Goal: Task Accomplishment & Management: Complete application form

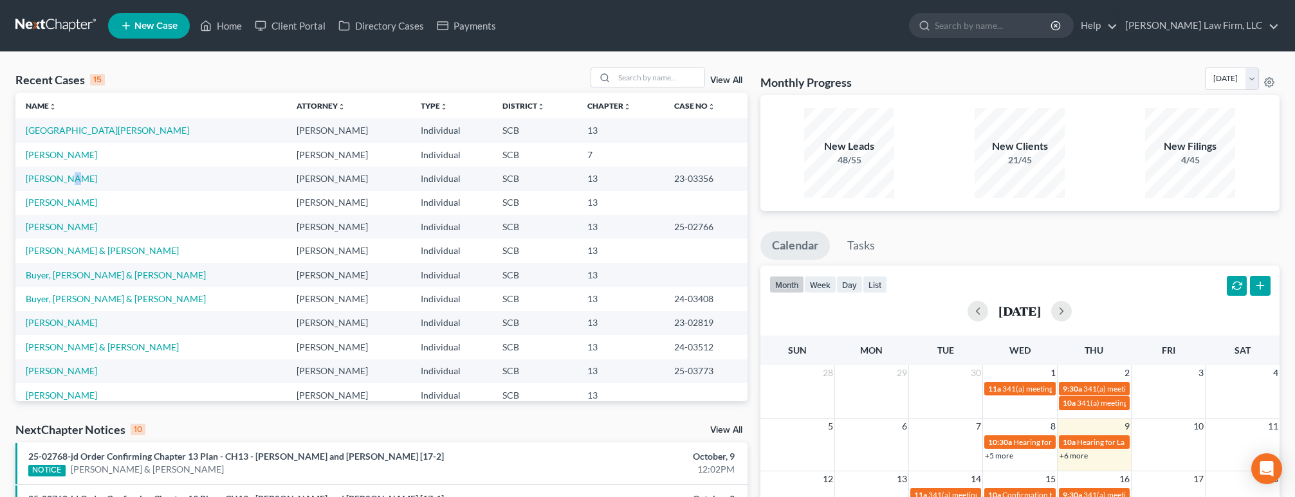
click at [68, 187] on td "Vaughn, Gregory" at bounding box center [150, 179] width 271 height 24
drag, startPoint x: 68, startPoint y: 187, endPoint x: 47, endPoint y: 176, distance: 23.6
click at [47, 176] on link "Vaughn, Gregory" at bounding box center [61, 178] width 71 height 11
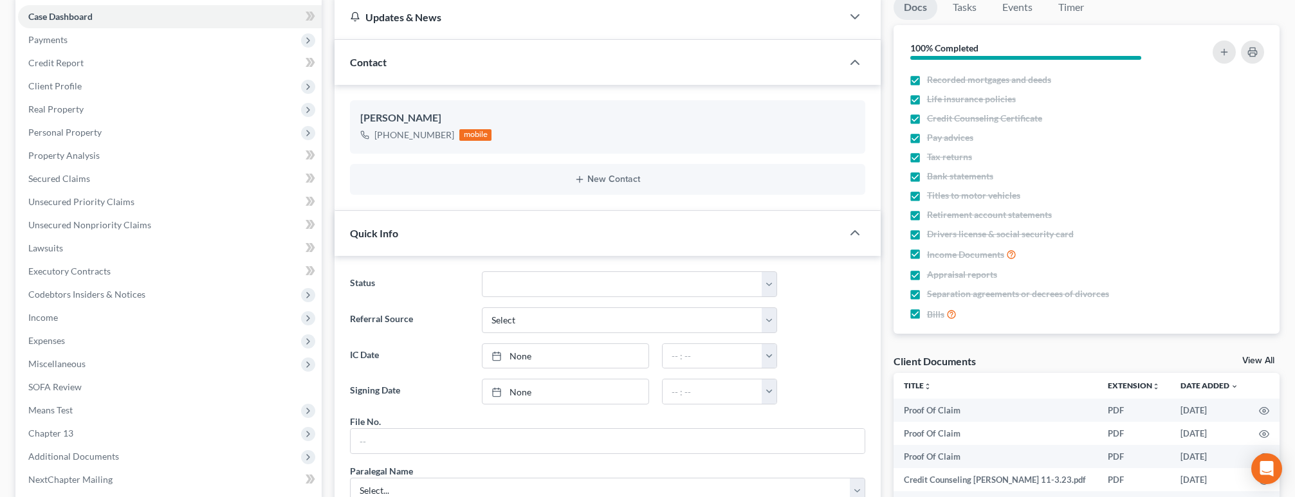
scroll to position [709, 0]
click at [48, 237] on link "Lawsuits" at bounding box center [170, 248] width 304 height 23
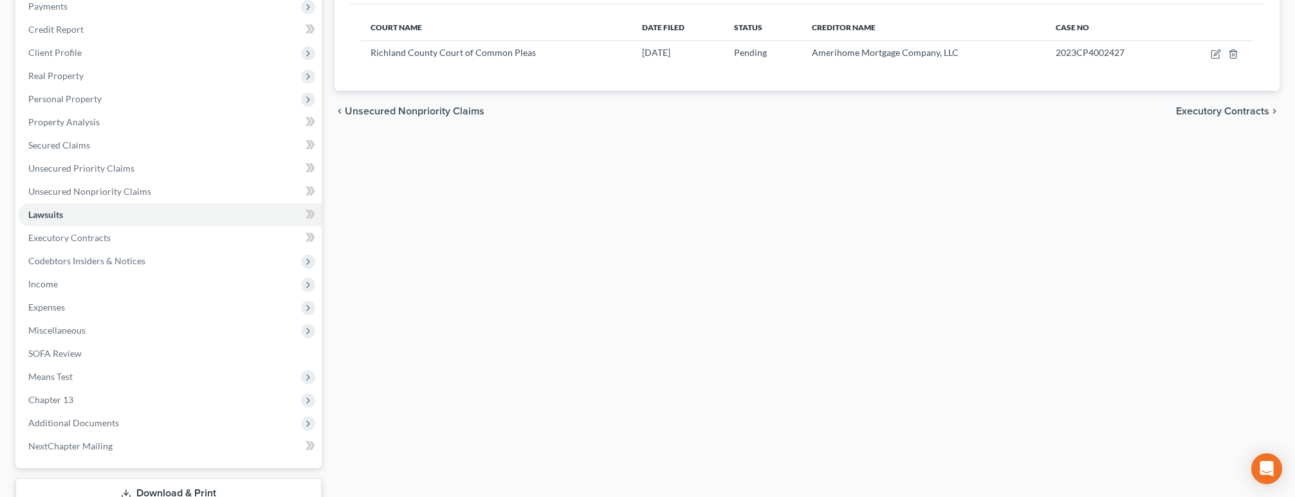
scroll to position [193, 0]
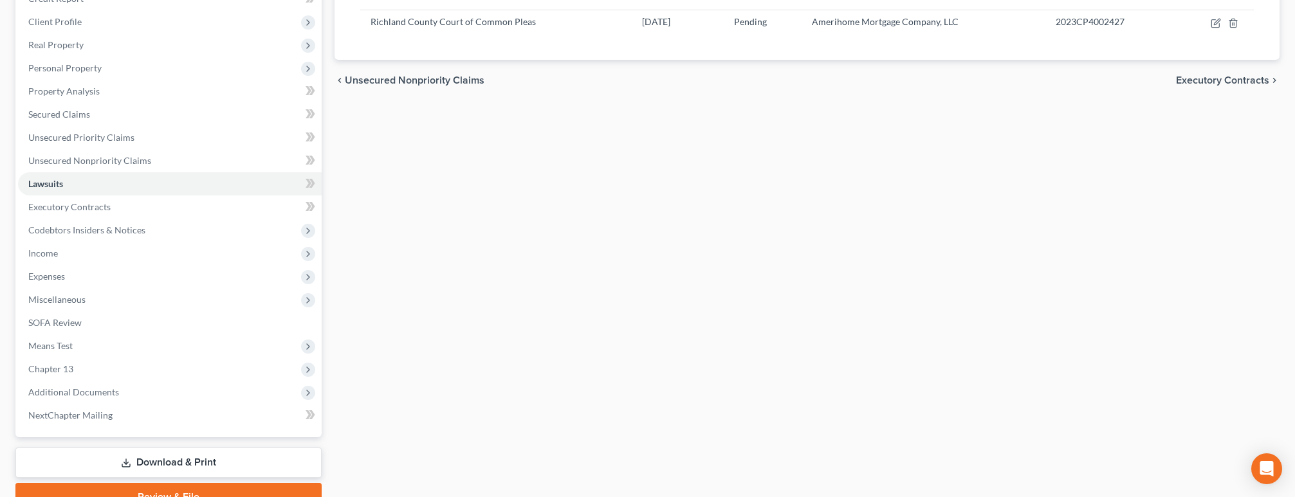
click at [106, 280] on span "Expenses" at bounding box center [170, 276] width 304 height 23
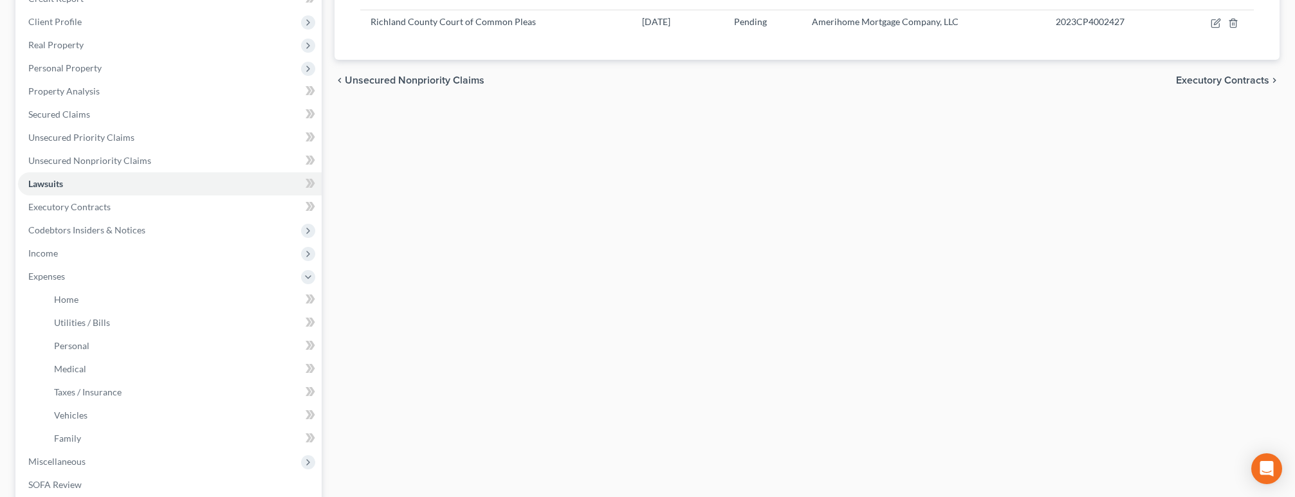
click at [98, 250] on span "Income" at bounding box center [170, 253] width 304 height 23
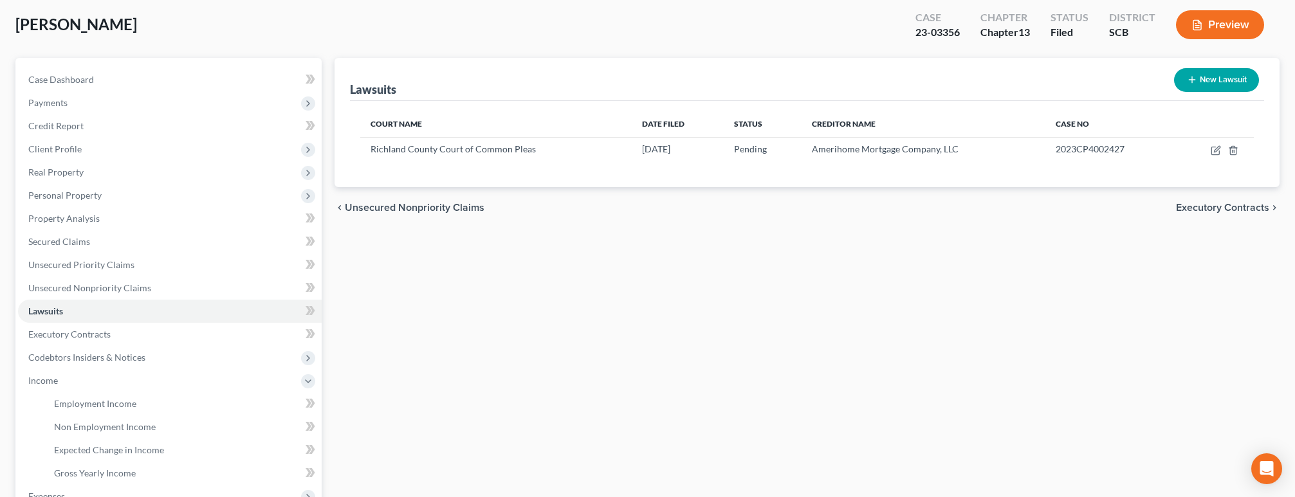
scroll to position [64, 0]
click at [66, 171] on span "Real Property" at bounding box center [55, 173] width 55 height 11
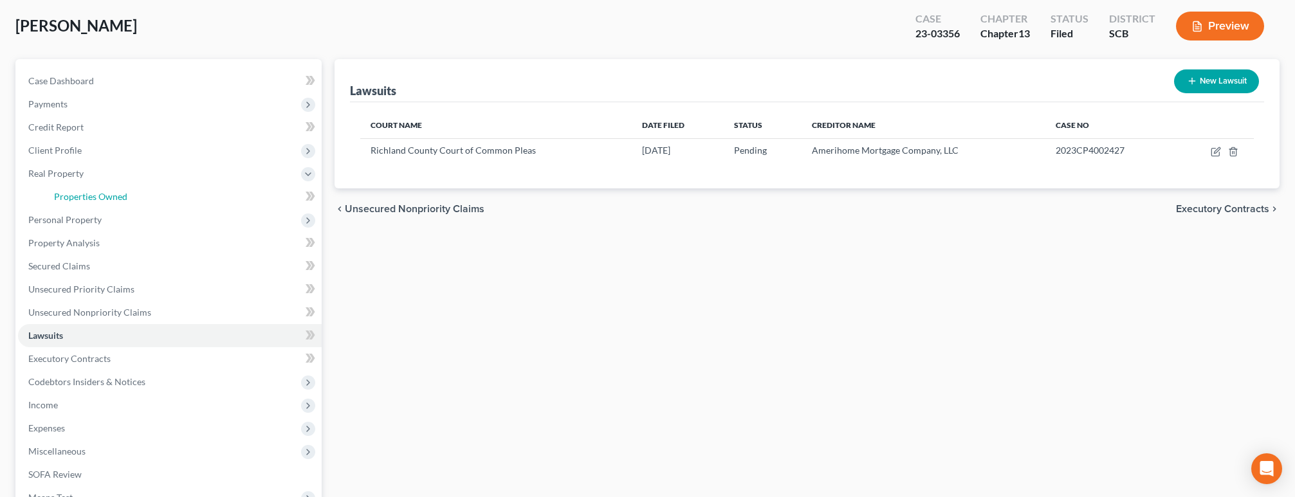
click at [78, 196] on span "Properties Owned" at bounding box center [90, 196] width 73 height 11
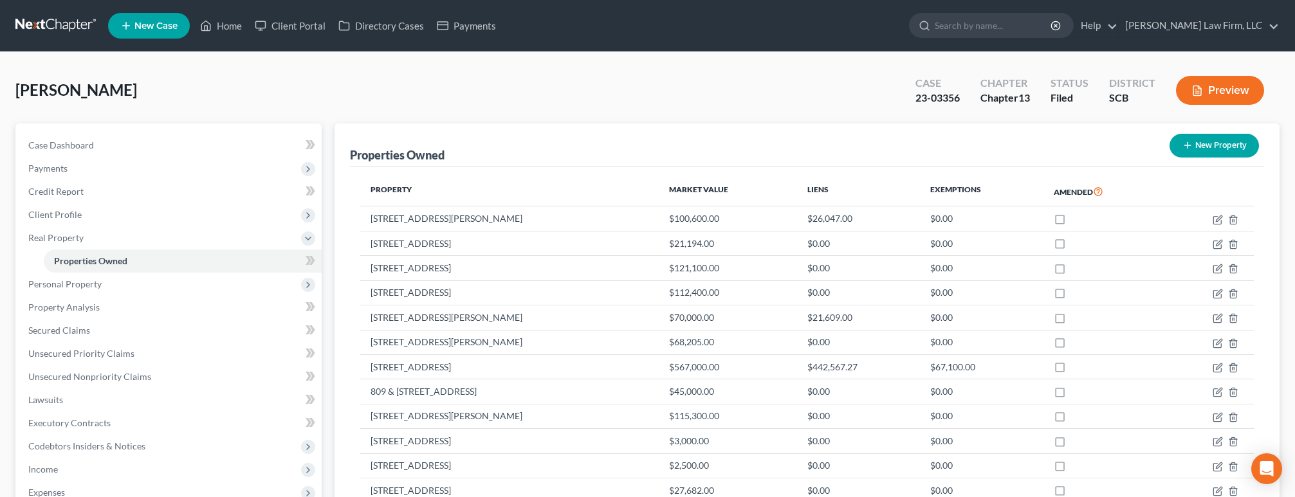
click at [88, 289] on span "Personal Property" at bounding box center [170, 284] width 304 height 23
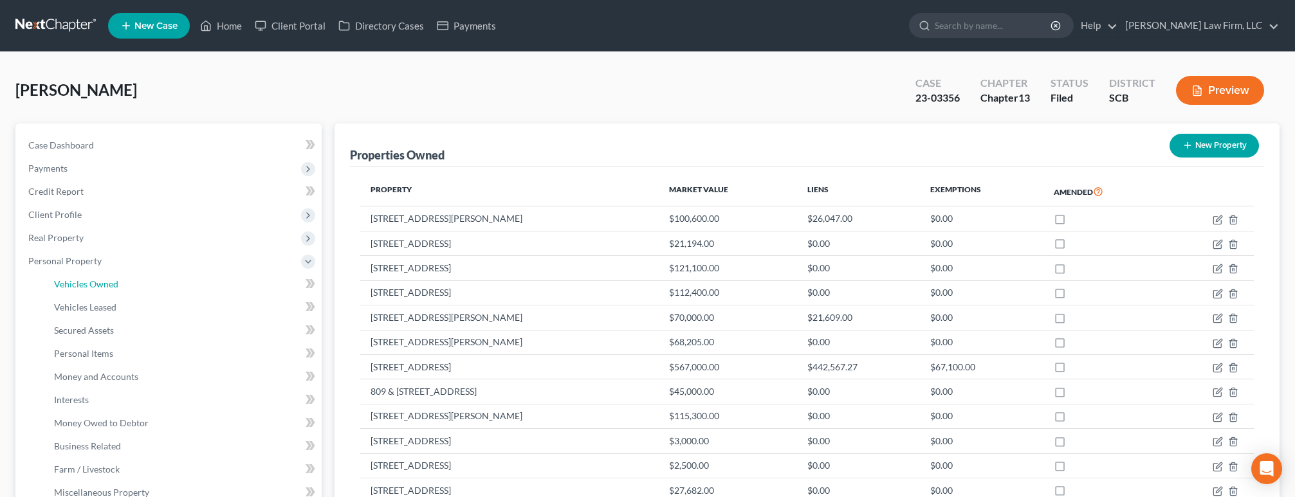
click at [101, 279] on span "Vehicles Owned" at bounding box center [86, 284] width 64 height 11
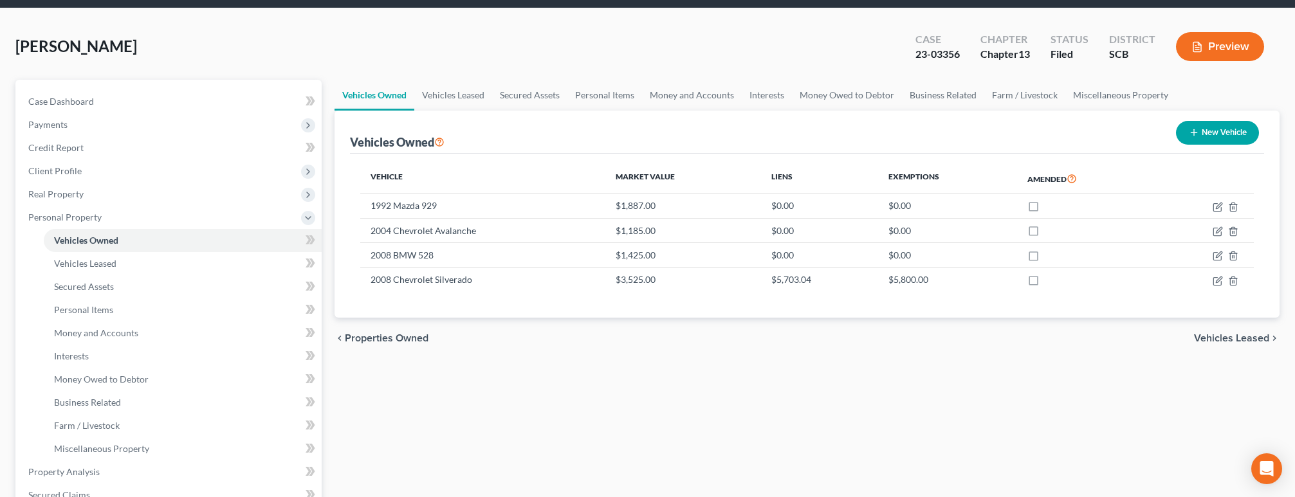
scroll to position [64, 0]
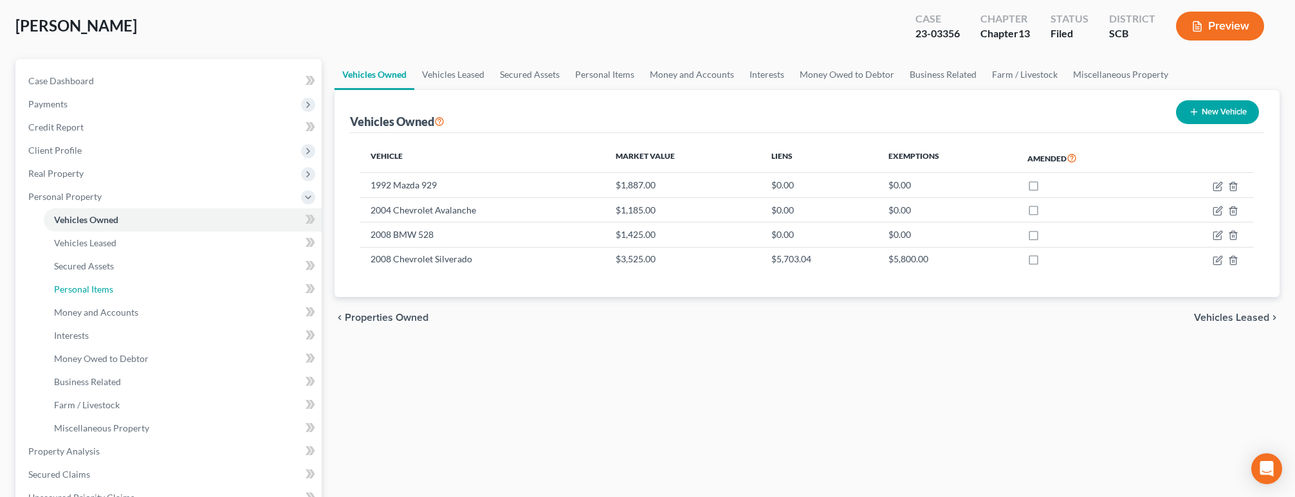
click at [172, 289] on link "Personal Items" at bounding box center [183, 289] width 278 height 23
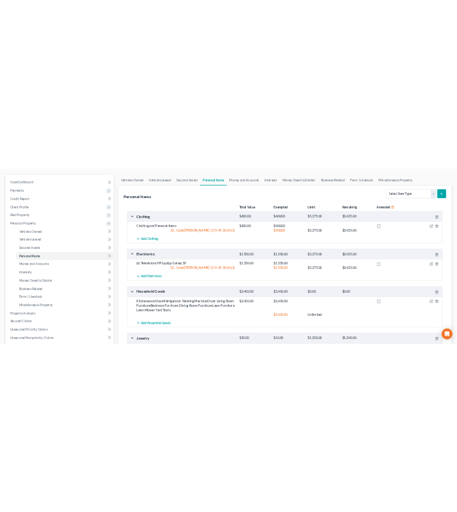
scroll to position [129, 0]
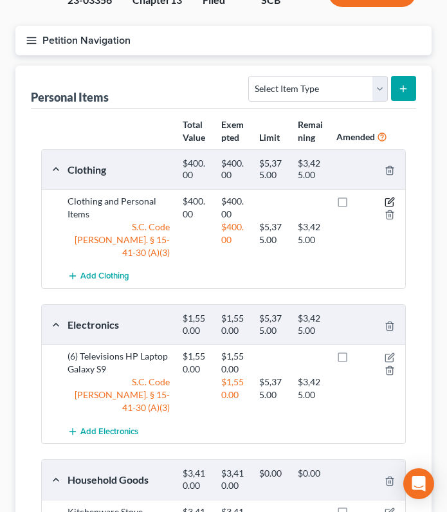
click at [391, 201] on icon "button" at bounding box center [391, 201] width 6 height 6
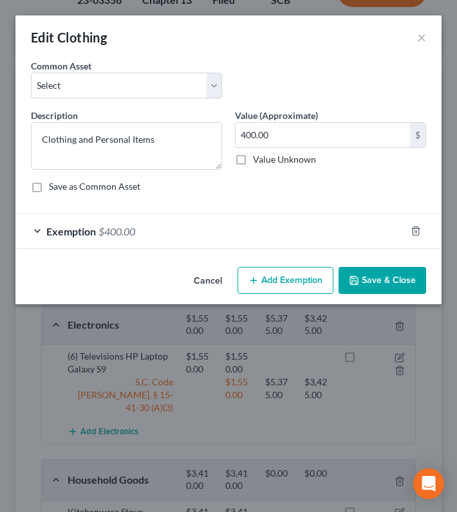
click at [96, 226] on div "Exemption $400.00" at bounding box center [210, 231] width 390 height 34
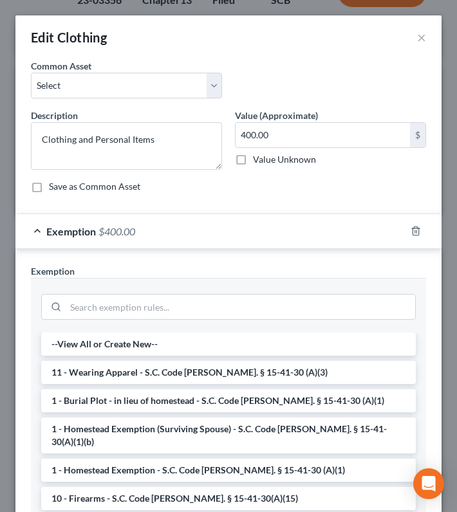
click at [96, 226] on div "Exemption $400.00" at bounding box center [210, 231] width 390 height 34
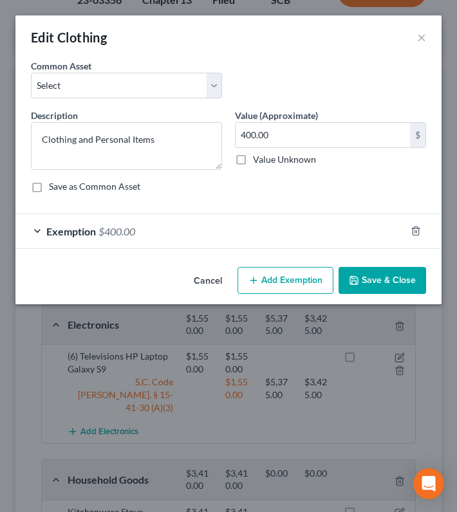
click at [153, 233] on div "Exemption $400.00" at bounding box center [210, 231] width 390 height 34
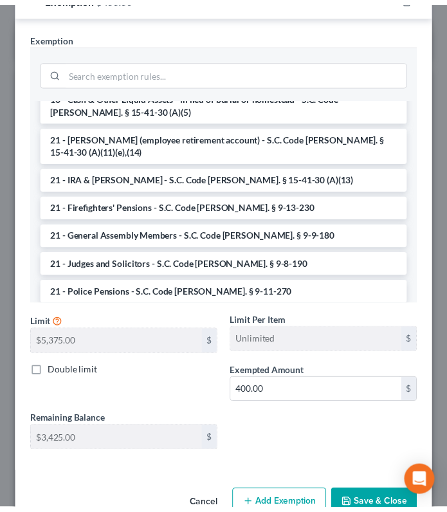
scroll to position [257, 0]
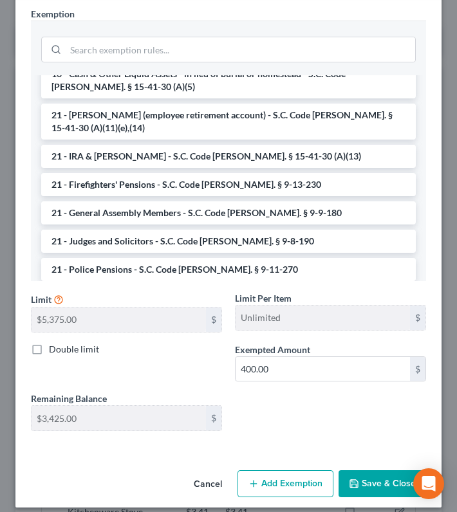
click at [196, 479] on button "Cancel" at bounding box center [207, 485] width 49 height 26
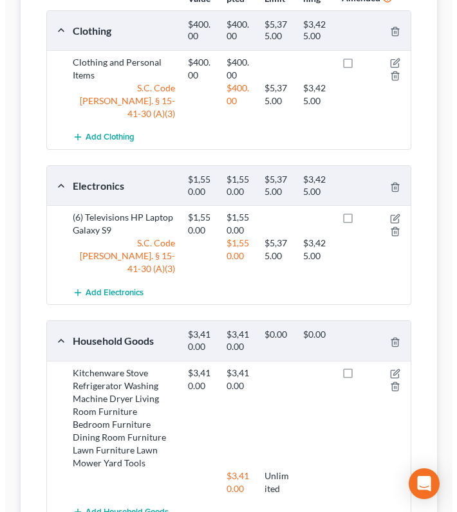
scroll to position [247, 0]
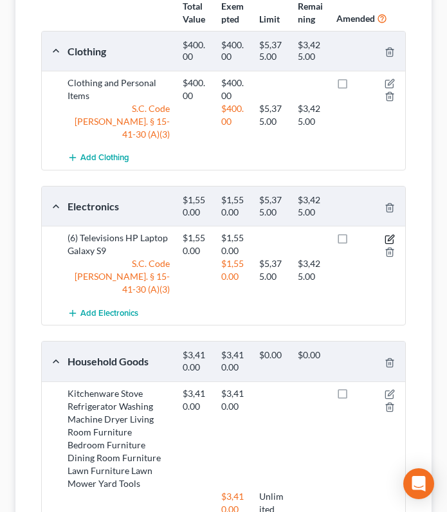
click at [389, 234] on icon "button" at bounding box center [390, 239] width 10 height 10
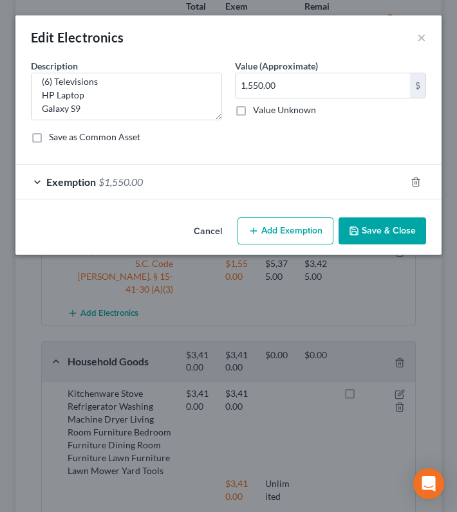
scroll to position [14, 0]
click at [109, 178] on span "$1,550.00" at bounding box center [120, 182] width 44 height 12
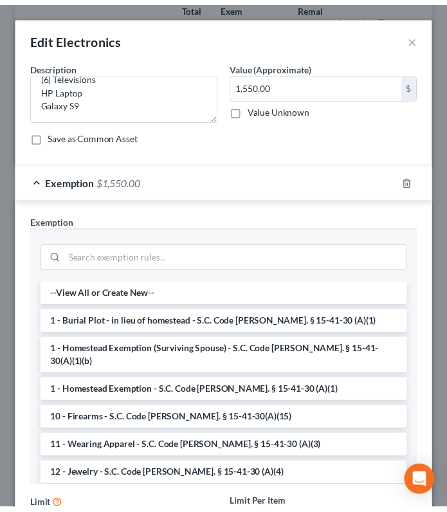
scroll to position [0, 0]
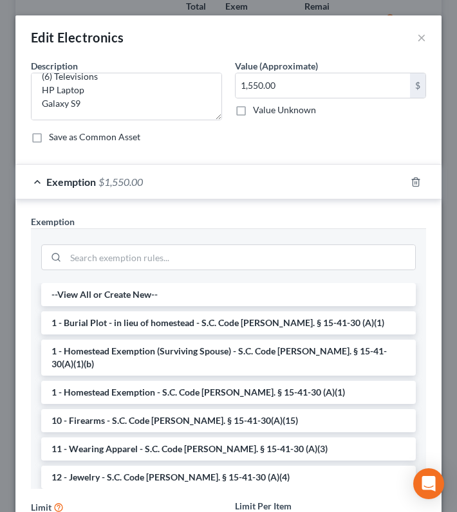
click at [95, 187] on div "Exemption $1,550.00" at bounding box center [210, 182] width 390 height 34
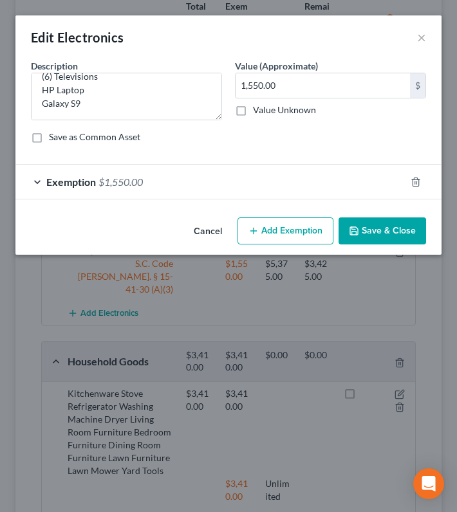
click at [95, 187] on span "Exemption" at bounding box center [71, 182] width 50 height 12
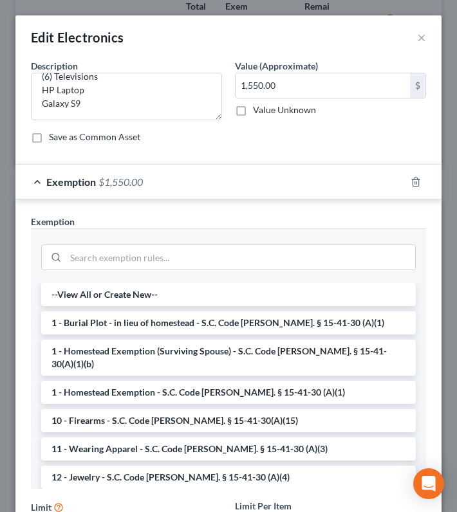
click at [118, 186] on span "$1,550.00" at bounding box center [120, 182] width 44 height 12
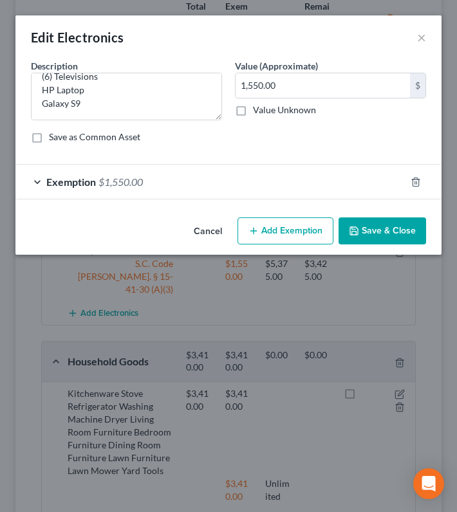
click at [210, 228] on button "Cancel" at bounding box center [207, 232] width 49 height 26
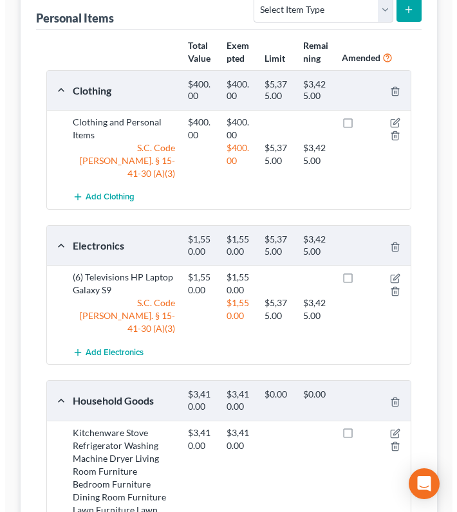
scroll to position [183, 0]
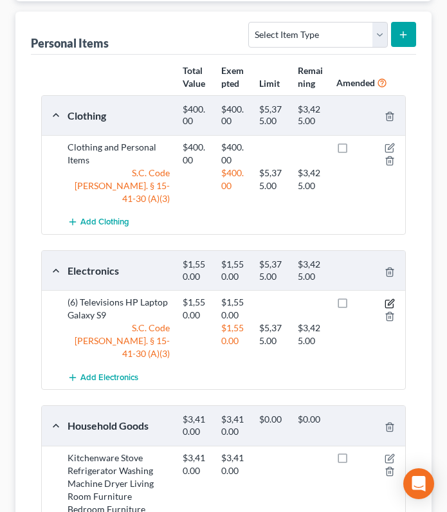
click at [387, 298] on icon "button" at bounding box center [390, 303] width 10 height 10
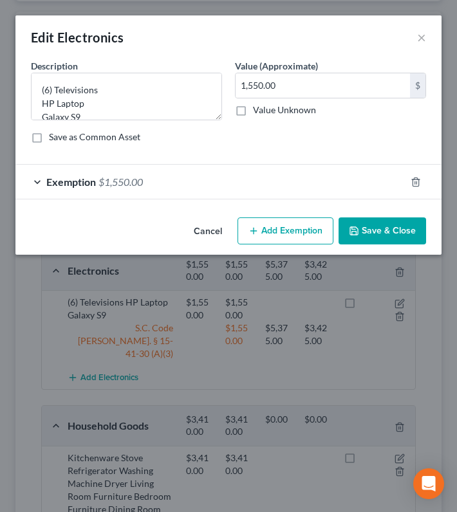
click at [84, 183] on span "Exemption" at bounding box center [71, 182] width 50 height 12
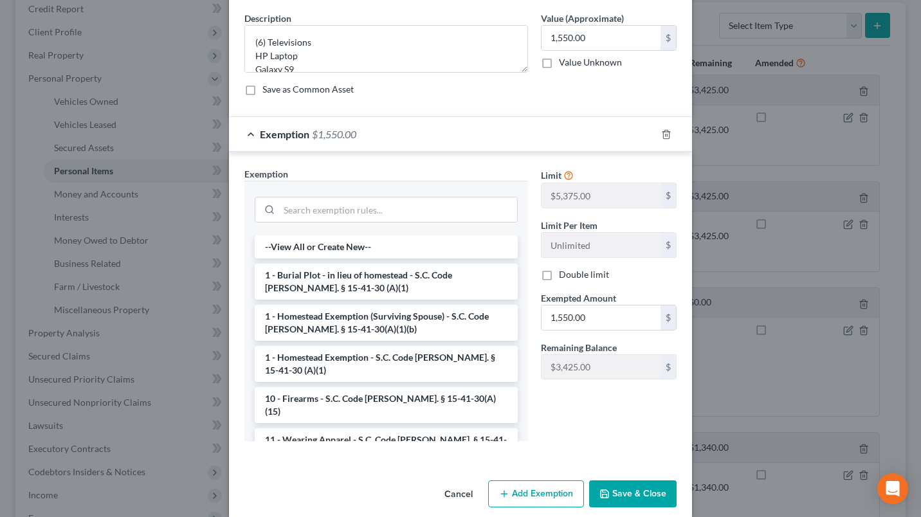
scroll to position [63, 0]
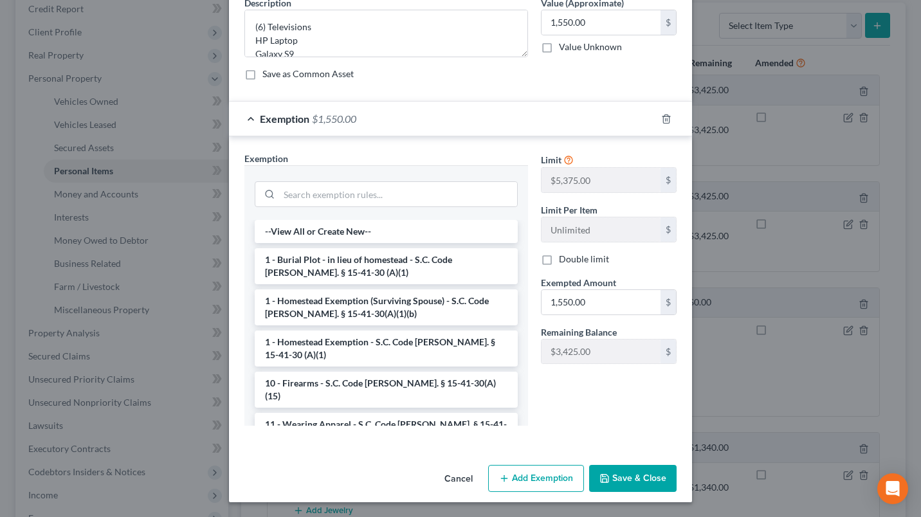
click at [446, 475] on button "Cancel" at bounding box center [458, 479] width 49 height 26
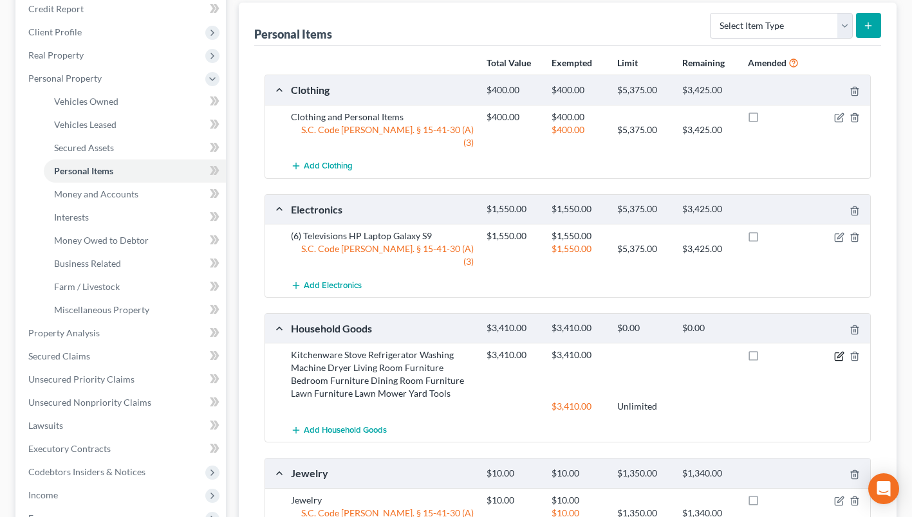
click at [834, 353] on icon "button" at bounding box center [838, 357] width 8 height 8
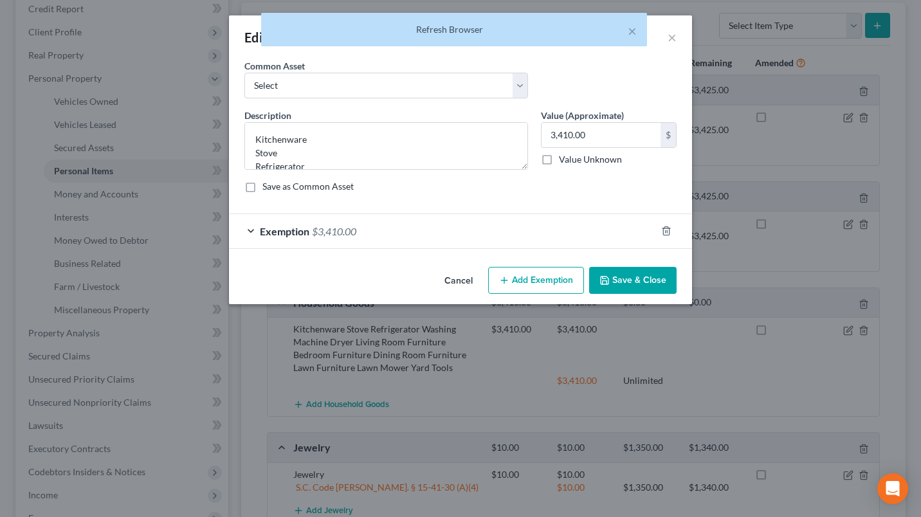
click at [316, 232] on span "$3,410.00" at bounding box center [334, 231] width 44 height 12
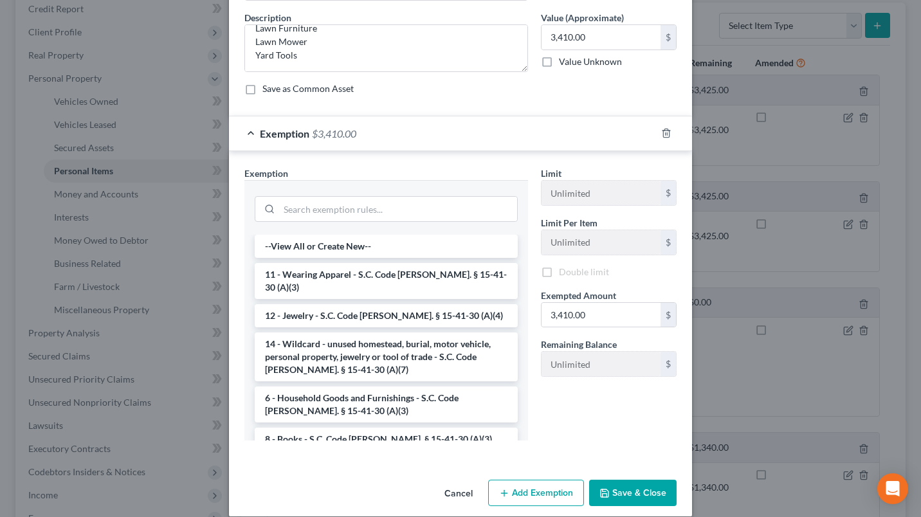
scroll to position [113, 0]
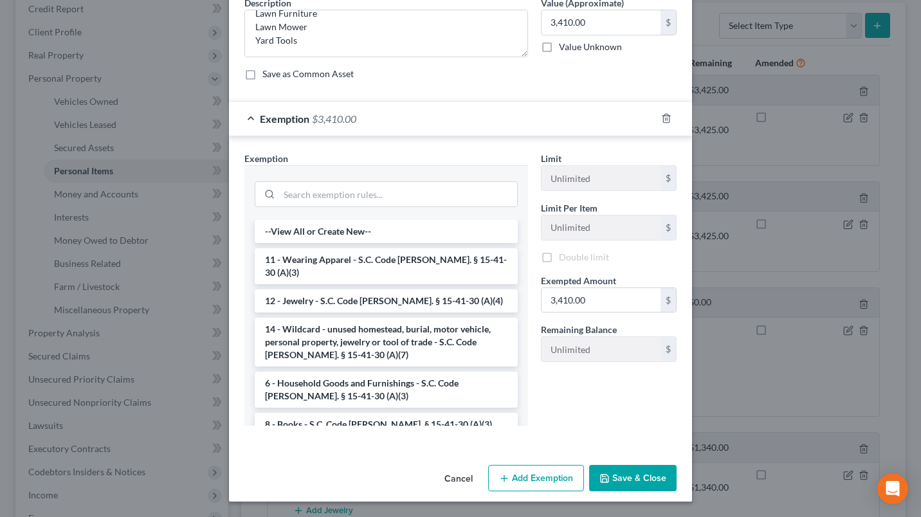
click at [273, 109] on div "Exemption $3,410.00" at bounding box center [442, 119] width 427 height 34
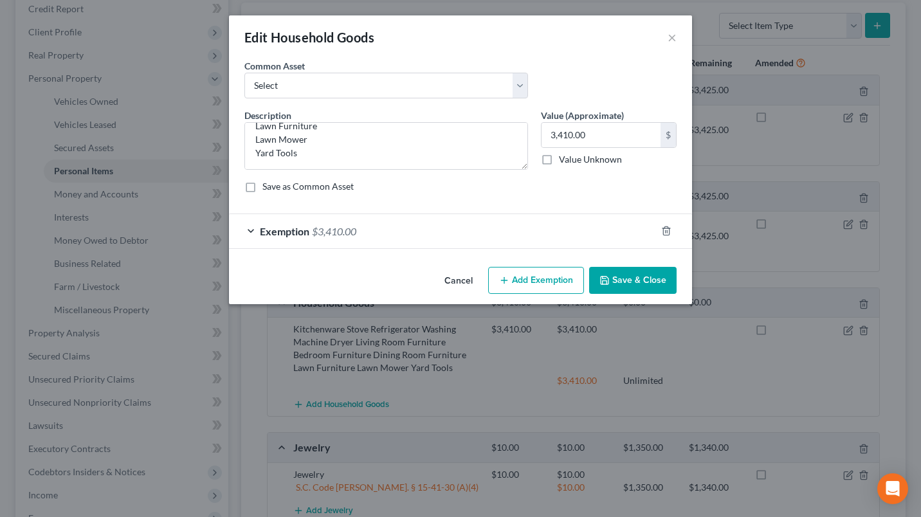
scroll to position [0, 0]
click at [293, 225] on span "Exemption" at bounding box center [285, 231] width 50 height 12
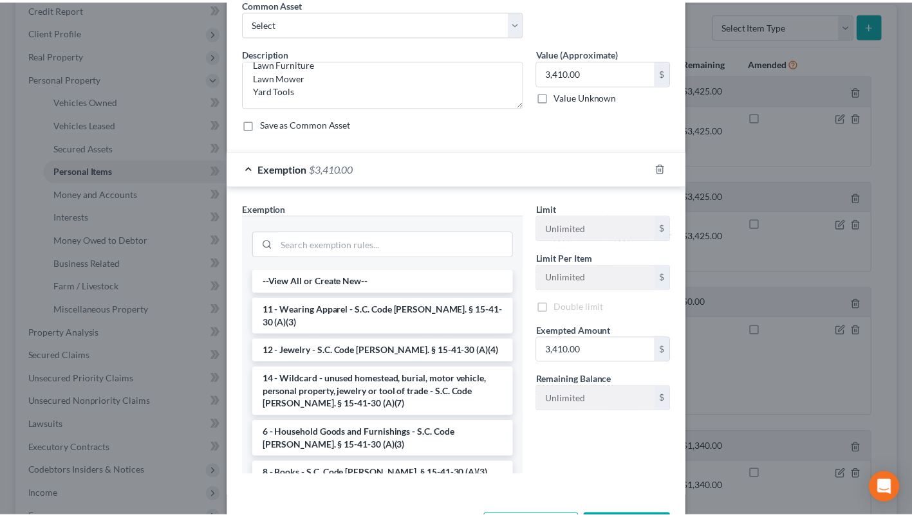
scroll to position [113, 0]
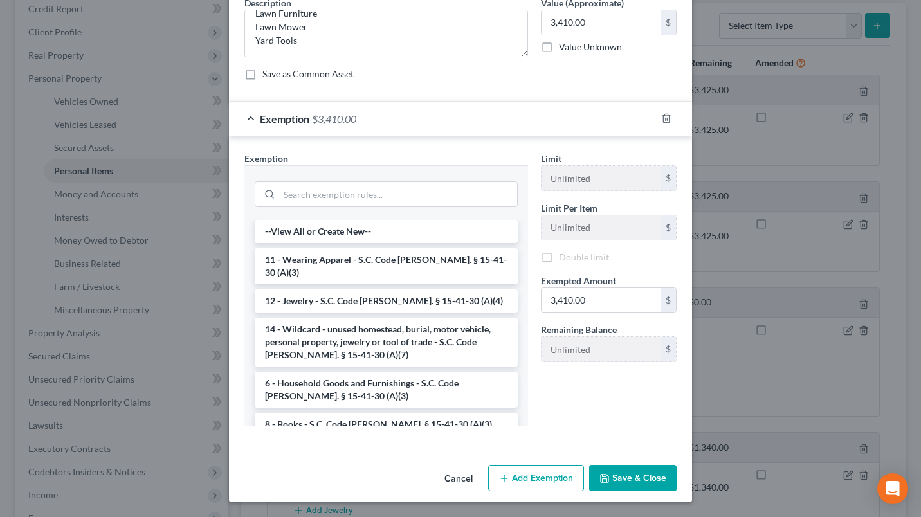
click at [444, 476] on button "Cancel" at bounding box center [458, 479] width 49 height 26
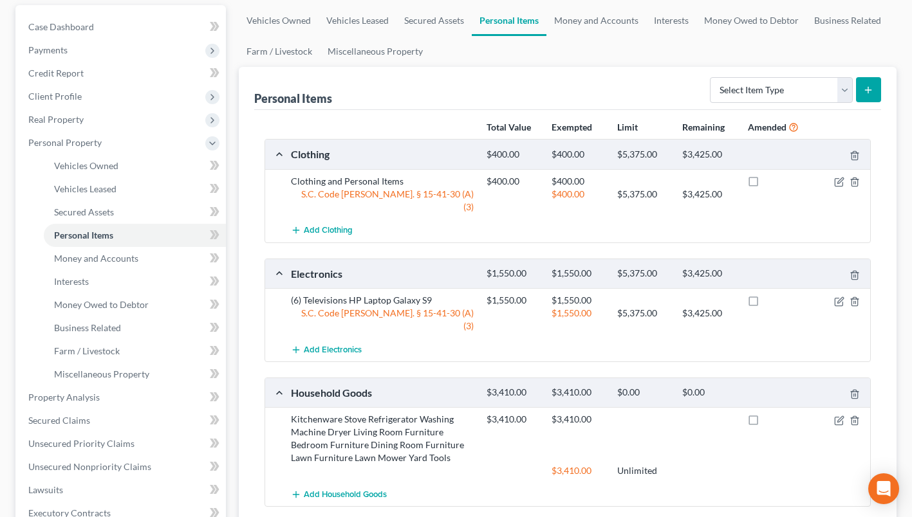
scroll to position [54, 0]
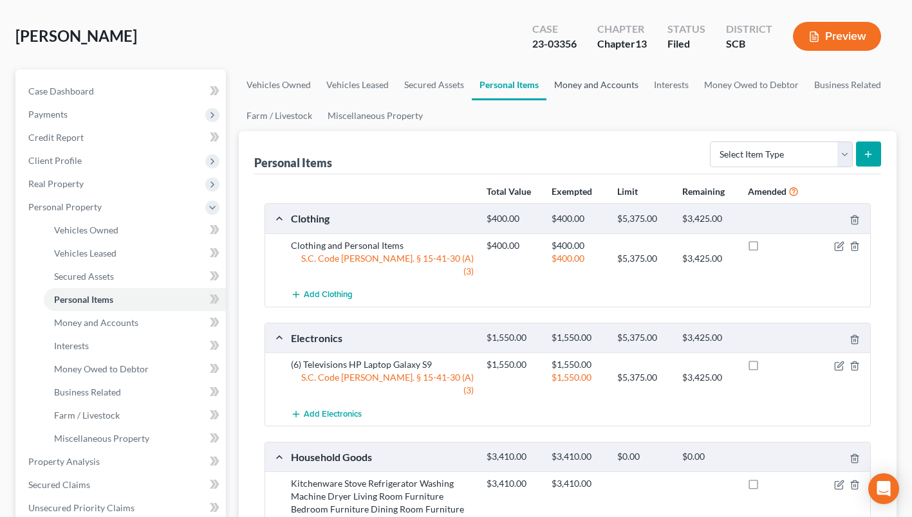
click at [578, 93] on link "Money and Accounts" at bounding box center [596, 84] width 100 height 31
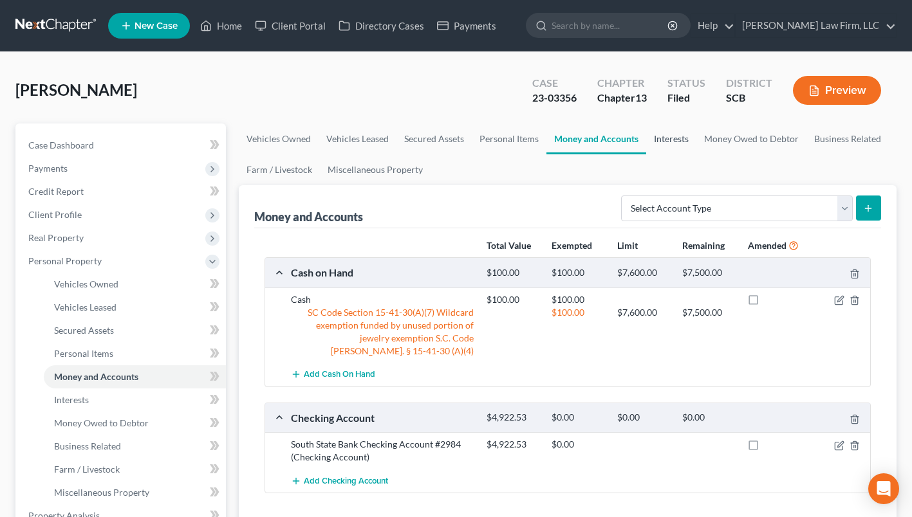
click at [672, 143] on link "Interests" at bounding box center [671, 139] width 50 height 31
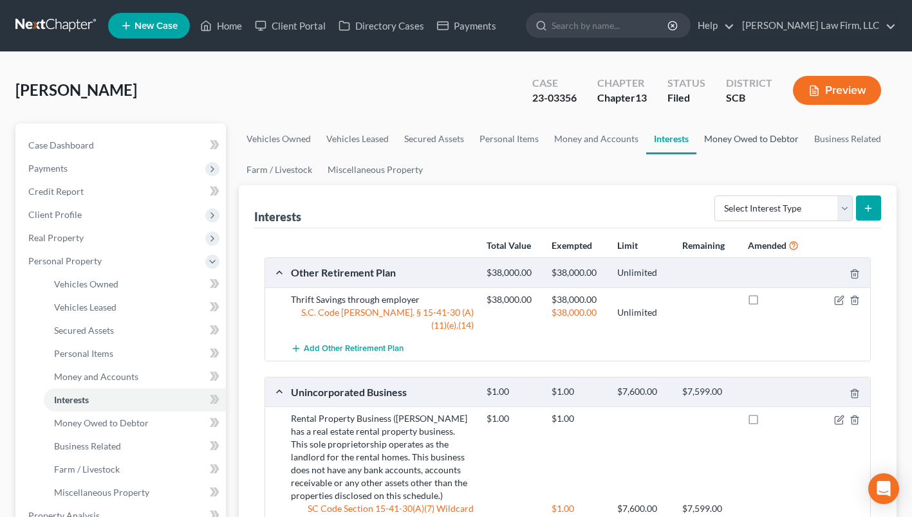
click at [714, 141] on link "Money Owed to Debtor" at bounding box center [751, 139] width 110 height 31
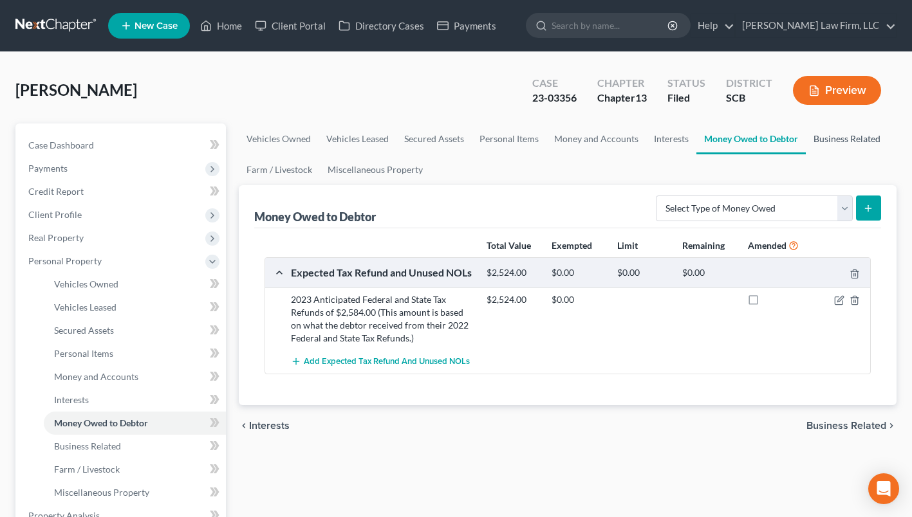
click at [811, 137] on link "Business Related" at bounding box center [846, 139] width 82 height 31
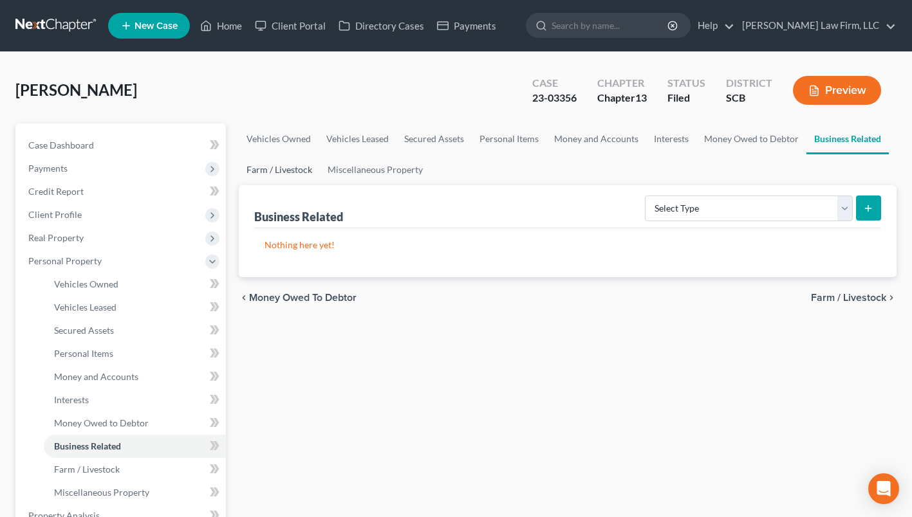
click at [280, 163] on link "Farm / Livestock" at bounding box center [279, 169] width 81 height 31
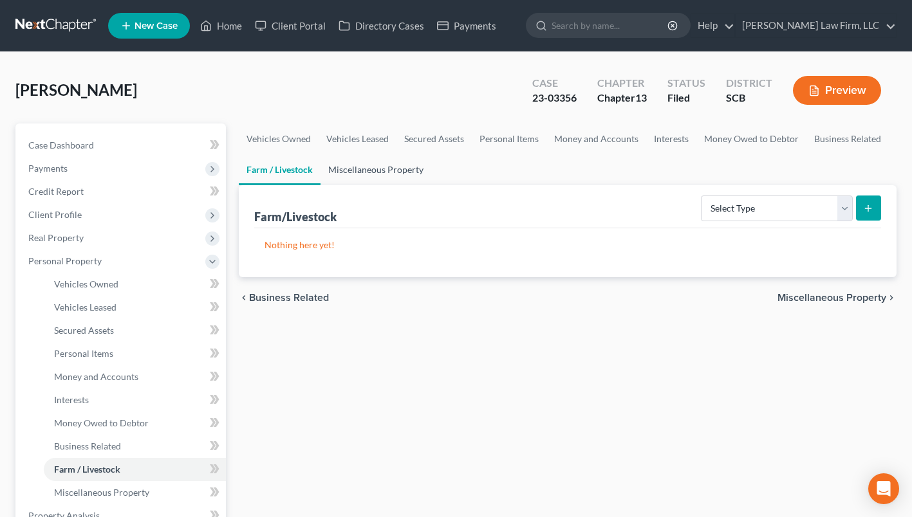
click at [356, 164] on link "Miscellaneous Property" at bounding box center [375, 169] width 111 height 31
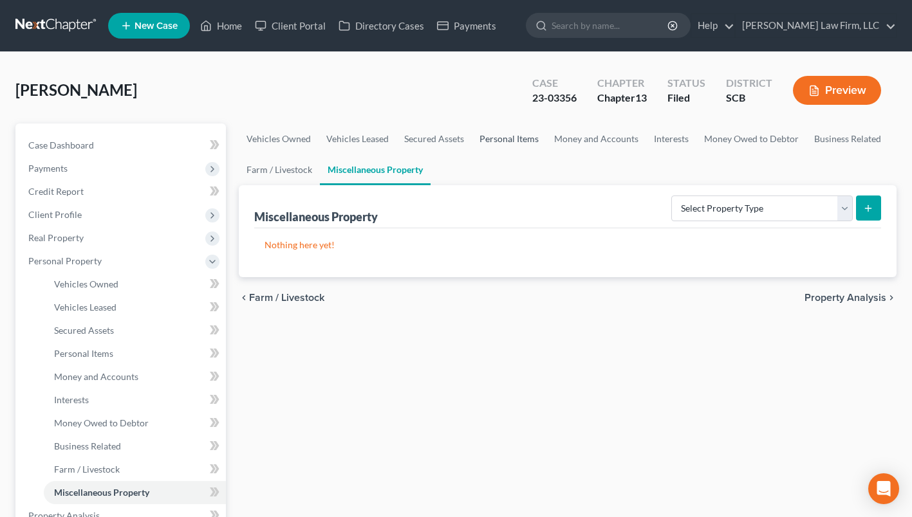
click at [526, 129] on link "Personal Items" at bounding box center [509, 139] width 75 height 31
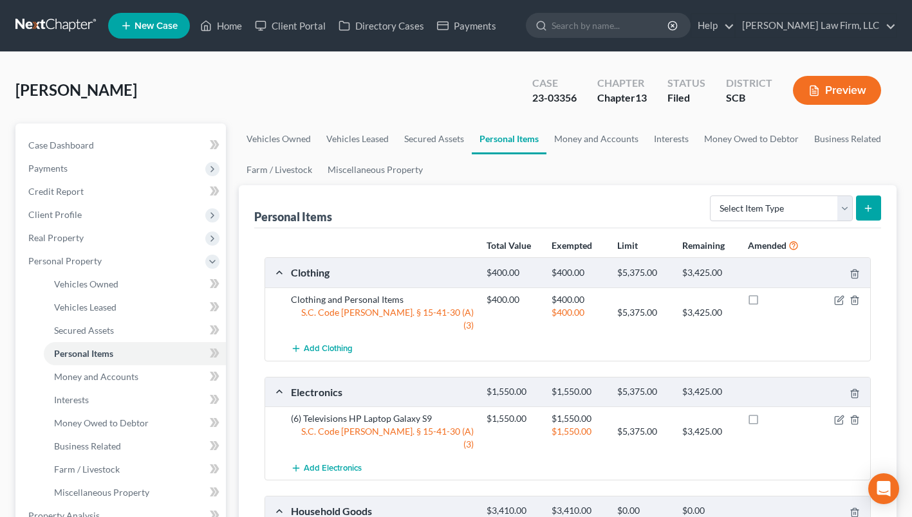
click at [52, 40] on nav "Home New Case Client Portal Directory Cases Payments Meredith Law Firm, LLC msa…" at bounding box center [456, 25] width 912 height 51
click at [48, 26] on link at bounding box center [56, 25] width 82 height 23
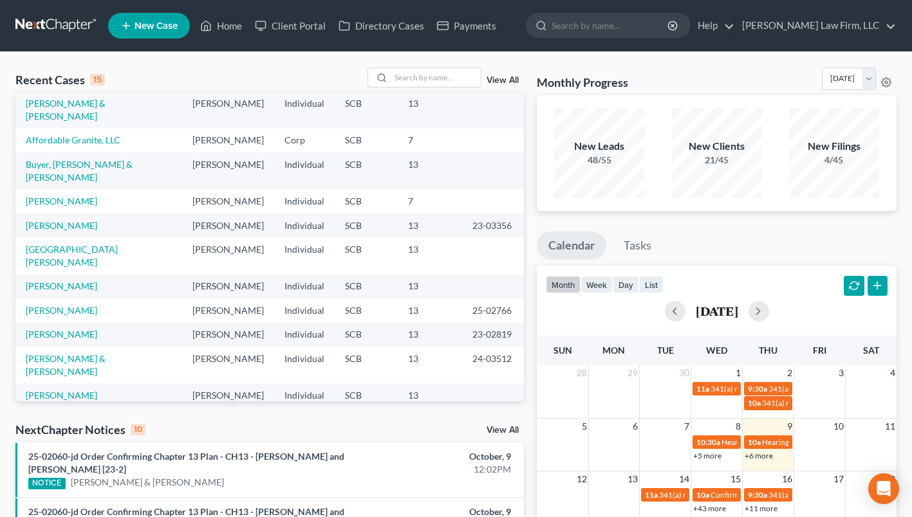
scroll to position [129, 0]
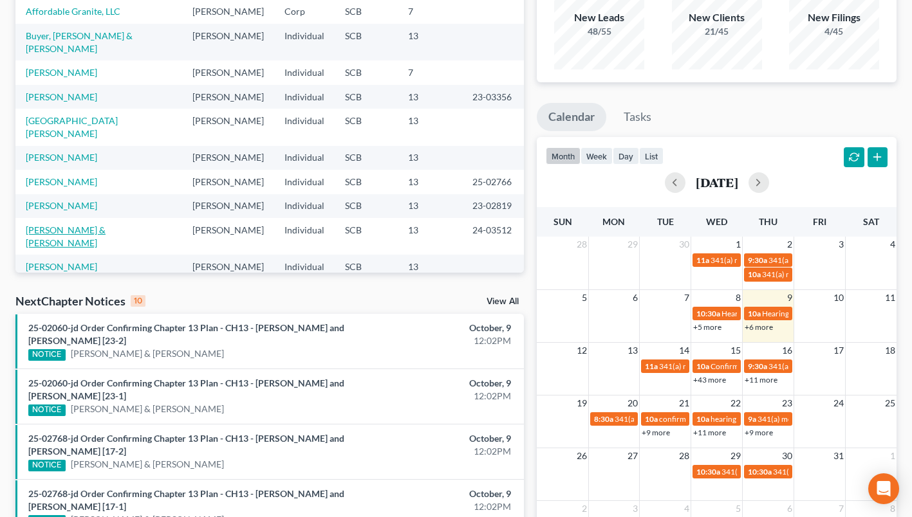
click at [96, 225] on link "[PERSON_NAME] & [PERSON_NAME]" at bounding box center [66, 237] width 80 height 24
click at [106, 225] on link "[PERSON_NAME] & [PERSON_NAME]" at bounding box center [66, 237] width 80 height 24
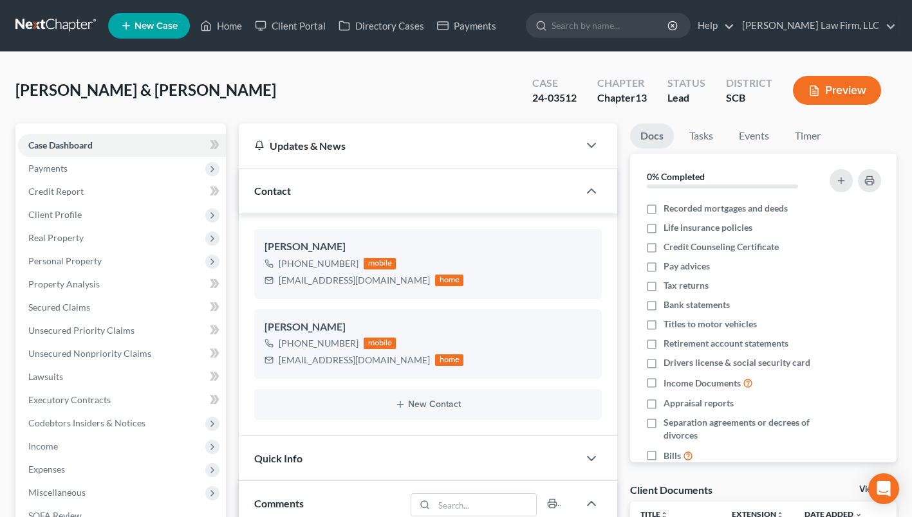
click at [70, 266] on span "Personal Property" at bounding box center [122, 261] width 208 height 23
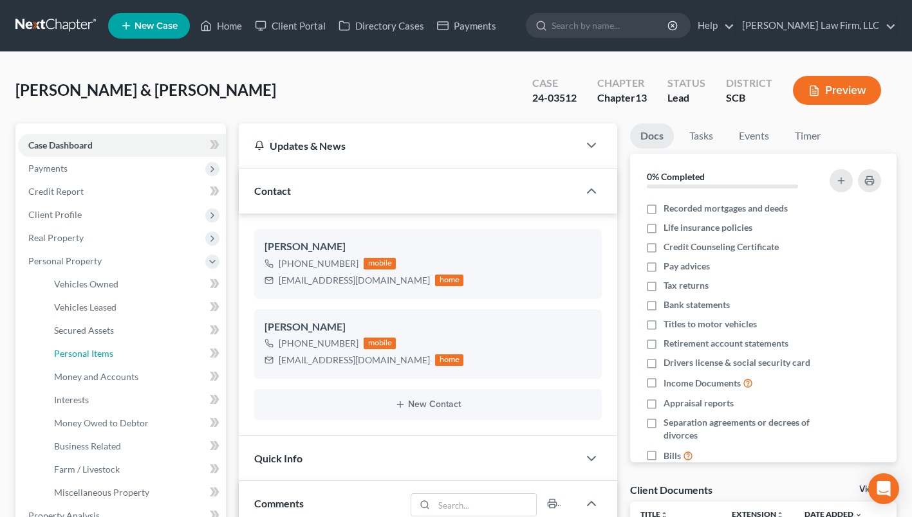
click at [91, 345] on link "Personal Items" at bounding box center [135, 353] width 182 height 23
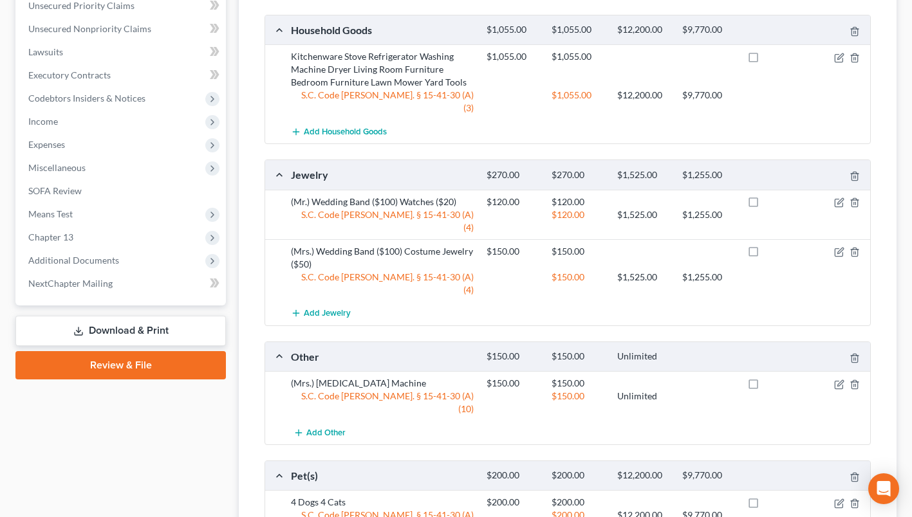
scroll to position [579, 0]
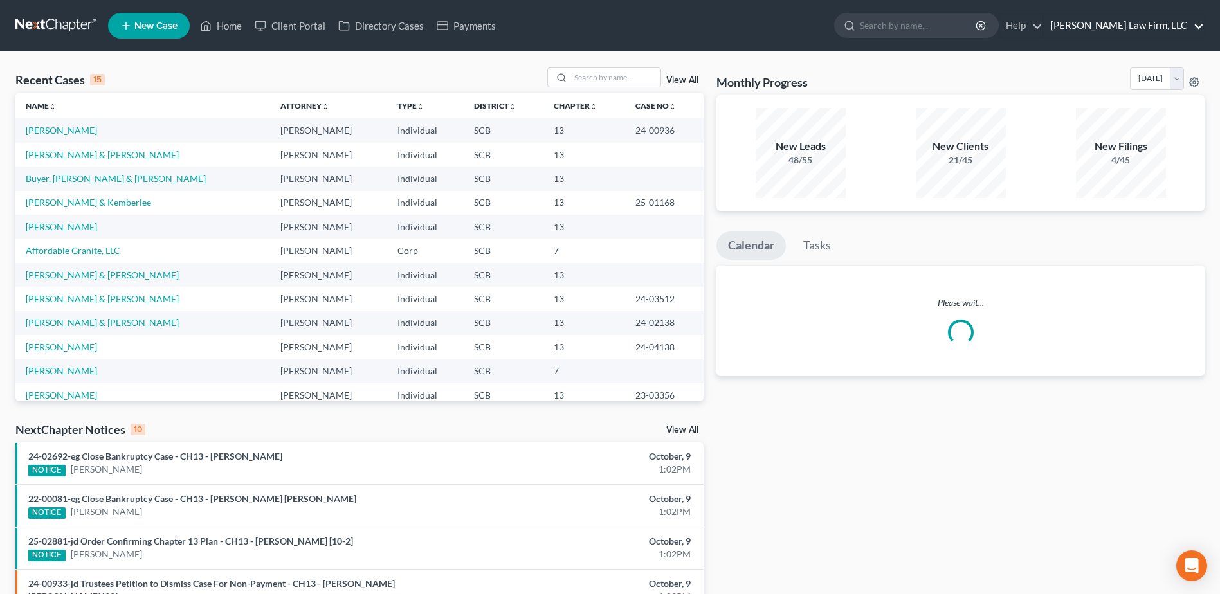
click at [1153, 21] on link "[PERSON_NAME] Law Firm, LLC" at bounding box center [1124, 25] width 160 height 23
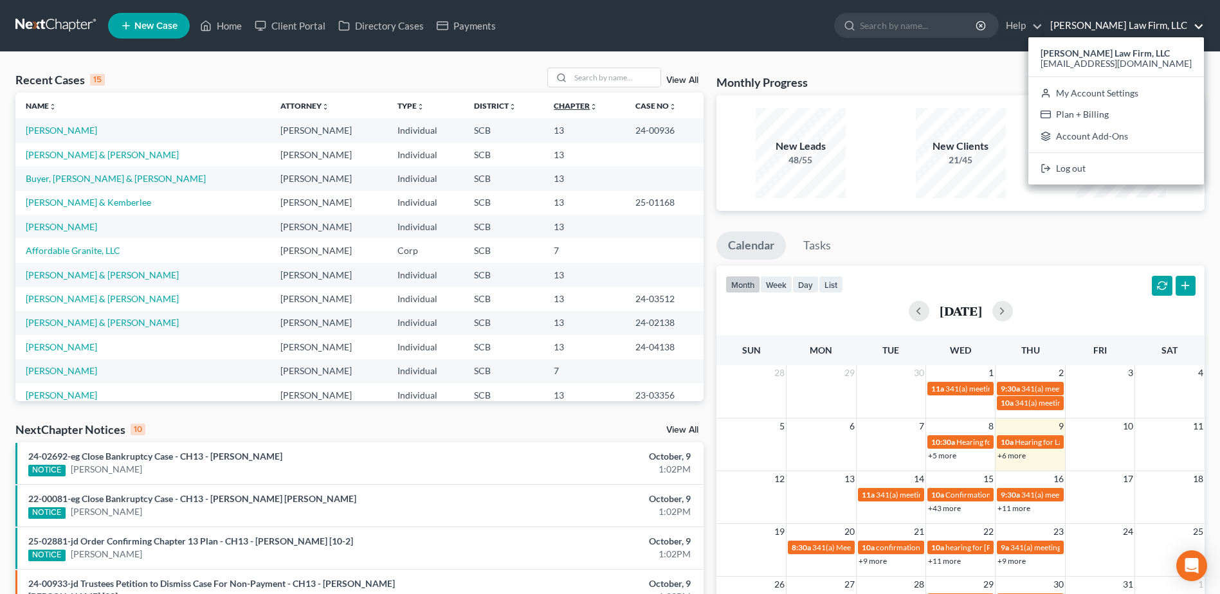
click at [590, 109] on icon "unfold_more" at bounding box center [594, 107] width 8 height 8
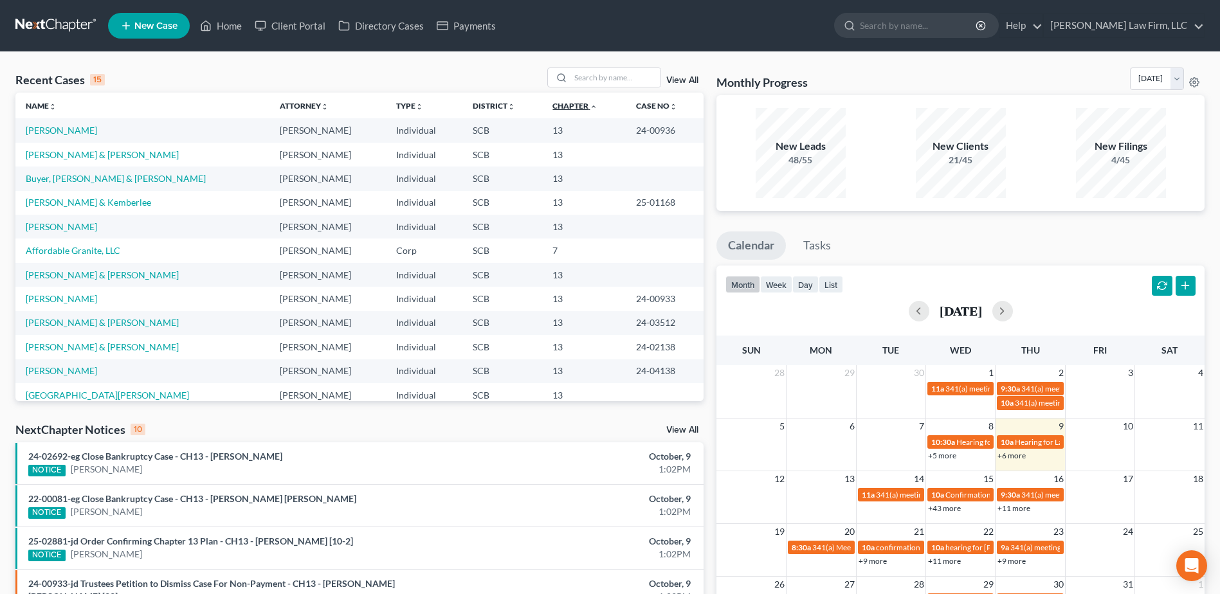
click at [590, 109] on icon "expand_less" at bounding box center [594, 107] width 8 height 8
click at [636, 75] on input "search" at bounding box center [616, 77] width 90 height 19
click at [82, 158] on link "[PERSON_NAME] & [PERSON_NAME]" at bounding box center [102, 154] width 153 height 11
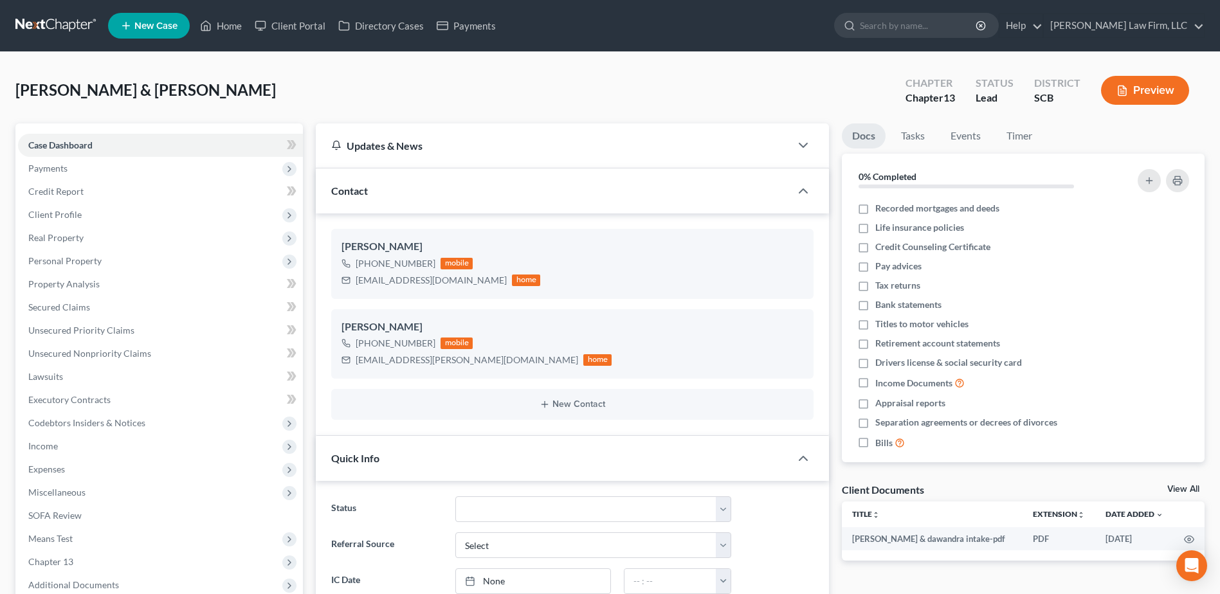
scroll to position [64, 0]
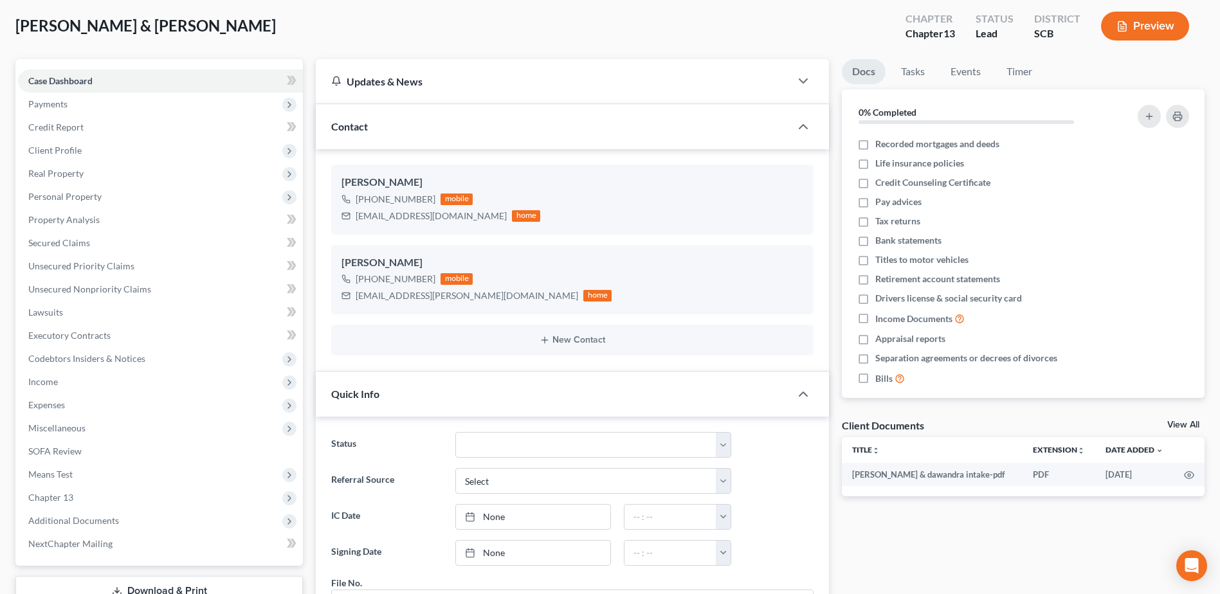
click at [96, 384] on span "Income" at bounding box center [160, 382] width 285 height 23
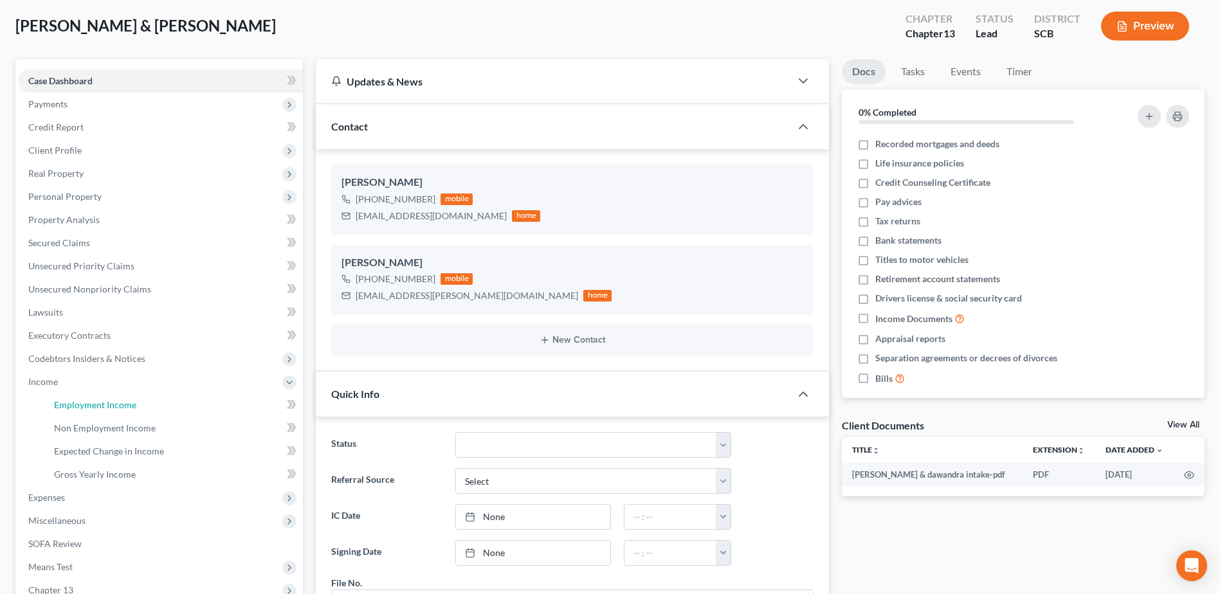
click at [159, 399] on link "Employment Income" at bounding box center [173, 405] width 259 height 23
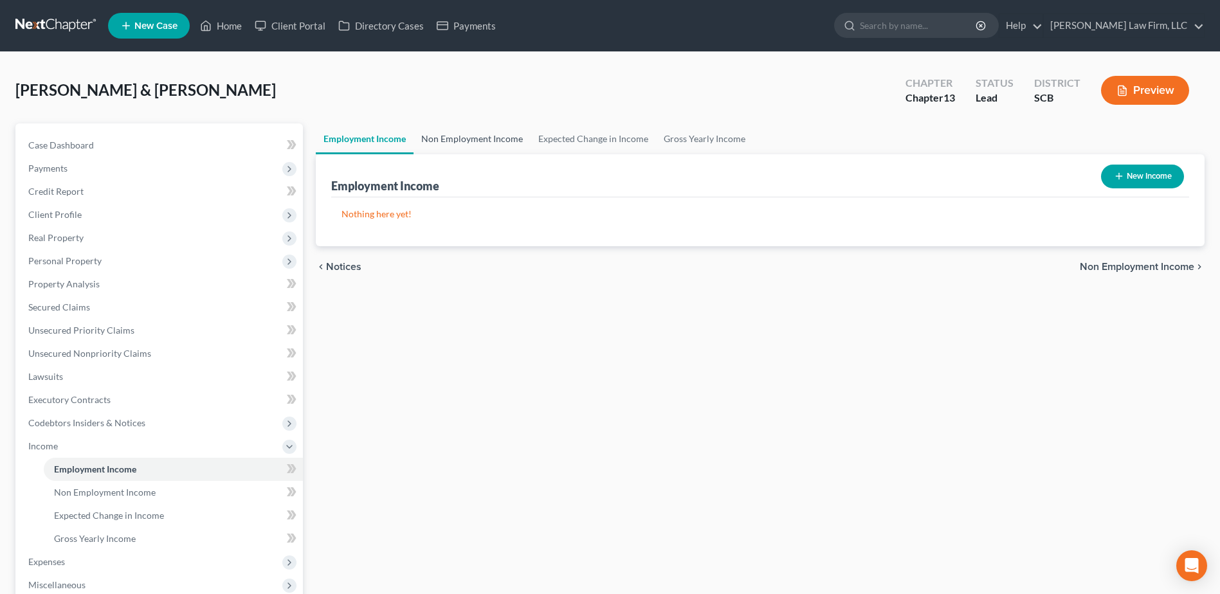
click at [468, 133] on link "Non Employment Income" at bounding box center [472, 139] width 117 height 31
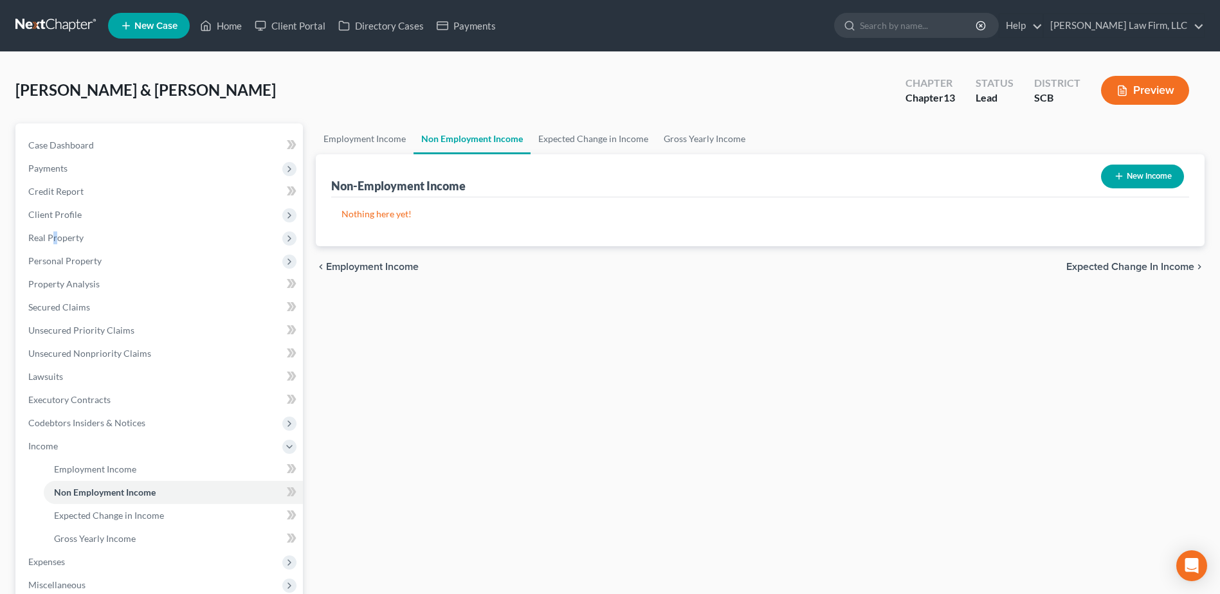
click at [57, 246] on span "Real Property" at bounding box center [160, 237] width 285 height 23
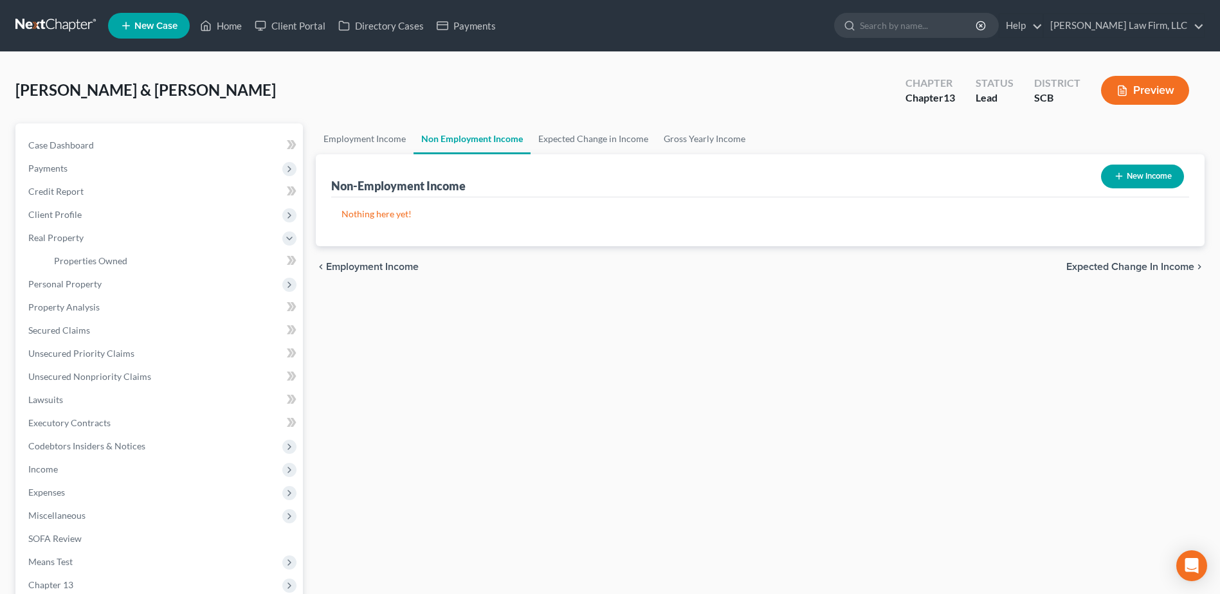
drag, startPoint x: 57, startPoint y: 246, endPoint x: 77, endPoint y: 282, distance: 40.9
click at [77, 282] on span "Personal Property" at bounding box center [64, 284] width 73 height 11
click at [102, 358] on span "Personal Items" at bounding box center [83, 353] width 59 height 11
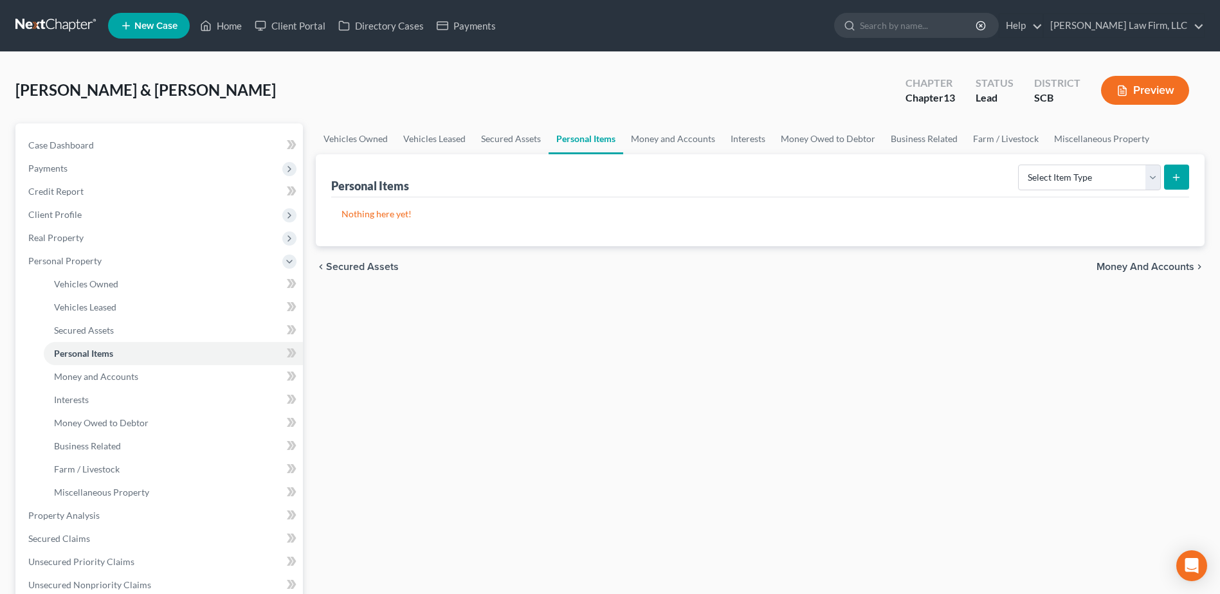
click at [58, 19] on link at bounding box center [56, 25] width 82 height 23
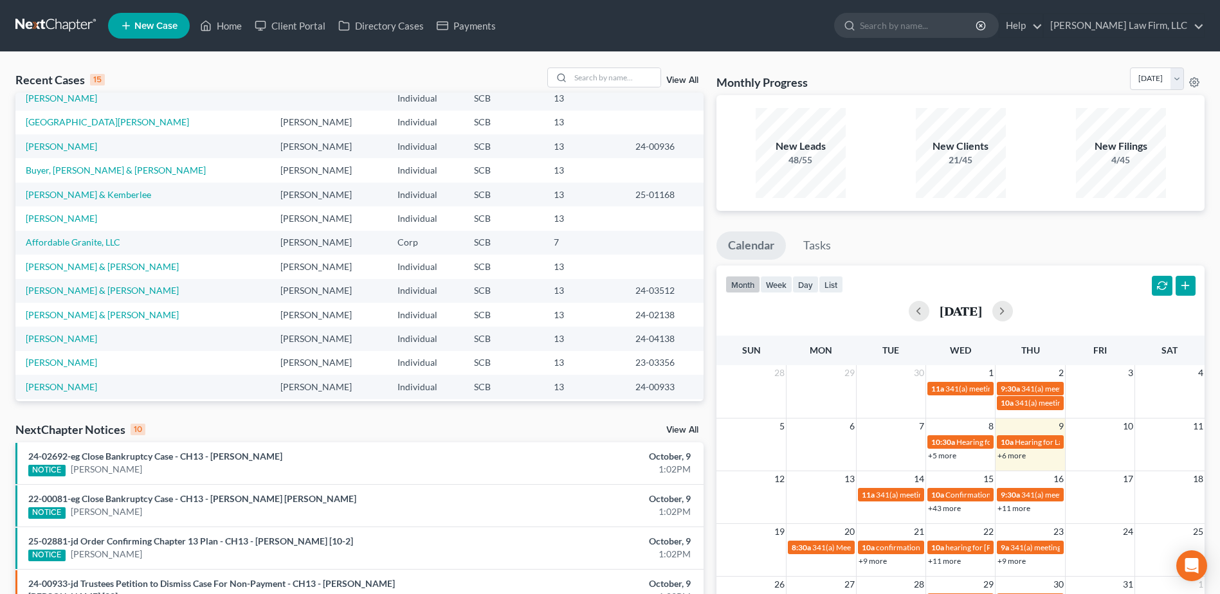
scroll to position [88, 0]
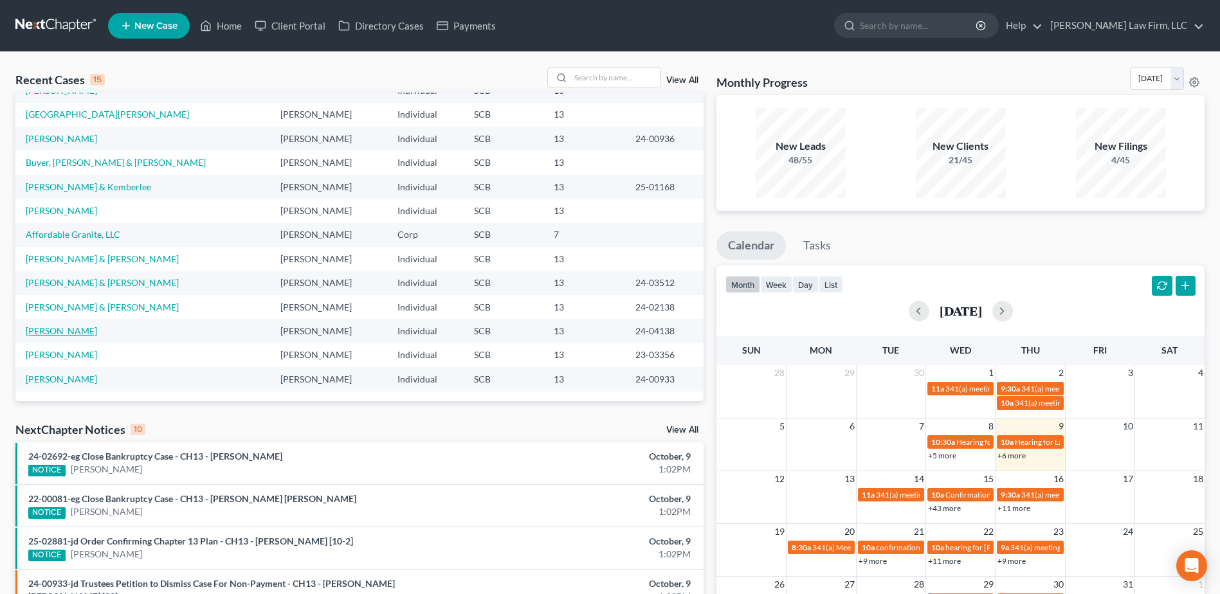
click at [75, 326] on link "Flynn, Timothy" at bounding box center [61, 331] width 71 height 11
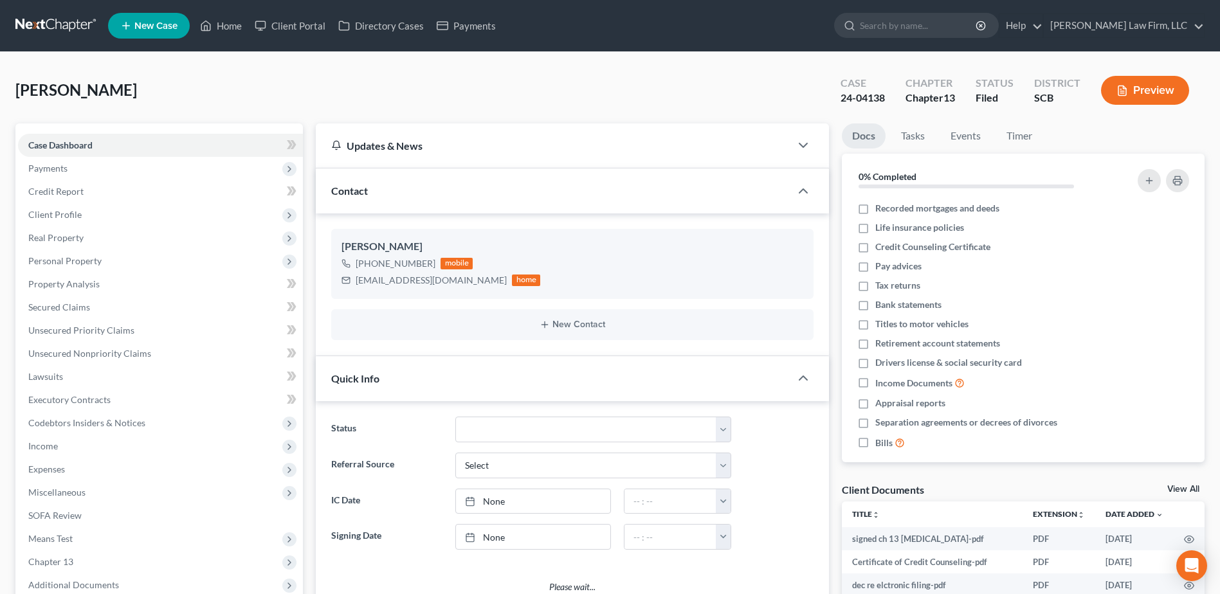
select select "0"
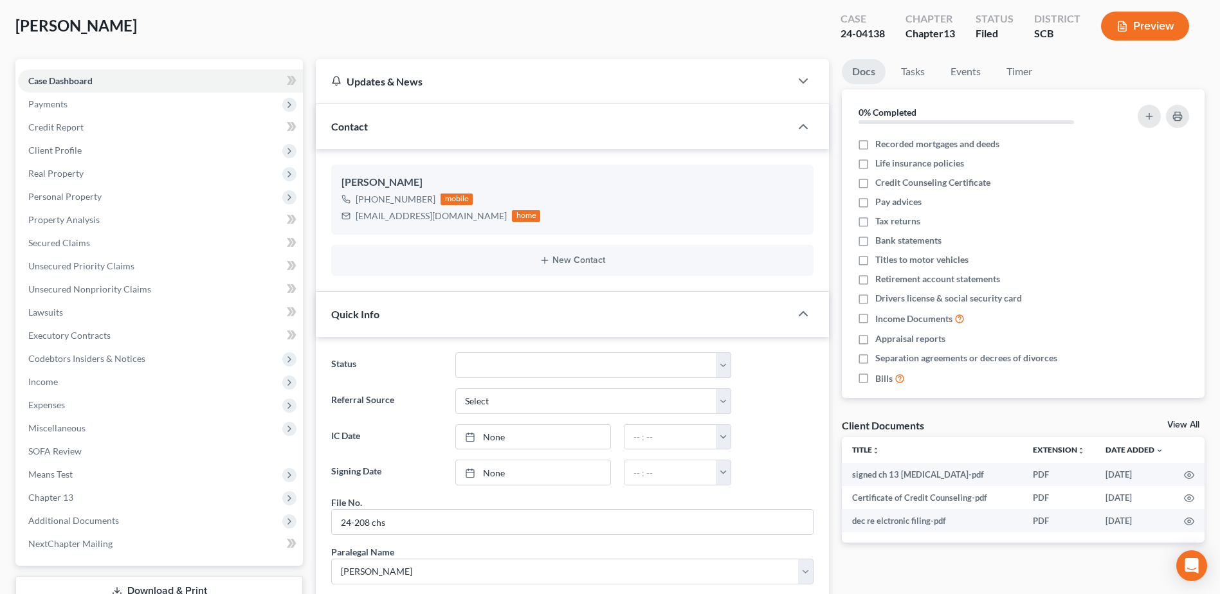
click at [84, 206] on span "Personal Property" at bounding box center [160, 196] width 285 height 23
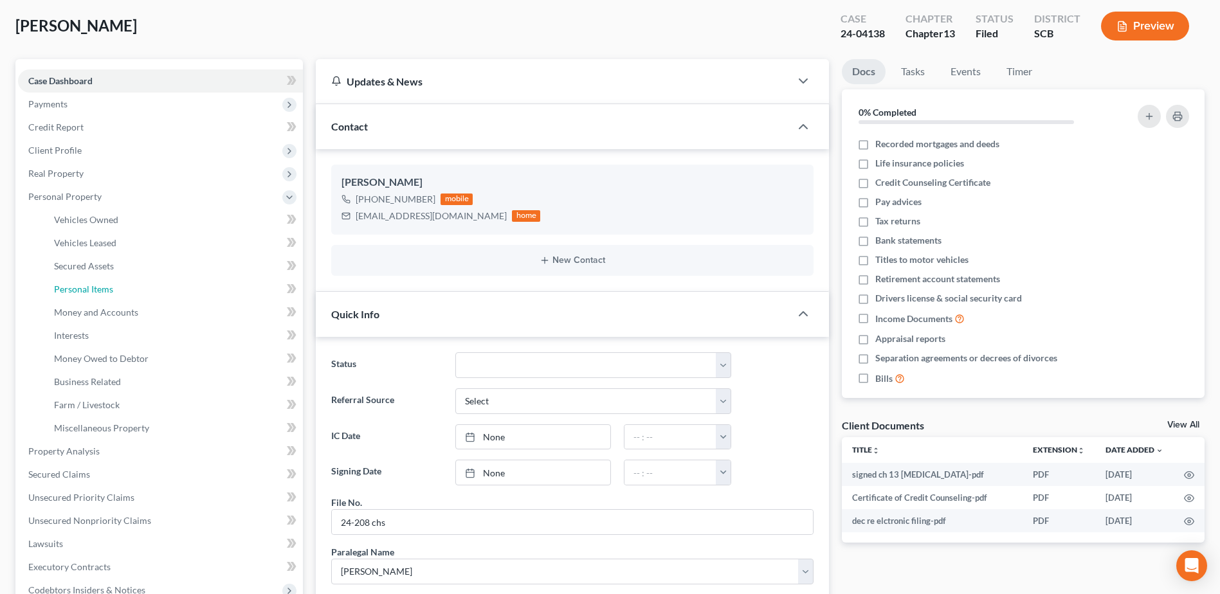
click at [85, 284] on span "Personal Items" at bounding box center [83, 289] width 59 height 11
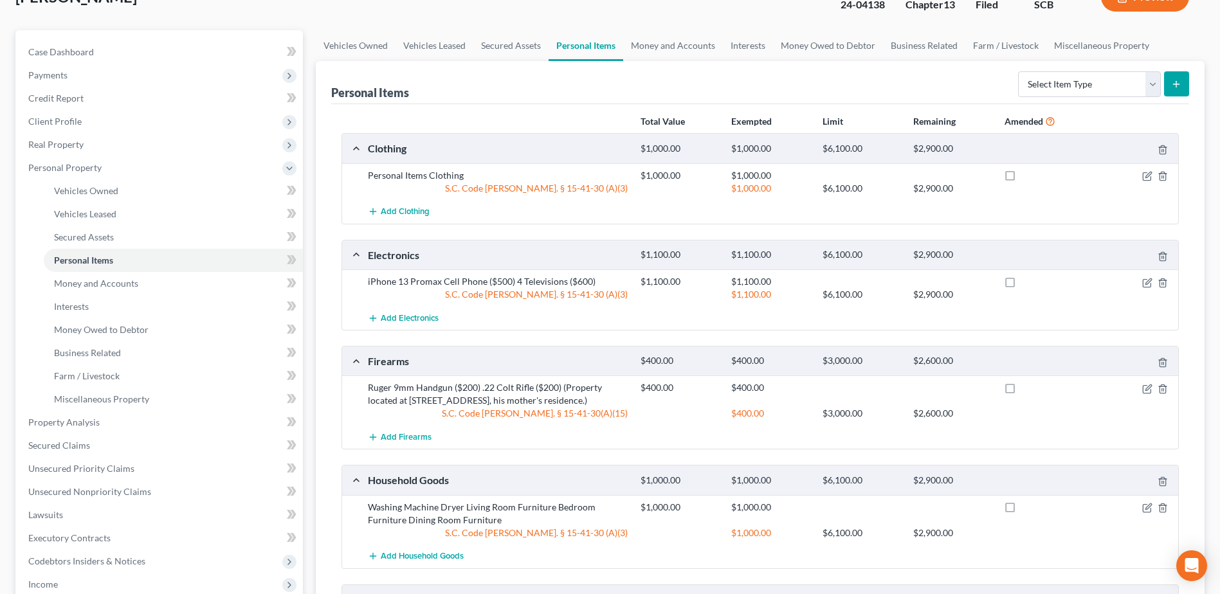
scroll to position [93, 0]
click at [672, 57] on link "Money and Accounts" at bounding box center [673, 46] width 100 height 31
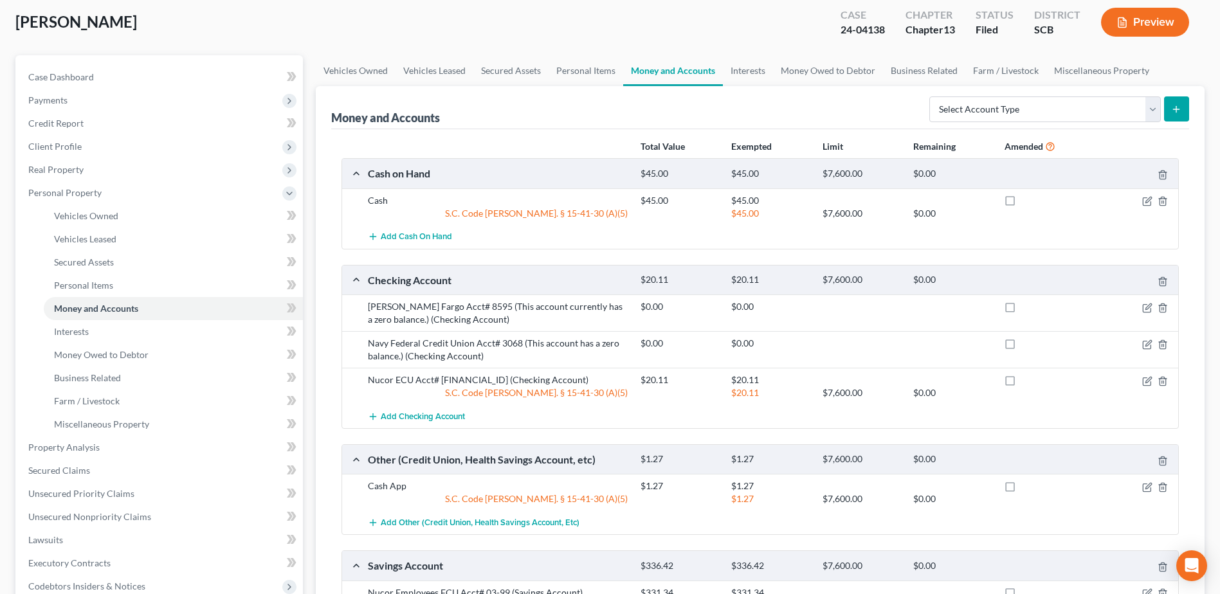
scroll to position [64, 0]
click at [559, 73] on link "Personal Items" at bounding box center [586, 70] width 75 height 31
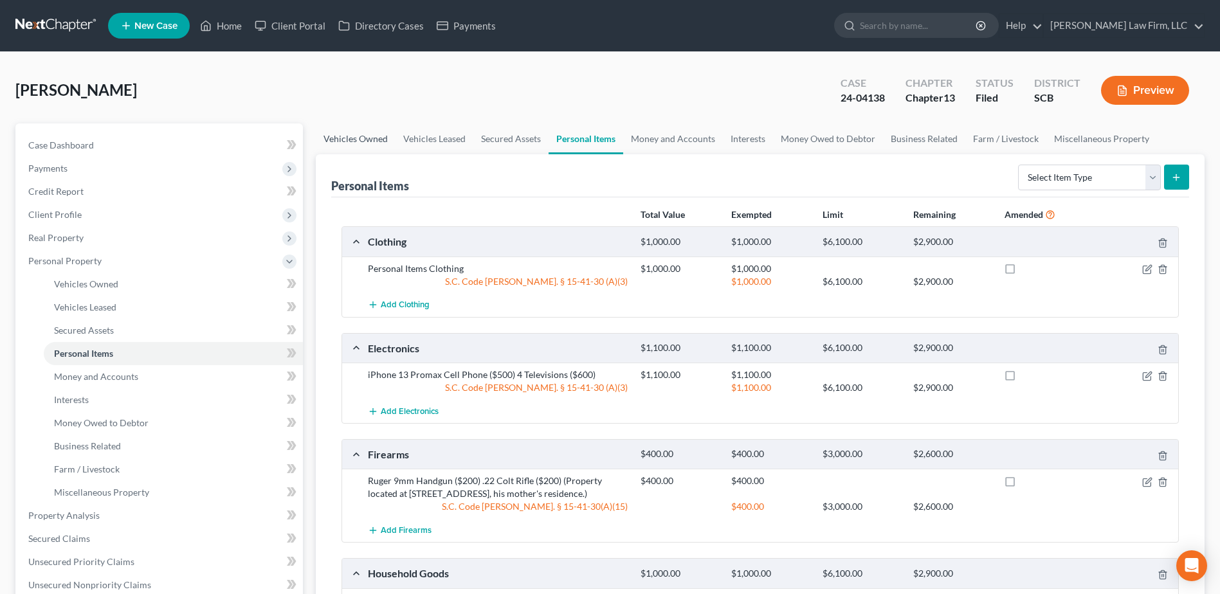
click at [349, 133] on link "Vehicles Owned" at bounding box center [356, 139] width 80 height 31
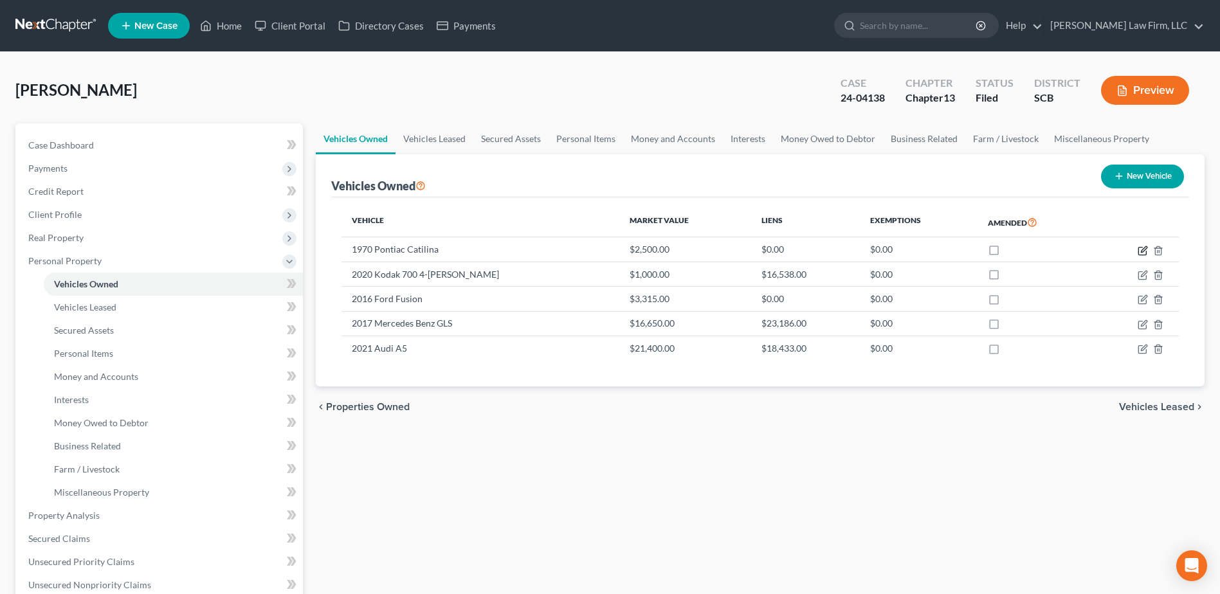
click at [1144, 250] on icon "button" at bounding box center [1143, 251] width 10 height 10
select select "0"
select select "56"
select select "4"
select select "0"
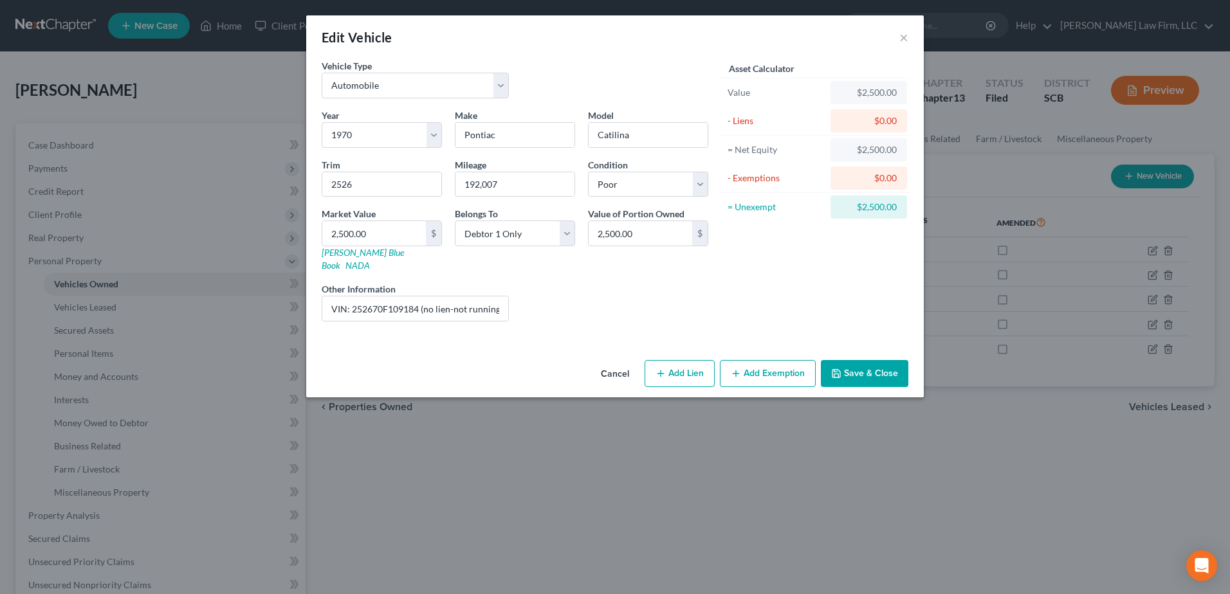
click at [610, 362] on button "Cancel" at bounding box center [615, 375] width 49 height 26
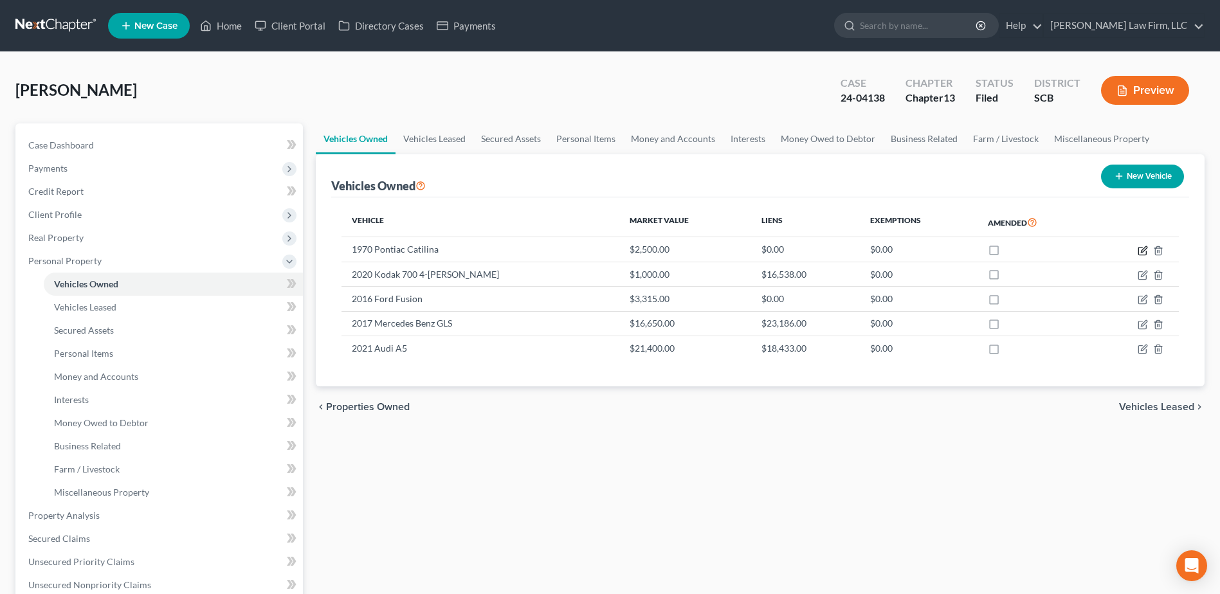
click at [1143, 248] on icon "button" at bounding box center [1143, 251] width 10 height 10
select select "0"
select select "56"
select select "4"
select select "0"
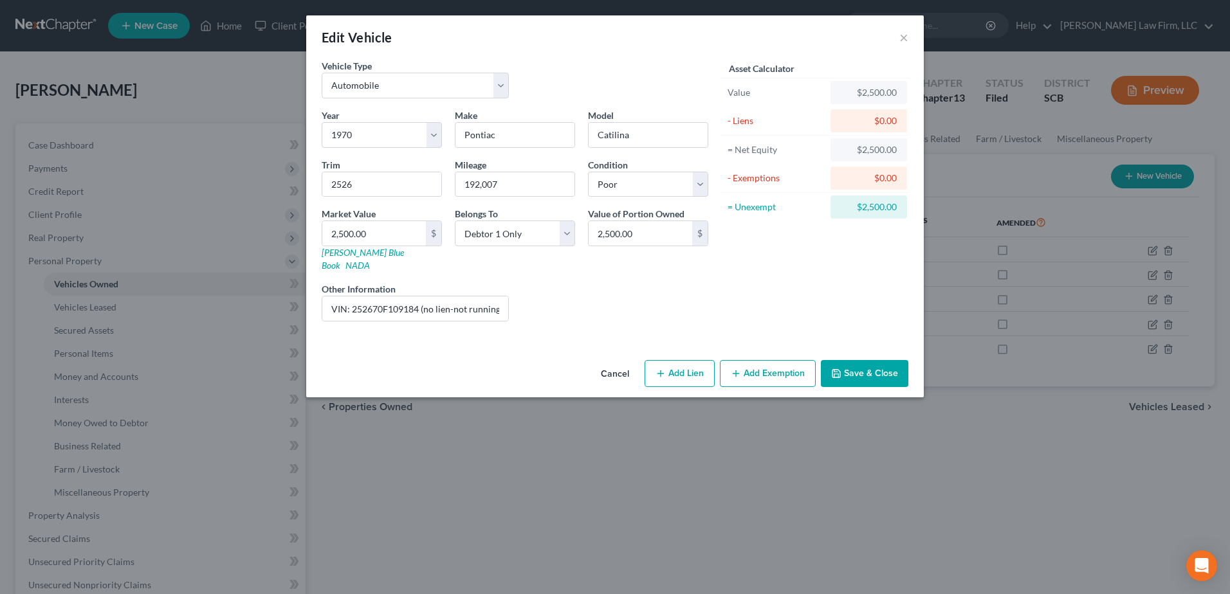
click at [513, 301] on div "Other Information VIN: 252670F109184 (no lien-not running)" at bounding box center [415, 301] width 200 height 39
drag, startPoint x: 497, startPoint y: 300, endPoint x: 417, endPoint y: 303, distance: 79.8
click at [417, 303] on input "VIN: 252670F109184 (no lien-not running)" at bounding box center [415, 309] width 186 height 24
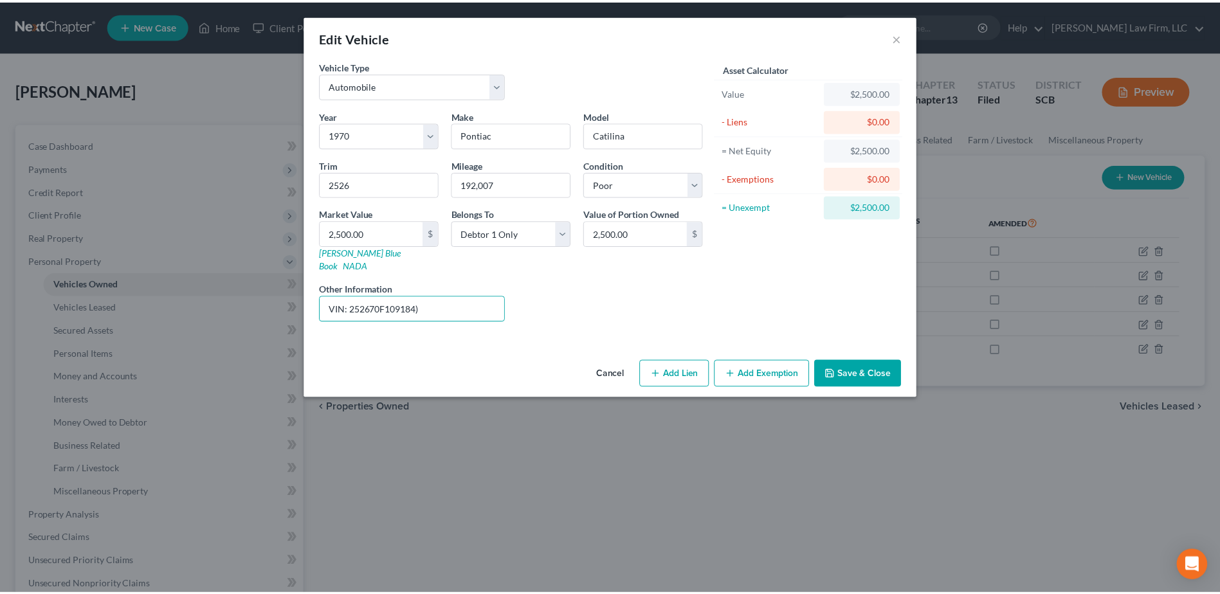
scroll to position [0, 0]
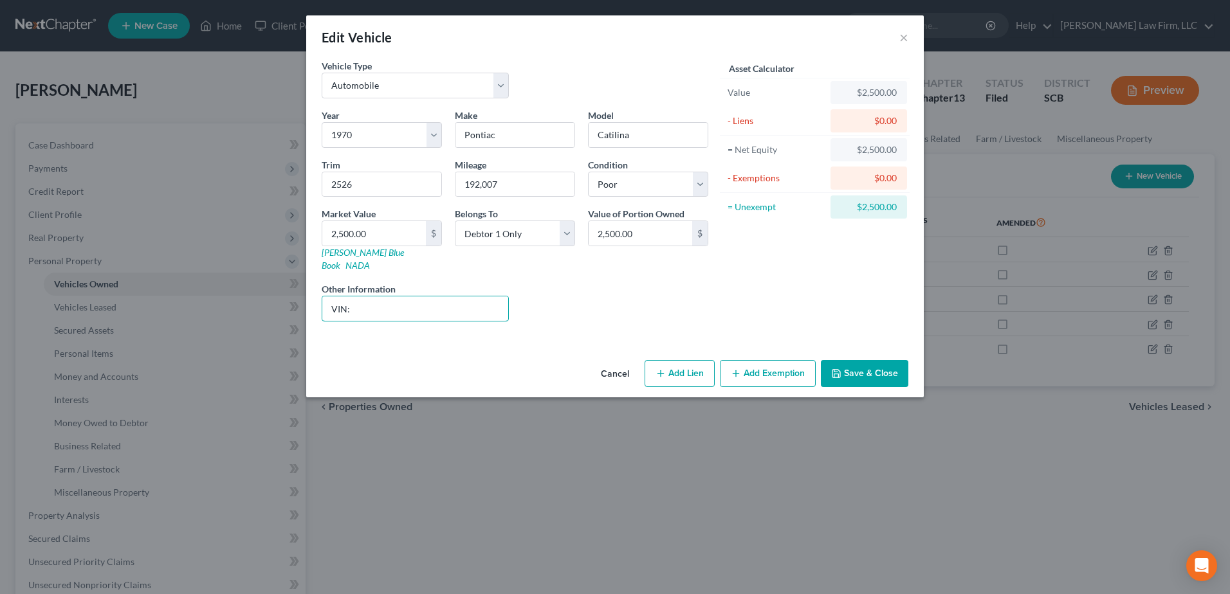
type input "VIN:"
click at [616, 367] on button "Cancel" at bounding box center [615, 375] width 49 height 26
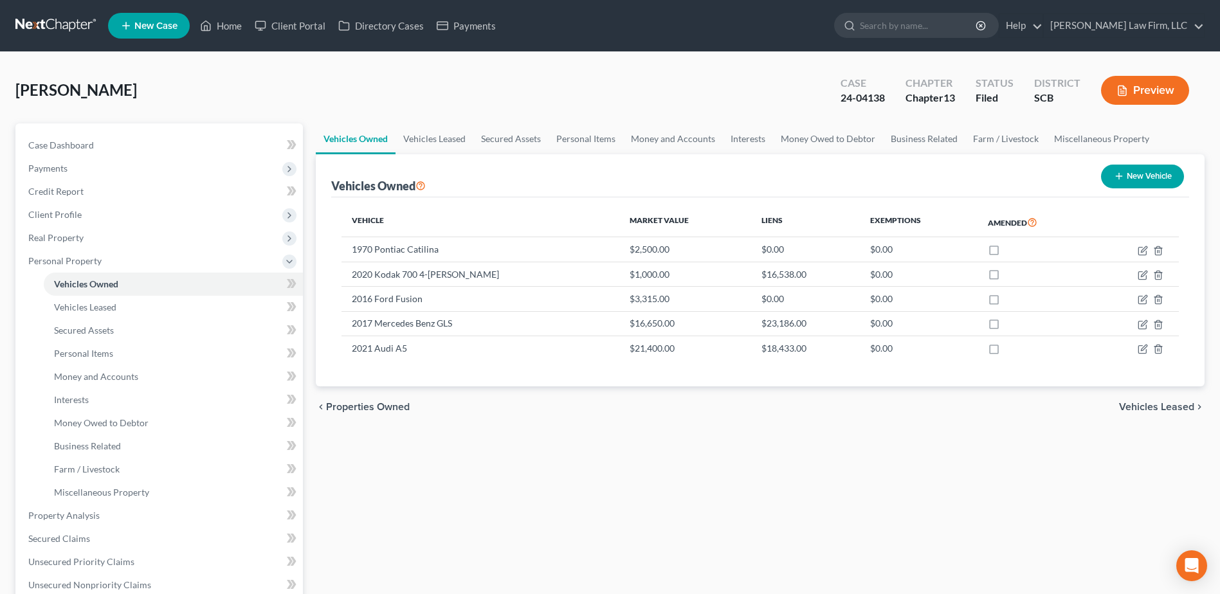
click at [1142, 257] on td at bounding box center [1136, 249] width 85 height 24
click at [1137, 250] on td at bounding box center [1136, 249] width 85 height 24
click at [1144, 254] on icon "button" at bounding box center [1143, 251] width 10 height 10
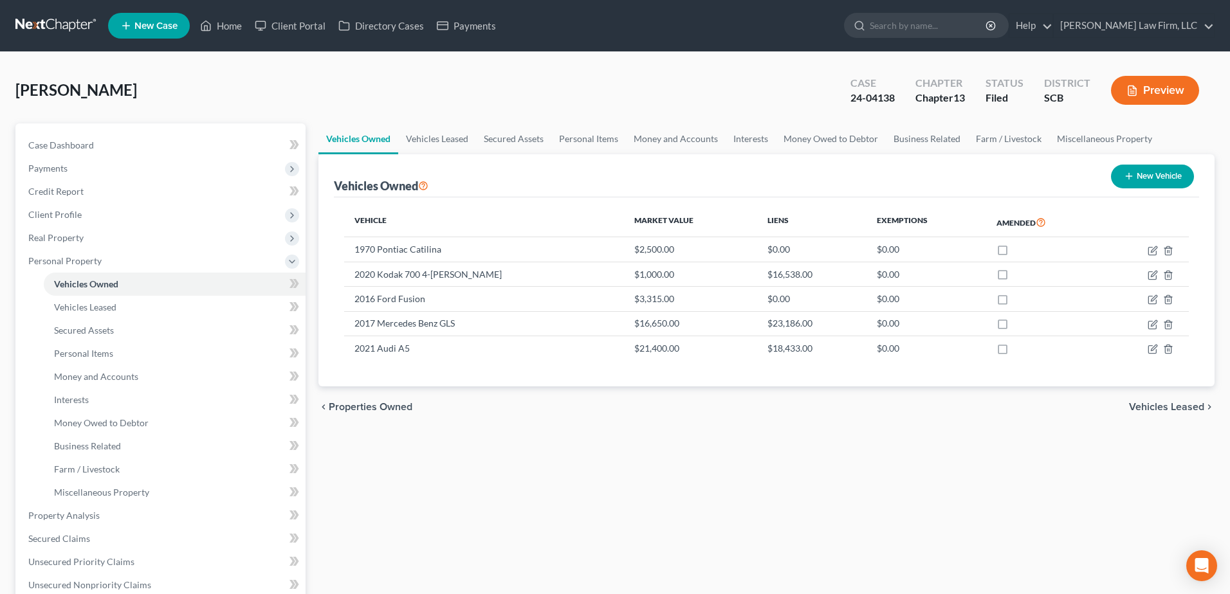
select select "0"
select select "56"
select select "4"
select select "0"
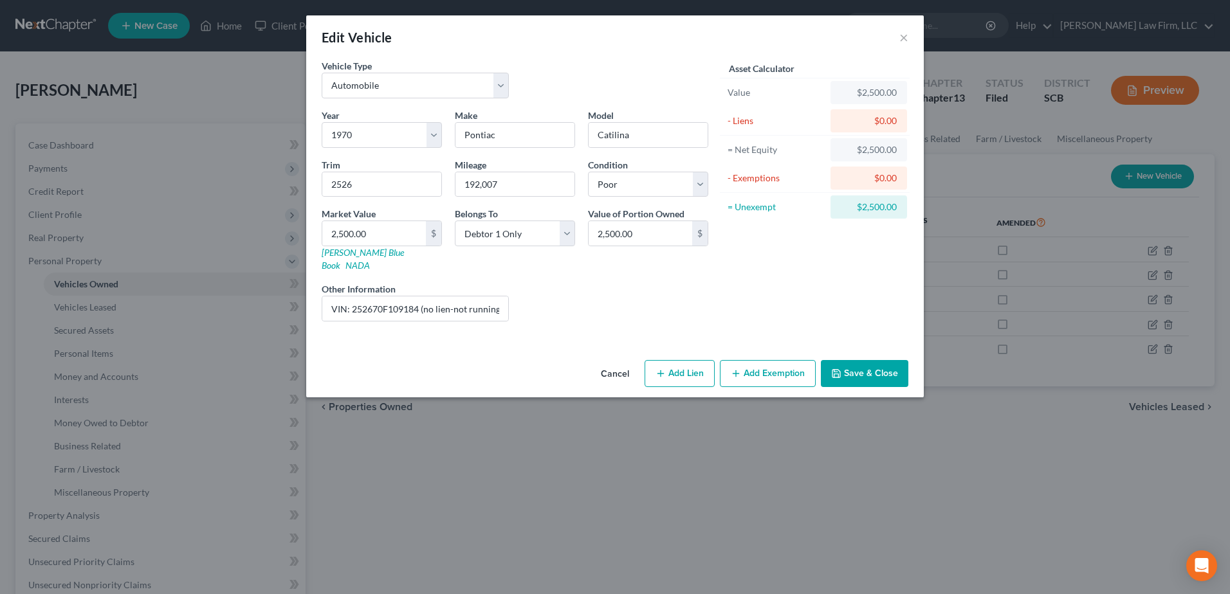
click at [629, 362] on button "Cancel" at bounding box center [615, 375] width 49 height 26
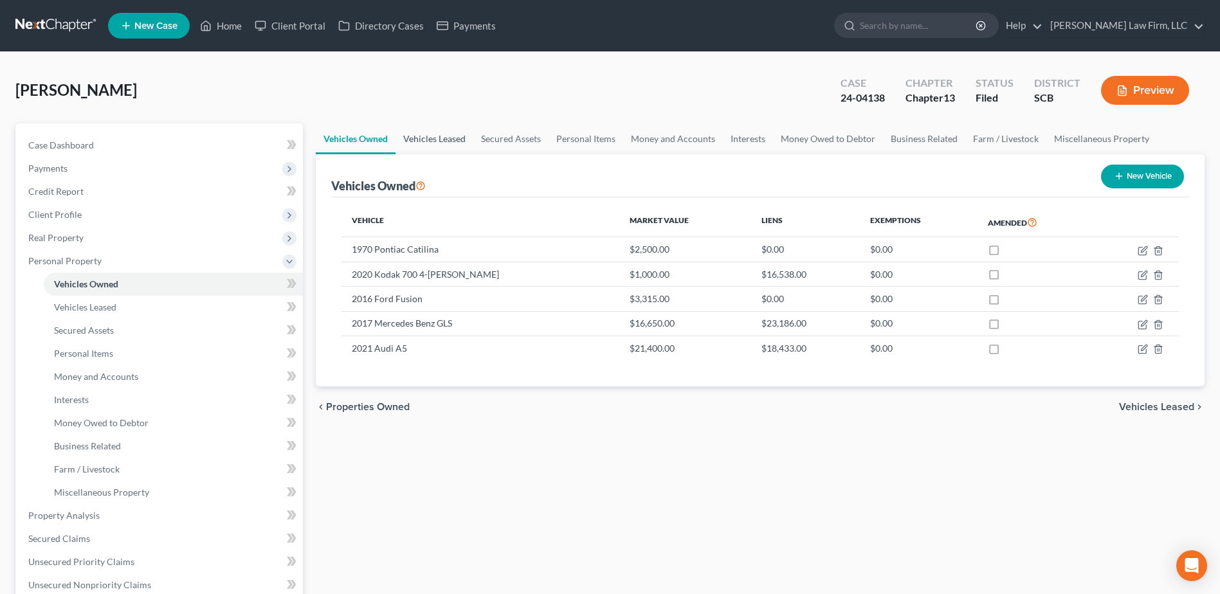
click at [453, 143] on link "Vehicles Leased" at bounding box center [435, 139] width 78 height 31
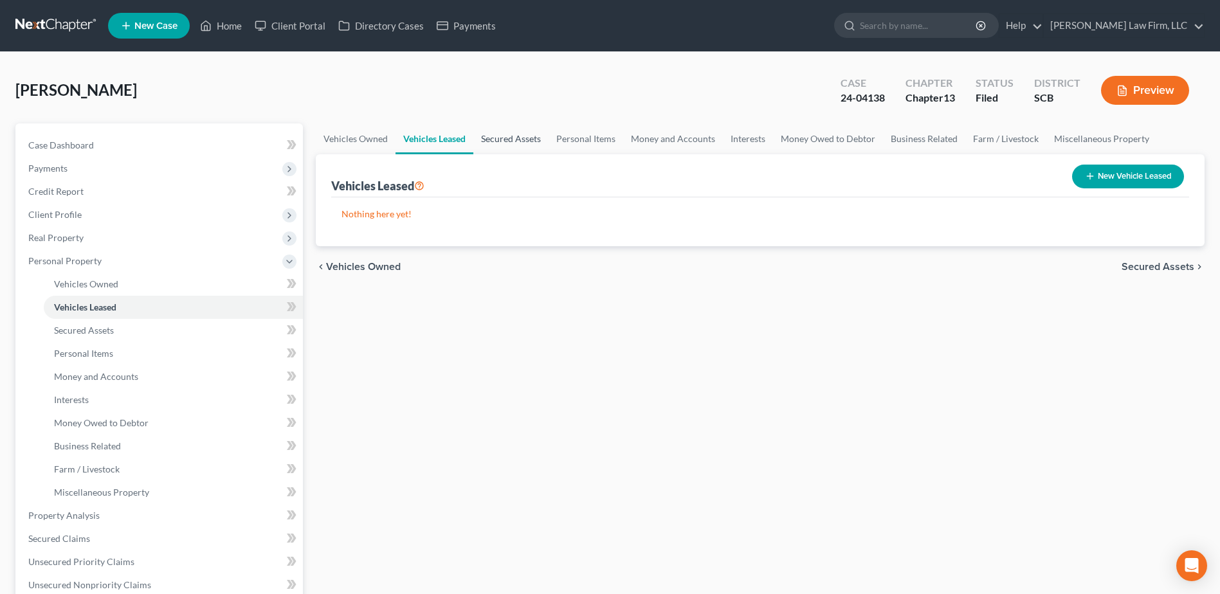
click at [505, 142] on link "Secured Assets" at bounding box center [510, 139] width 75 height 31
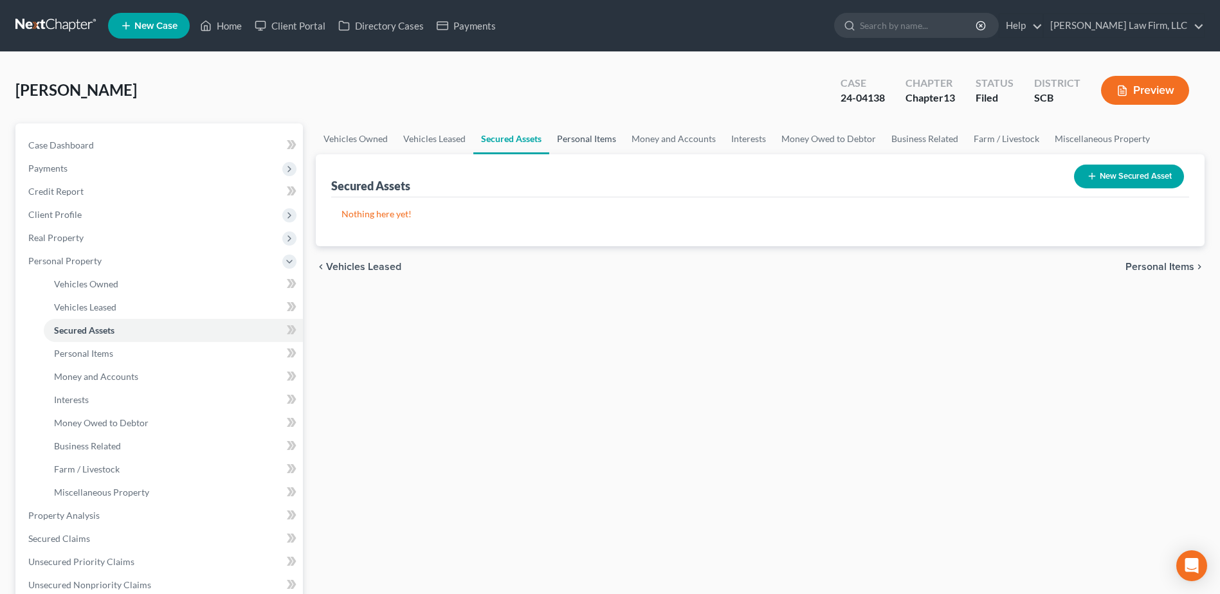
click at [567, 142] on link "Personal Items" at bounding box center [586, 139] width 75 height 31
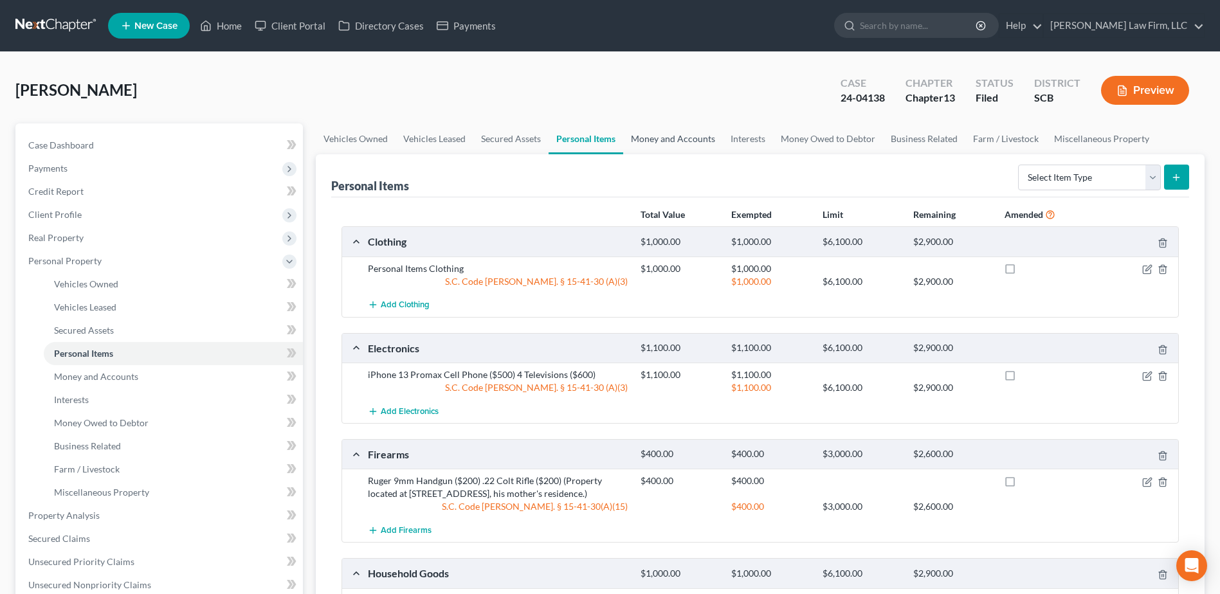
click at [696, 144] on link "Money and Accounts" at bounding box center [673, 139] width 100 height 31
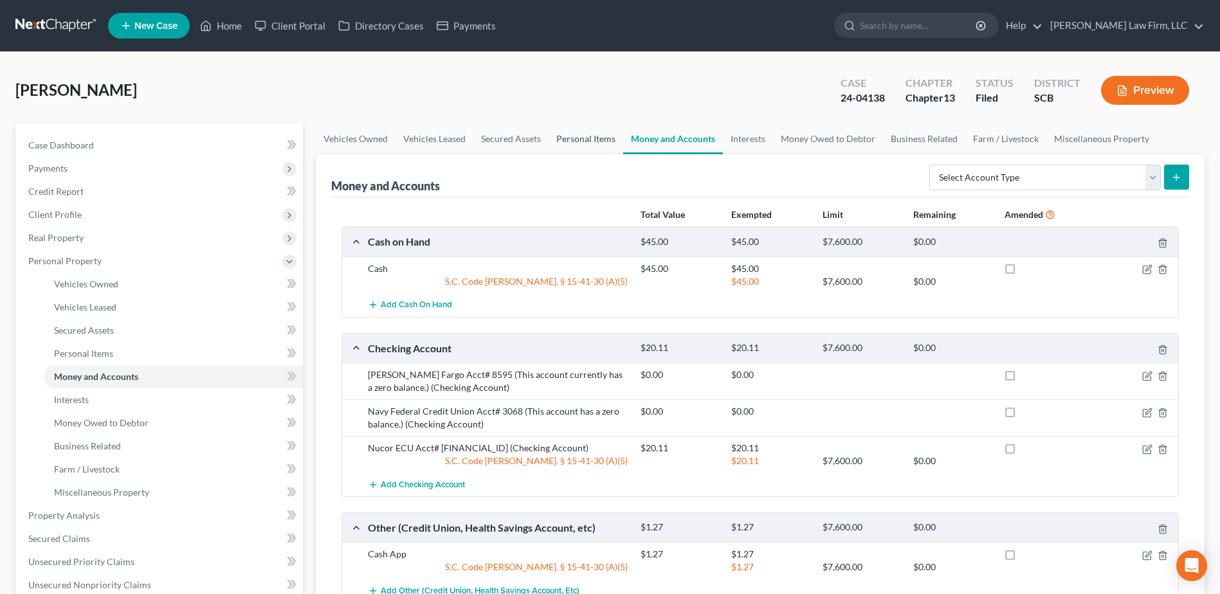
click at [595, 142] on link "Personal Items" at bounding box center [586, 139] width 75 height 31
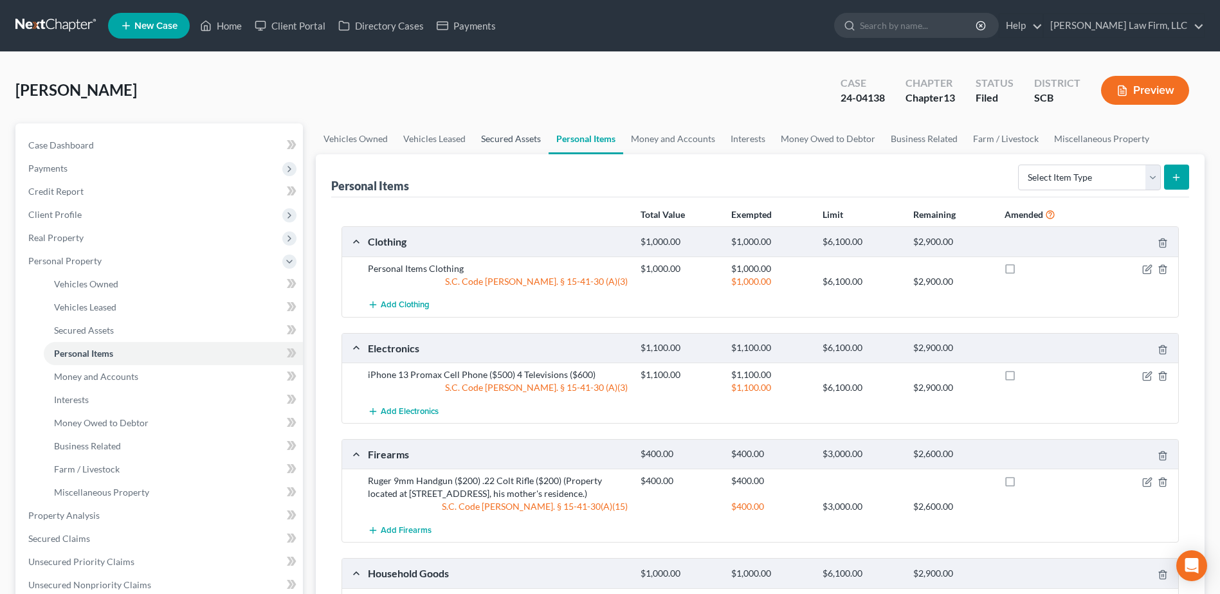
click at [522, 131] on link "Secured Assets" at bounding box center [510, 139] width 75 height 31
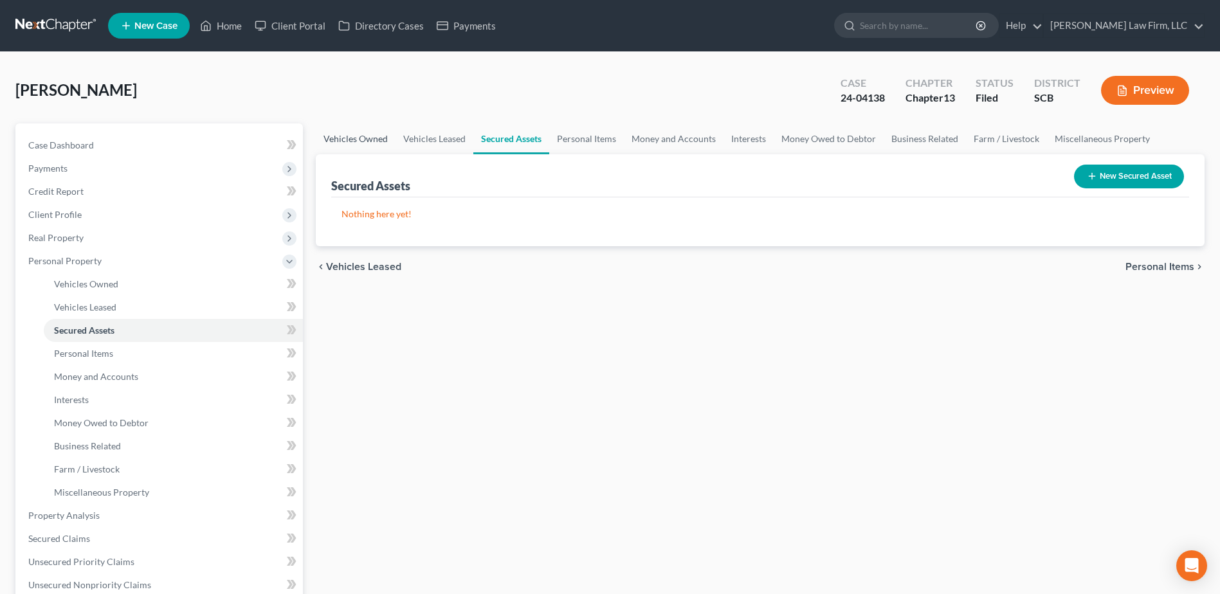
click at [383, 136] on link "Vehicles Owned" at bounding box center [356, 139] width 80 height 31
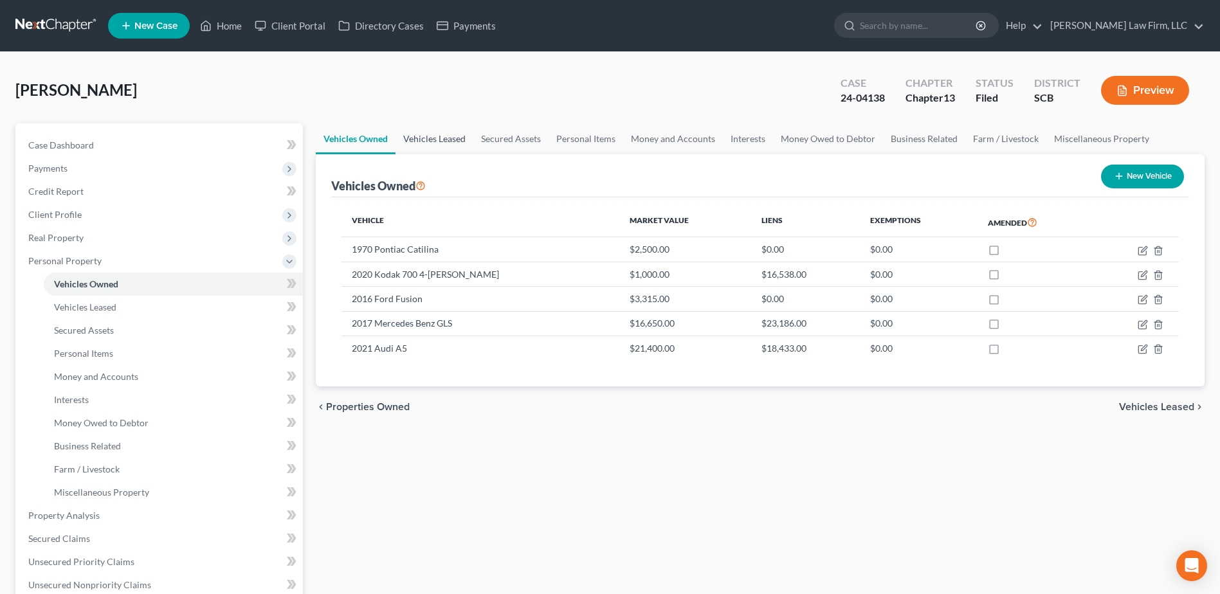
click at [425, 136] on link "Vehicles Leased" at bounding box center [435, 139] width 78 height 31
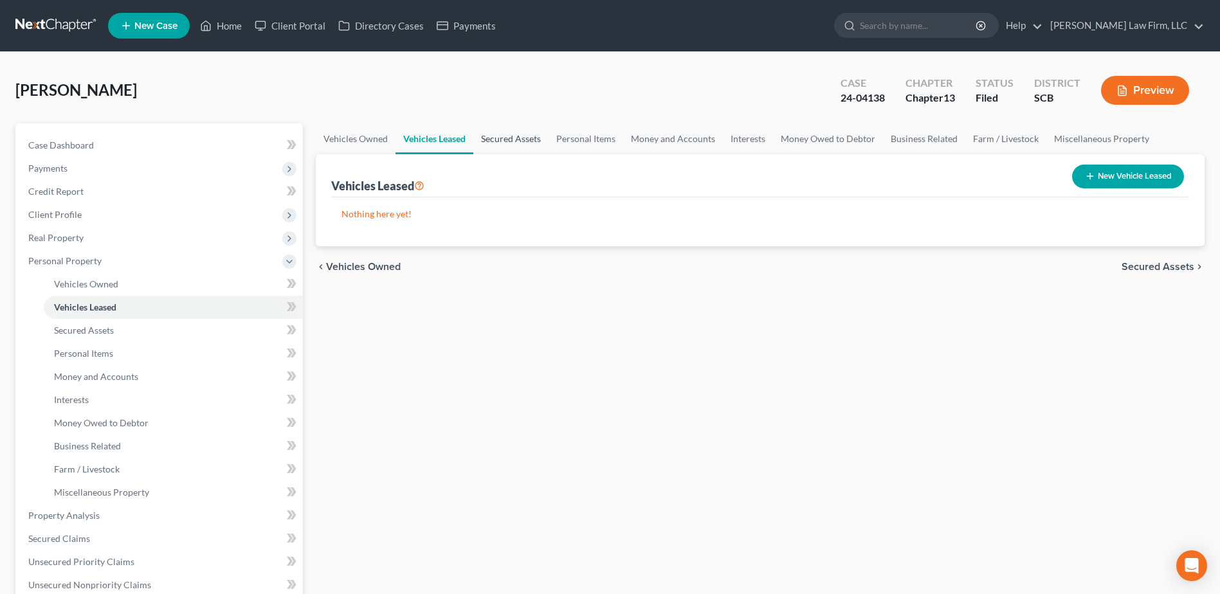
click at [500, 131] on link "Secured Assets" at bounding box center [510, 139] width 75 height 31
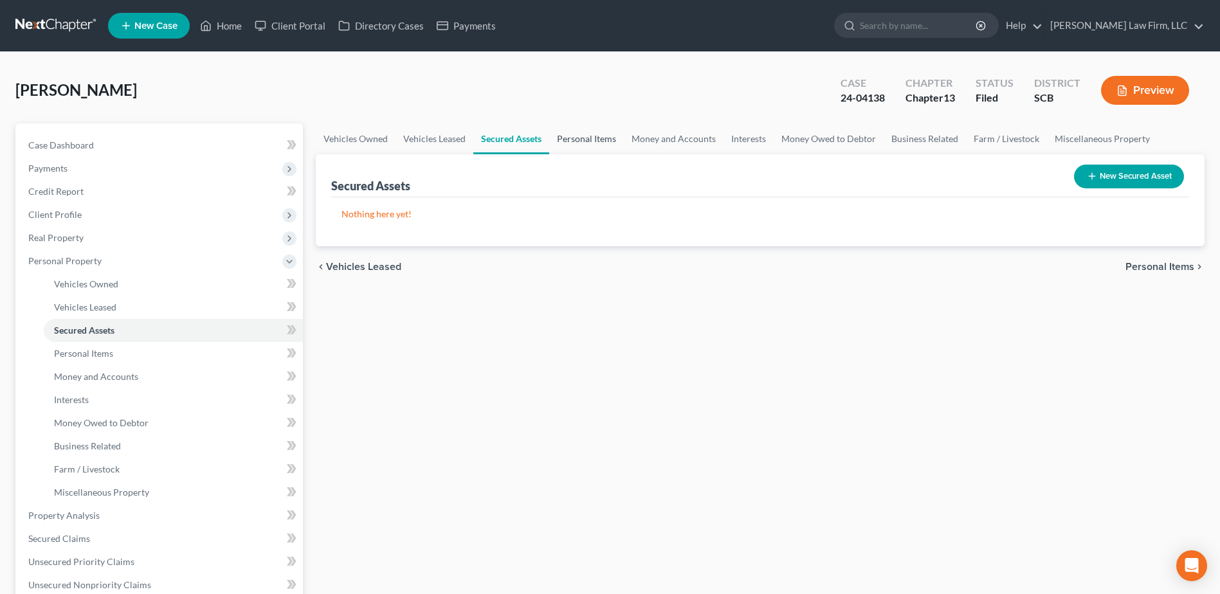
click at [612, 136] on link "Personal Items" at bounding box center [586, 139] width 75 height 31
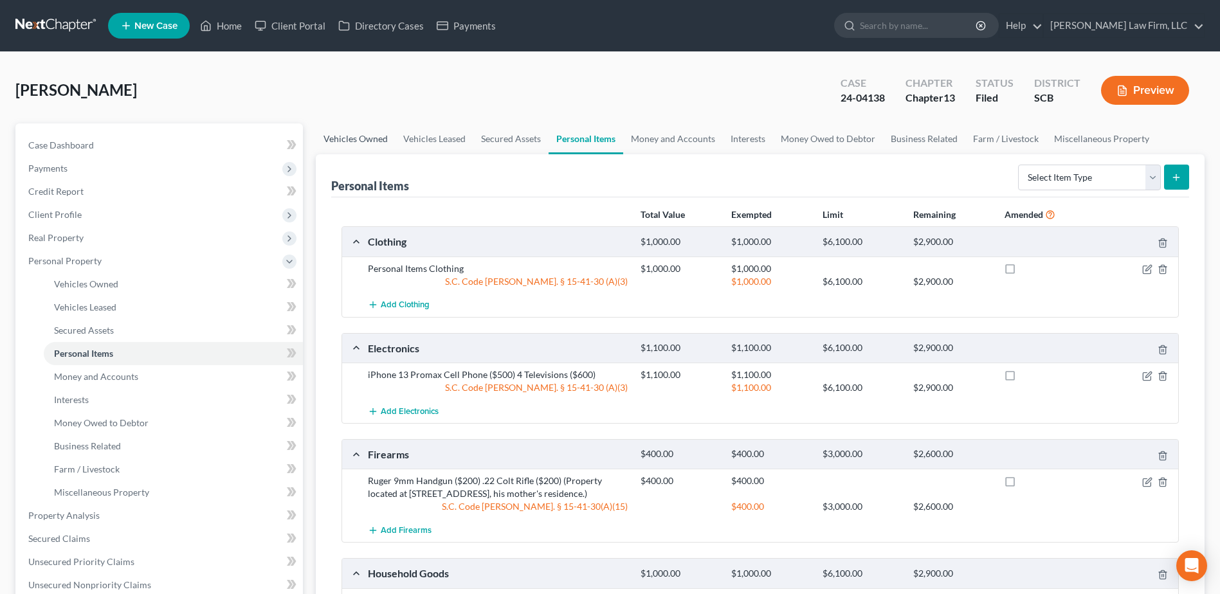
click at [350, 136] on link "Vehicles Owned" at bounding box center [356, 139] width 80 height 31
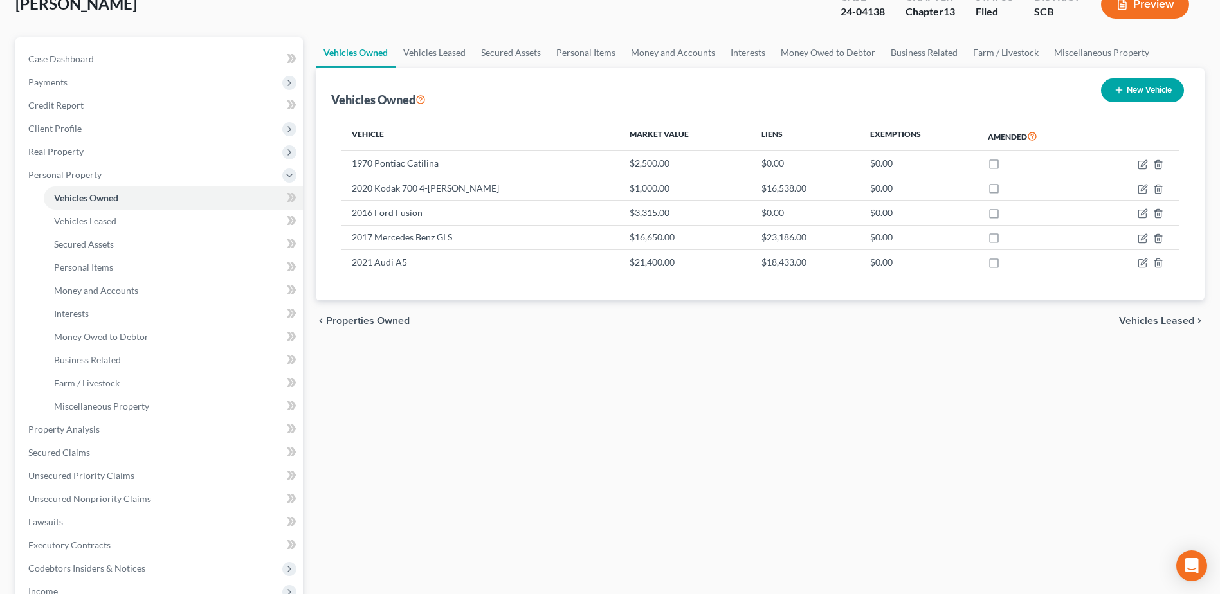
scroll to position [64, 0]
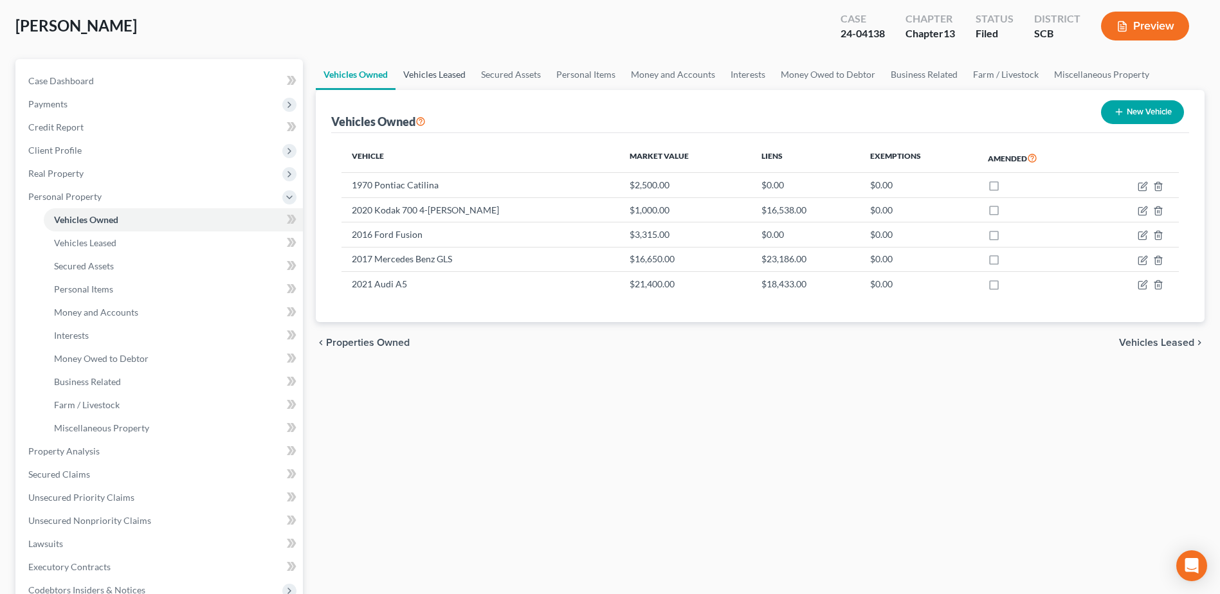
click at [455, 75] on link "Vehicles Leased" at bounding box center [435, 74] width 78 height 31
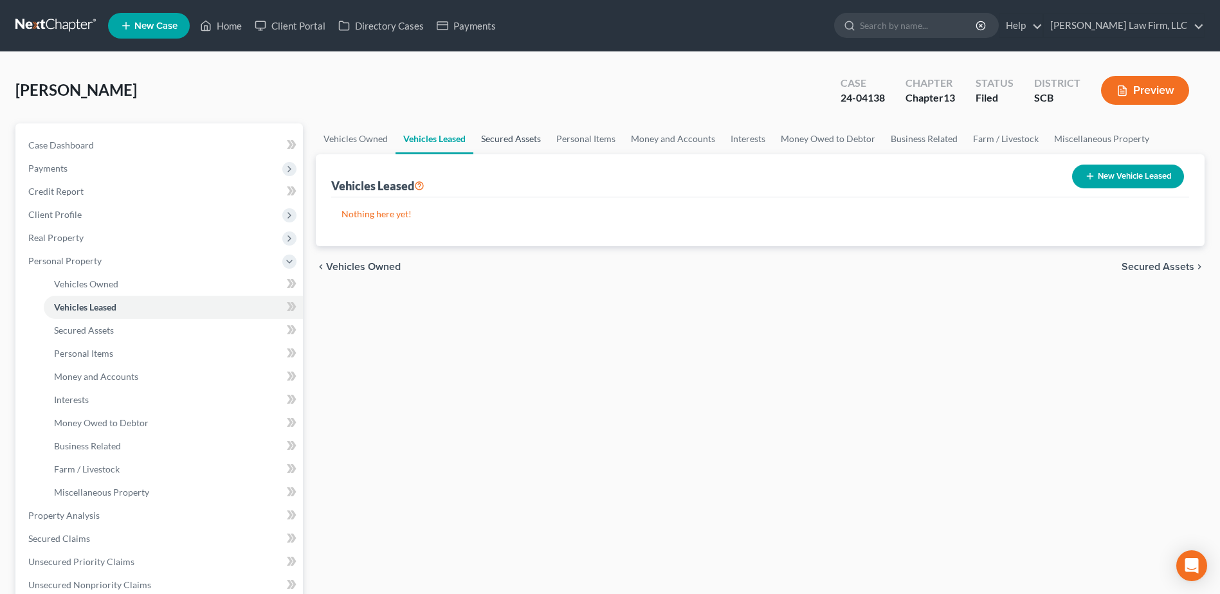
click at [521, 140] on link "Secured Assets" at bounding box center [510, 139] width 75 height 31
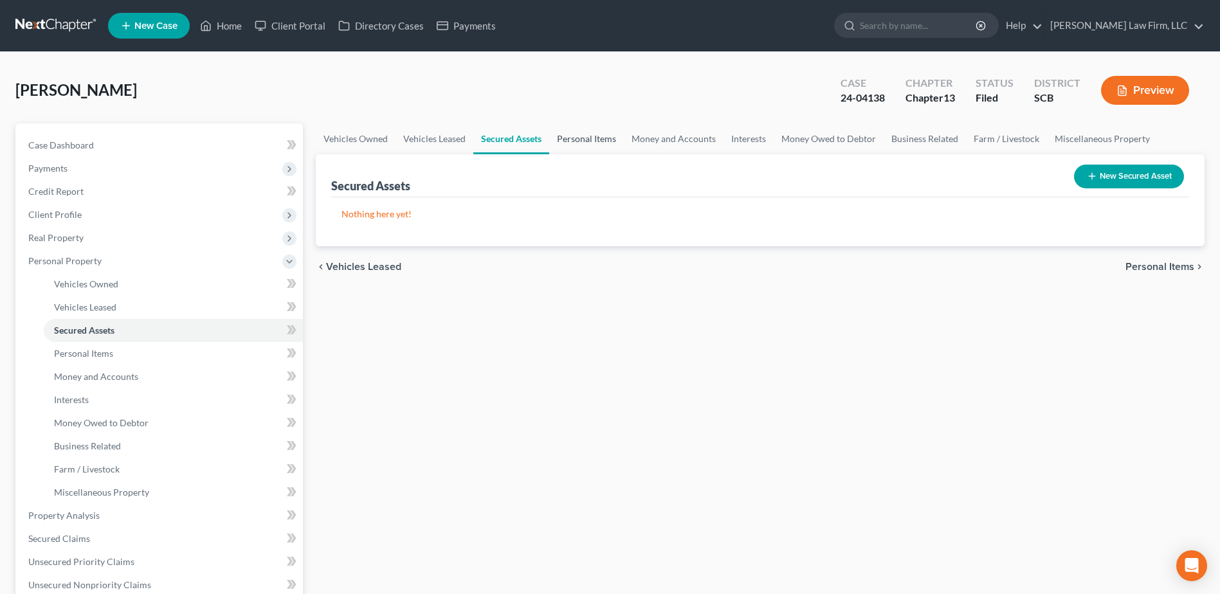
click at [558, 135] on link "Personal Items" at bounding box center [586, 139] width 75 height 31
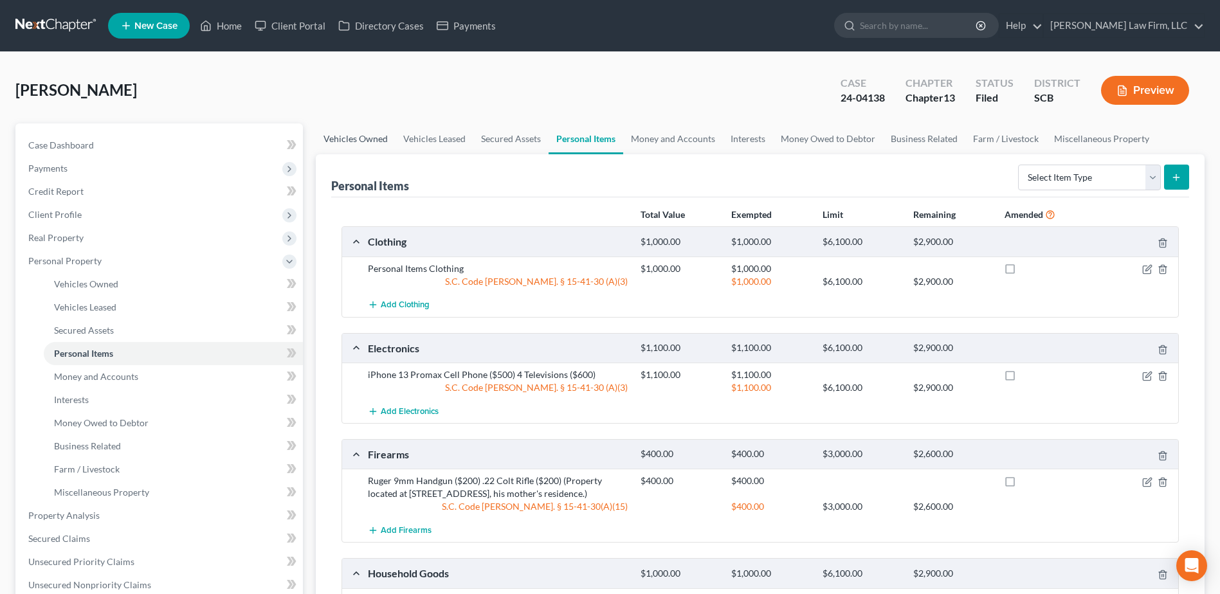
click at [362, 136] on link "Vehicles Owned" at bounding box center [356, 139] width 80 height 31
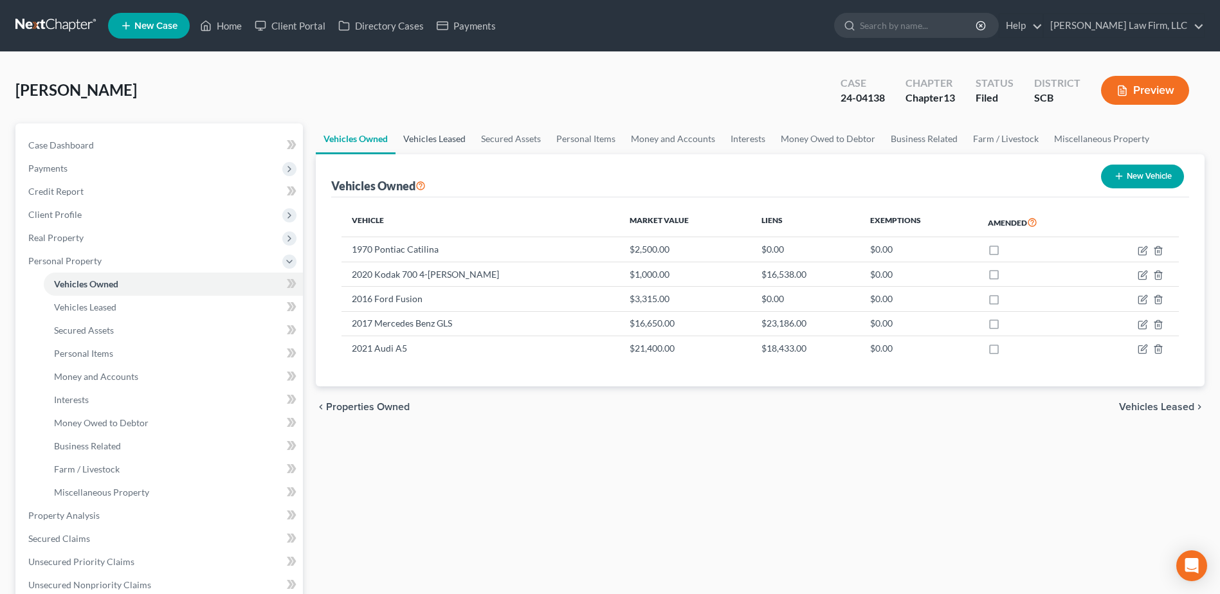
click at [408, 136] on link "Vehicles Leased" at bounding box center [435, 139] width 78 height 31
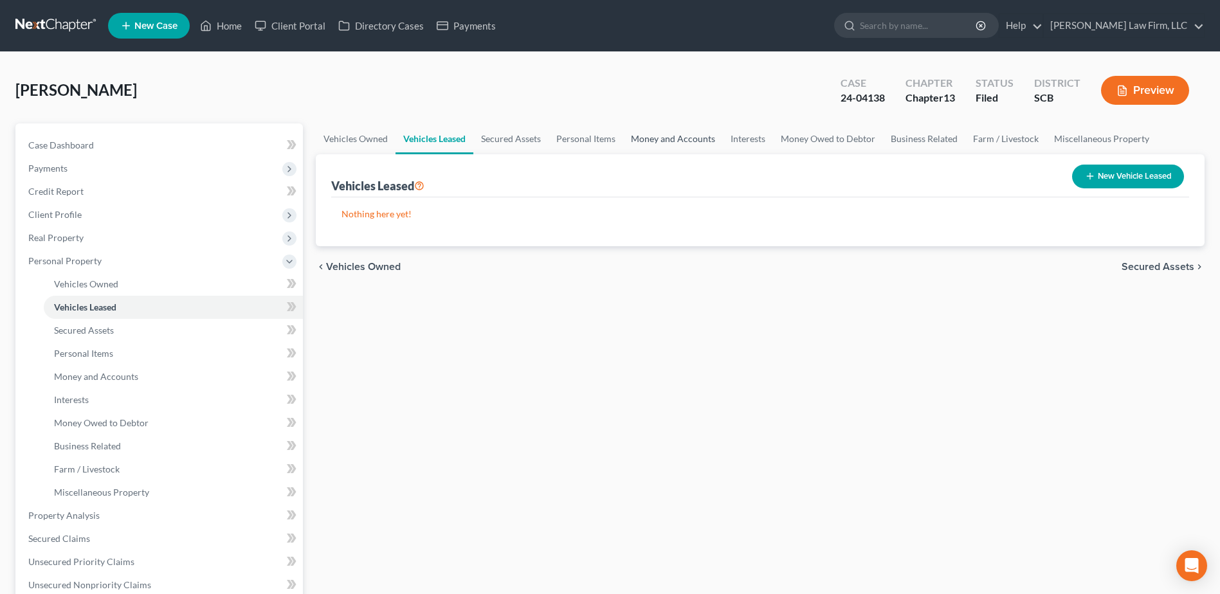
click at [647, 135] on link "Money and Accounts" at bounding box center [673, 139] width 100 height 31
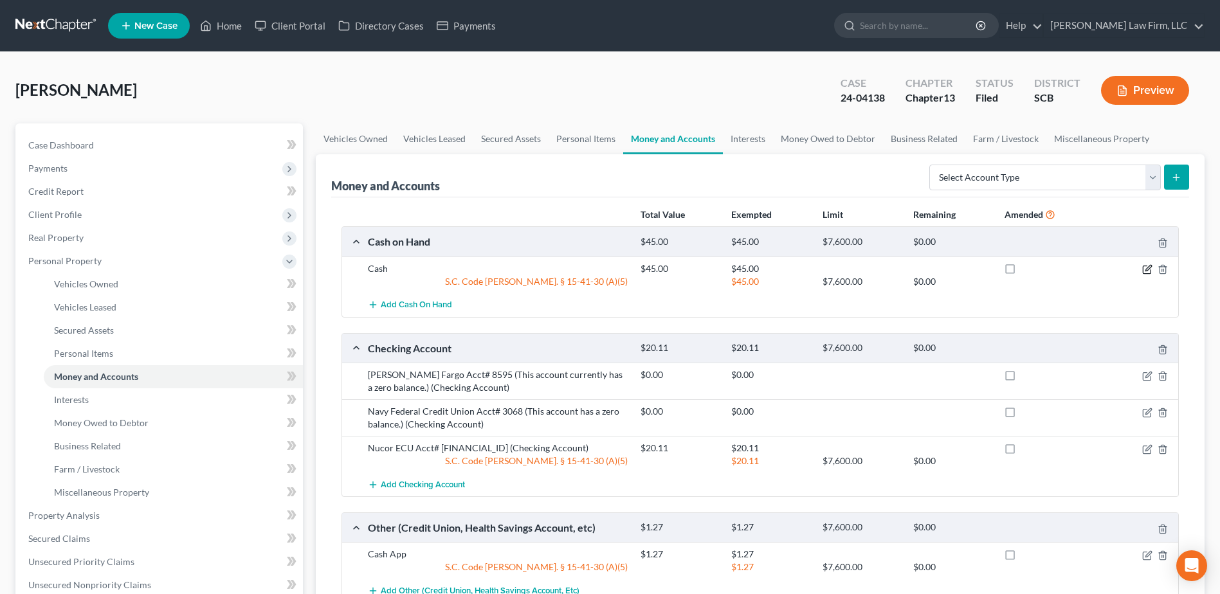
click at [1152, 267] on icon "button" at bounding box center [1149, 268] width 6 height 6
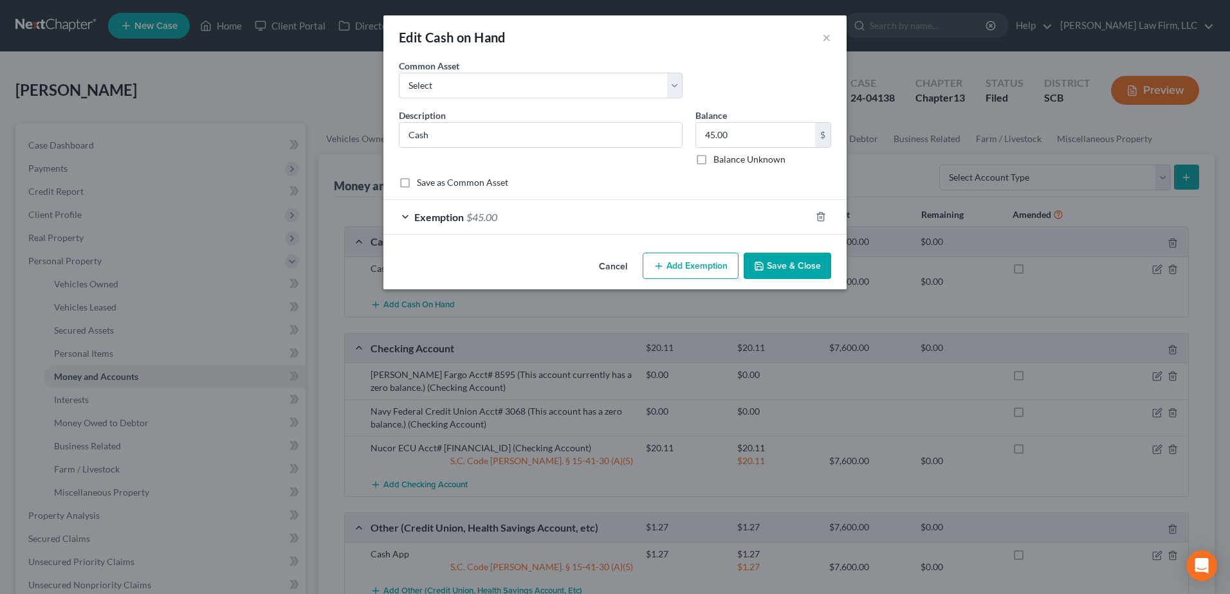
click at [458, 218] on span "Exemption" at bounding box center [439, 217] width 50 height 12
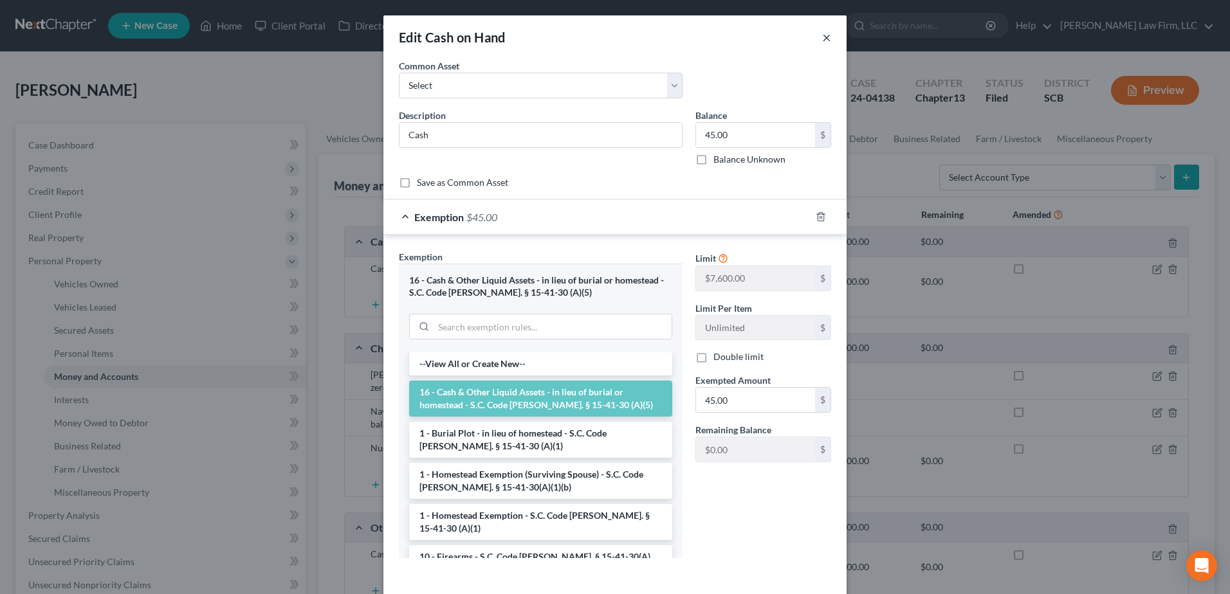
click at [823, 39] on button "×" at bounding box center [826, 37] width 9 height 15
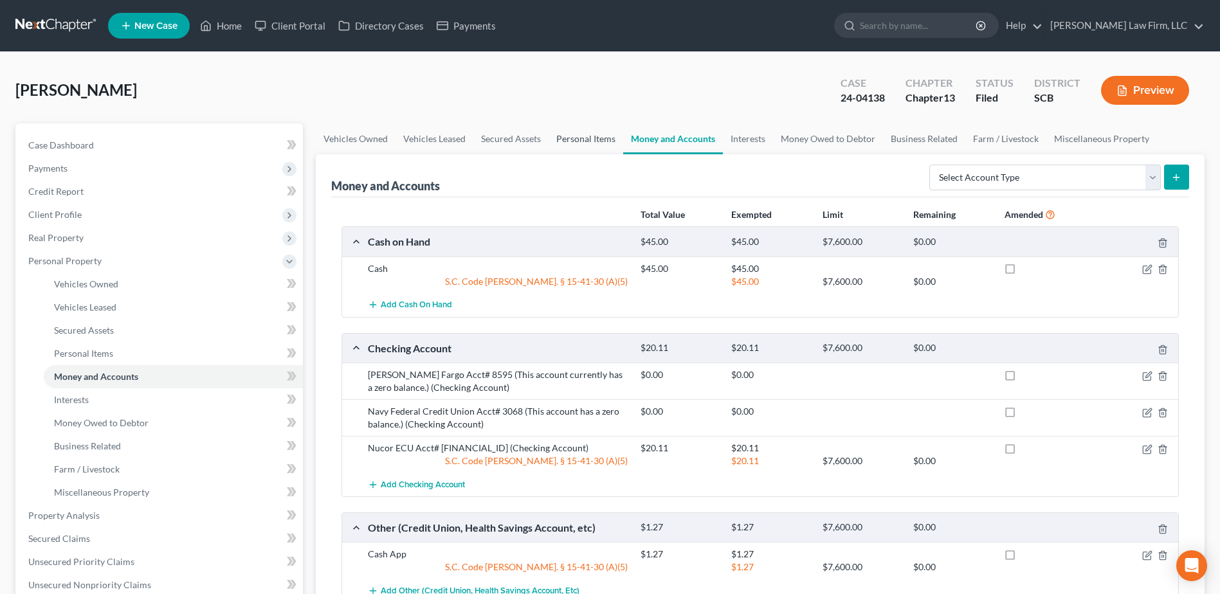
click at [582, 140] on link "Personal Items" at bounding box center [586, 139] width 75 height 31
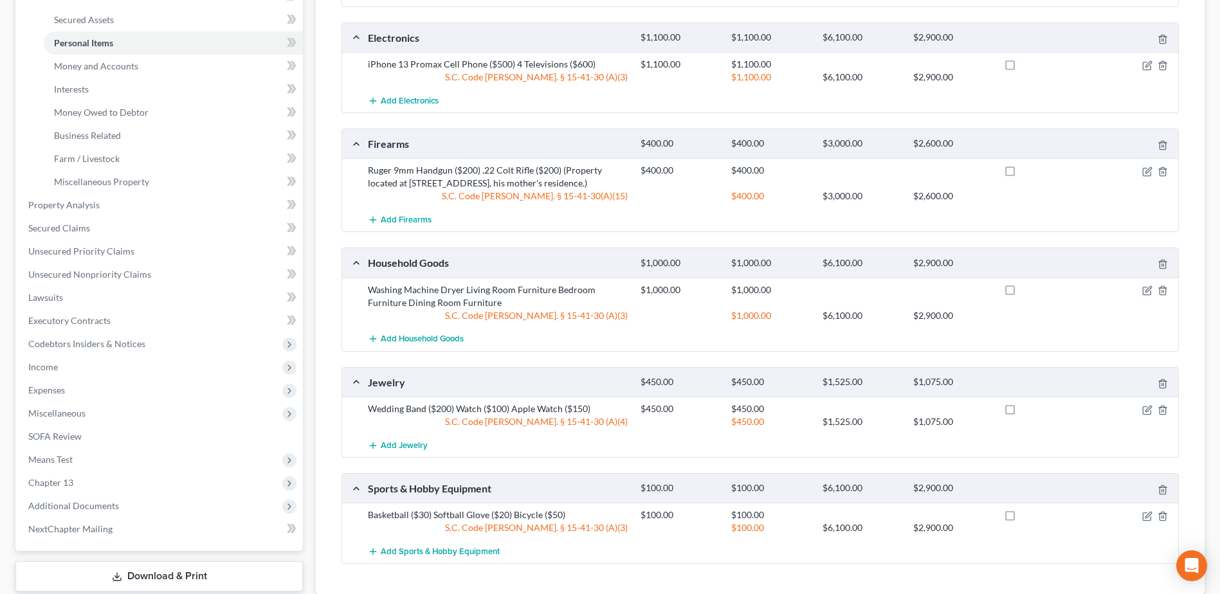
scroll to position [286, 0]
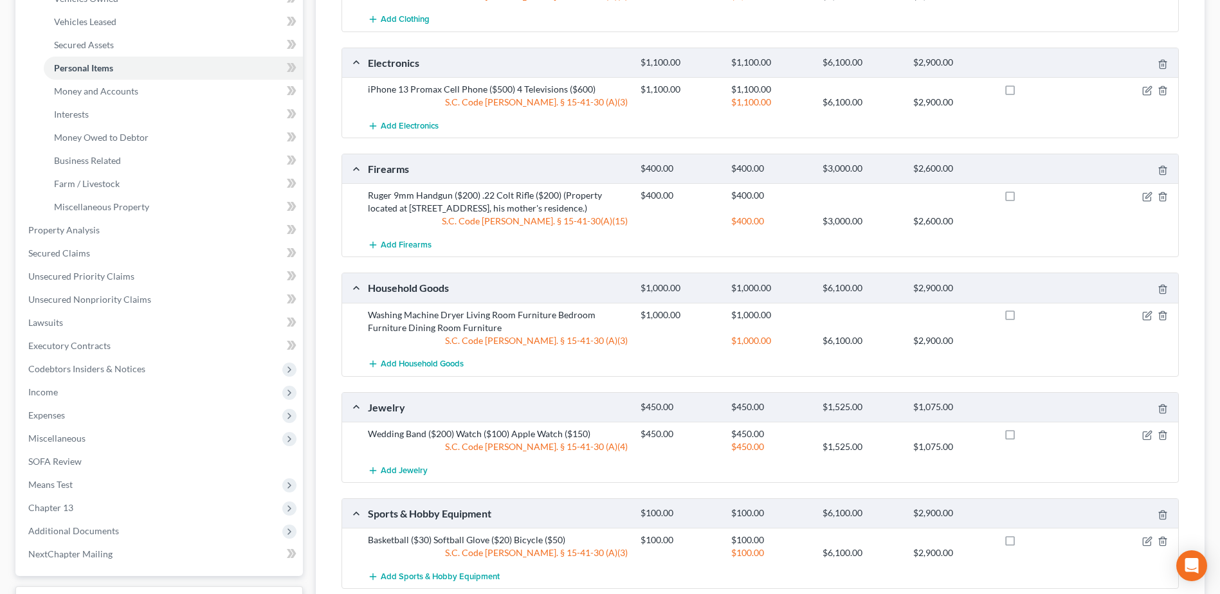
click at [104, 400] on span "Income" at bounding box center [160, 392] width 285 height 23
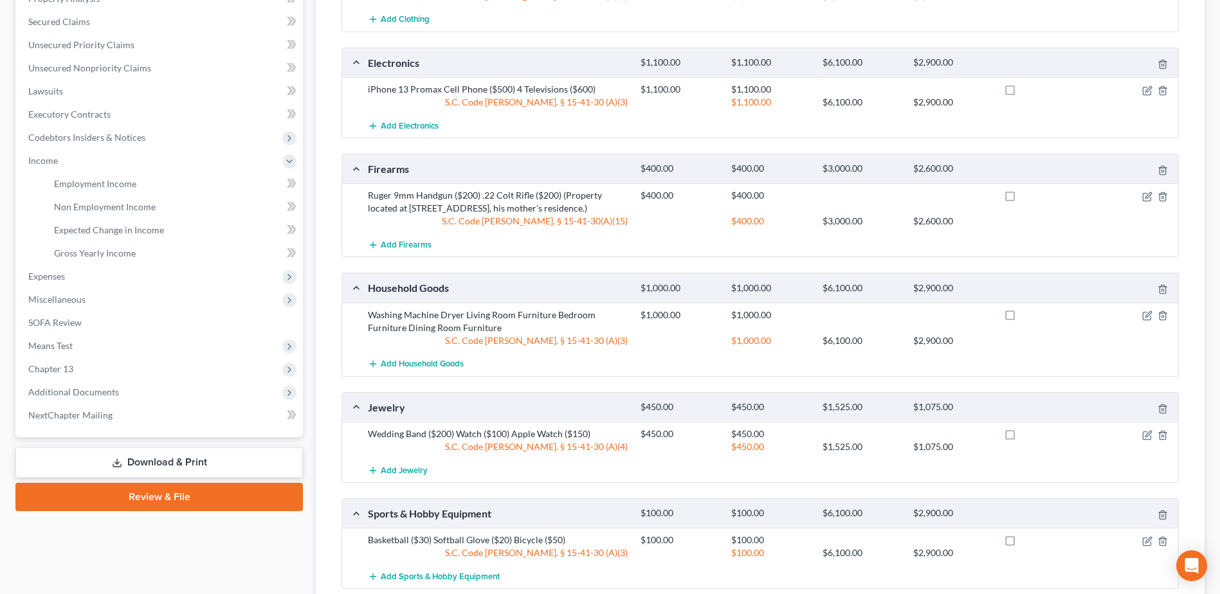
click at [88, 277] on span "Expenses" at bounding box center [160, 276] width 285 height 23
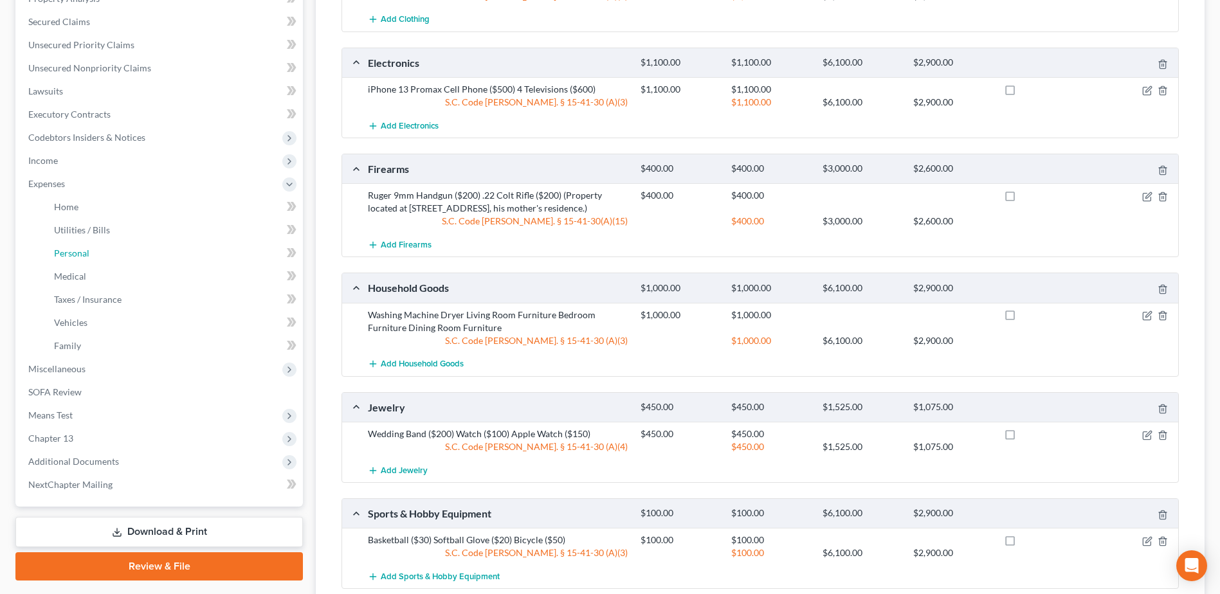
click at [91, 255] on link "Personal" at bounding box center [173, 253] width 259 height 23
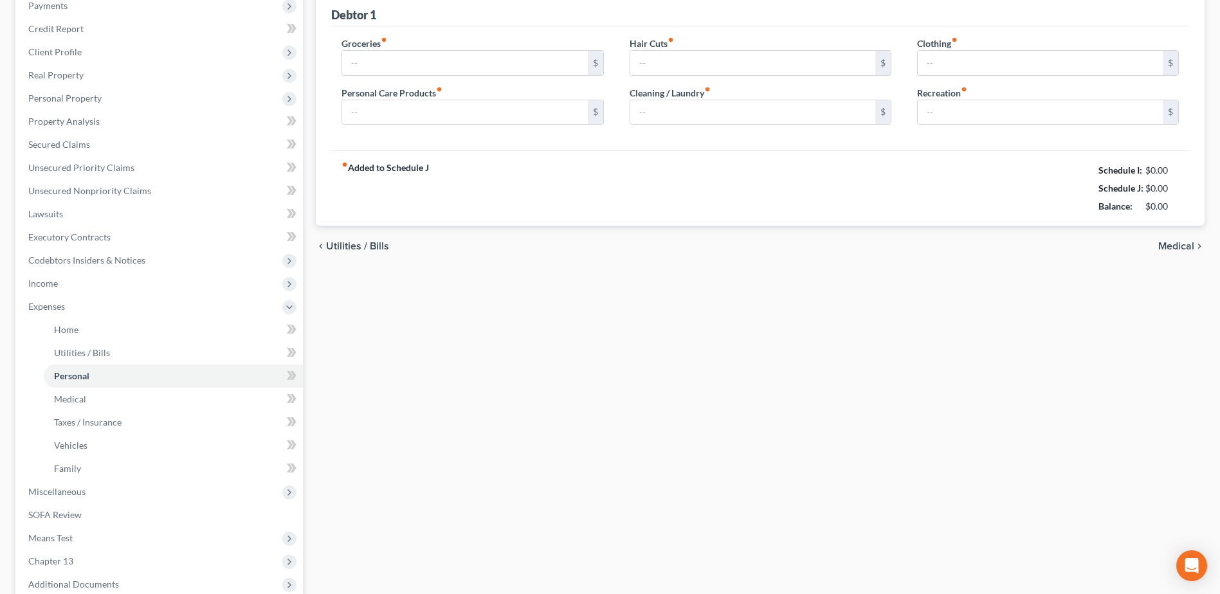
type input "1,100.00"
type input "200.00"
type input "50.00"
type input "75.00"
type input "50.00"
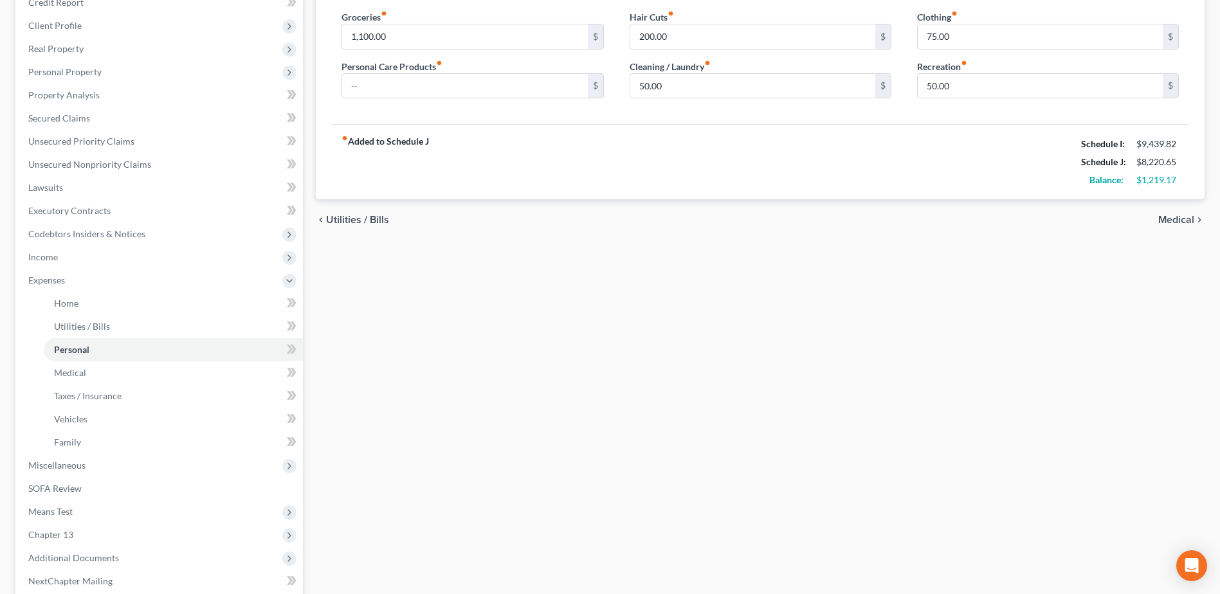
scroll to position [193, 0]
click at [84, 251] on span "Income" at bounding box center [160, 253] width 285 height 23
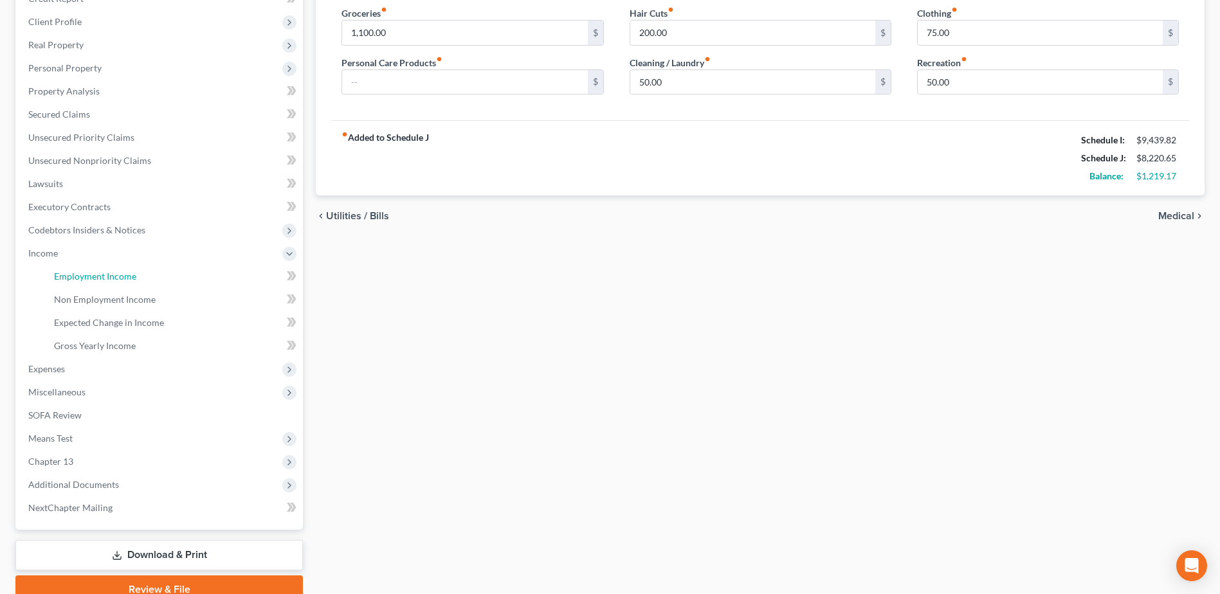
click at [113, 281] on span "Employment Income" at bounding box center [95, 276] width 82 height 11
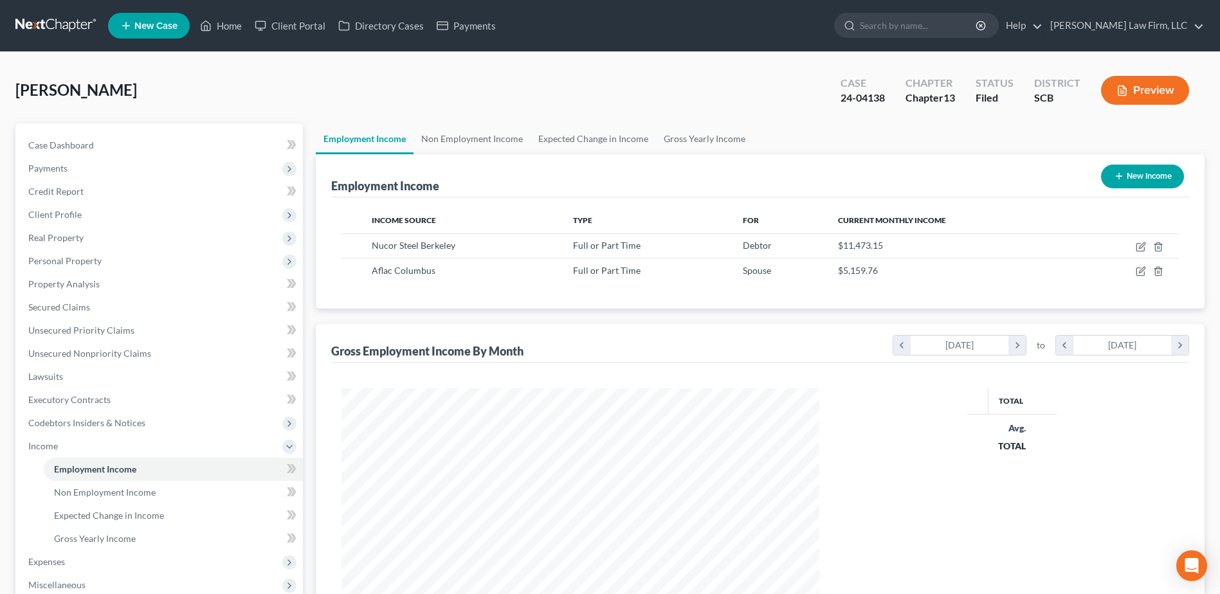
scroll to position [239, 503]
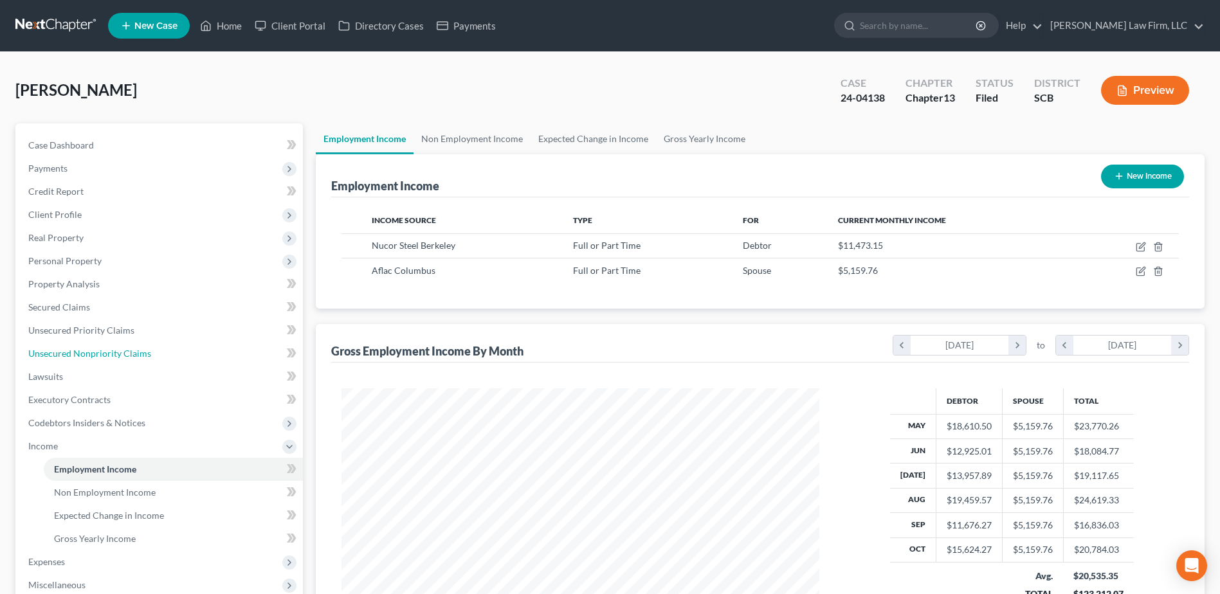
click at [84, 352] on span "Unsecured Nonpriority Claims" at bounding box center [89, 353] width 123 height 11
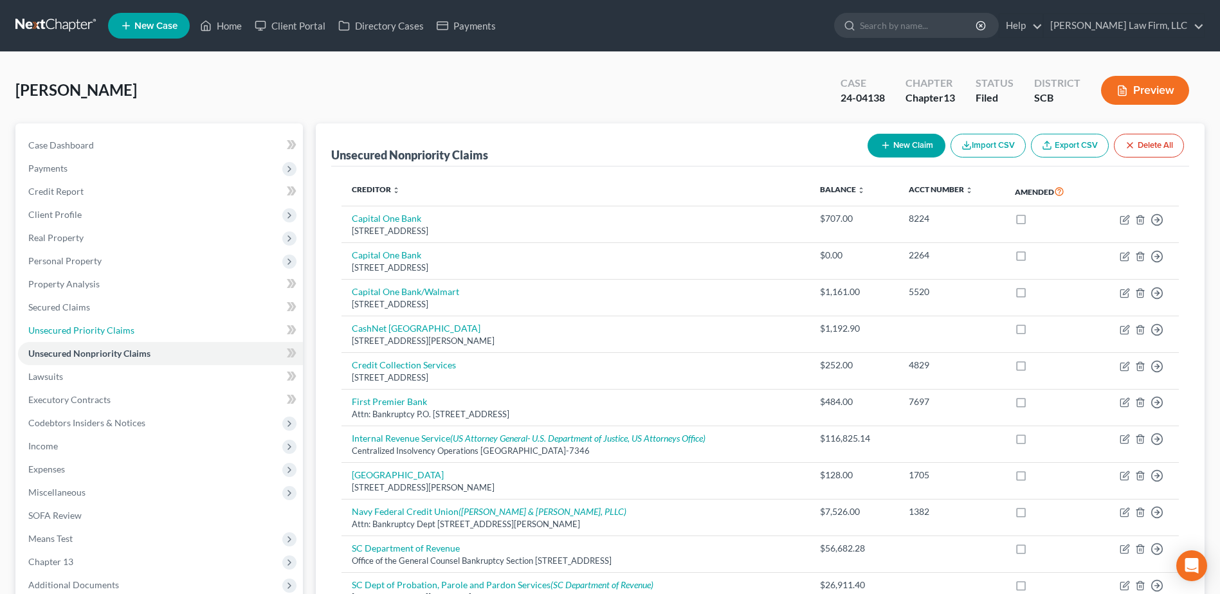
click at [89, 333] on span "Unsecured Priority Claims" at bounding box center [81, 330] width 106 height 11
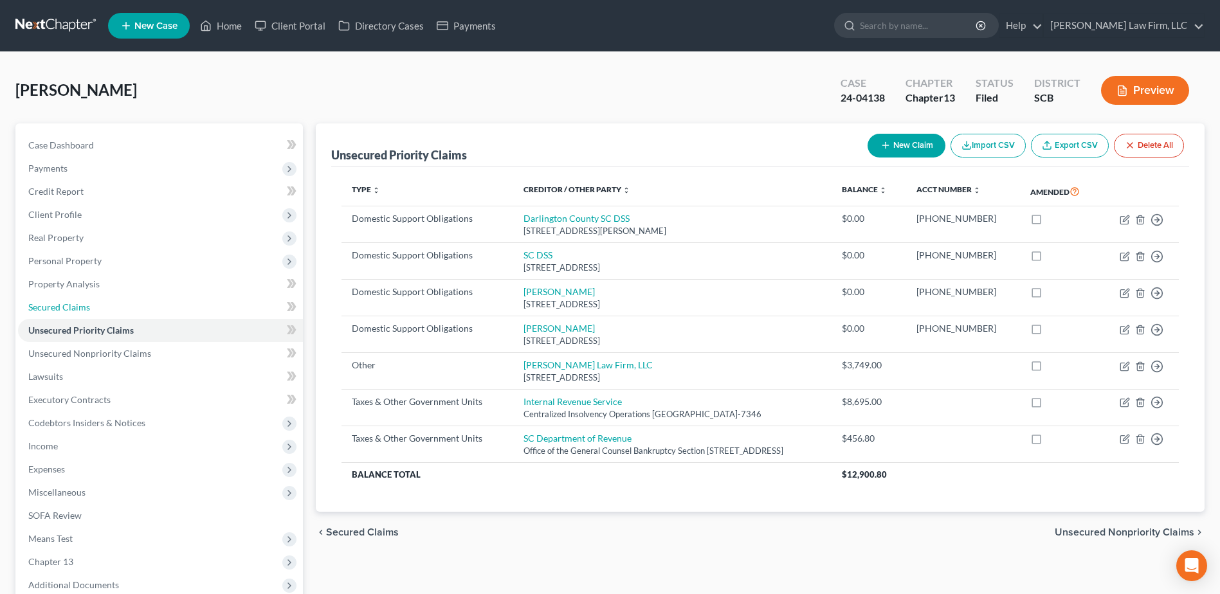
click at [78, 308] on span "Secured Claims" at bounding box center [59, 307] width 62 height 11
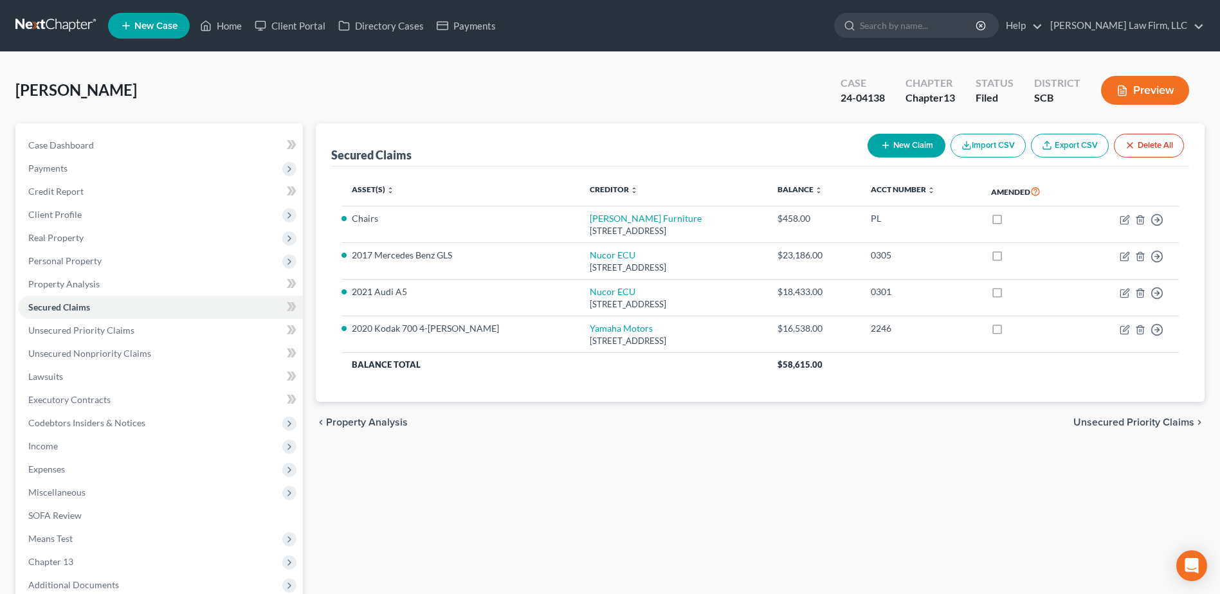
click at [71, 258] on span "Personal Property" at bounding box center [64, 260] width 73 height 11
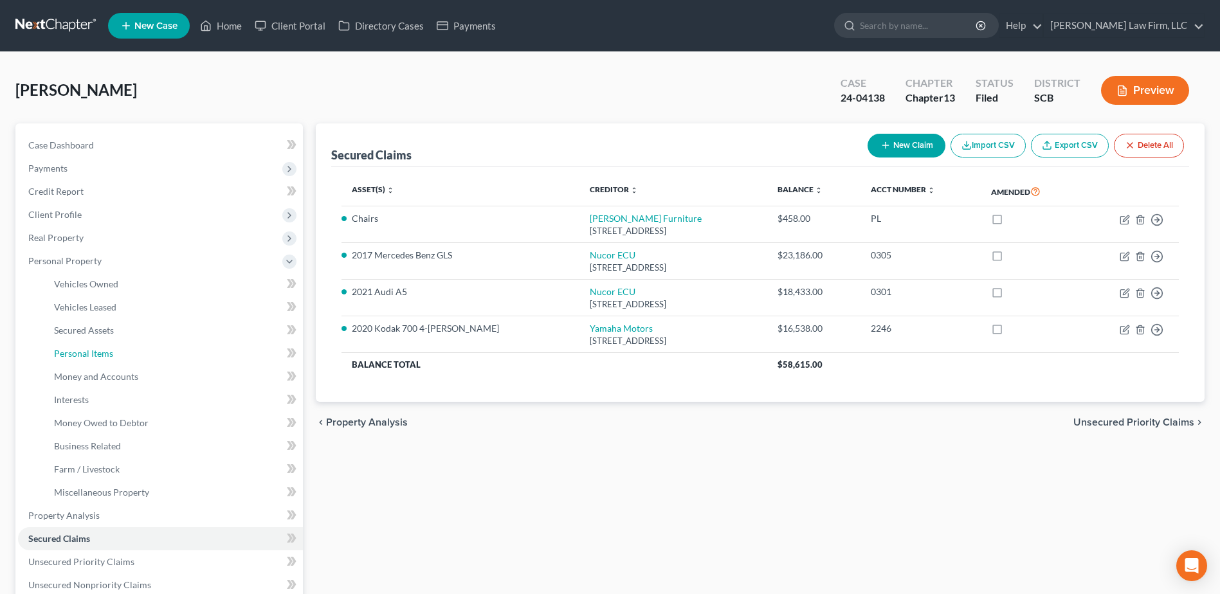
click at [115, 356] on link "Personal Items" at bounding box center [173, 353] width 259 height 23
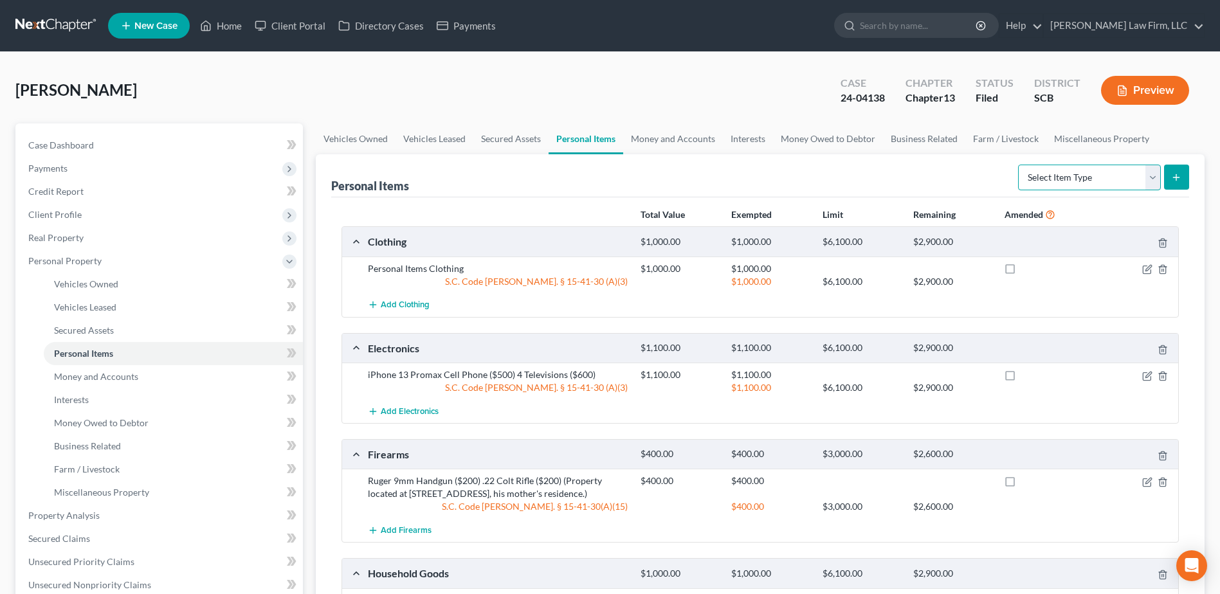
click at [1148, 179] on select "Select Item Type Clothing Collectibles Of Value Electronics Firearms Household …" at bounding box center [1089, 178] width 143 height 26
select select "other"
click at [1020, 165] on select "Select Item Type Clothing Collectibles Of Value Electronics Firearms Household …" at bounding box center [1089, 178] width 143 height 26
click at [1175, 173] on icon "submit" at bounding box center [1176, 177] width 10 height 10
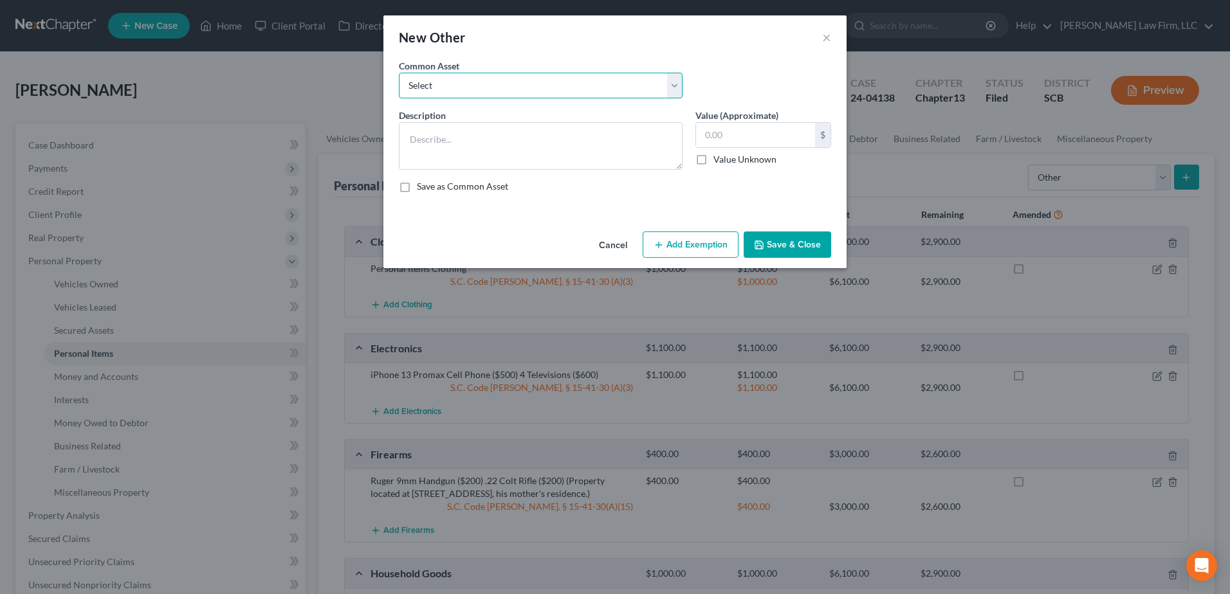
click at [563, 90] on select "Select CPAP Machine" at bounding box center [541, 86] width 284 height 26
select select "0"
click at [399, 73] on select "Select CPAP Machine" at bounding box center [541, 86] width 284 height 26
type textarea "CPAP Machine"
type input "250.00"
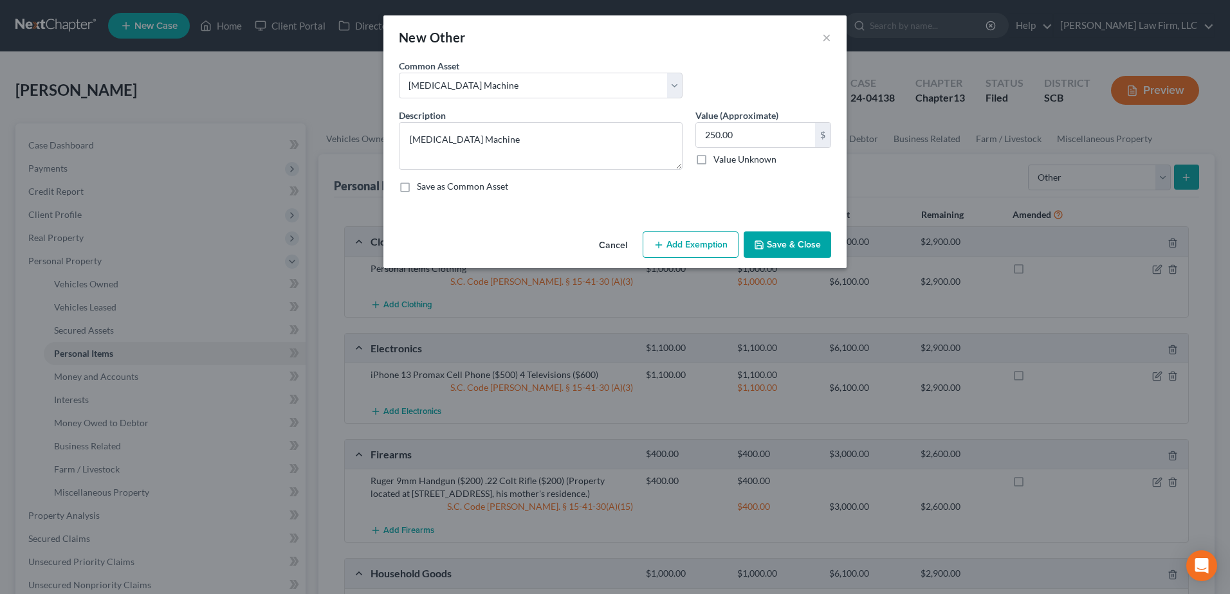
click at [812, 243] on button "Save & Close" at bounding box center [787, 245] width 87 height 27
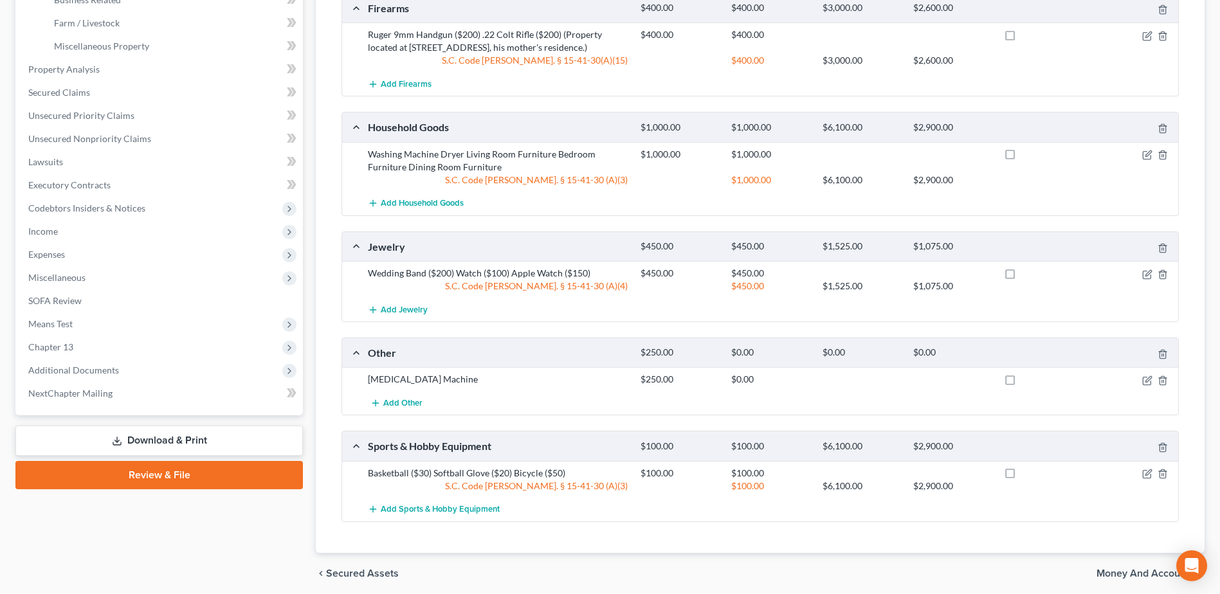
scroll to position [508, 0]
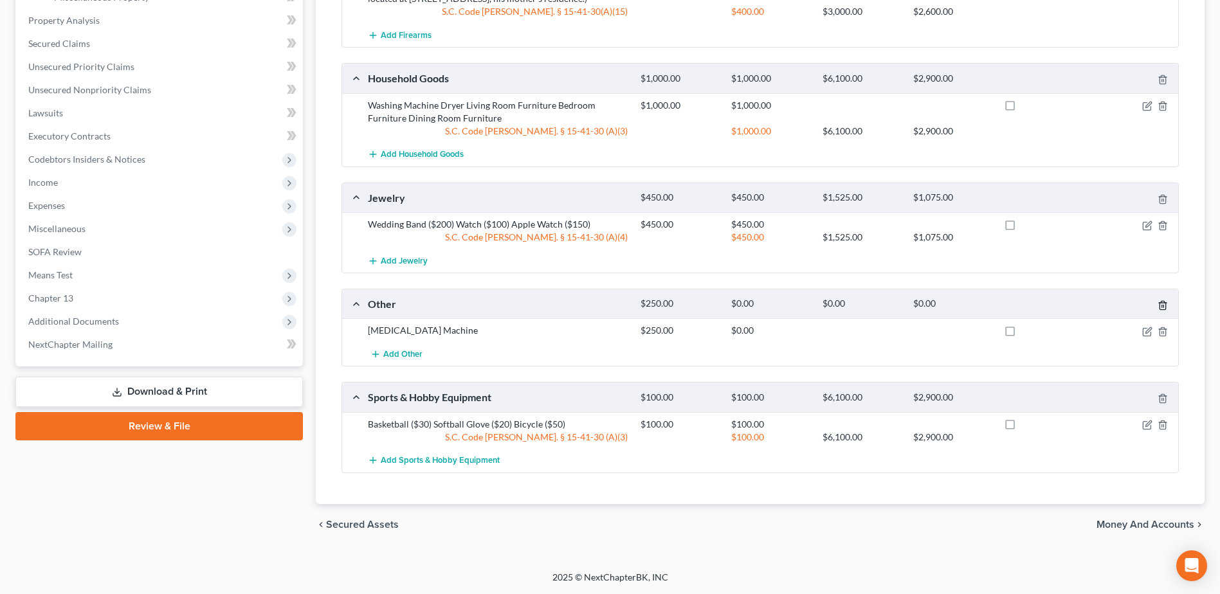
click at [1164, 304] on icon "button" at bounding box center [1163, 305] width 10 height 10
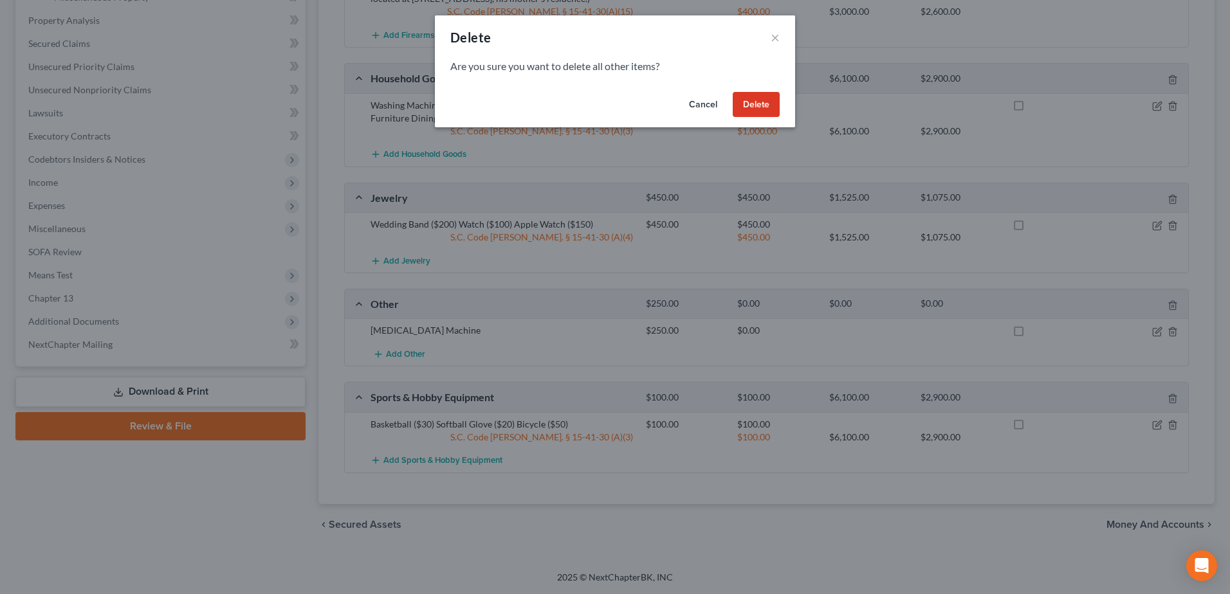
click at [761, 106] on button "Delete" at bounding box center [756, 105] width 47 height 26
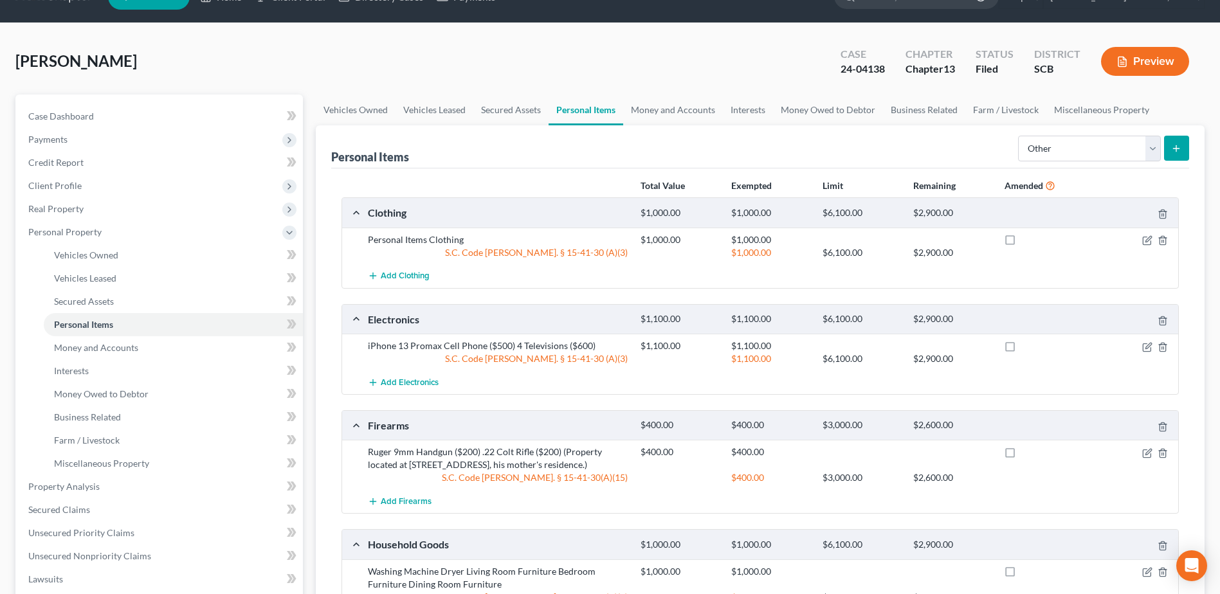
scroll to position [0, 0]
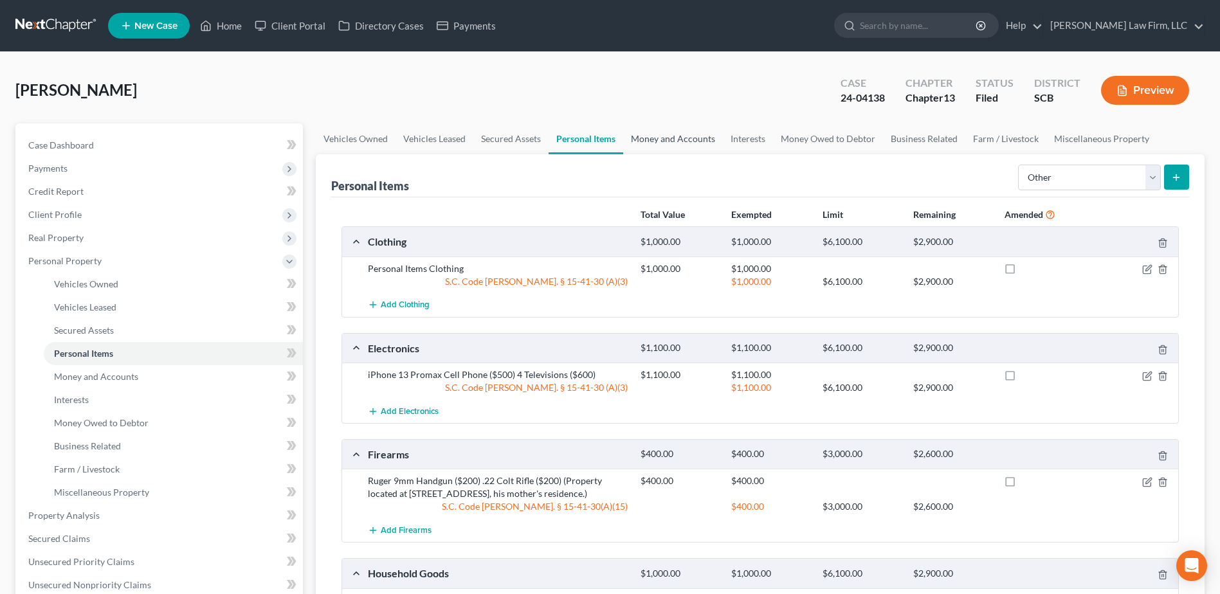
click at [682, 127] on link "Money and Accounts" at bounding box center [673, 139] width 100 height 31
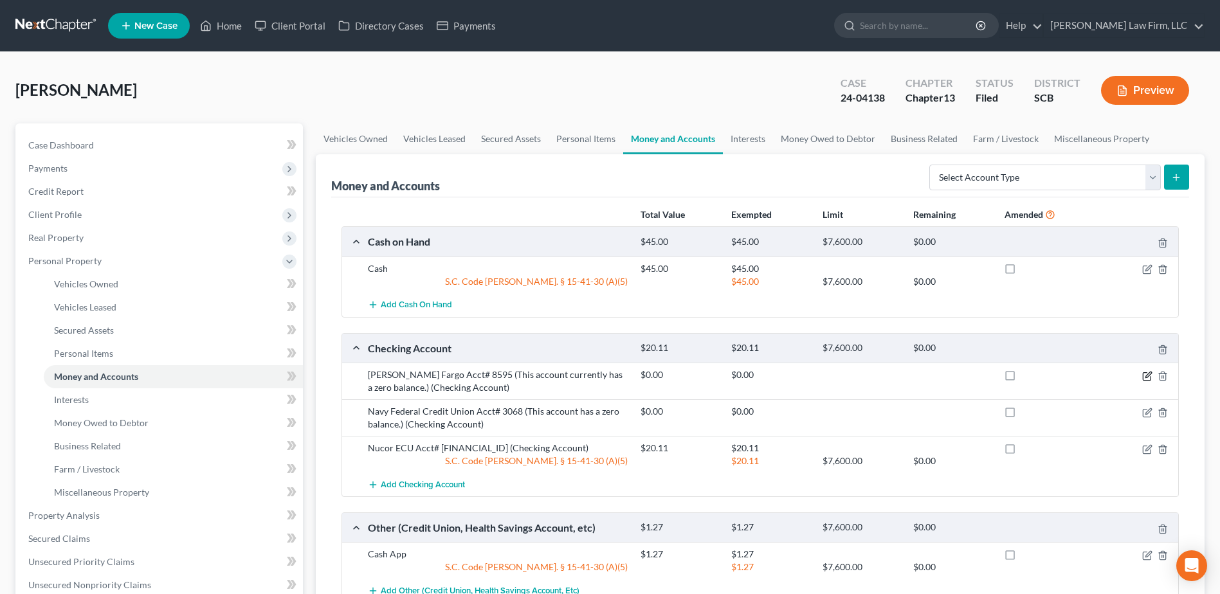
click at [1144, 377] on icon "button" at bounding box center [1148, 376] width 10 height 10
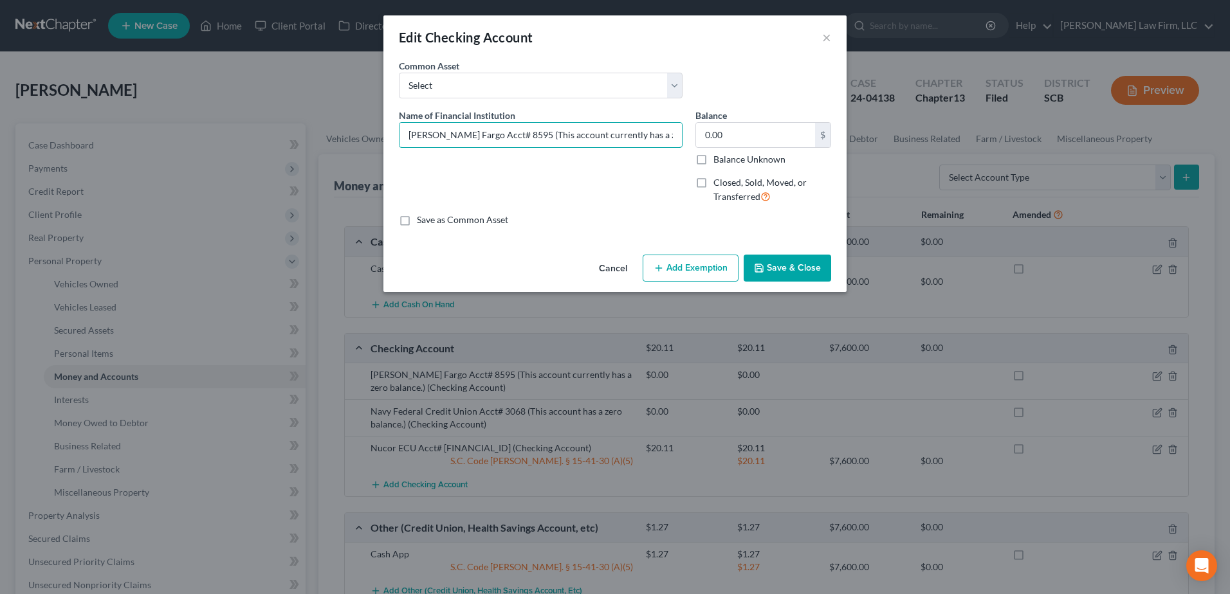
drag, startPoint x: 675, startPoint y: 136, endPoint x: 504, endPoint y: 142, distance: 171.9
click at [504, 142] on input "Wells Fargo Acct# 8595 (This account currently has a zero balance.)" at bounding box center [540, 135] width 282 height 24
click at [826, 35] on button "×" at bounding box center [826, 37] width 9 height 15
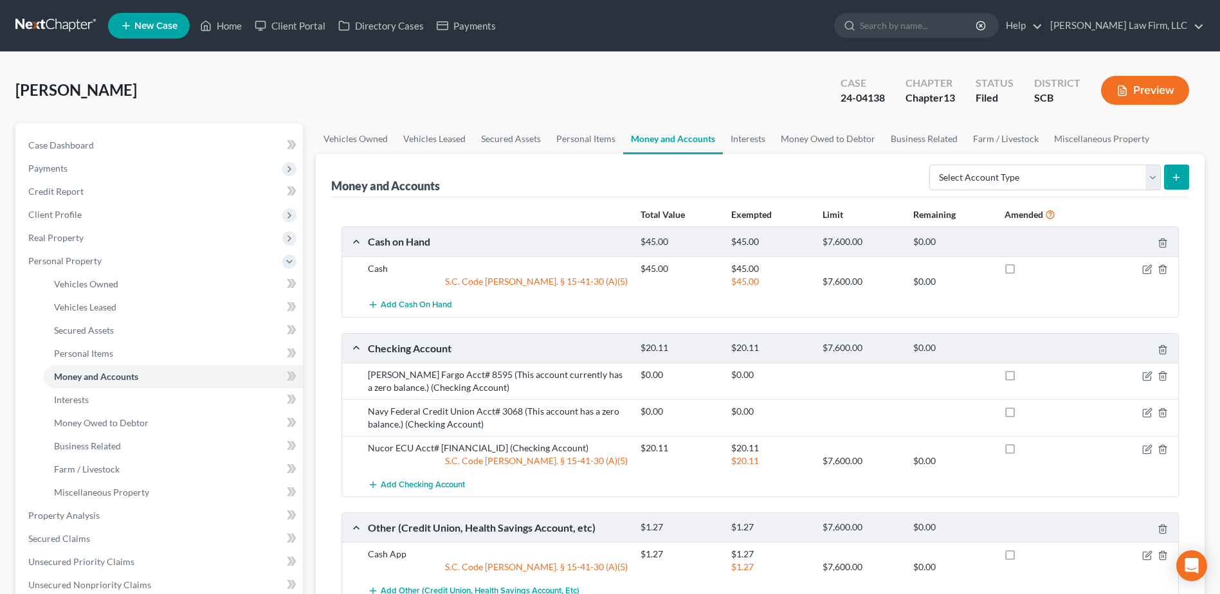
click at [59, 22] on link at bounding box center [56, 25] width 82 height 23
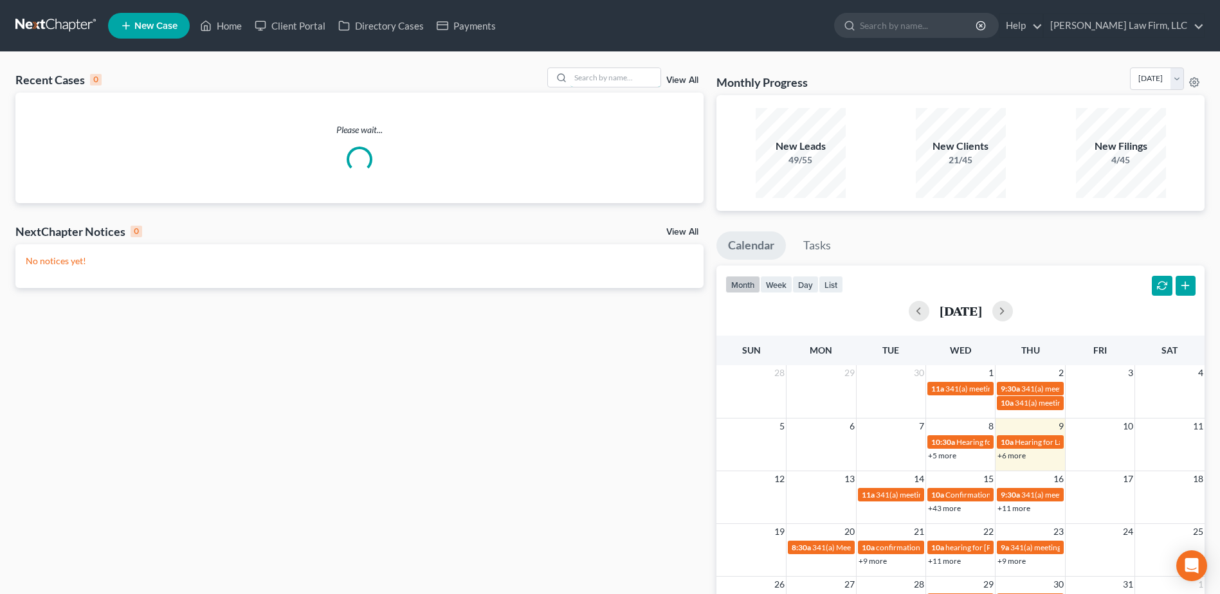
click at [635, 79] on input "search" at bounding box center [616, 77] width 90 height 19
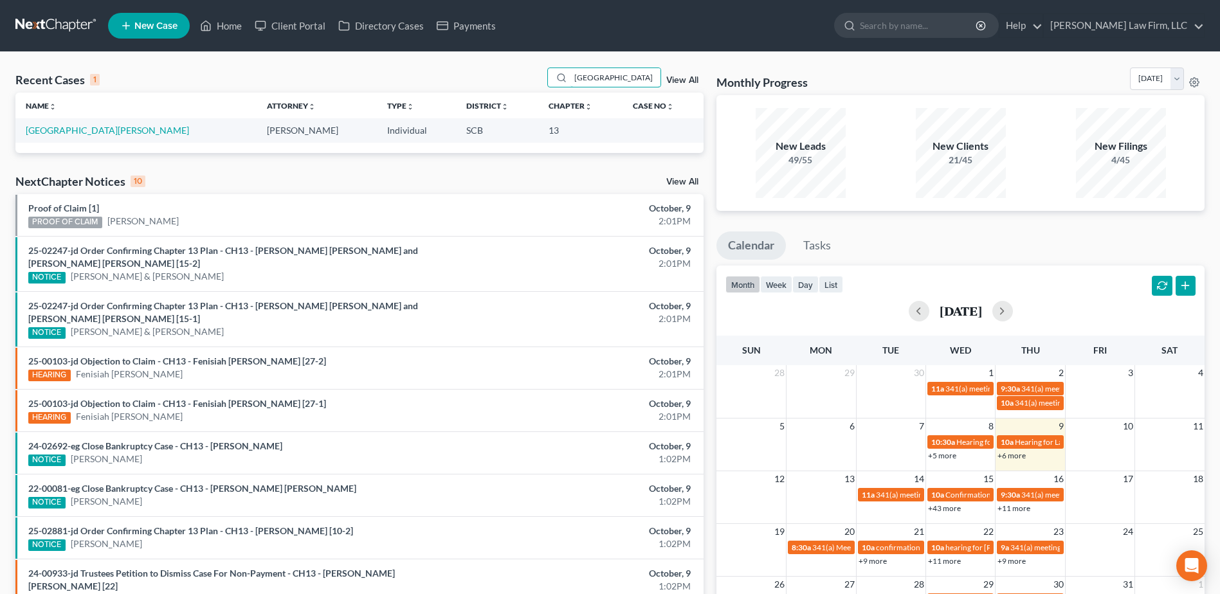
type input "[GEOGRAPHIC_DATA]"
click at [93, 134] on link "[GEOGRAPHIC_DATA][PERSON_NAME]" at bounding box center [107, 130] width 163 height 11
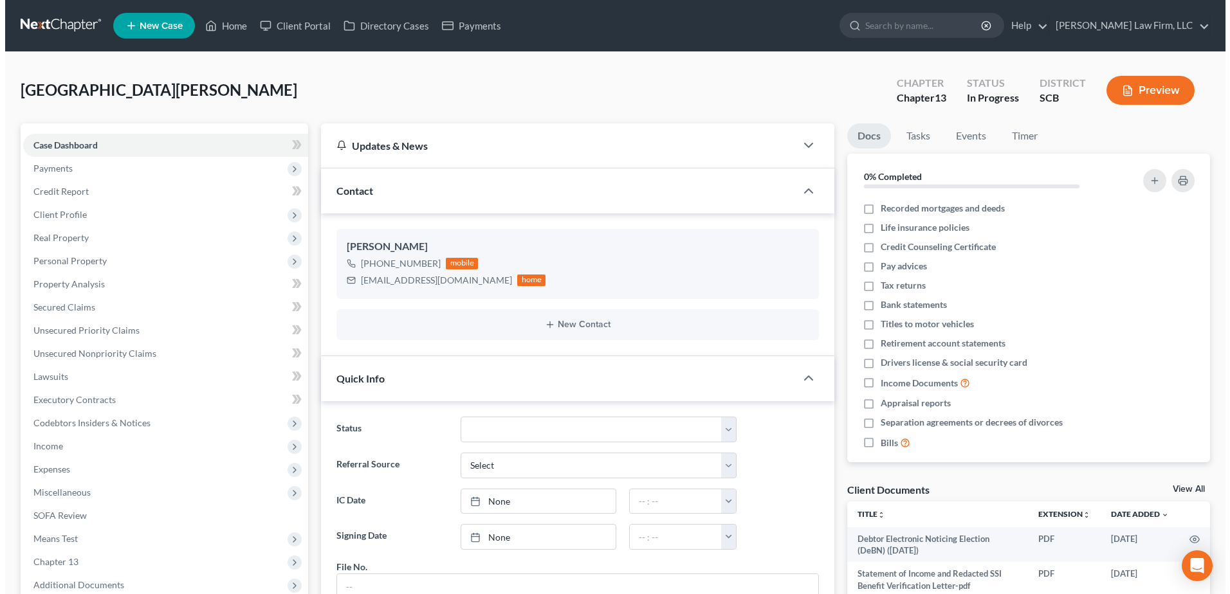
scroll to position [212, 0]
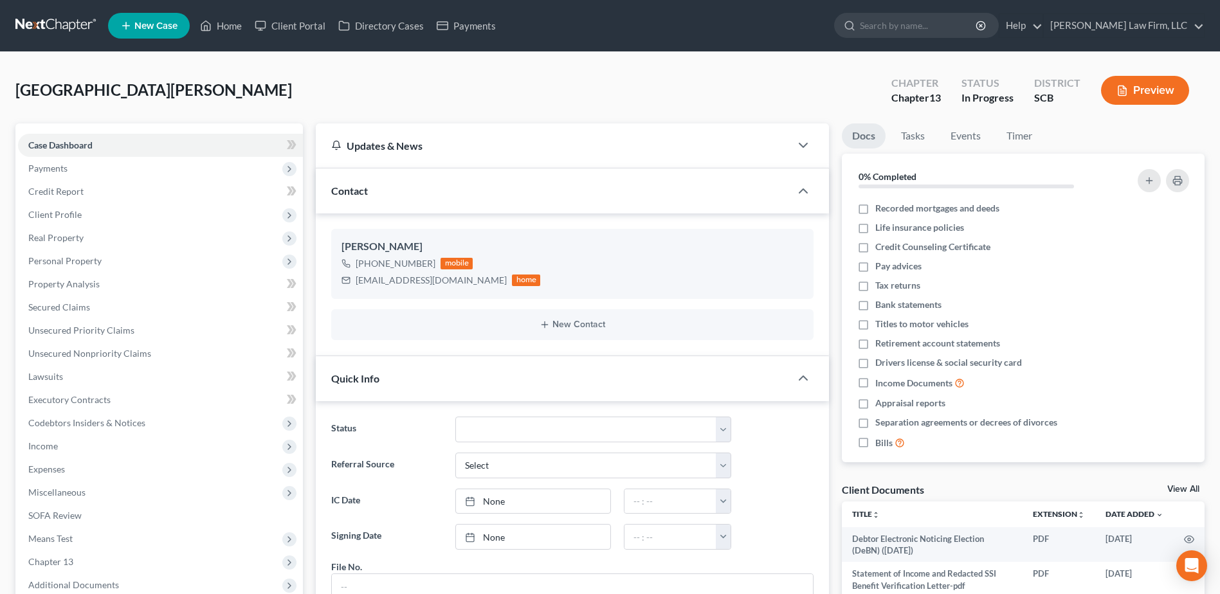
click at [79, 174] on span "Payments" at bounding box center [160, 168] width 285 height 23
click at [93, 194] on link "Invoices" at bounding box center [173, 191] width 259 height 23
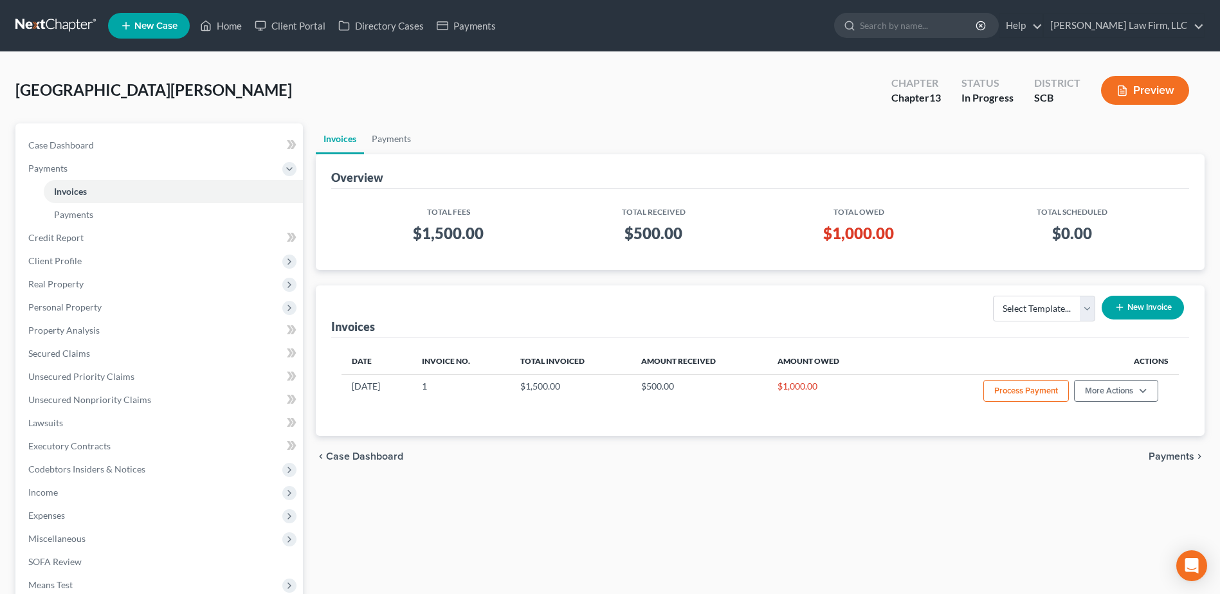
click at [600, 112] on div "[GEOGRAPHIC_DATA][PERSON_NAME] Upgraded Chapter Chapter 13 Status In Progress D…" at bounding box center [609, 96] width 1189 height 56
click at [1011, 385] on button "Process Payment" at bounding box center [1027, 391] width 86 height 22
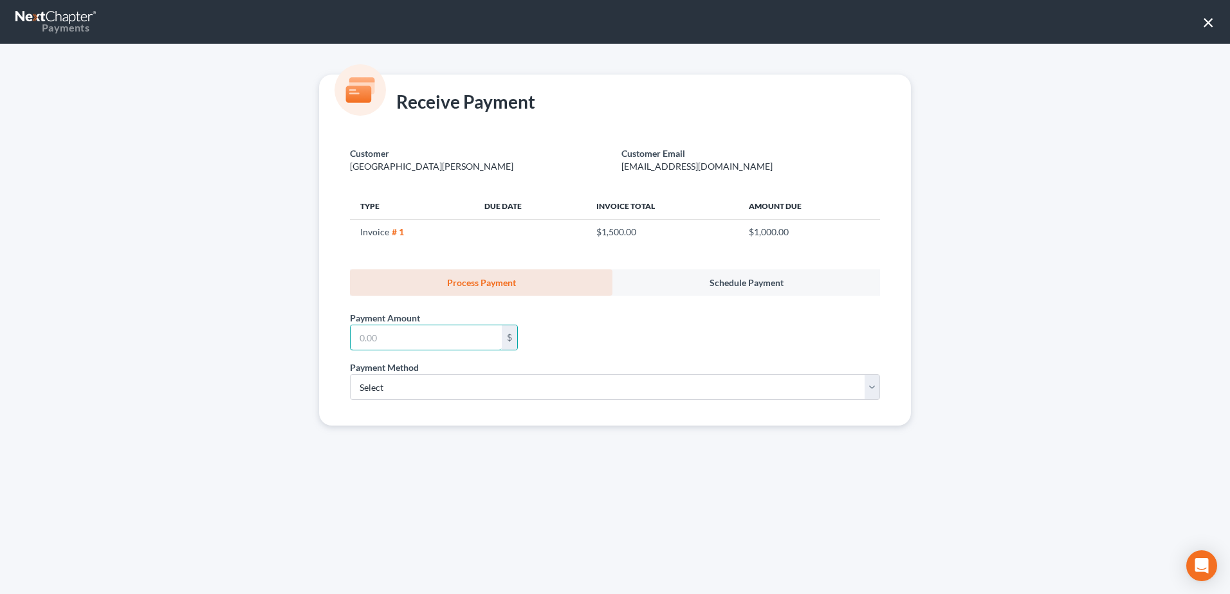
click at [457, 345] on input "text" at bounding box center [426, 338] width 151 height 24
type input "1,000"
click at [450, 387] on select "Select ACH Credit Card" at bounding box center [615, 387] width 530 height 26
select select "0"
click at [350, 374] on select "Select ACH Credit Card" at bounding box center [615, 387] width 530 height 26
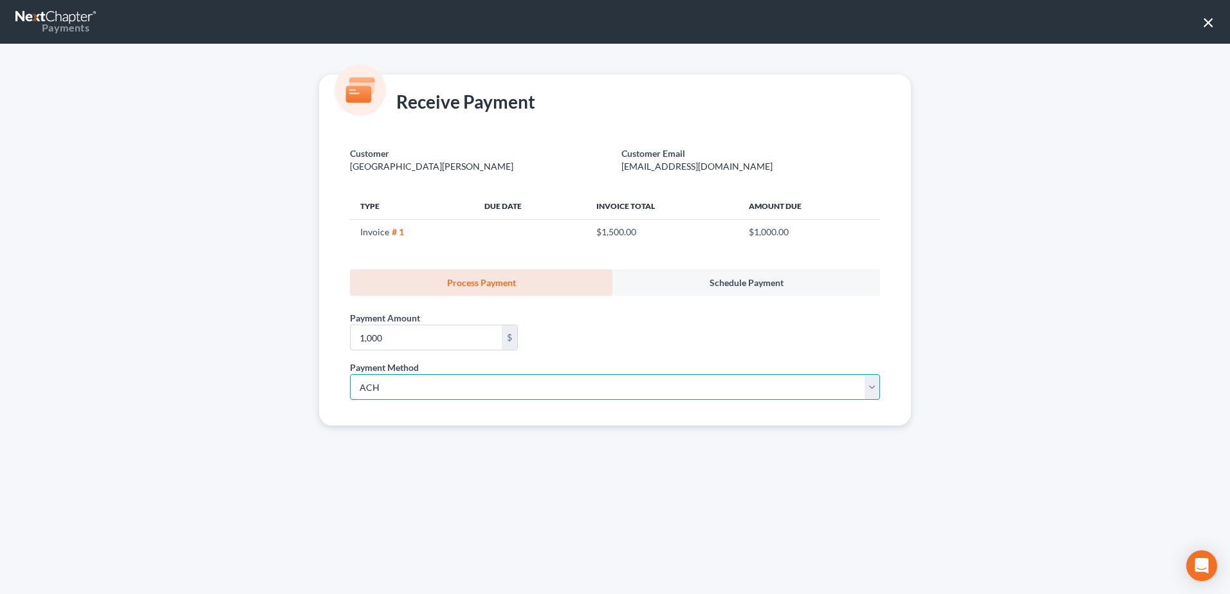
select select "42"
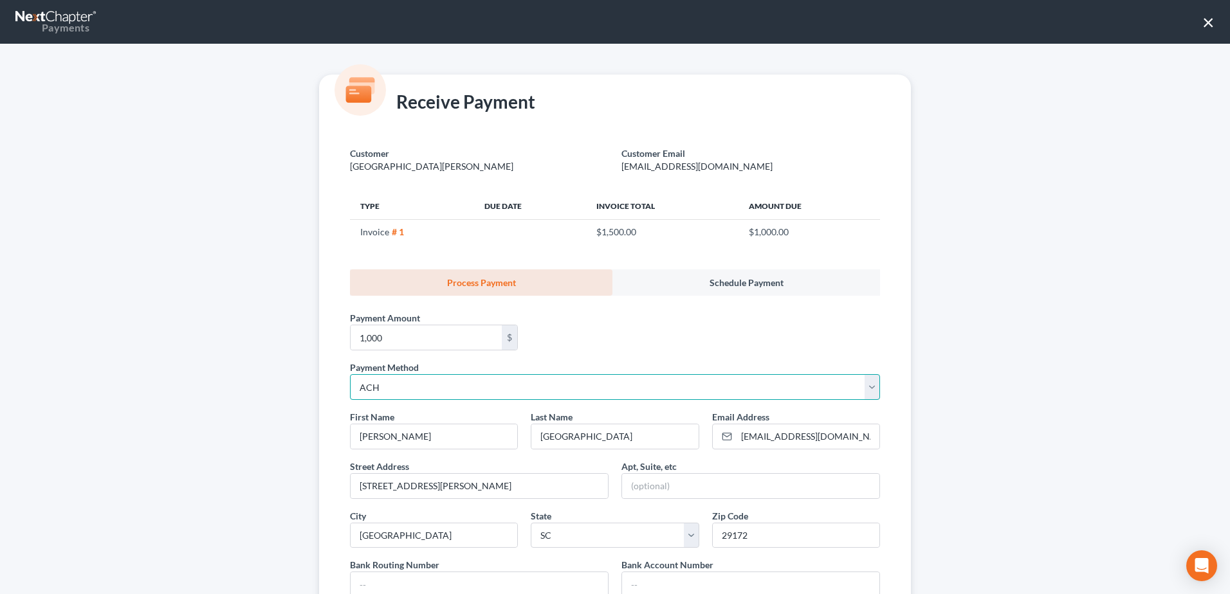
click at [495, 381] on select "Select ACH Credit Card" at bounding box center [615, 387] width 530 height 26
click at [350, 374] on select "Select ACH Credit Card" at bounding box center [615, 387] width 530 height 26
click at [582, 336] on div "Payment Amount * 1,000 $" at bounding box center [615, 328] width 543 height 65
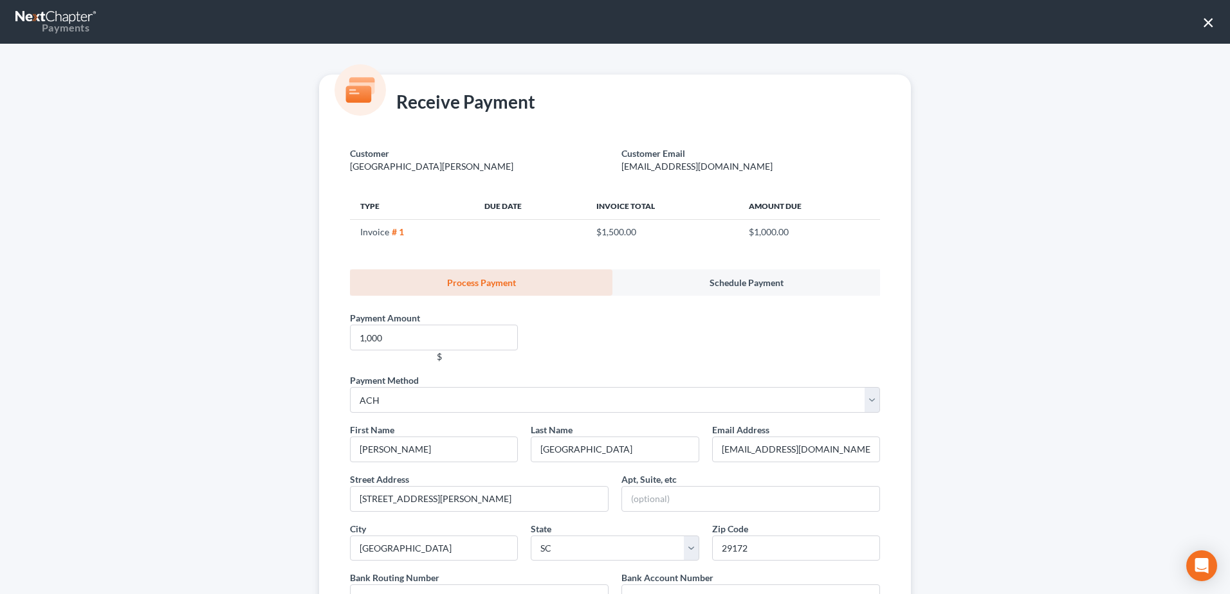
scroll to position [212, 0]
click at [37, 21] on div "Payments" at bounding box center [52, 28] width 74 height 14
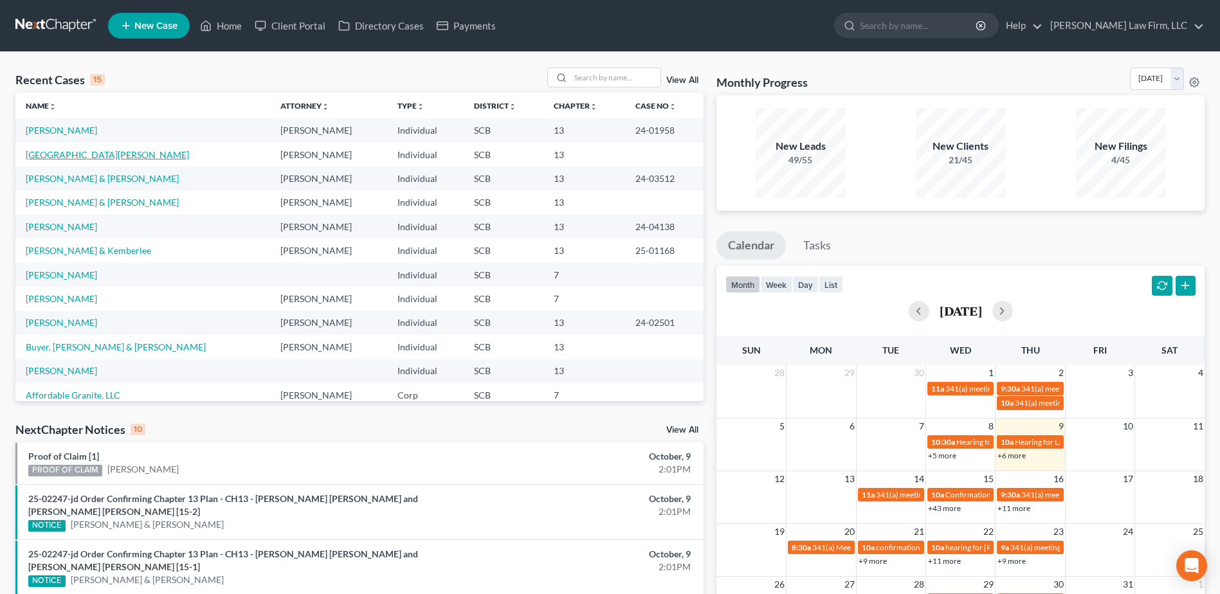
click at [85, 156] on link "[GEOGRAPHIC_DATA][PERSON_NAME]" at bounding box center [107, 154] width 163 height 11
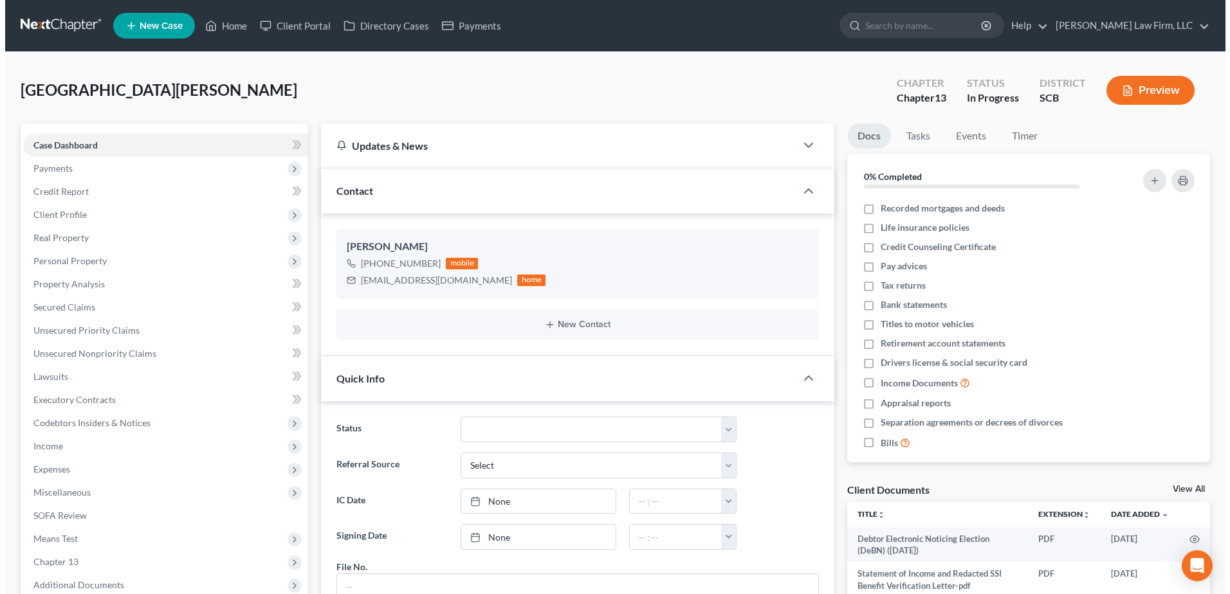
scroll to position [212, 0]
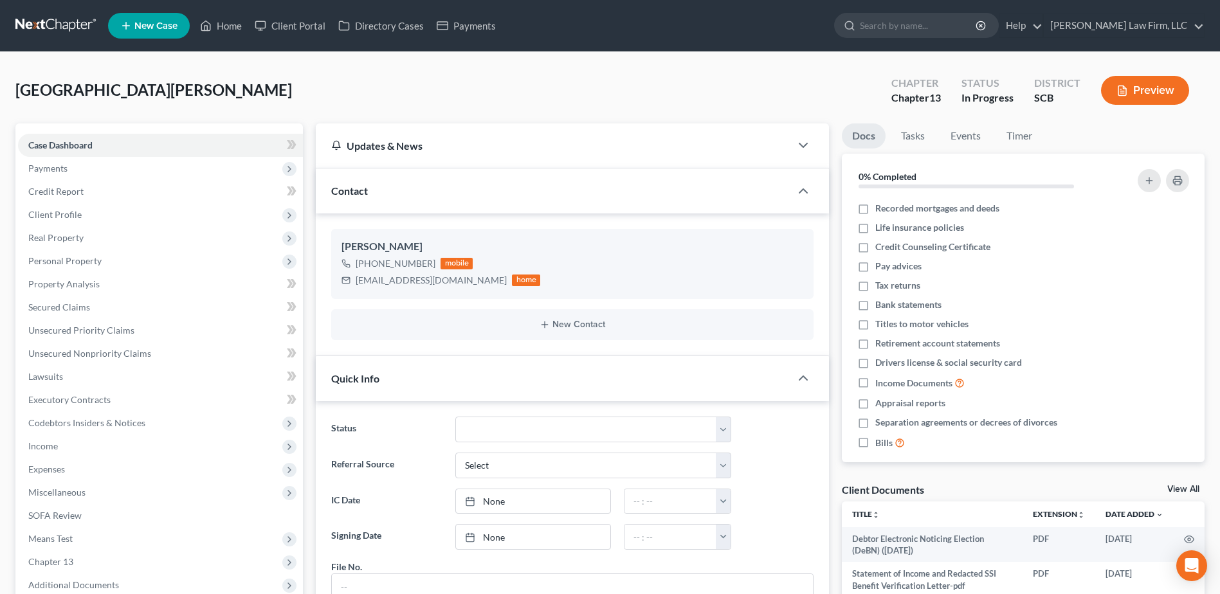
click at [62, 175] on span "Payments" at bounding box center [160, 168] width 285 height 23
click at [89, 214] on span "Payments" at bounding box center [73, 214] width 39 height 11
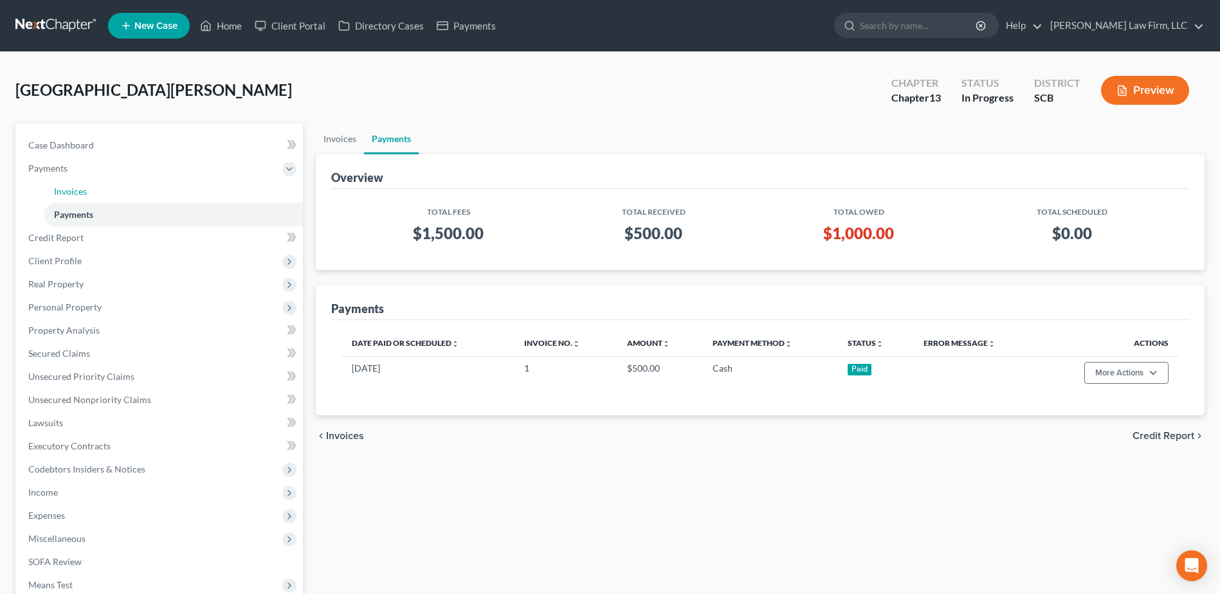
click at [78, 194] on span "Invoices" at bounding box center [70, 191] width 33 height 11
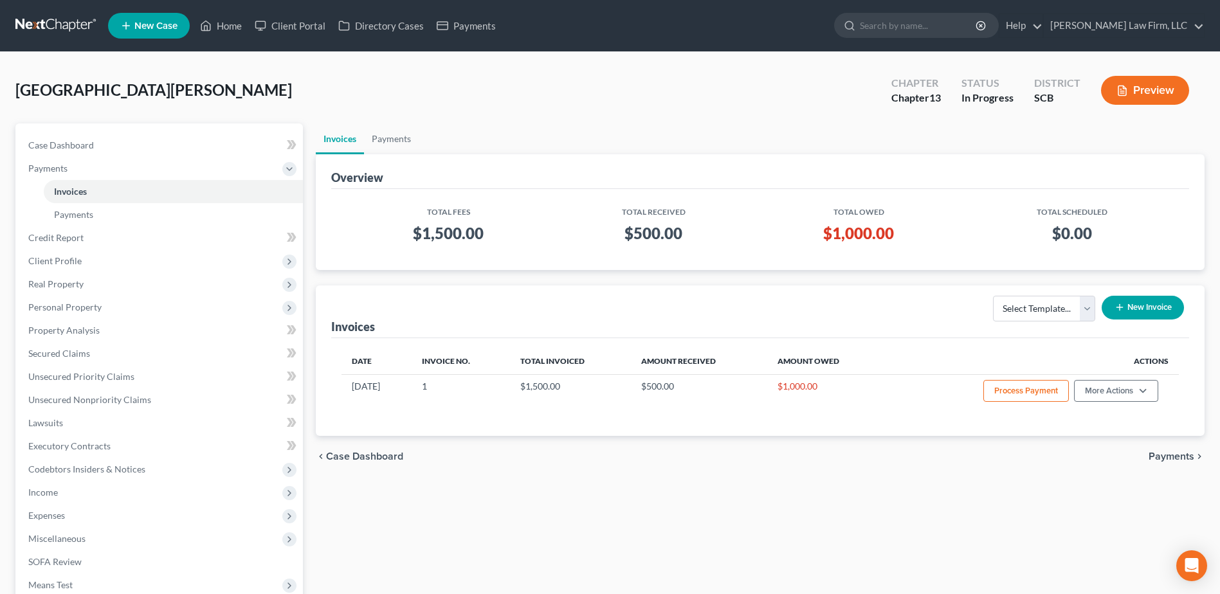
click at [991, 389] on button "Process Payment" at bounding box center [1027, 391] width 86 height 22
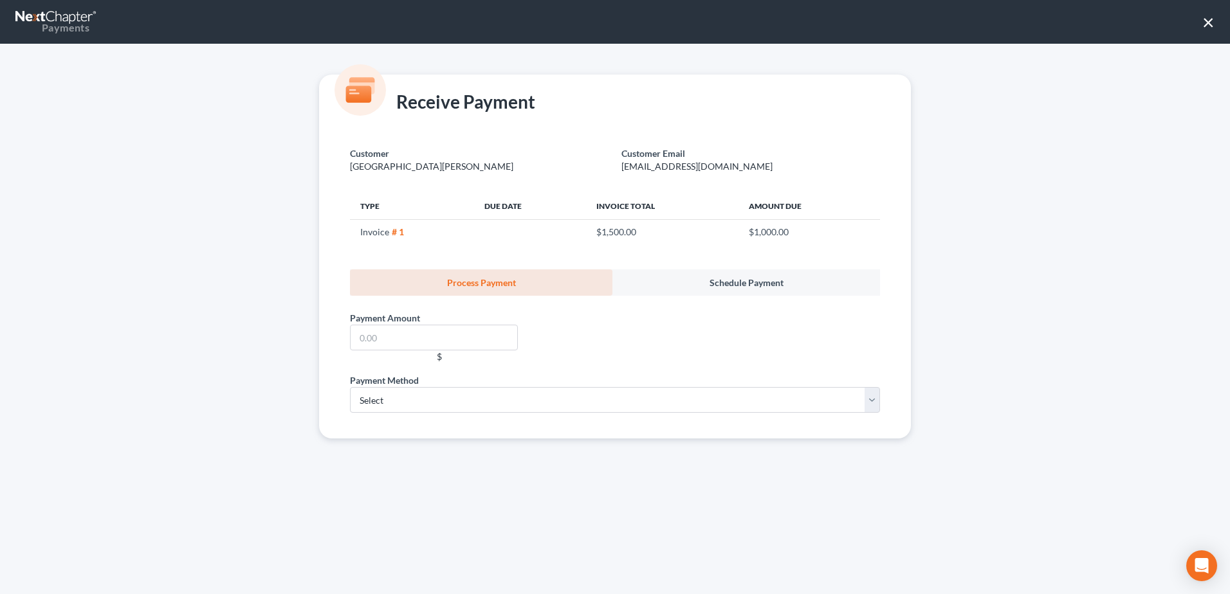
scroll to position [212, 0]
click at [92, 33] on link "Payments" at bounding box center [56, 21] width 82 height 31
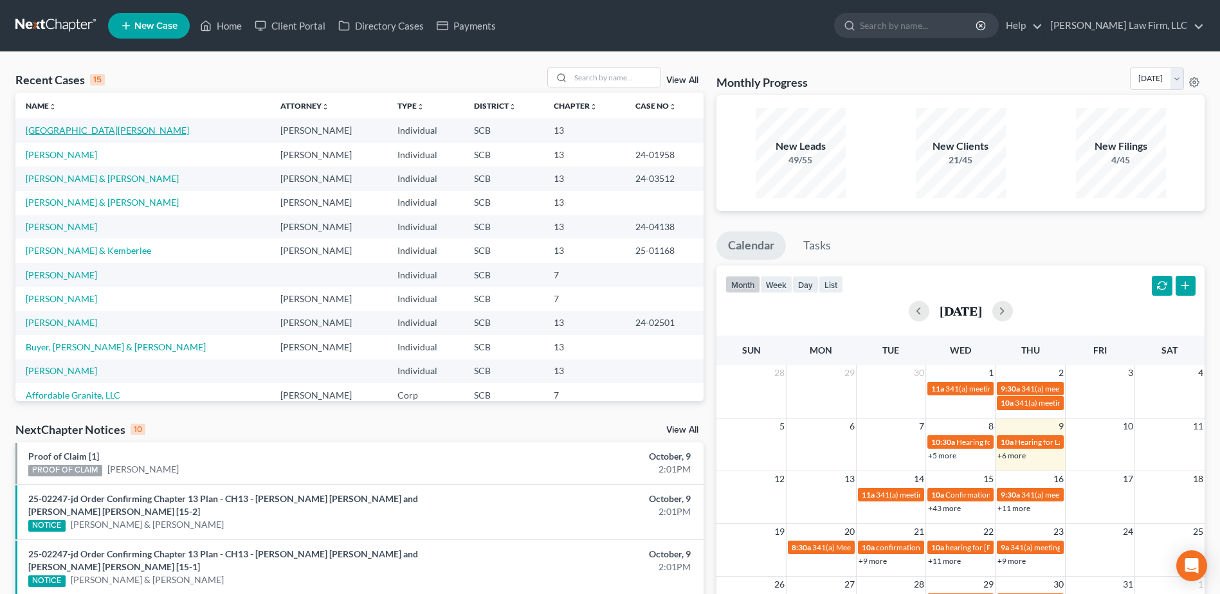
click at [91, 127] on link "[GEOGRAPHIC_DATA][PERSON_NAME]" at bounding box center [107, 130] width 163 height 11
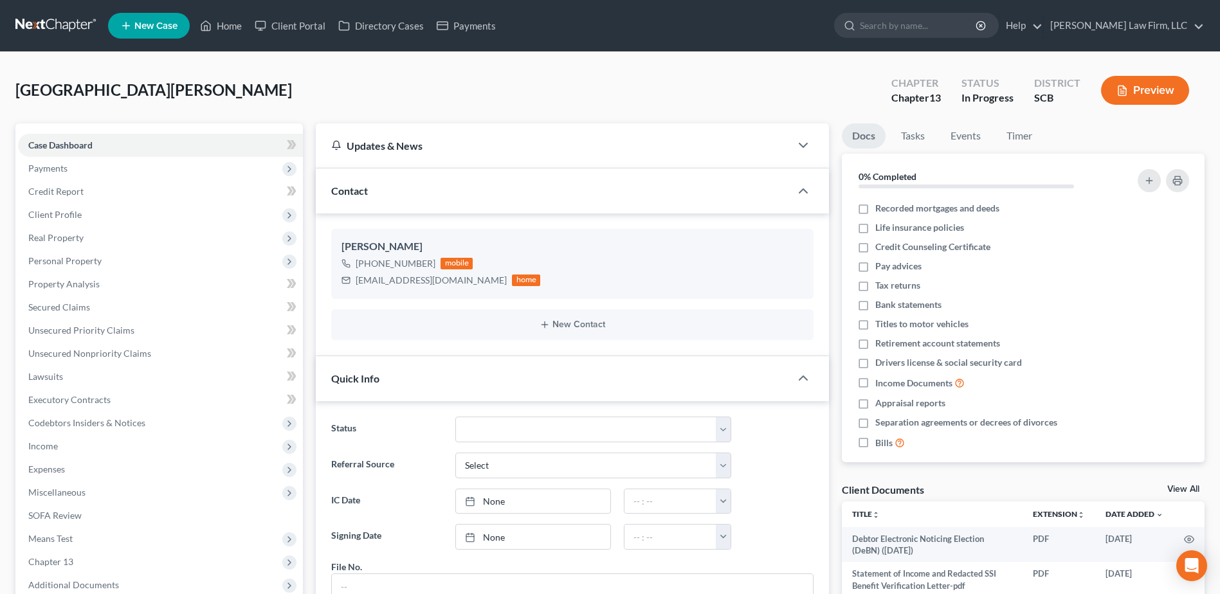
scroll to position [212, 0]
click at [154, 169] on span "Payments" at bounding box center [160, 168] width 285 height 23
click at [156, 187] on link "Invoices" at bounding box center [173, 191] width 259 height 23
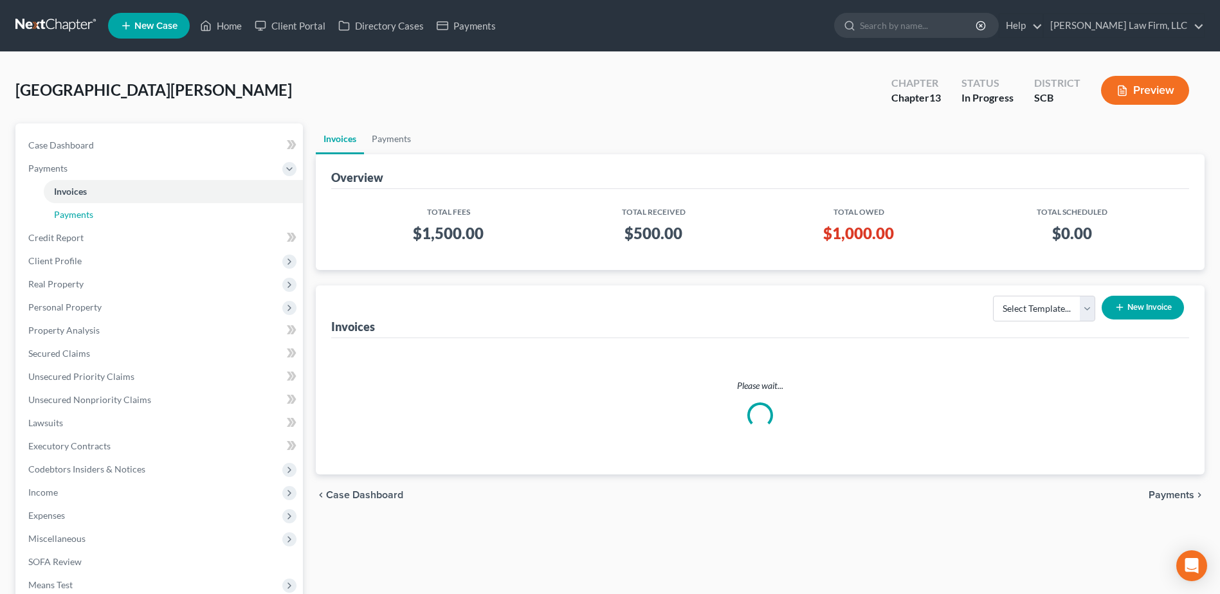
click at [75, 204] on link "Payments" at bounding box center [173, 214] width 259 height 23
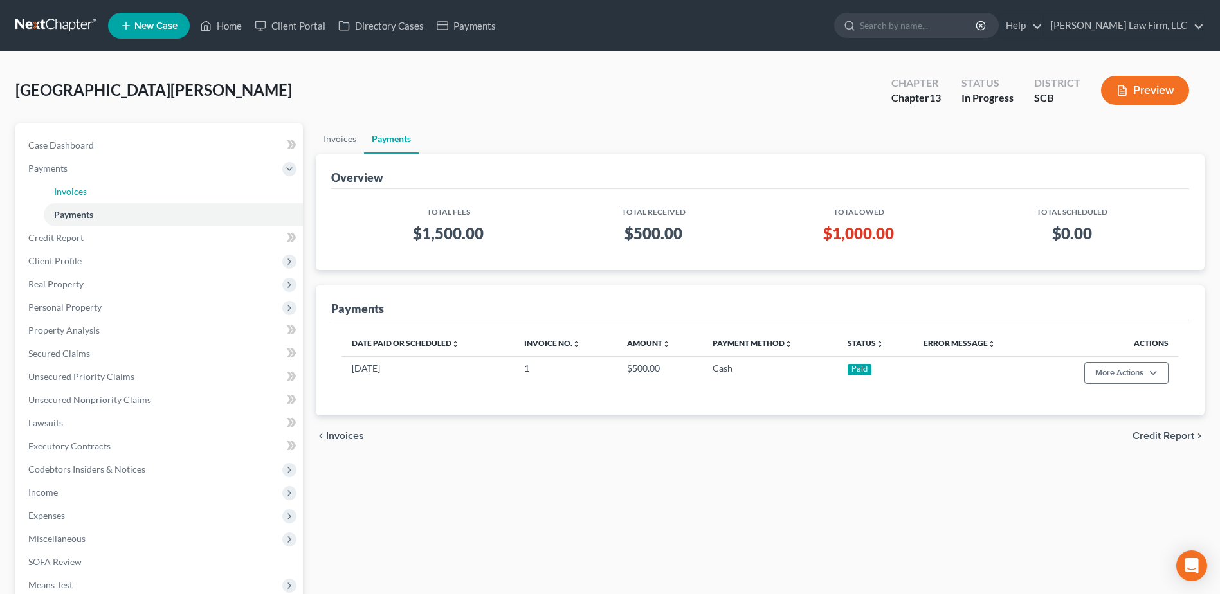
click at [98, 192] on link "Invoices" at bounding box center [173, 191] width 259 height 23
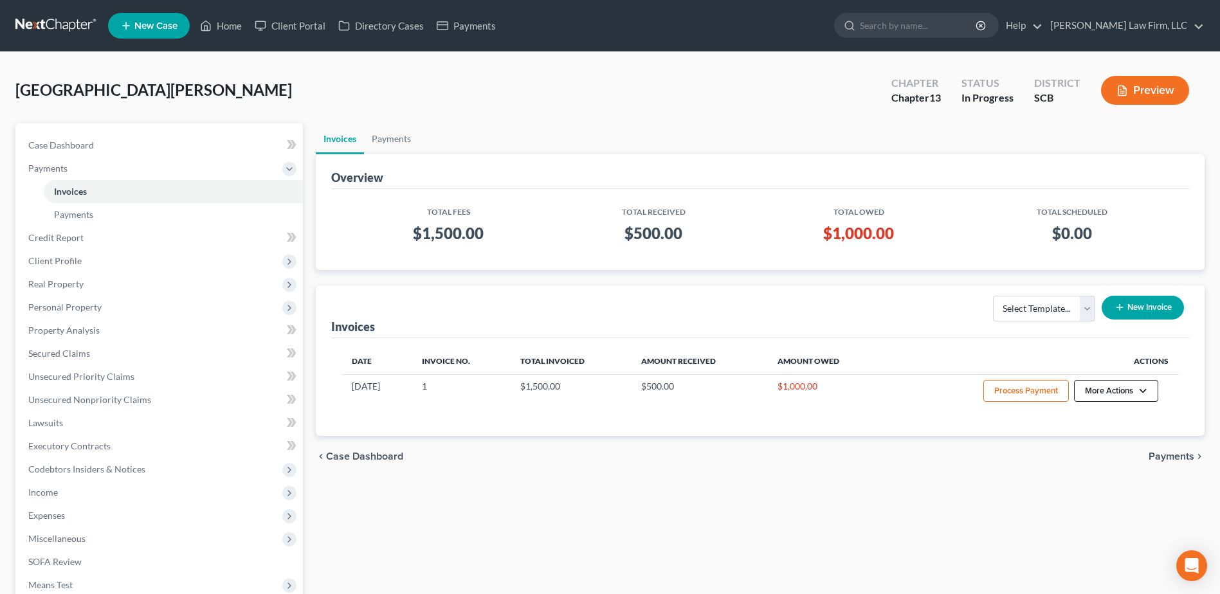
click at [1128, 388] on button "More Actions" at bounding box center [1116, 391] width 84 height 22
click at [1123, 437] on link "Record Cash or Check Payment" at bounding box center [1134, 439] width 151 height 22
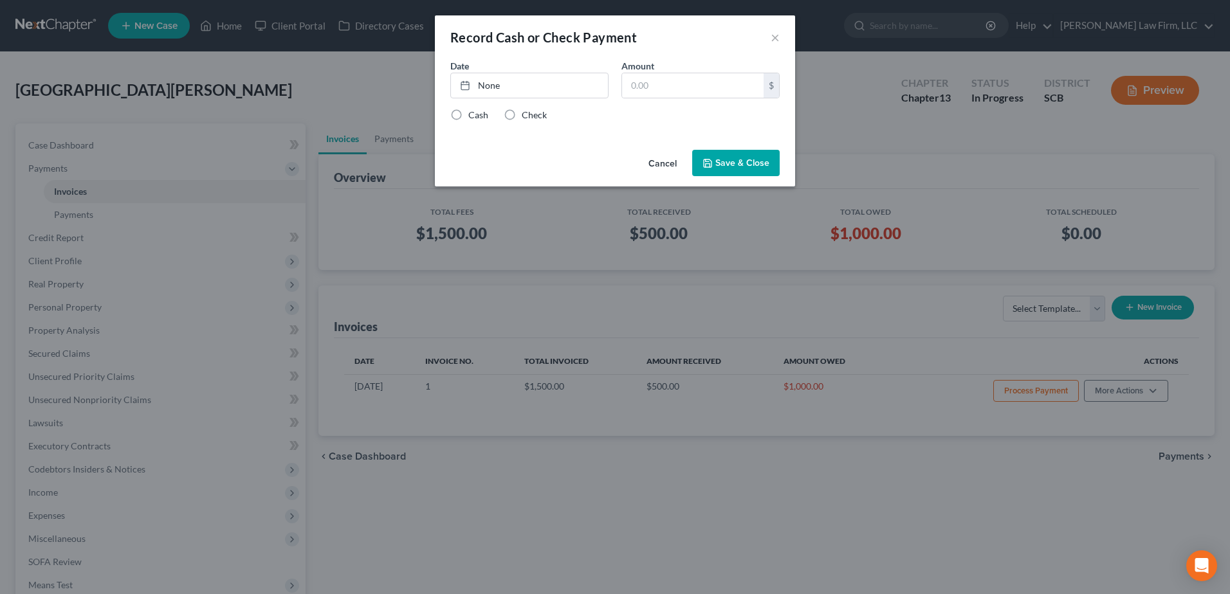
type input "10/9/2025"
click at [526, 89] on link "None" at bounding box center [529, 85] width 157 height 24
click at [649, 77] on input "text" at bounding box center [693, 85] width 142 height 24
type input "1,000"
click at [468, 116] on label "Cash" at bounding box center [478, 115] width 20 height 13
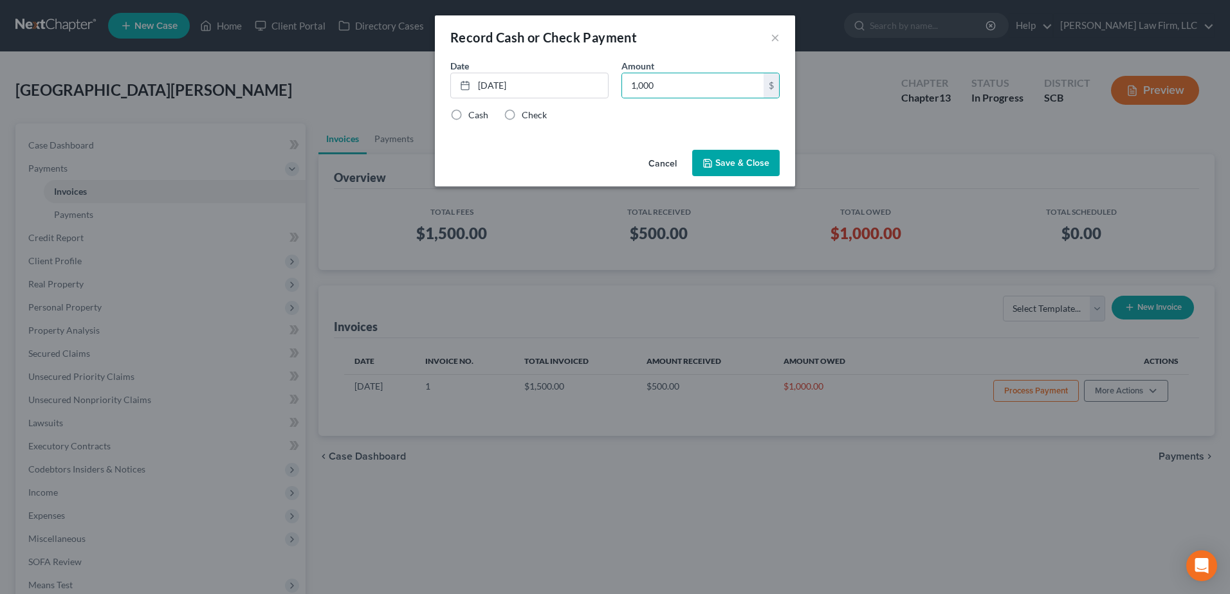
click at [473, 116] on input "Cash" at bounding box center [477, 113] width 8 height 8
radio input "true"
click at [723, 160] on button "Save & Close" at bounding box center [735, 163] width 87 height 27
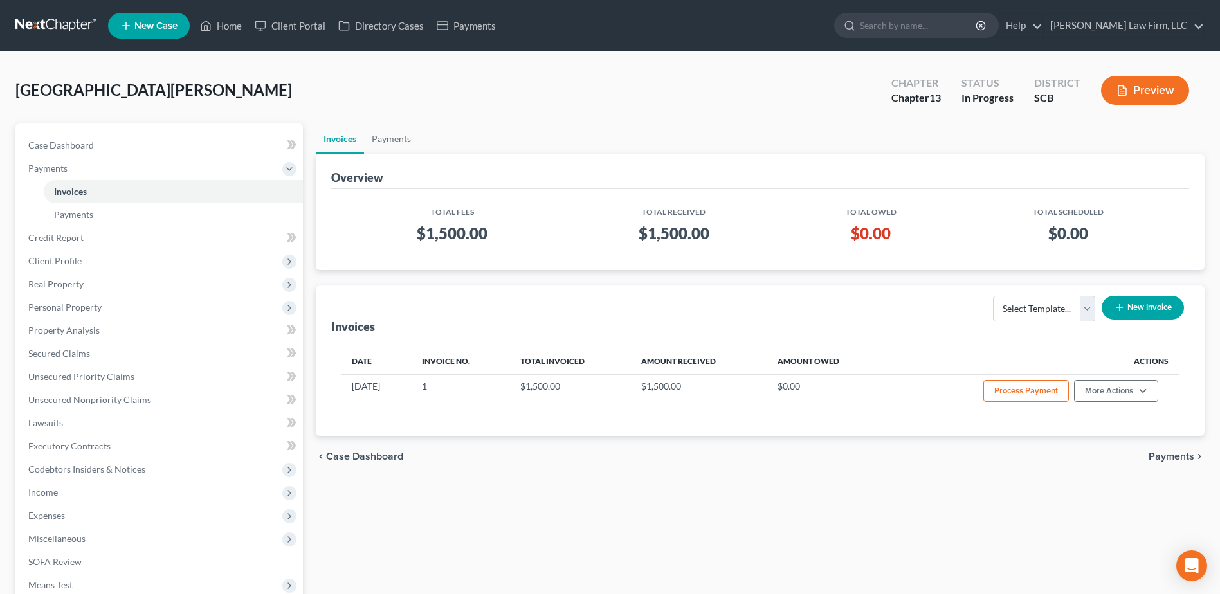
click at [57, 21] on link at bounding box center [56, 25] width 82 height 23
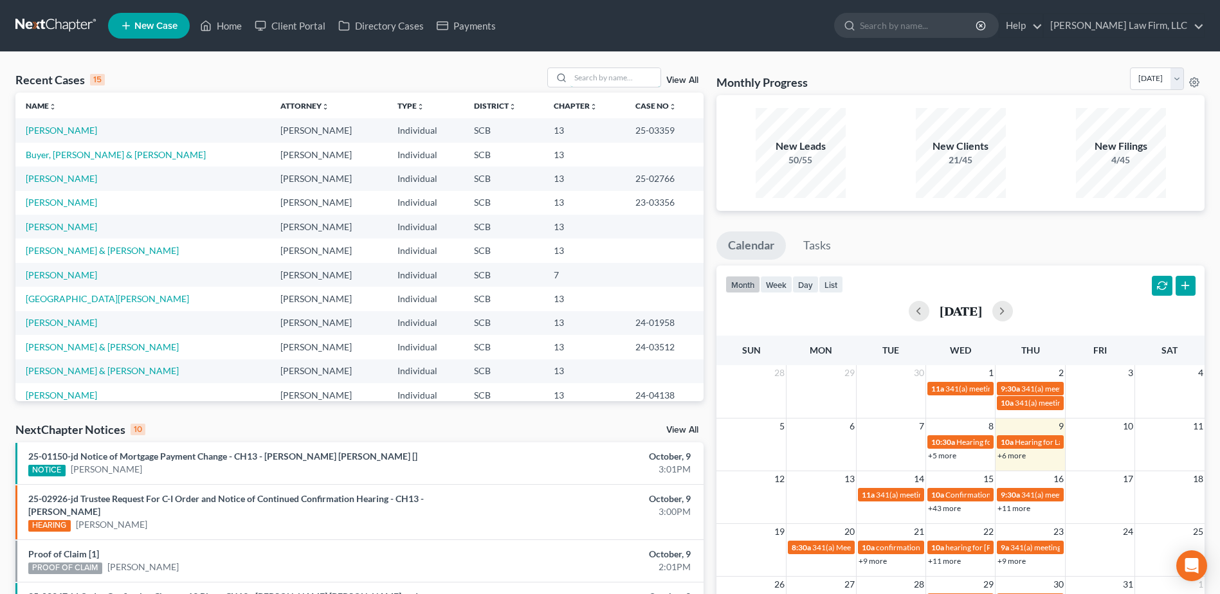
click at [597, 79] on input "search" at bounding box center [616, 77] width 90 height 19
type input "[PERSON_NAME]"
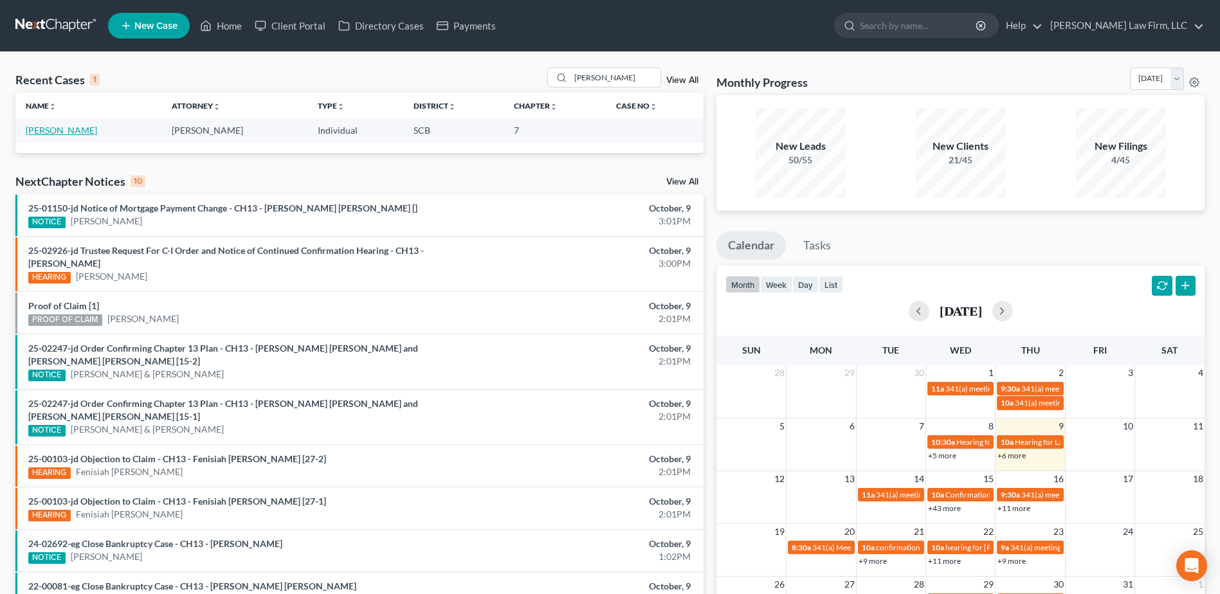
click at [62, 135] on link "[PERSON_NAME]" at bounding box center [61, 130] width 71 height 11
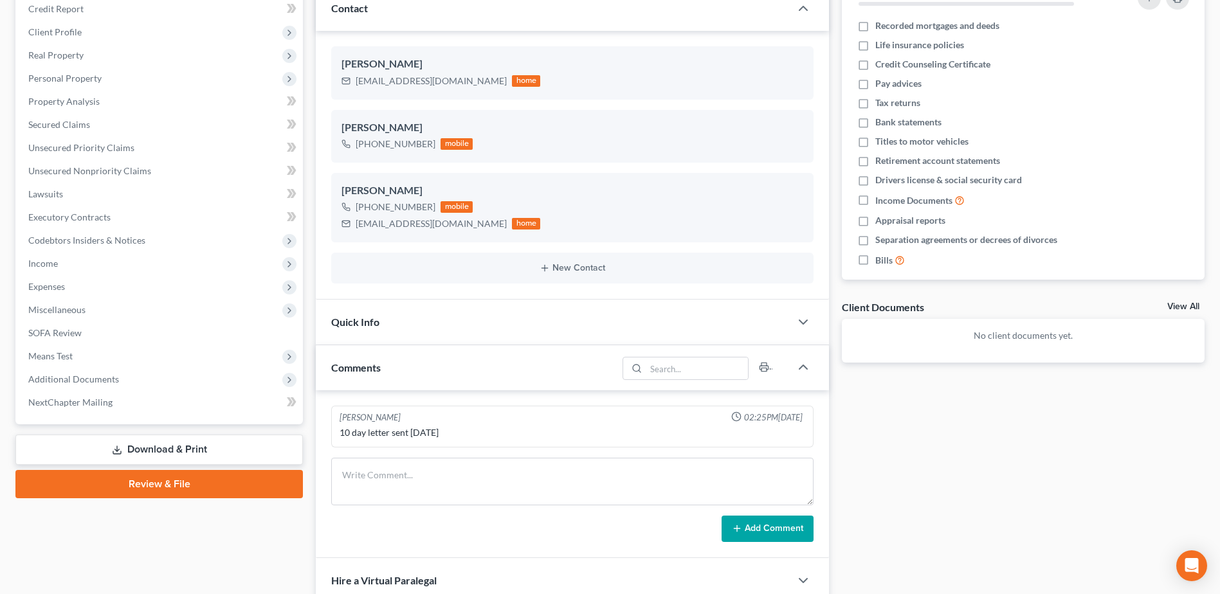
scroll to position [193, 0]
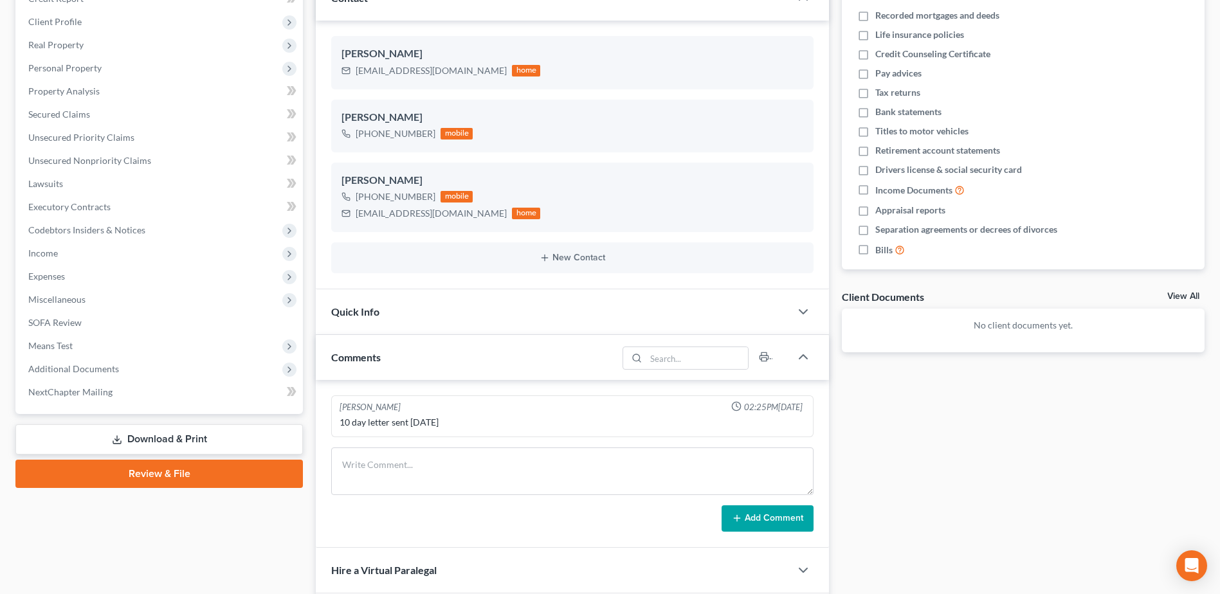
click at [68, 255] on span "Income" at bounding box center [160, 253] width 285 height 23
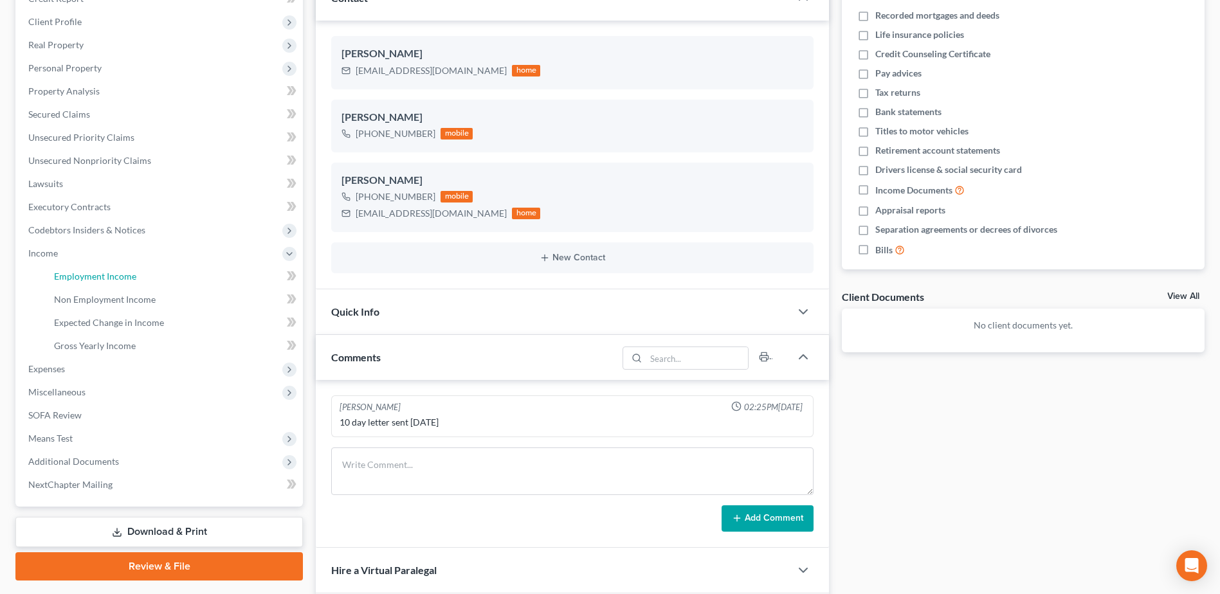
click at [120, 280] on span "Employment Income" at bounding box center [95, 276] width 82 height 11
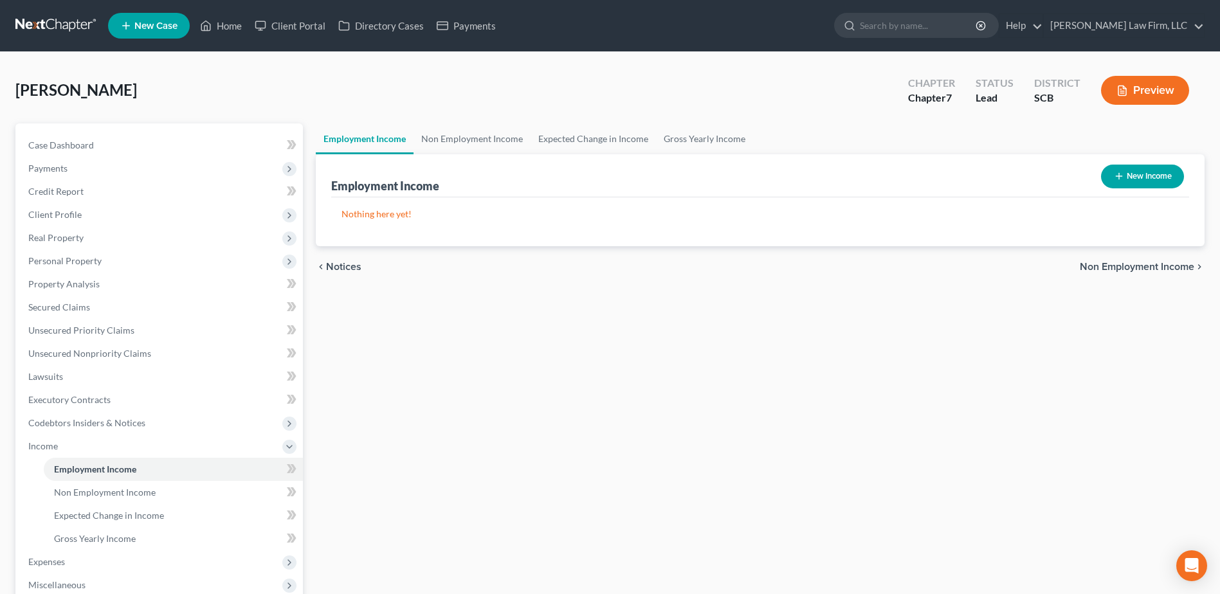
click at [55, 243] on span "Real Property" at bounding box center [55, 237] width 55 height 11
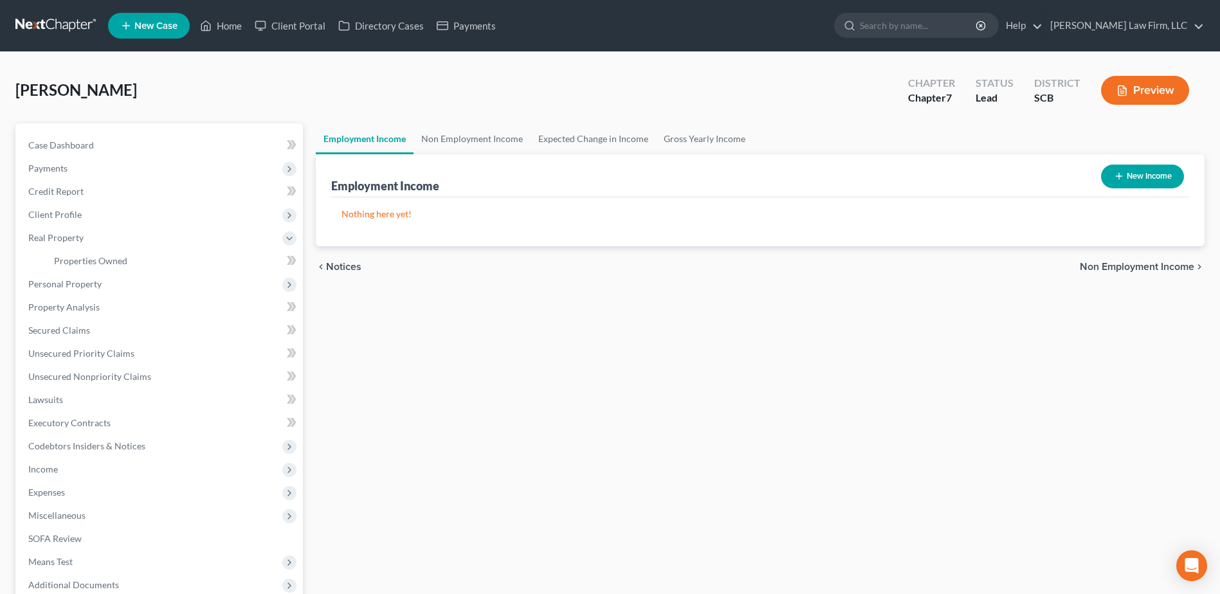
click at [91, 472] on span "Income" at bounding box center [160, 469] width 285 height 23
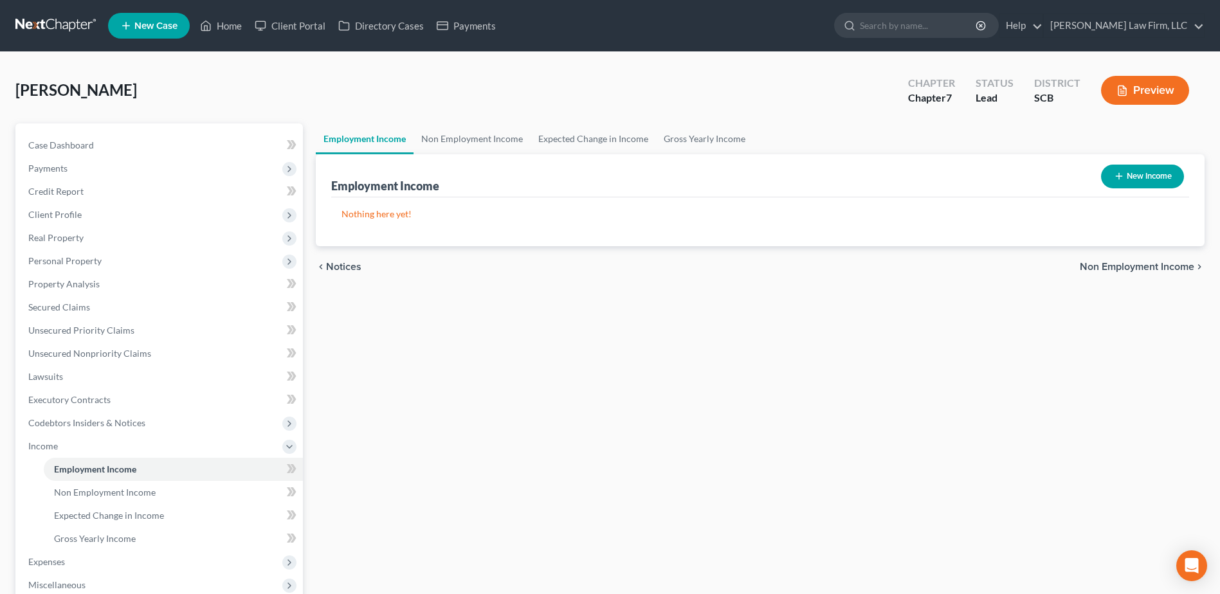
click at [96, 466] on span "Employment Income" at bounding box center [95, 469] width 82 height 11
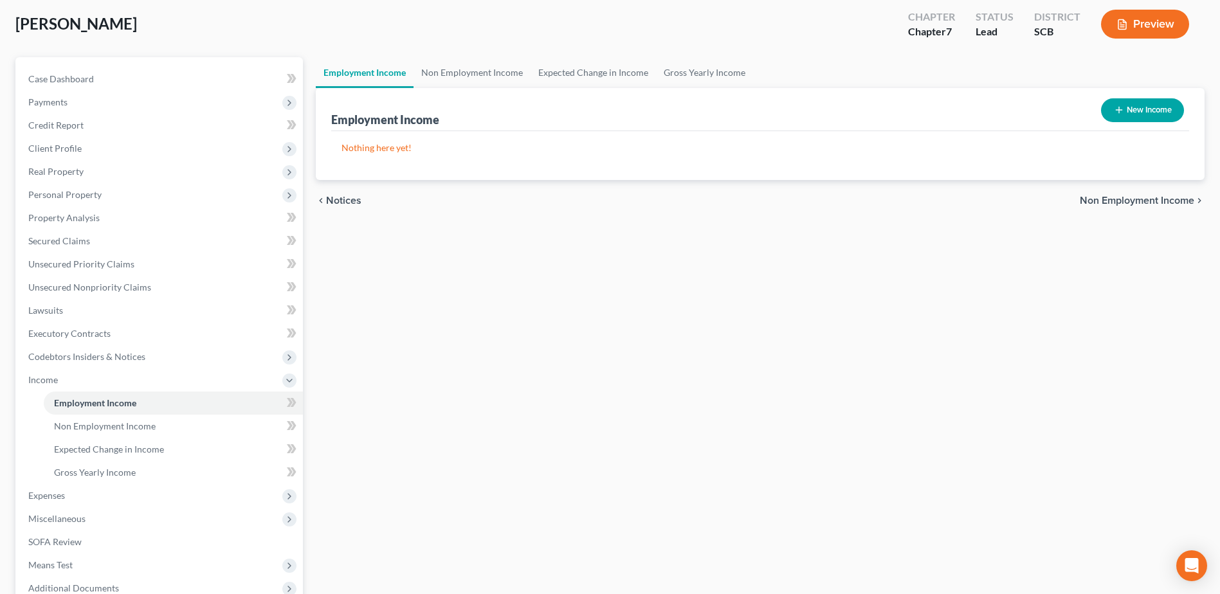
scroll to position [129, 0]
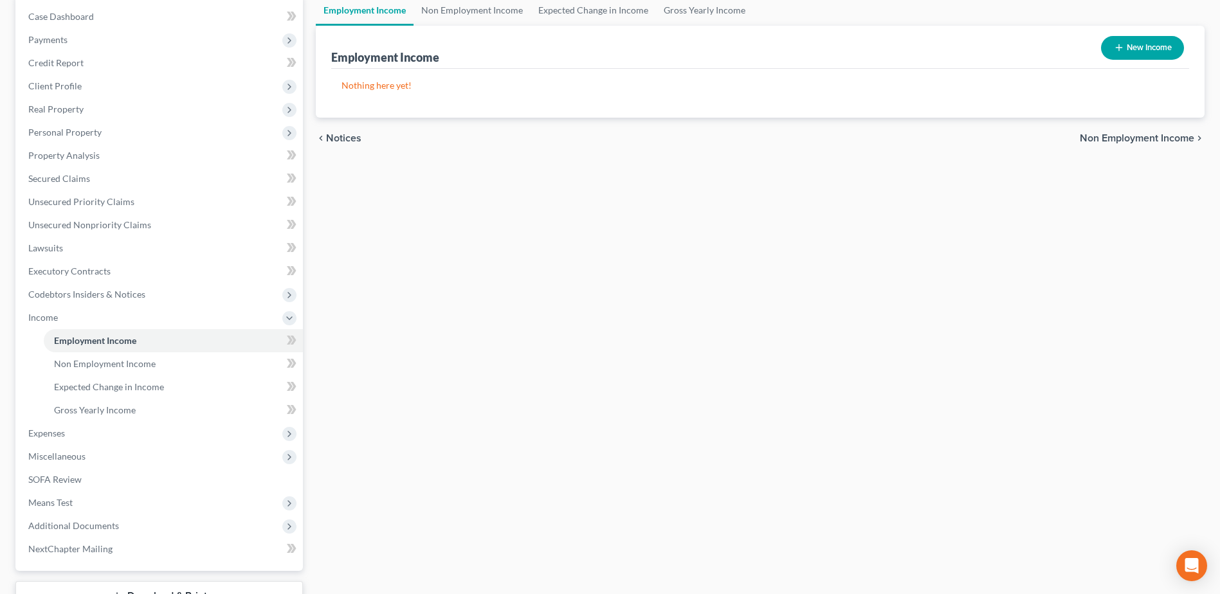
click at [78, 434] on span "Expenses" at bounding box center [160, 433] width 285 height 23
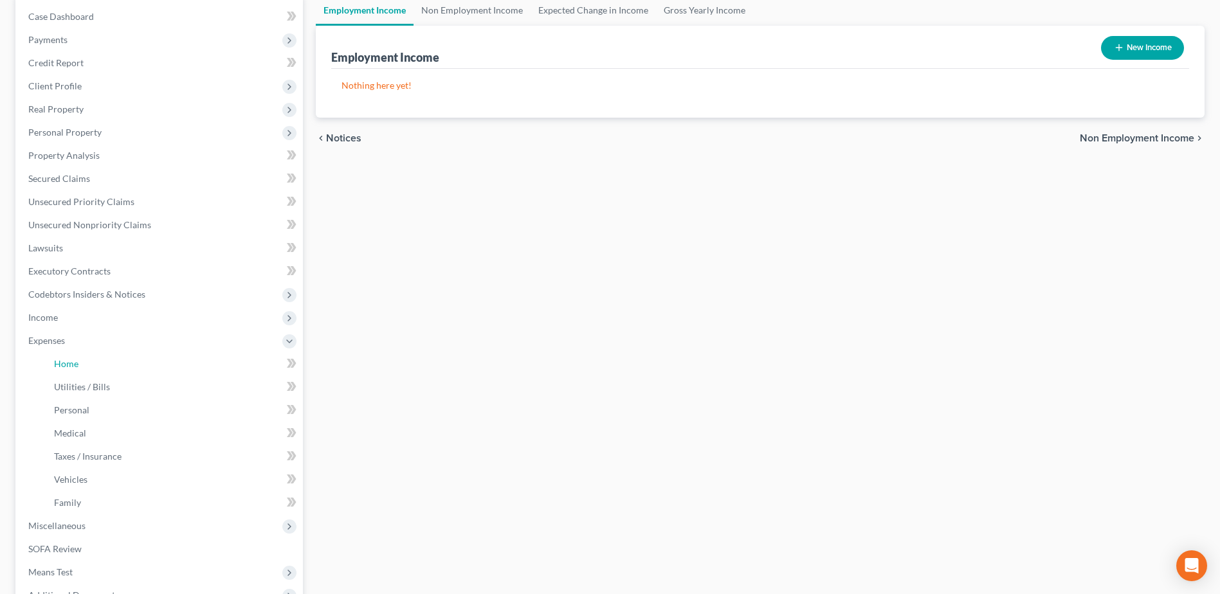
click at [94, 367] on link "Home" at bounding box center [173, 364] width 259 height 23
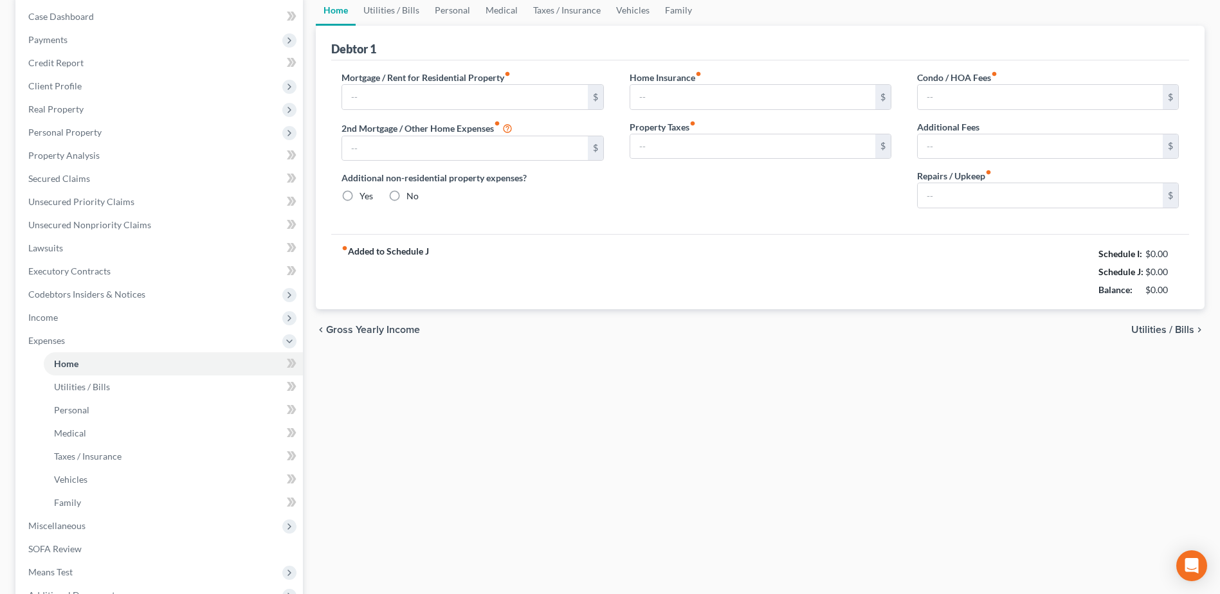
scroll to position [65, 0]
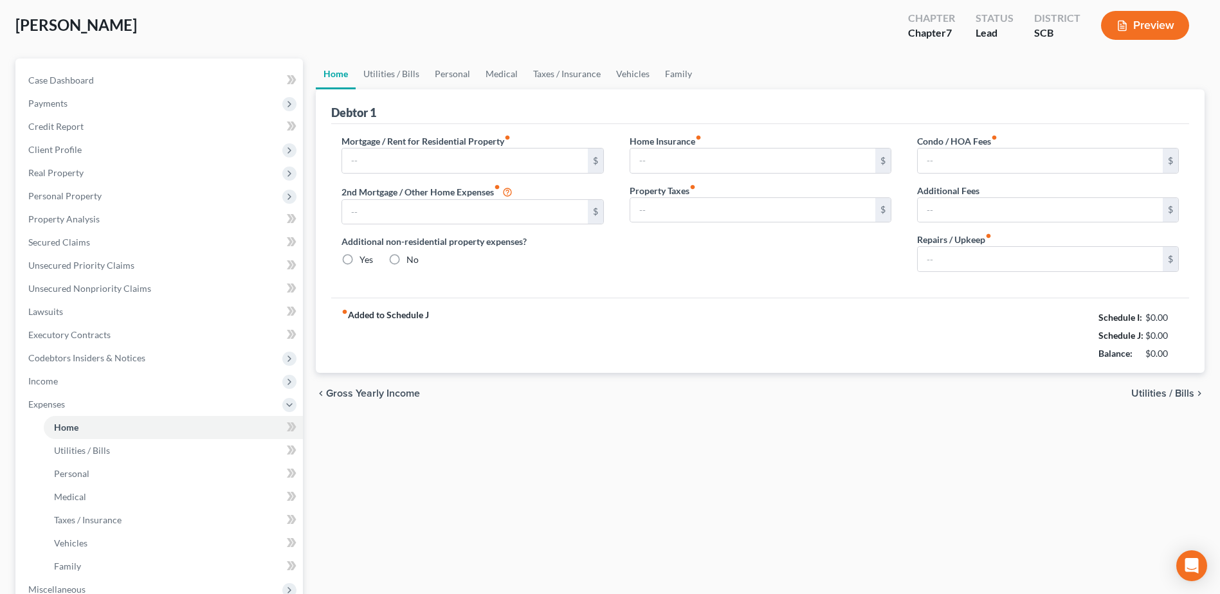
type input "0.00"
radio input "true"
type input "0.00"
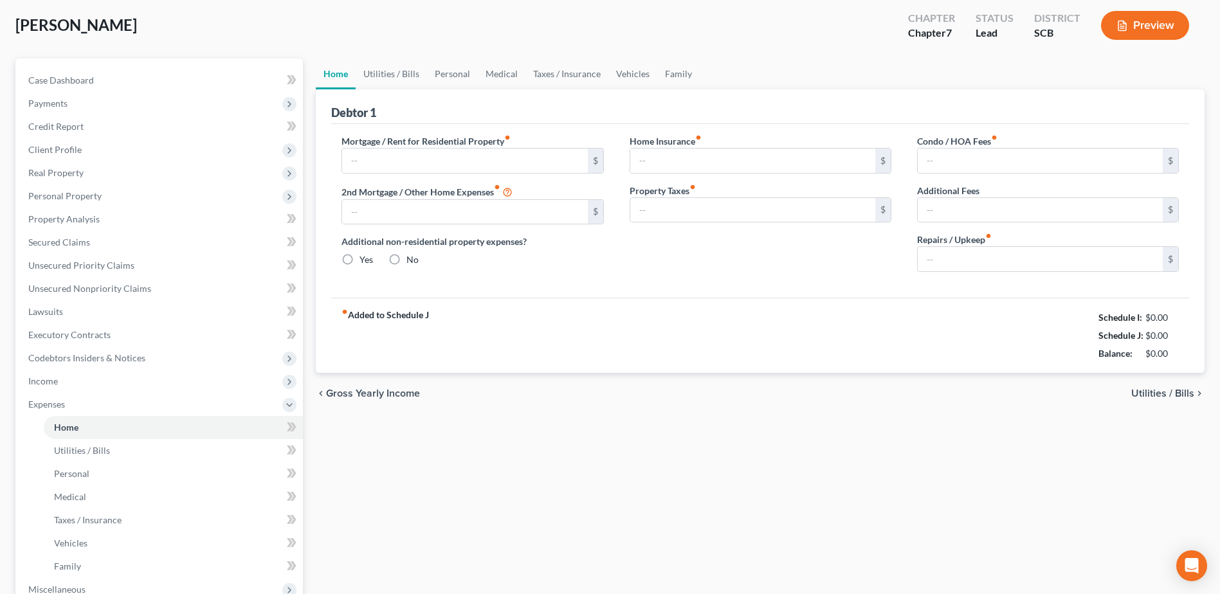
type input "0.00"
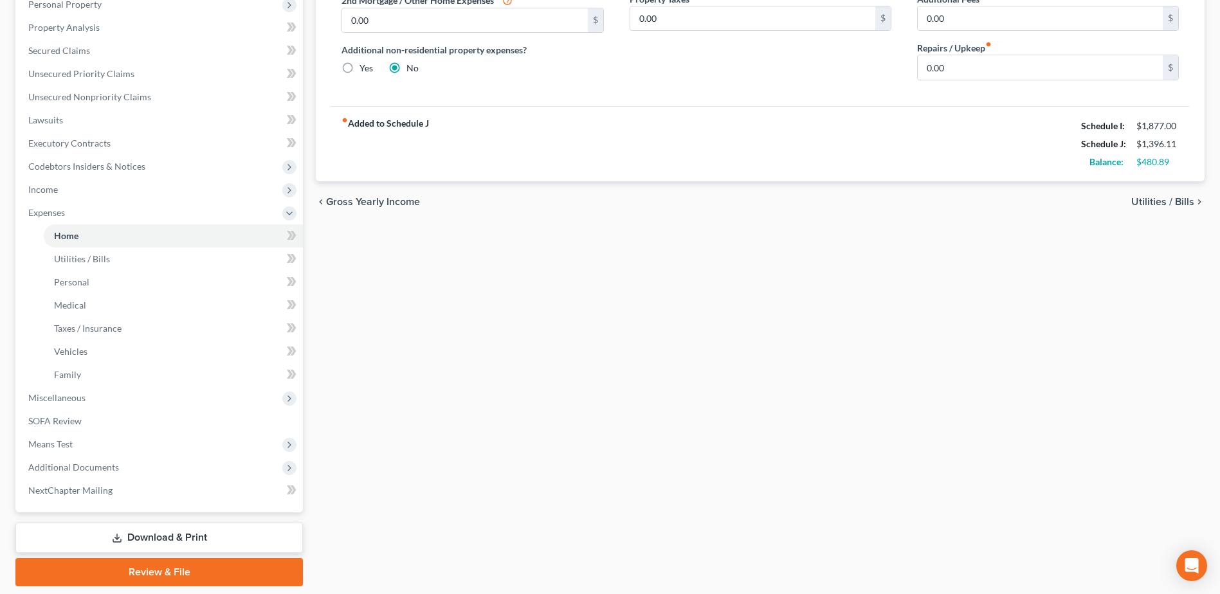
scroll to position [257, 0]
click at [102, 401] on span "Miscellaneous" at bounding box center [160, 397] width 285 height 23
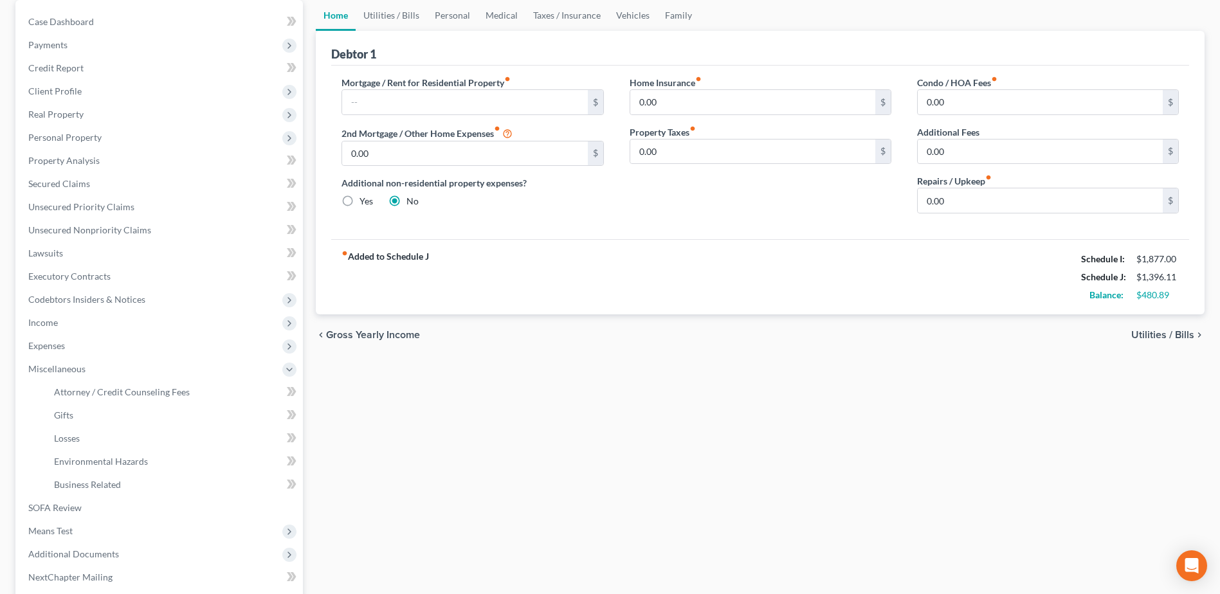
scroll to position [123, 0]
click at [48, 253] on span "Lawsuits" at bounding box center [45, 253] width 35 height 11
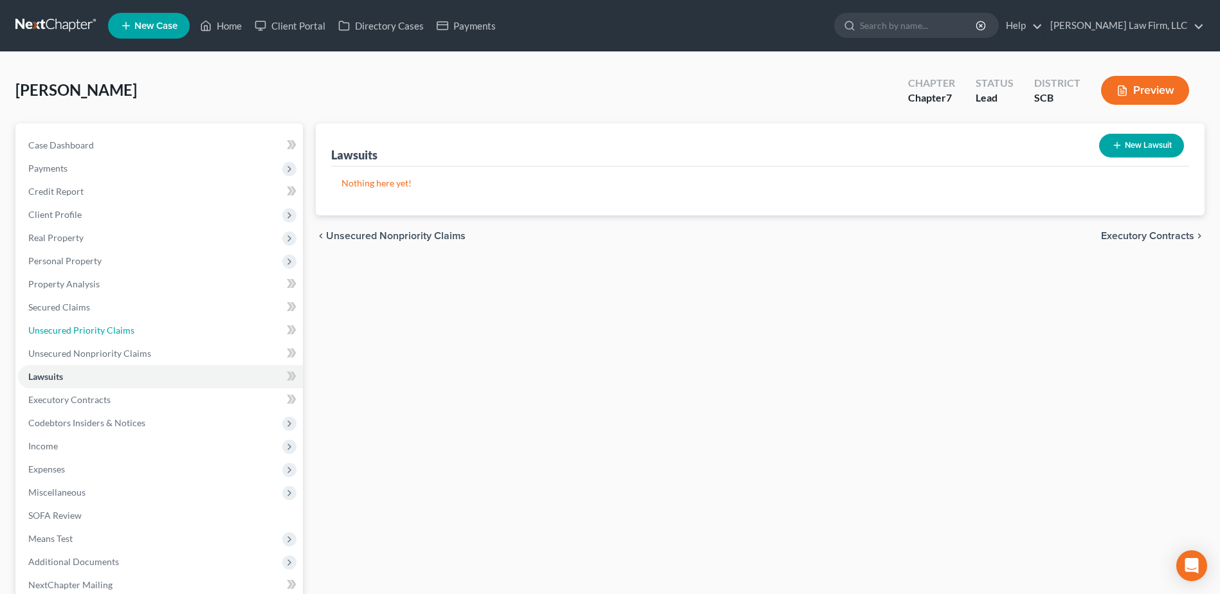
click at [77, 325] on span "Unsecured Priority Claims" at bounding box center [81, 330] width 106 height 11
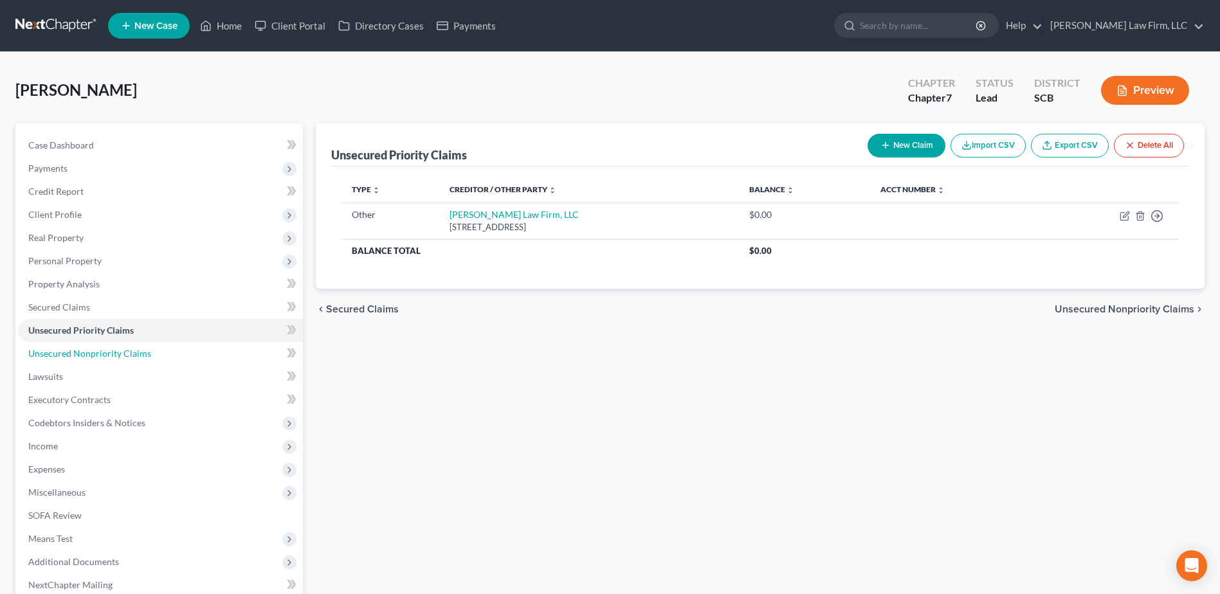
click at [90, 353] on span "Unsecured Nonpriority Claims" at bounding box center [89, 353] width 123 height 11
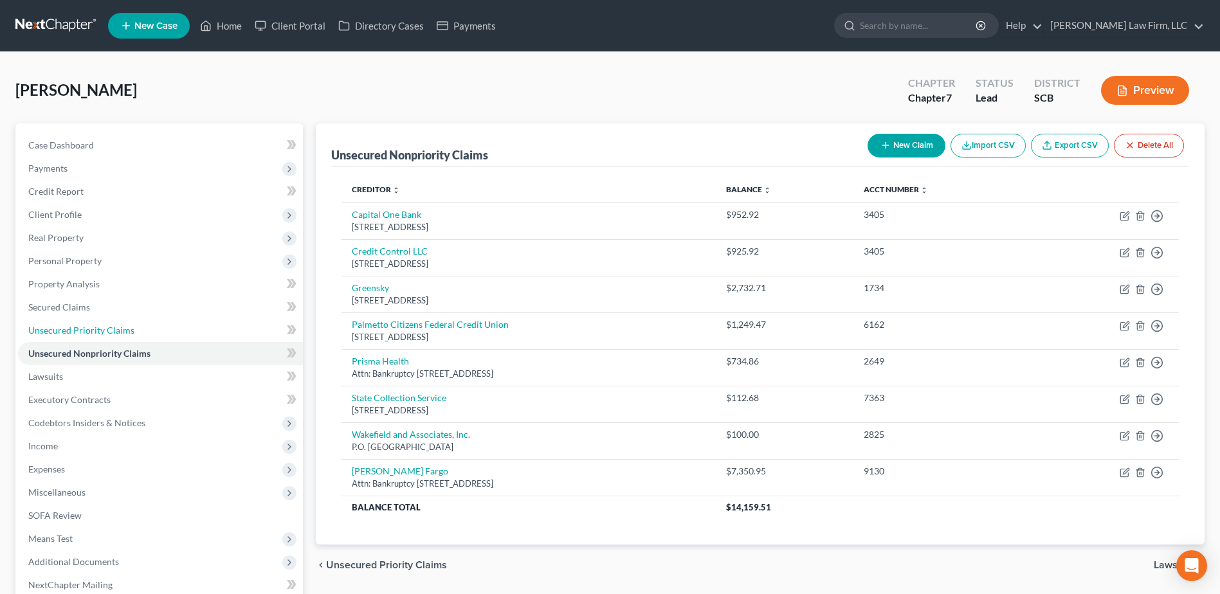
click at [91, 331] on span "Unsecured Priority Claims" at bounding box center [81, 330] width 106 height 11
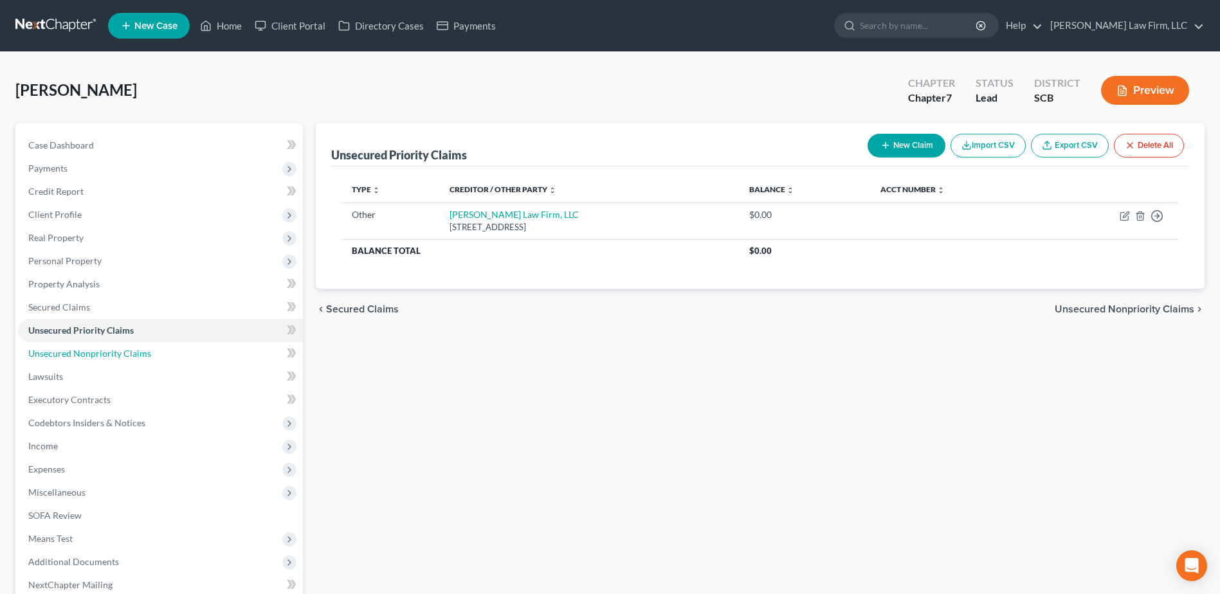
click at [104, 355] on span "Unsecured Nonpriority Claims" at bounding box center [89, 353] width 123 height 11
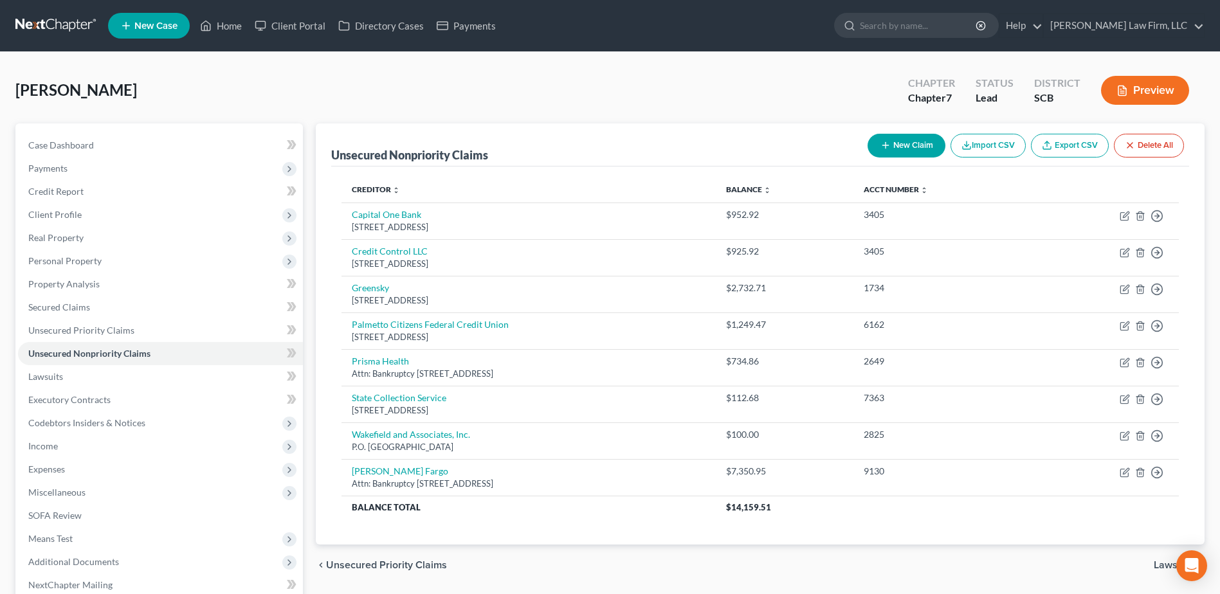
click at [944, 26] on input "search" at bounding box center [919, 26] width 118 height 24
type input "k"
click at [234, 28] on link "Home" at bounding box center [221, 25] width 55 height 23
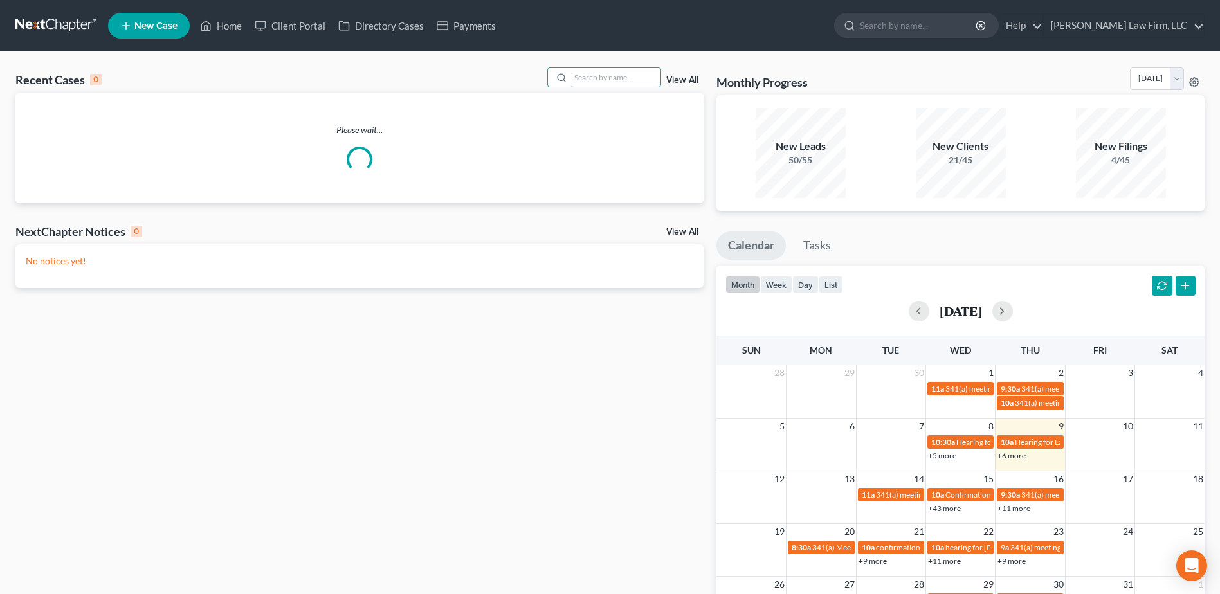
click at [574, 80] on input "search" at bounding box center [616, 77] width 90 height 19
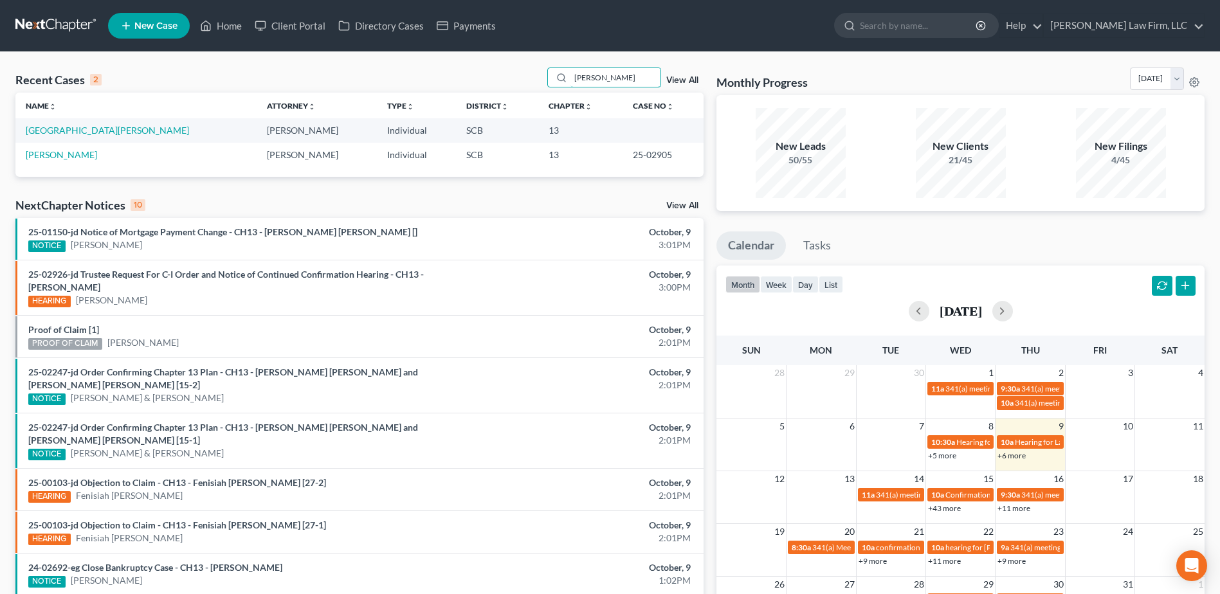
type input "[PERSON_NAME]"
click at [87, 130] on link "[GEOGRAPHIC_DATA][PERSON_NAME]" at bounding box center [107, 130] width 163 height 11
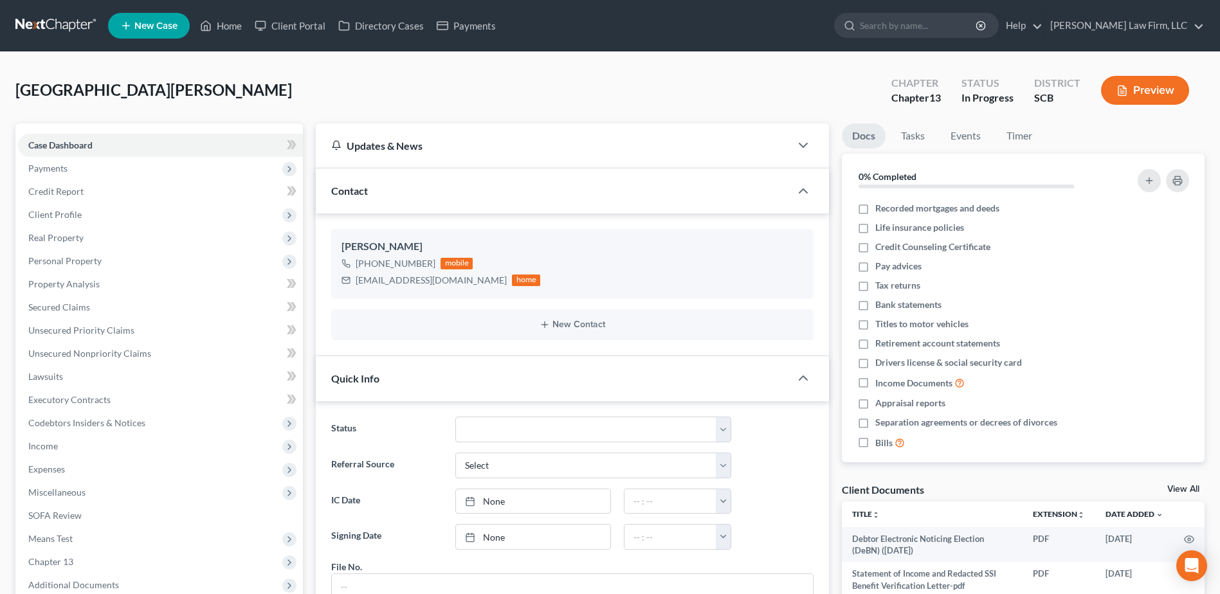
scroll to position [212, 0]
click at [68, 265] on span "Personal Property" at bounding box center [64, 260] width 73 height 11
click at [104, 281] on span "Vehicles Owned" at bounding box center [86, 284] width 64 height 11
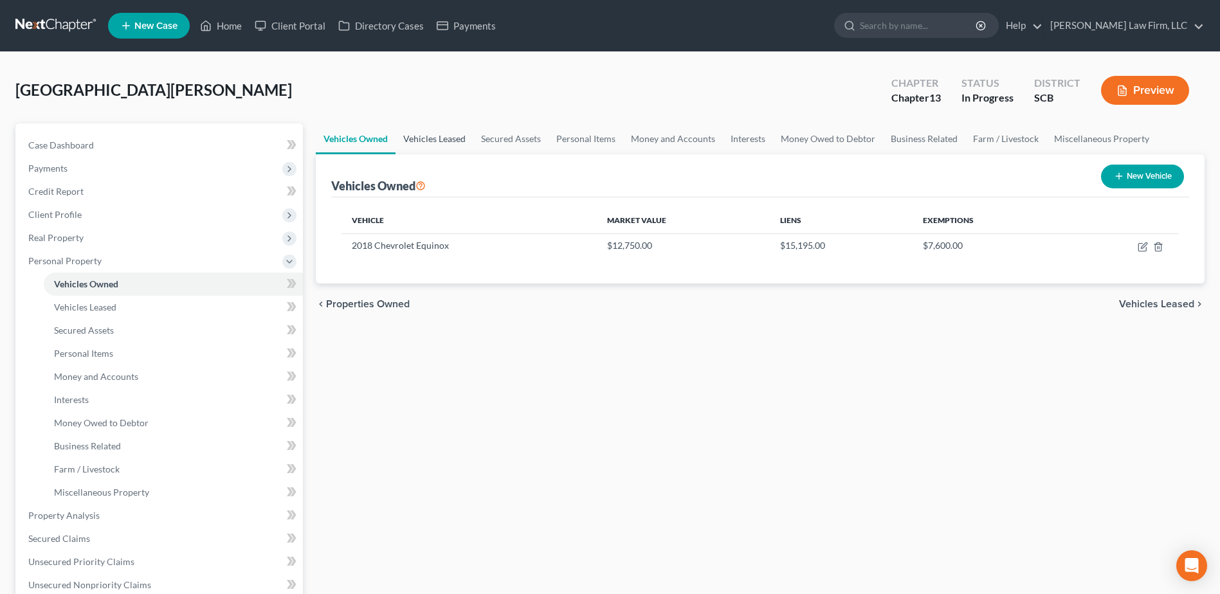
click at [452, 138] on link "Vehicles Leased" at bounding box center [435, 139] width 78 height 31
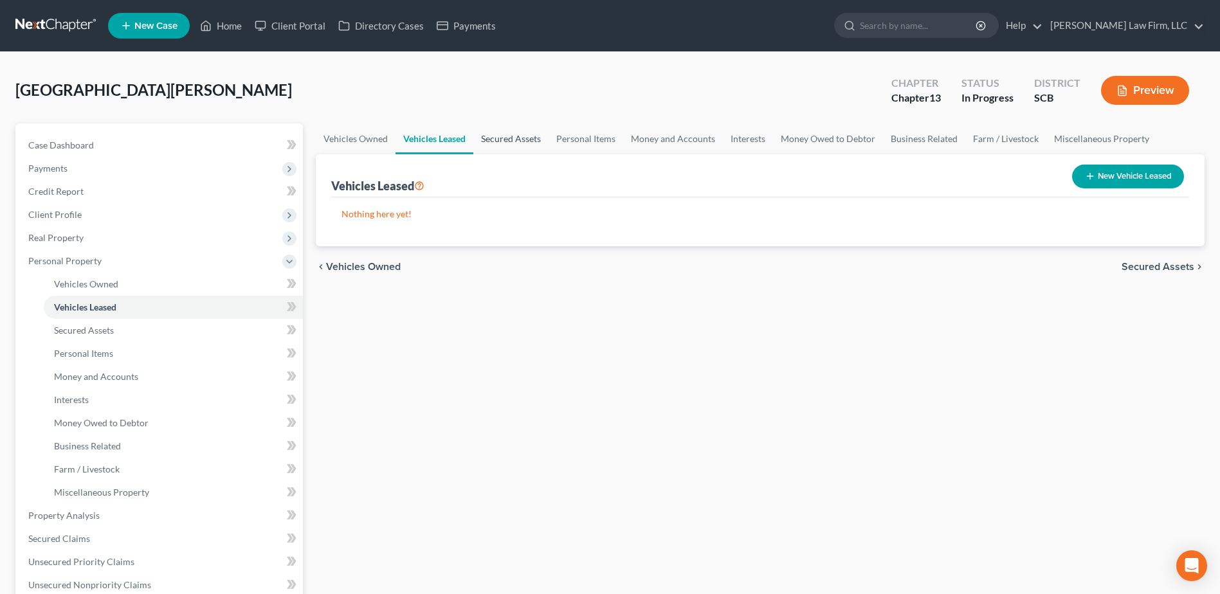
click at [532, 141] on link "Secured Assets" at bounding box center [510, 139] width 75 height 31
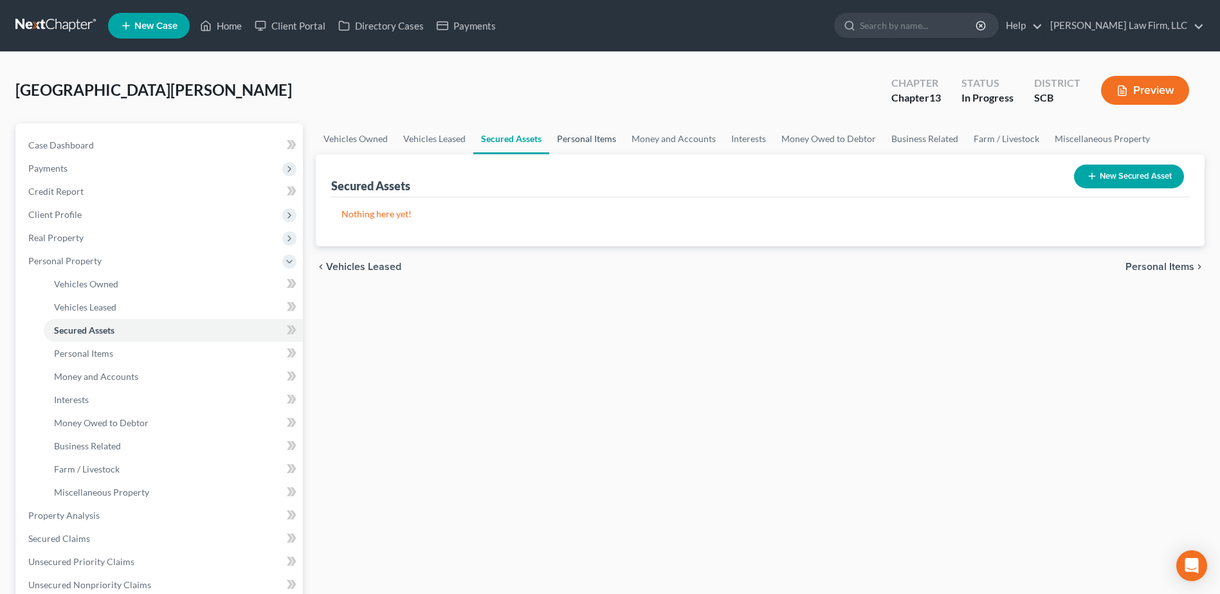
click at [605, 138] on link "Personal Items" at bounding box center [586, 139] width 75 height 31
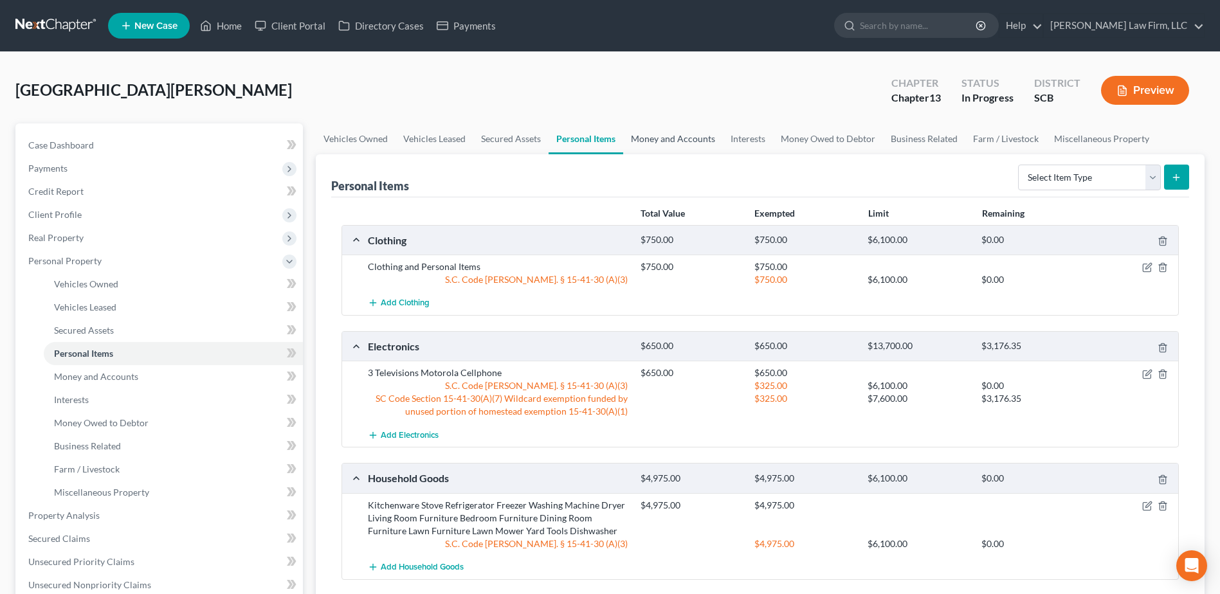
click at [657, 138] on link "Money and Accounts" at bounding box center [673, 139] width 100 height 31
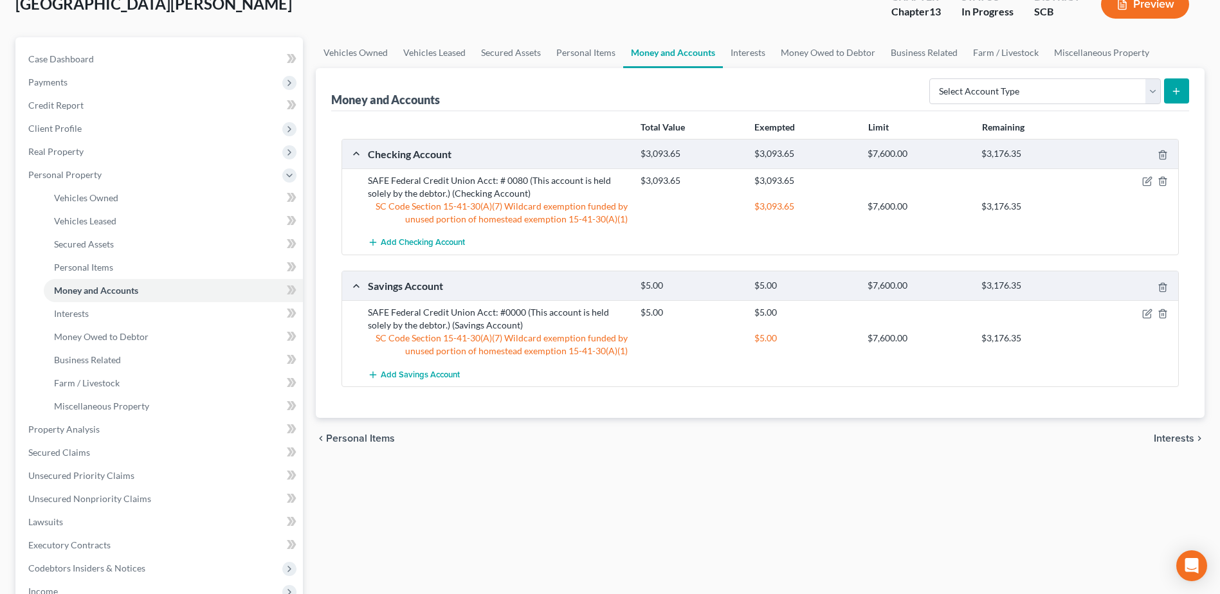
scroll to position [64, 0]
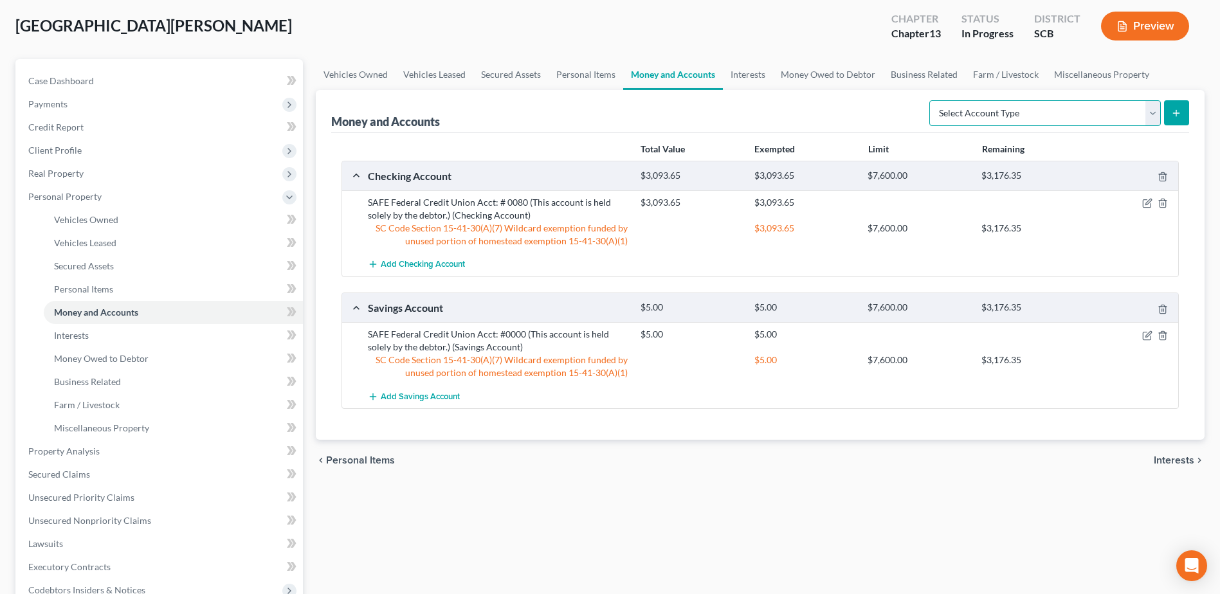
click at [1150, 120] on select "Select Account Type Brokerage Cash on Hand Certificates of Deposit Checking Acc…" at bounding box center [1046, 113] width 232 height 26
click at [845, 122] on div "Money and Accounts Select Account Type Brokerage Cash on Hand Certificates of D…" at bounding box center [760, 111] width 858 height 43
click at [746, 86] on link "Interests" at bounding box center [748, 74] width 50 height 31
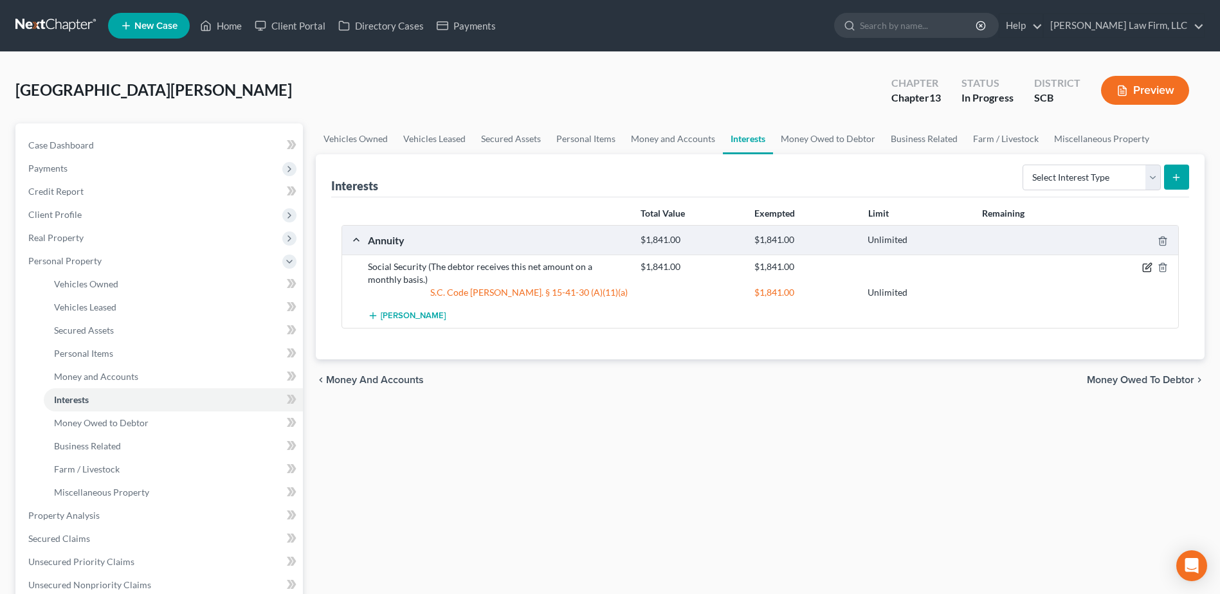
click at [1143, 267] on icon "button" at bounding box center [1147, 268] width 8 height 8
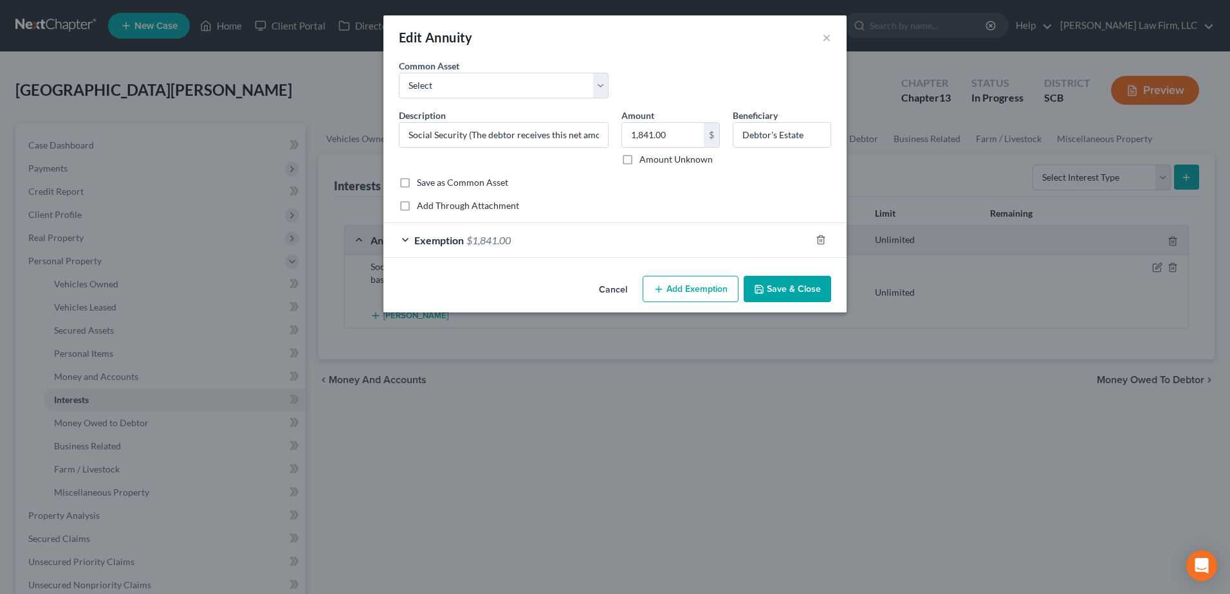
click at [686, 284] on button "Add Exemption" at bounding box center [691, 289] width 96 height 27
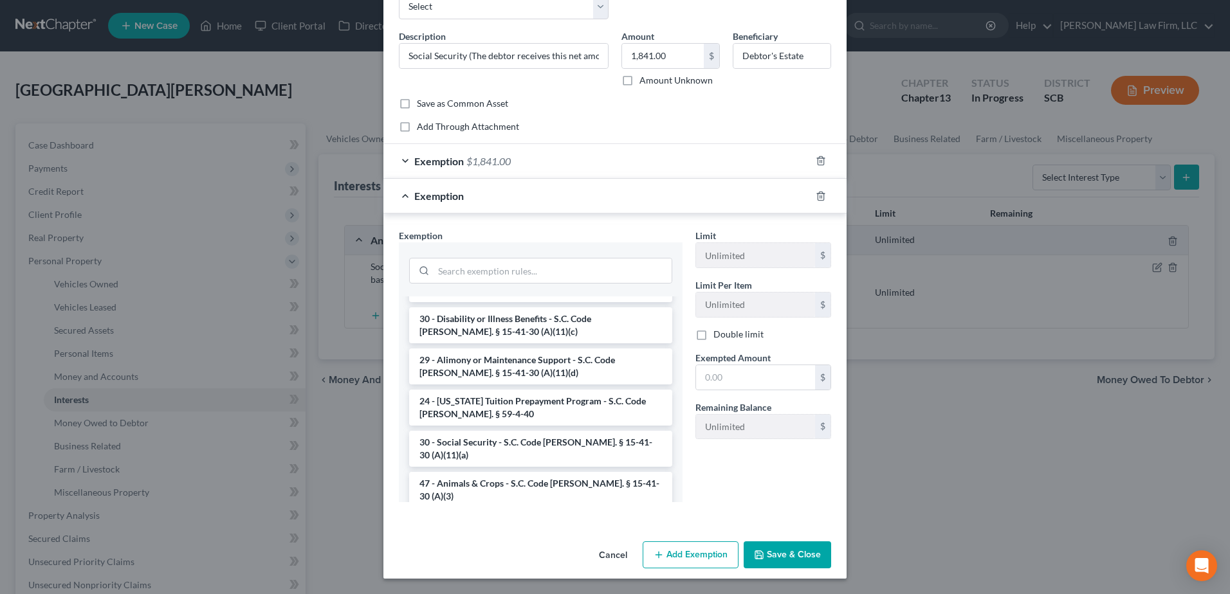
scroll to position [193, 0]
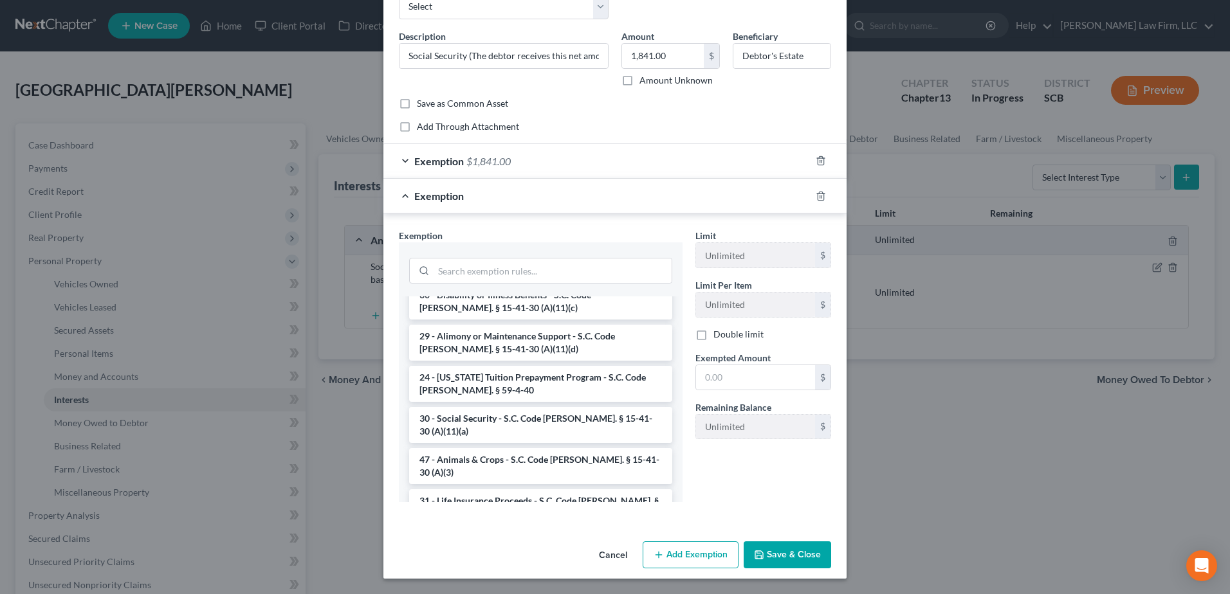
click at [560, 407] on li "30 - Social Security - S.C. Code [PERSON_NAME]. § 15-41-30 (A)(11)(a)" at bounding box center [540, 425] width 263 height 36
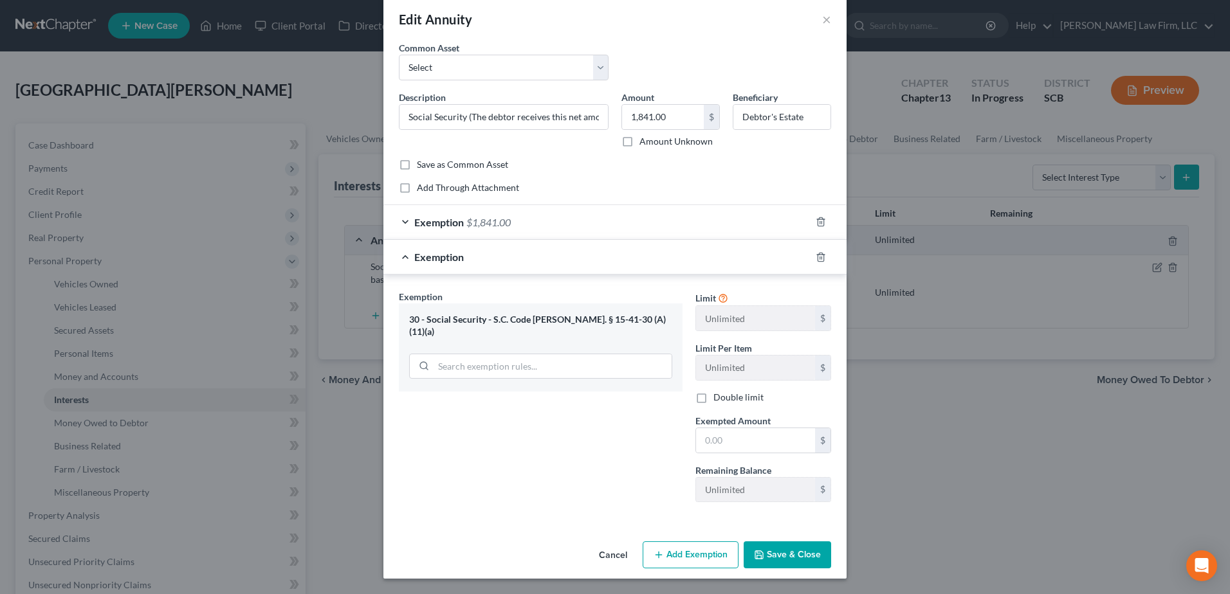
scroll to position [18, 0]
click at [732, 447] on input "text" at bounding box center [755, 440] width 119 height 24
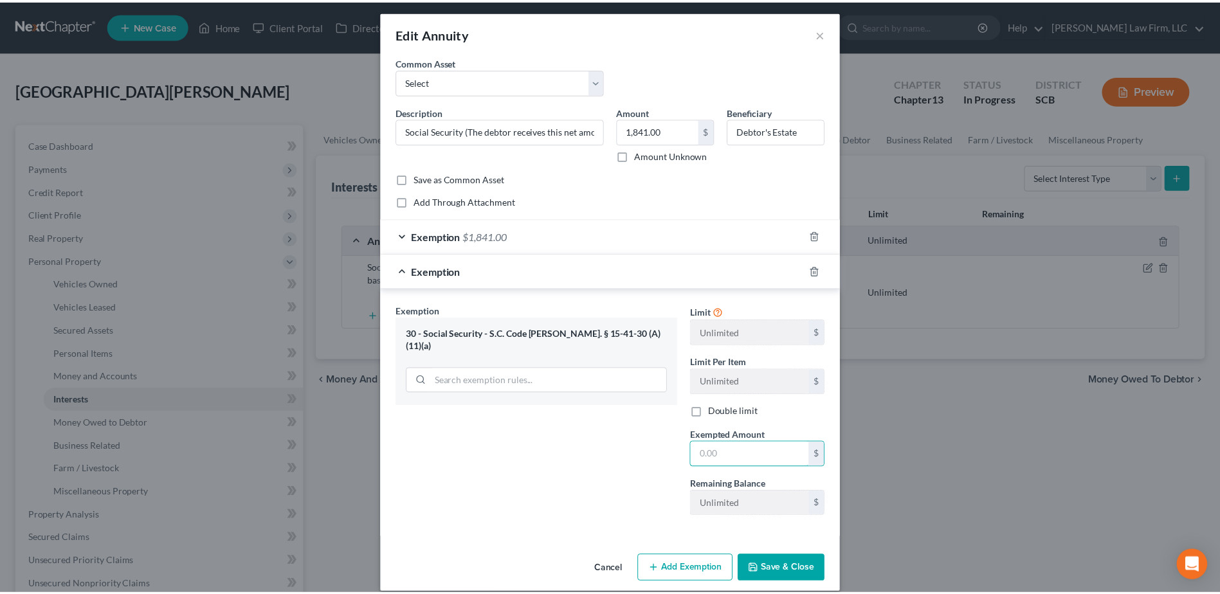
scroll to position [0, 0]
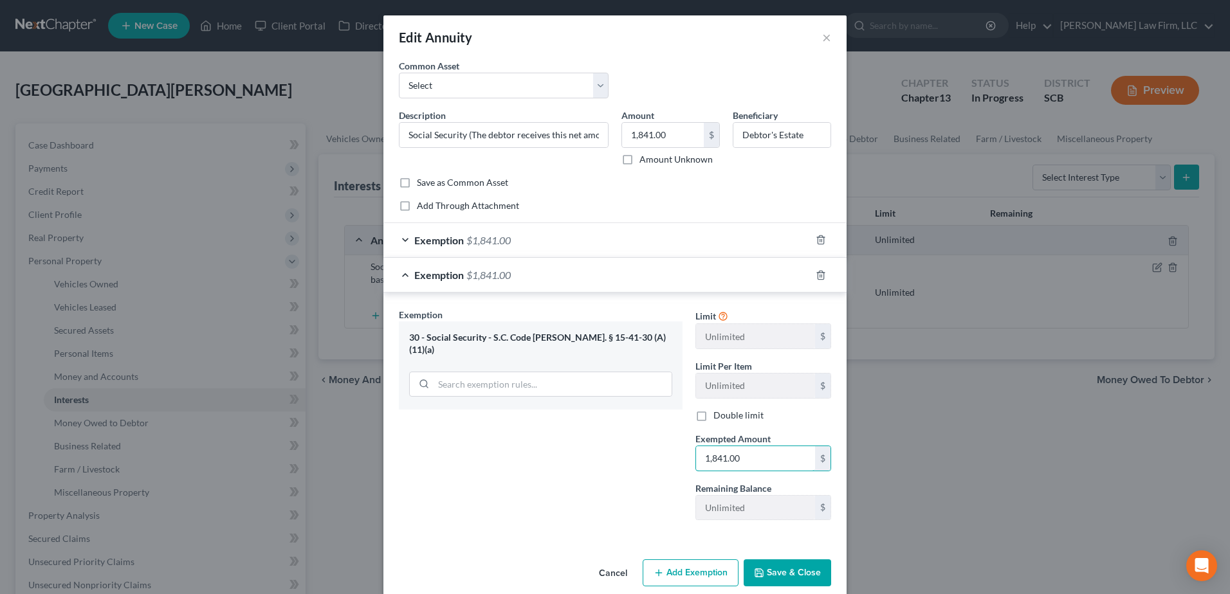
type input "1,841.00"
click at [495, 468] on div "Exemption Set must be selected for CA. Exemption * 30 - Social Security - S.C. …" at bounding box center [540, 419] width 297 height 223
click at [805, 582] on button "Save & Close" at bounding box center [787, 573] width 87 height 27
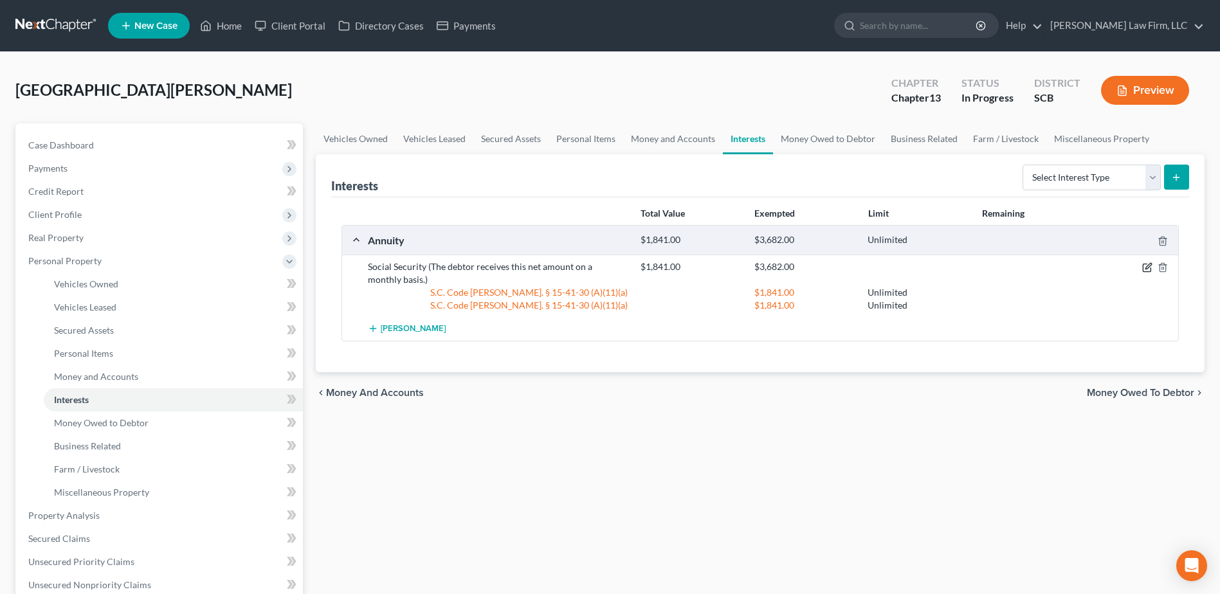
click at [1150, 265] on icon "button" at bounding box center [1149, 267] width 6 height 6
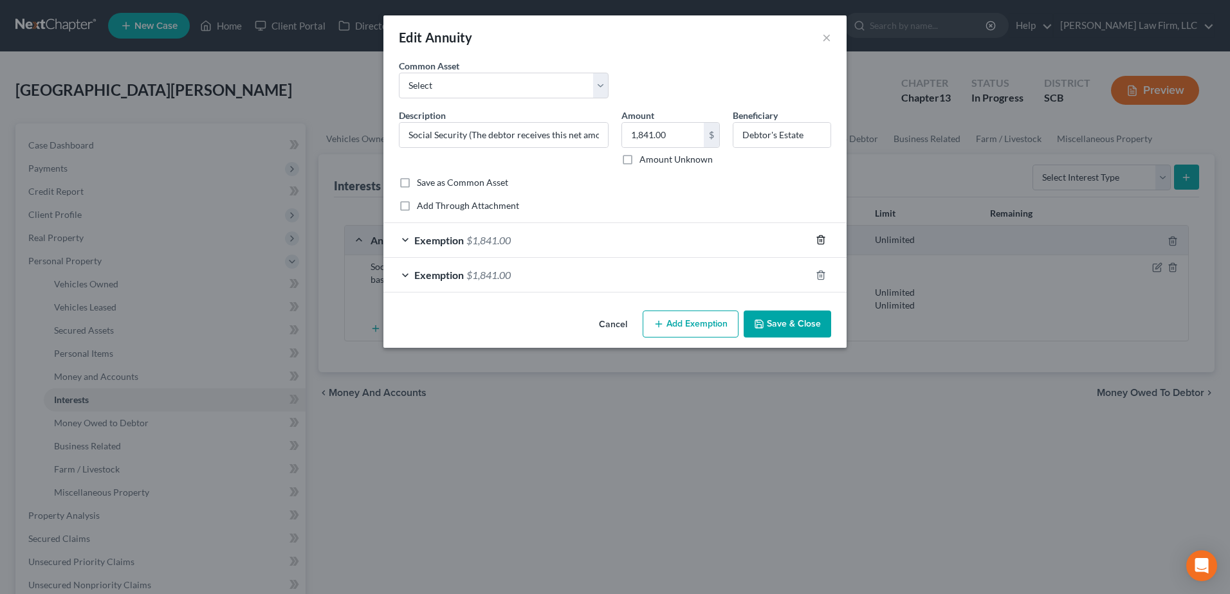
click at [820, 242] on line "button" at bounding box center [820, 241] width 0 height 3
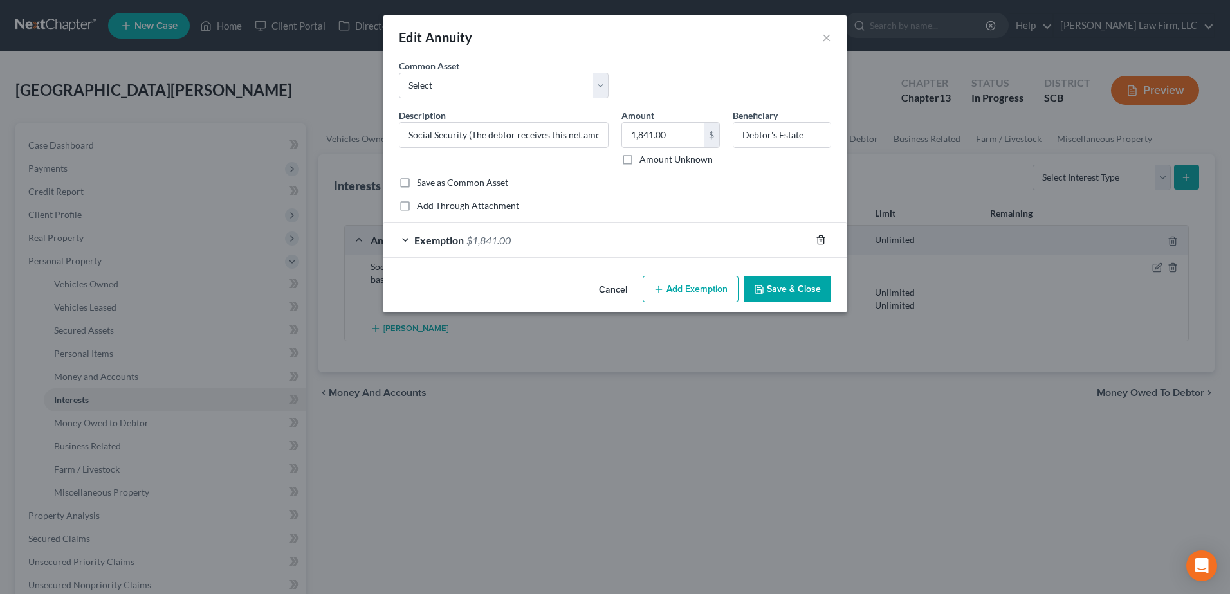
click at [819, 245] on icon "button" at bounding box center [821, 240] width 10 height 10
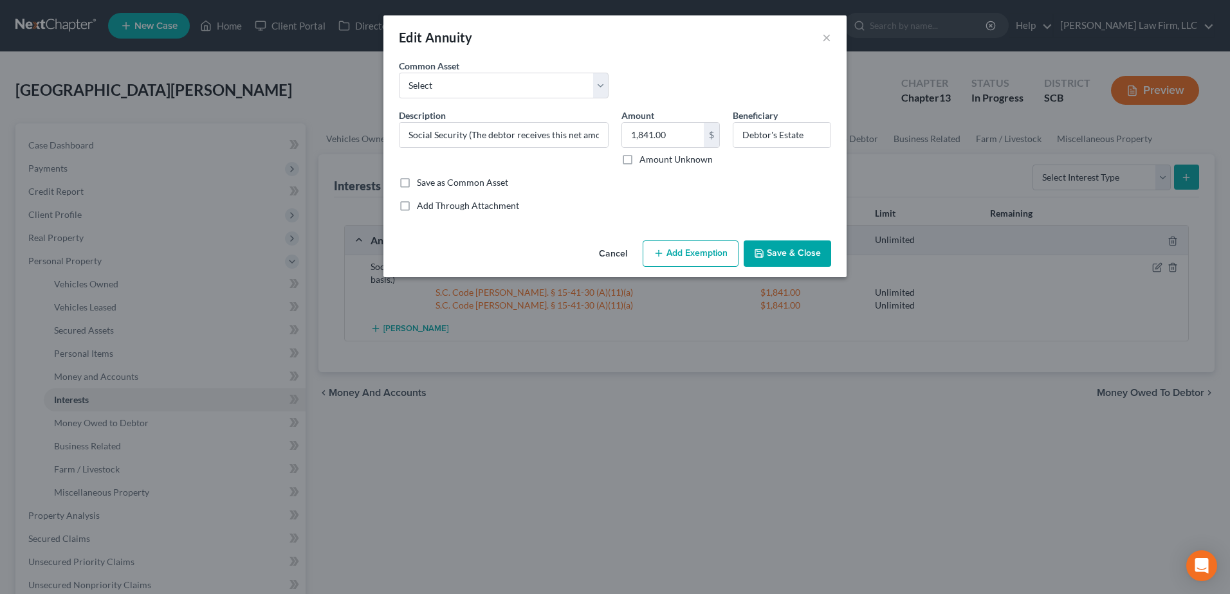
click at [800, 257] on button "Save & Close" at bounding box center [787, 254] width 87 height 27
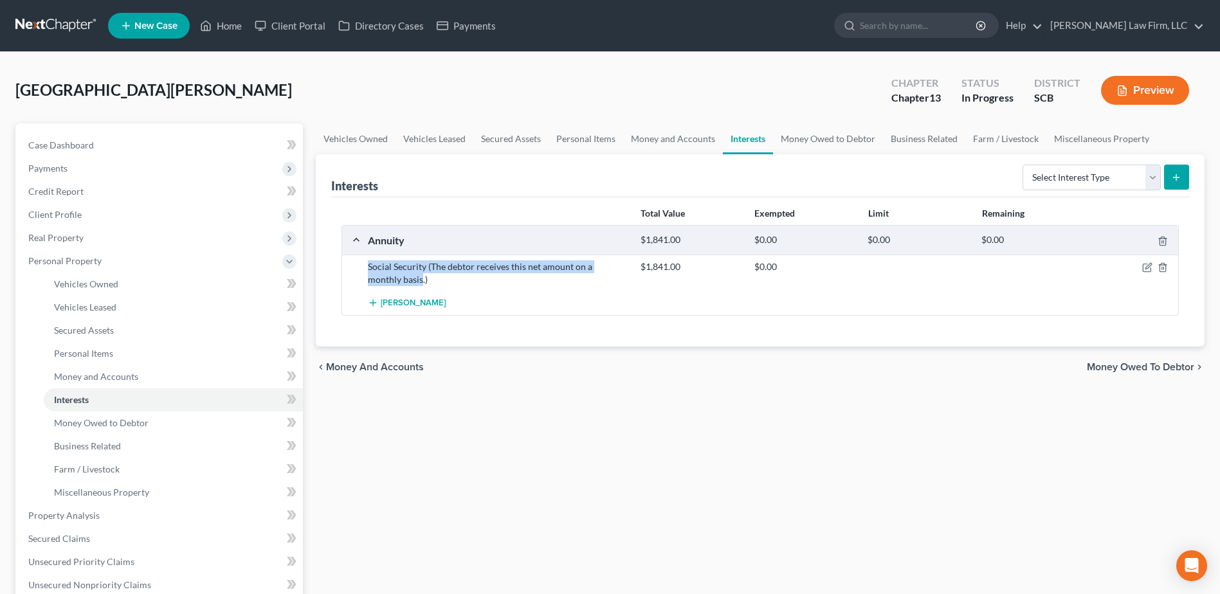
drag, startPoint x: 389, startPoint y: 282, endPoint x: 366, endPoint y: 262, distance: 30.1
click at [366, 262] on div "Social Security (The debtor receives this net amount on a monthly basis.)" at bounding box center [498, 274] width 273 height 26
copy div "Social Security (The debtor receives this net amount on a monthly basis"
click at [1170, 180] on button "submit" at bounding box center [1176, 177] width 25 height 25
click at [1150, 184] on select "Select Interest Type 401K Annuity Bond Education IRA Government Bond Government…" at bounding box center [1092, 178] width 138 height 26
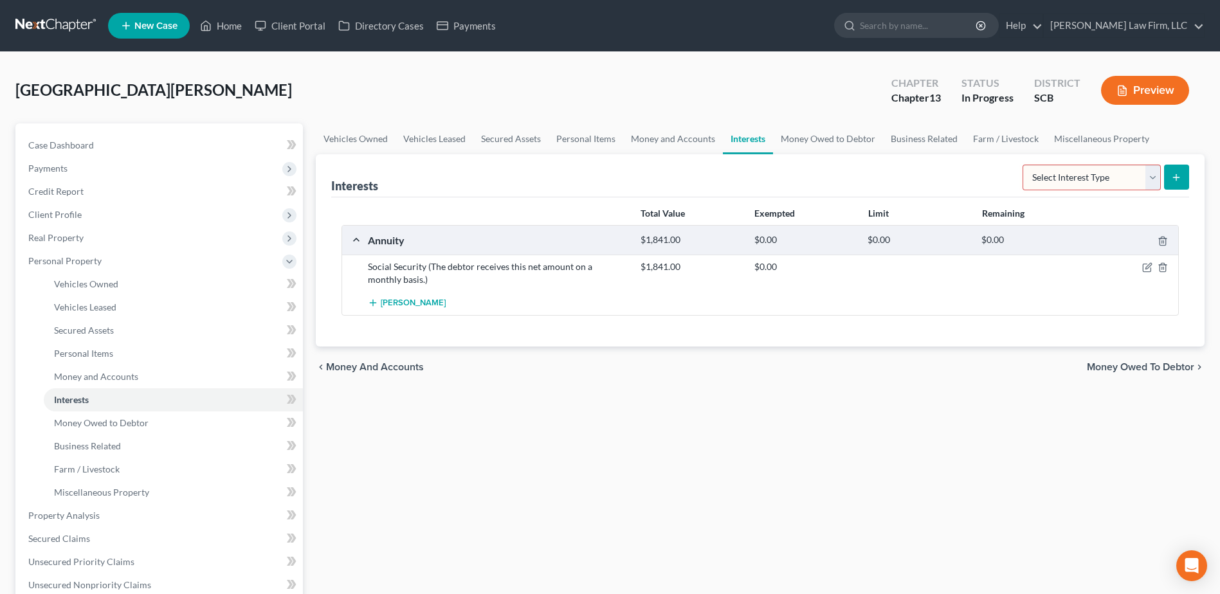
click at [856, 405] on div "Vehicles Owned Vehicles Leased Secured Assets Personal Items Money and Accounts…" at bounding box center [760, 530] width 902 height 812
click at [571, 144] on link "Personal Items" at bounding box center [586, 139] width 75 height 31
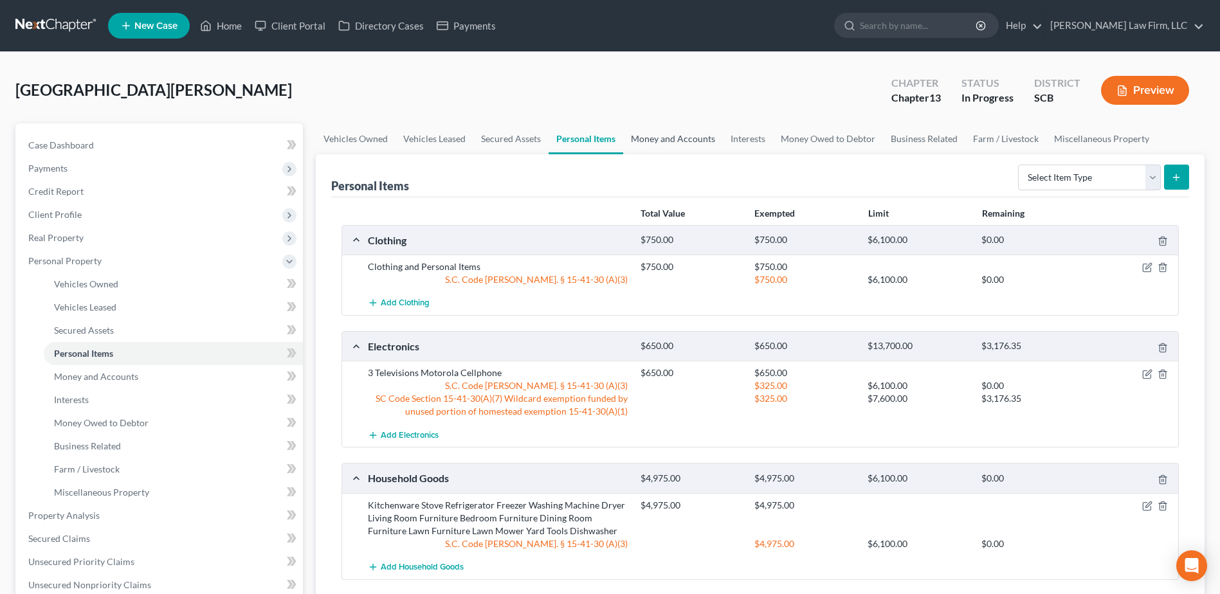
click at [682, 143] on link "Money and Accounts" at bounding box center [673, 139] width 100 height 31
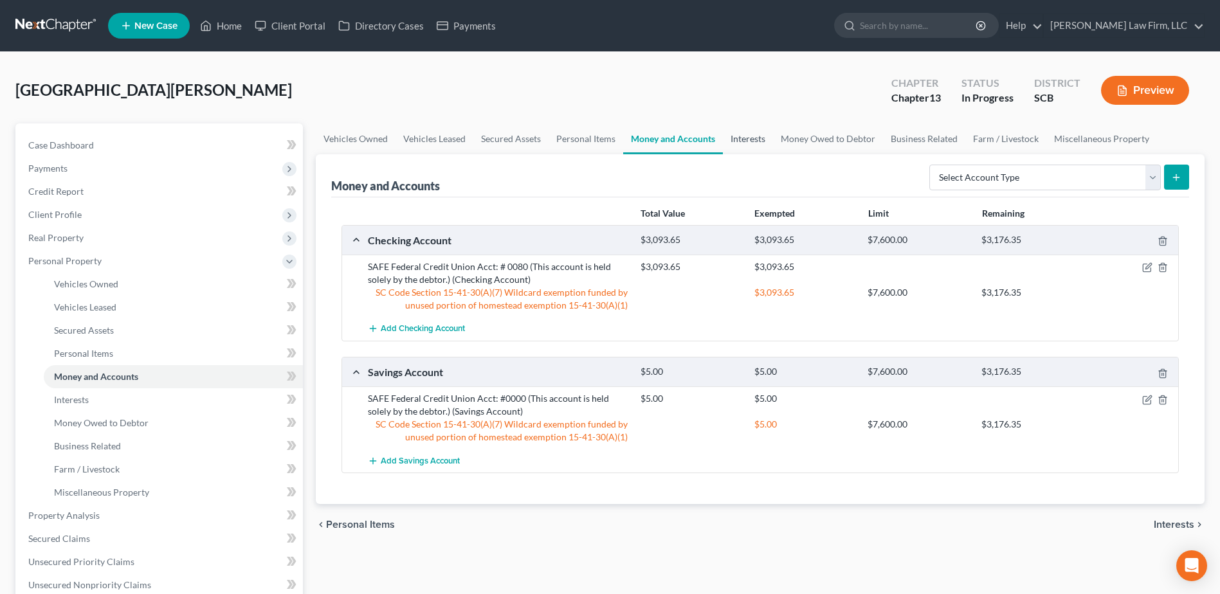
click at [746, 133] on link "Interests" at bounding box center [748, 139] width 50 height 31
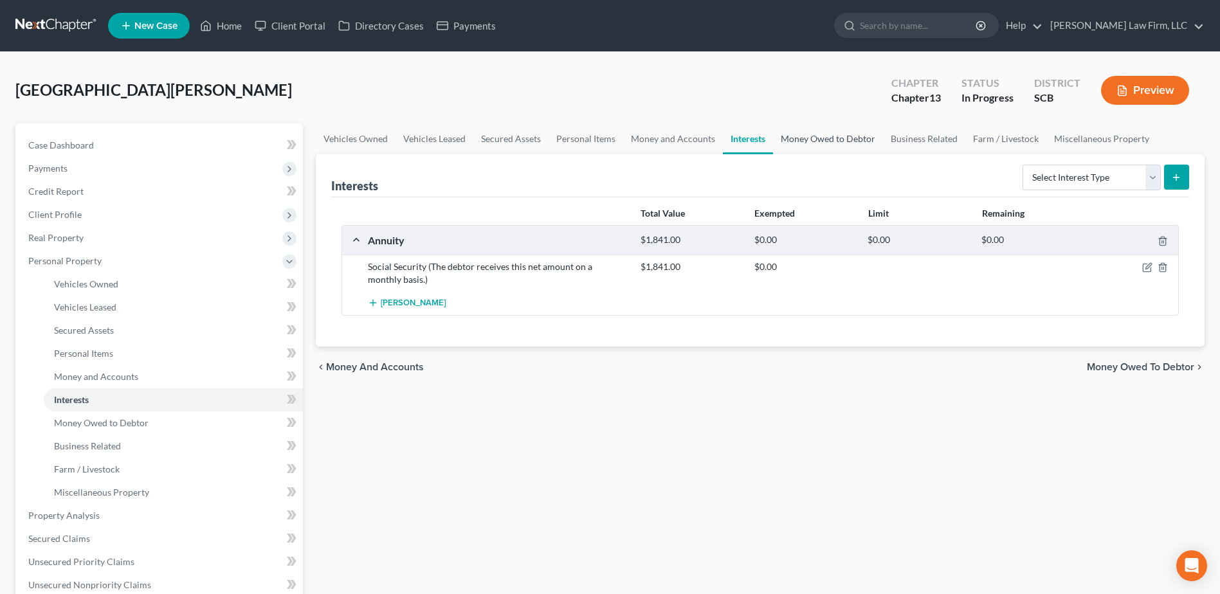
click at [799, 130] on link "Money Owed to Debtor" at bounding box center [828, 139] width 110 height 31
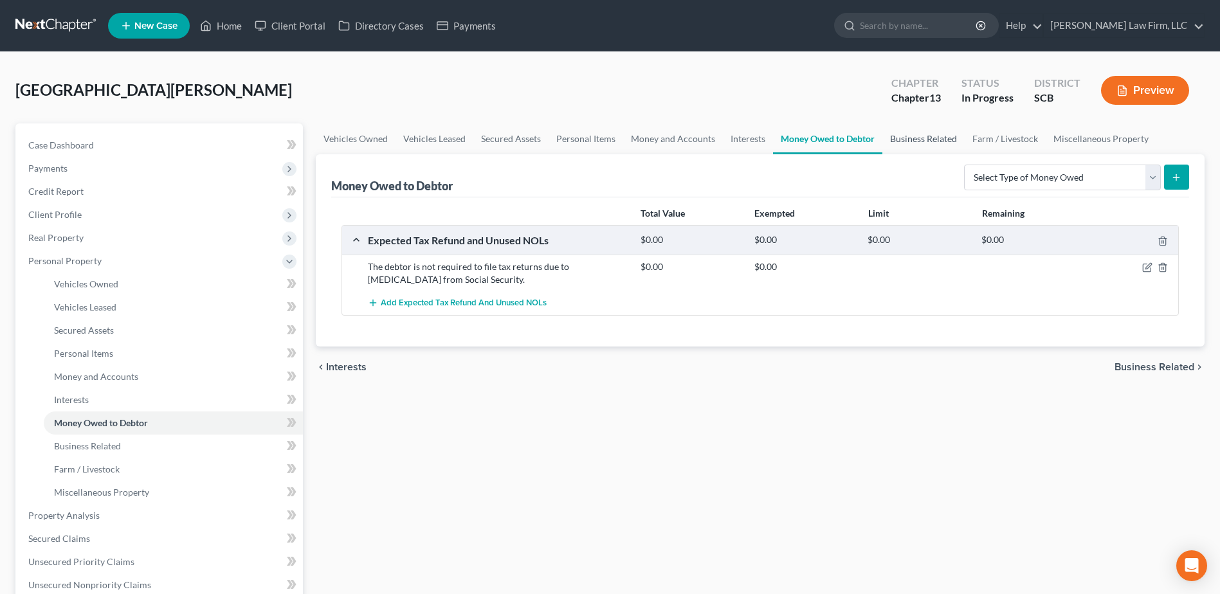
click at [907, 131] on link "Business Related" at bounding box center [924, 139] width 82 height 31
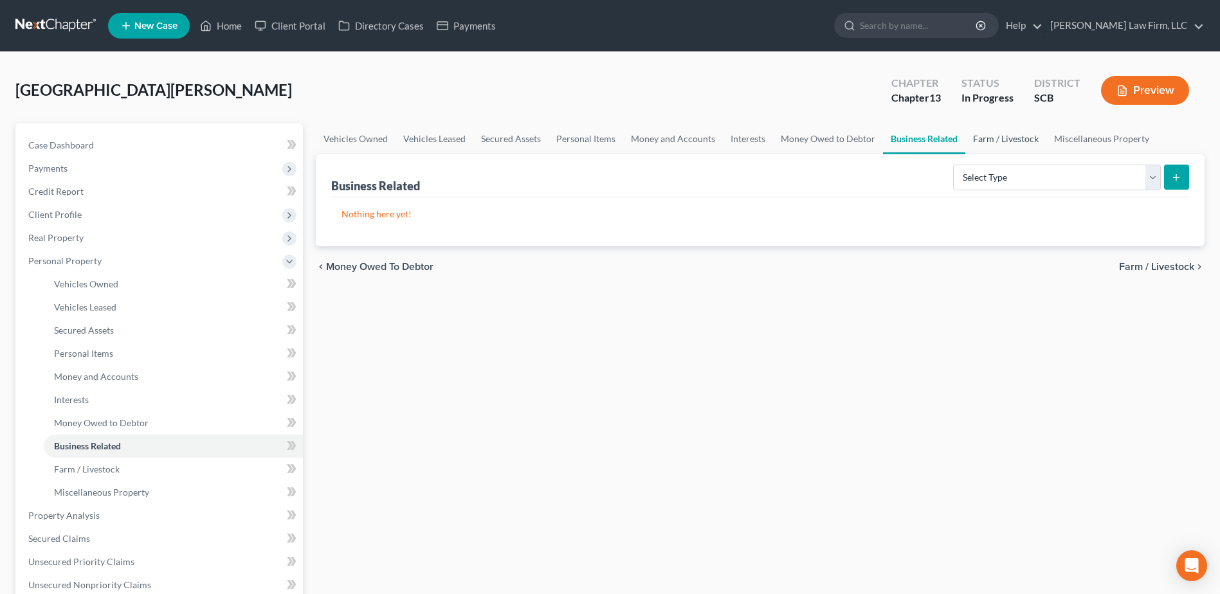
click at [1007, 130] on link "Farm / Livestock" at bounding box center [1006, 139] width 81 height 31
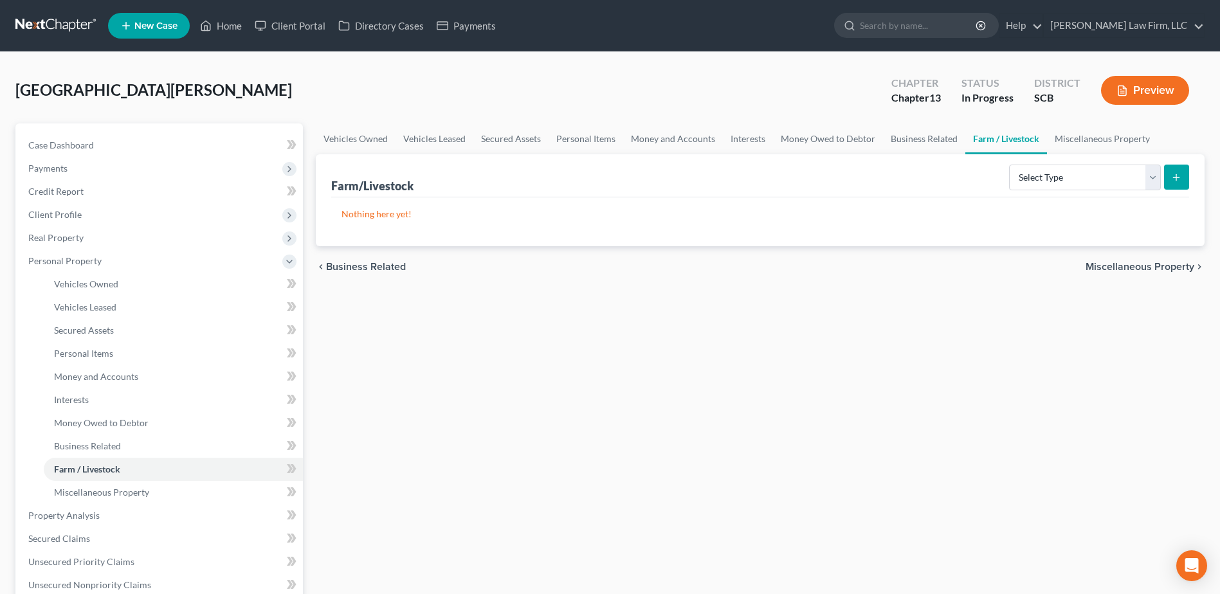
click at [1113, 116] on div "[GEOGRAPHIC_DATA][PERSON_NAME] Upgraded Chapter Chapter 13 Status In Progress D…" at bounding box center [609, 96] width 1189 height 56
click at [1097, 142] on link "Miscellaneous Property" at bounding box center [1102, 139] width 111 height 31
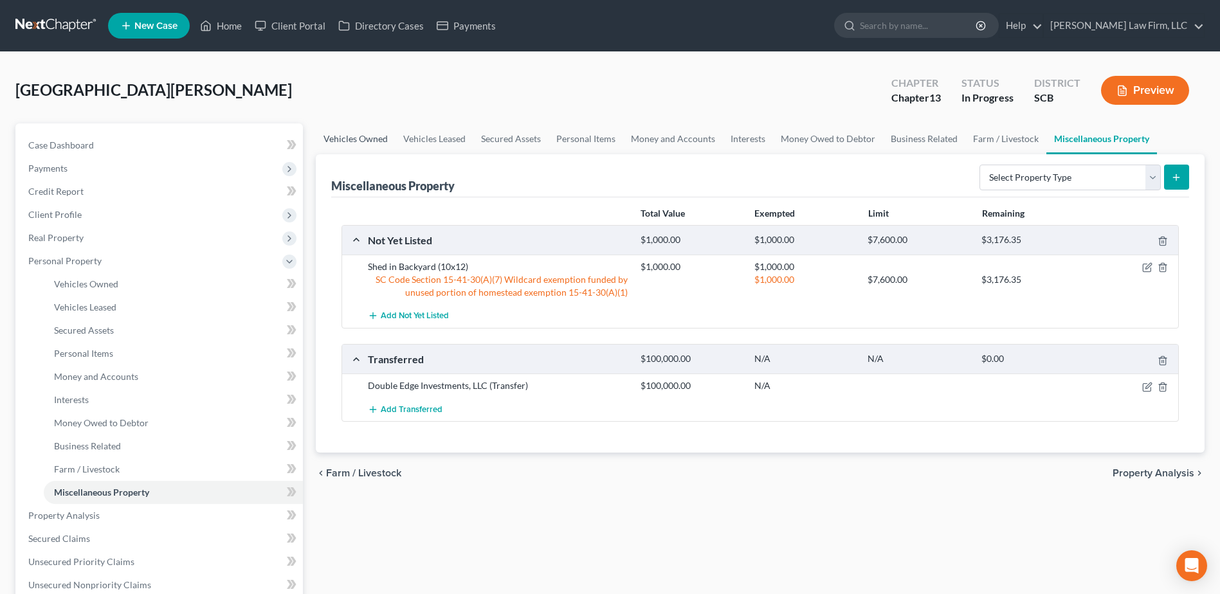
click at [347, 133] on link "Vehicles Owned" at bounding box center [356, 139] width 80 height 31
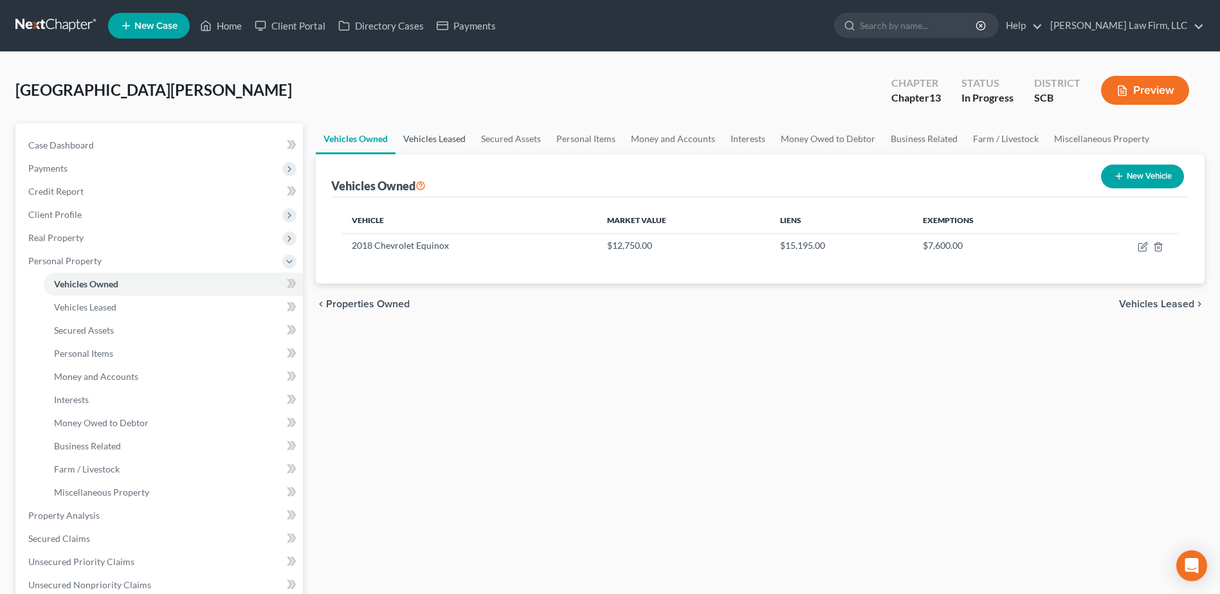
click at [437, 133] on link "Vehicles Leased" at bounding box center [435, 139] width 78 height 31
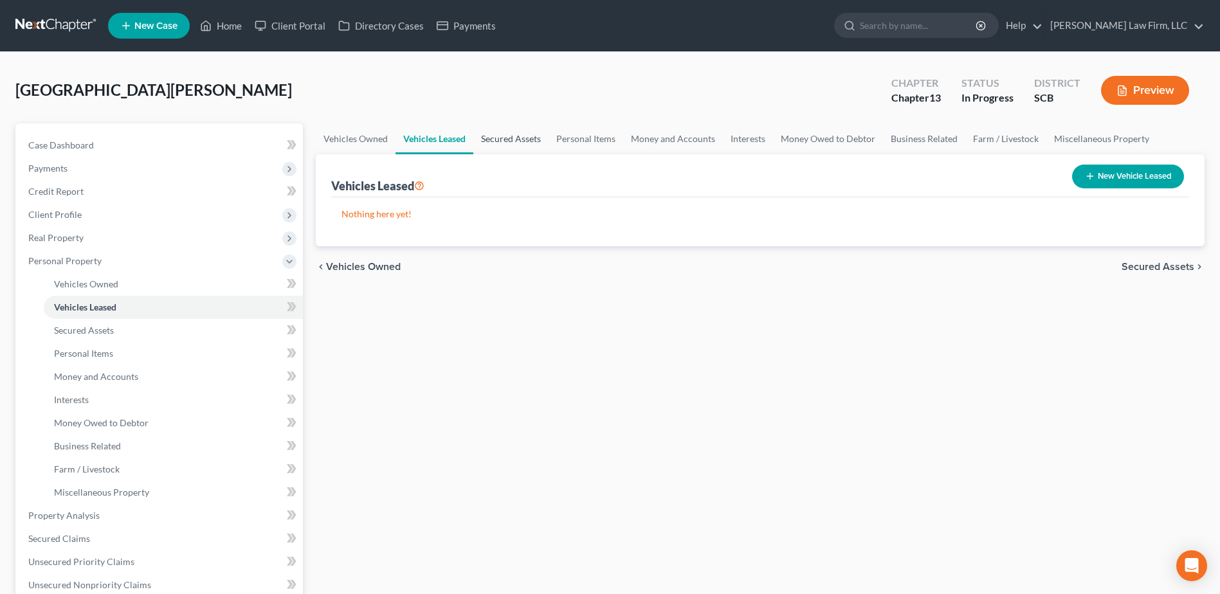
click at [517, 135] on link "Secured Assets" at bounding box center [510, 139] width 75 height 31
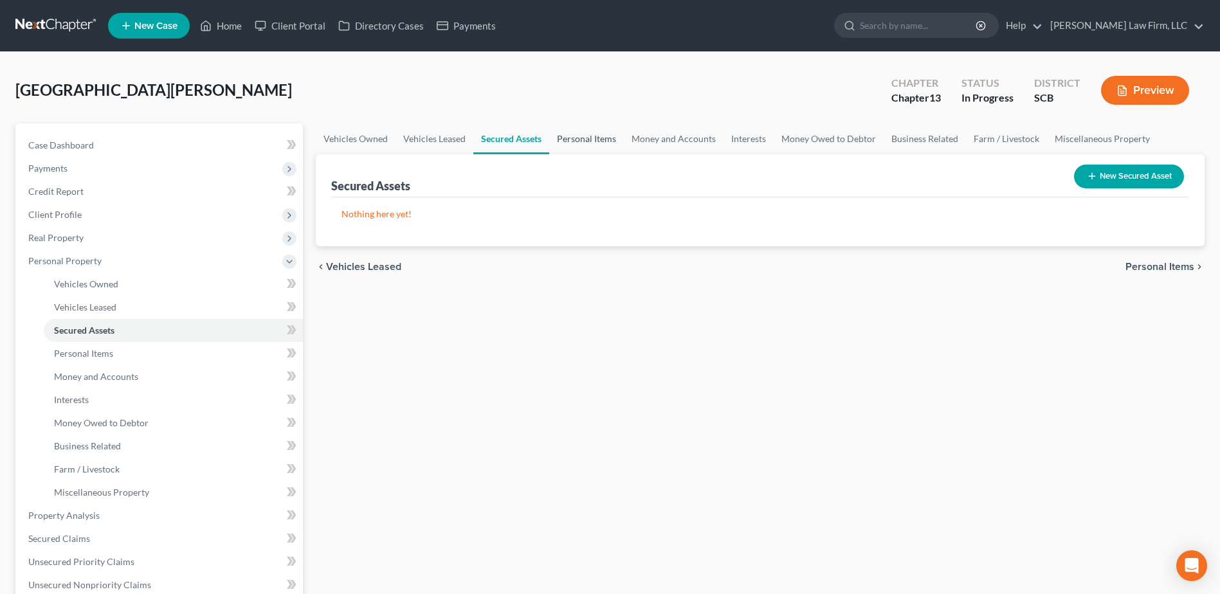
click at [586, 134] on link "Personal Items" at bounding box center [586, 139] width 75 height 31
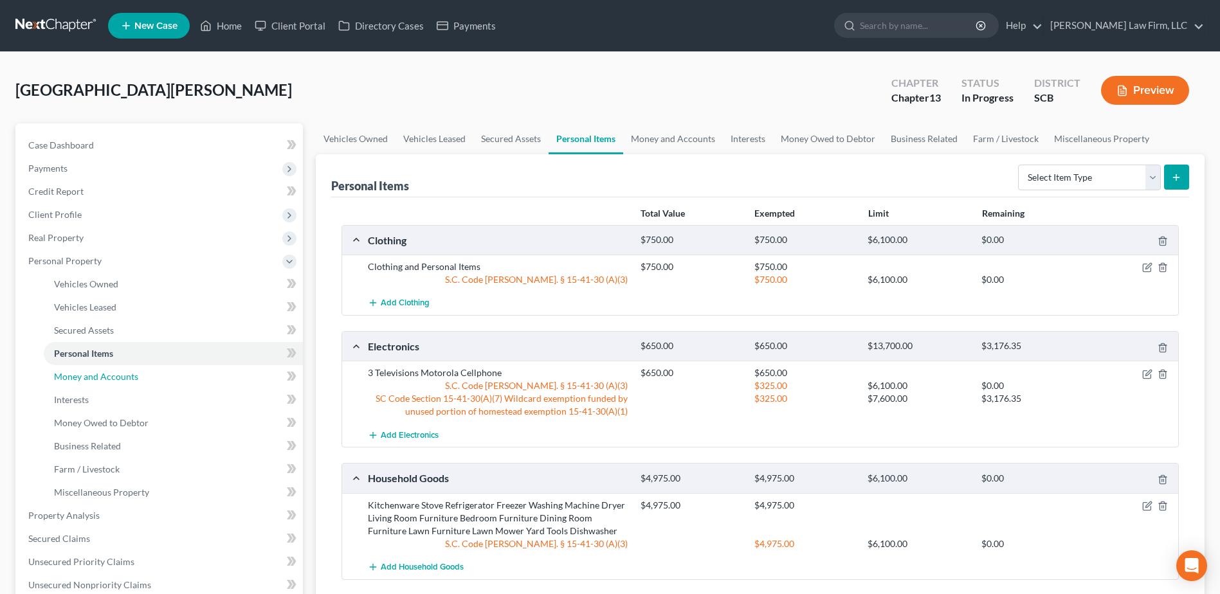
click at [136, 383] on link "Money and Accounts" at bounding box center [173, 376] width 259 height 23
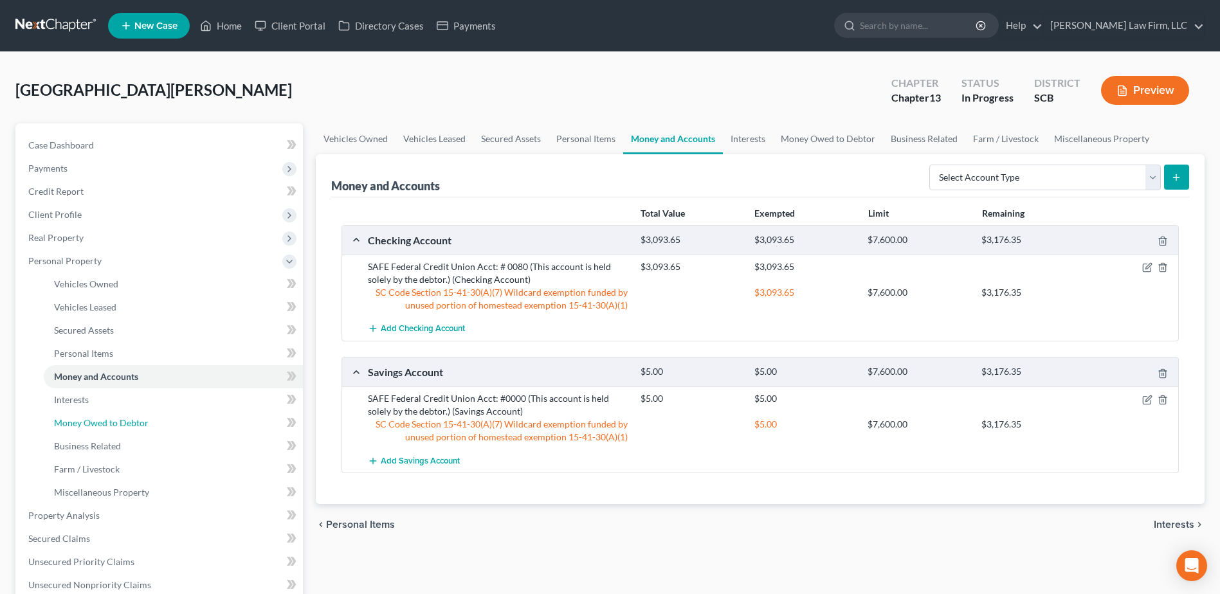
click at [118, 412] on link "Money Owed to Debtor" at bounding box center [173, 423] width 259 height 23
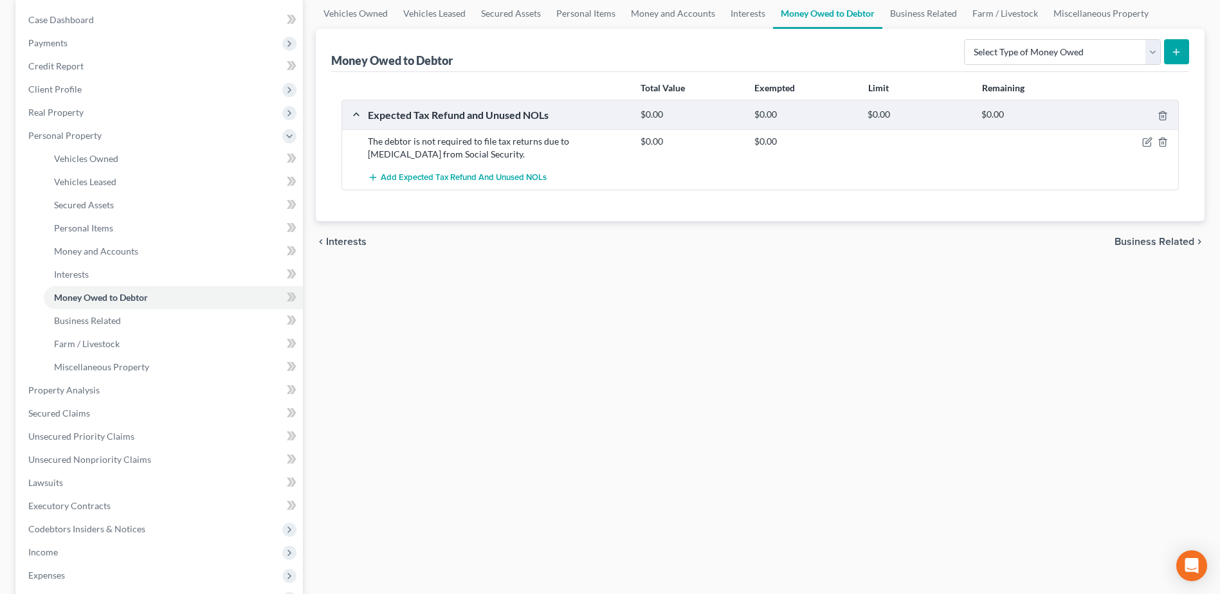
scroll to position [129, 0]
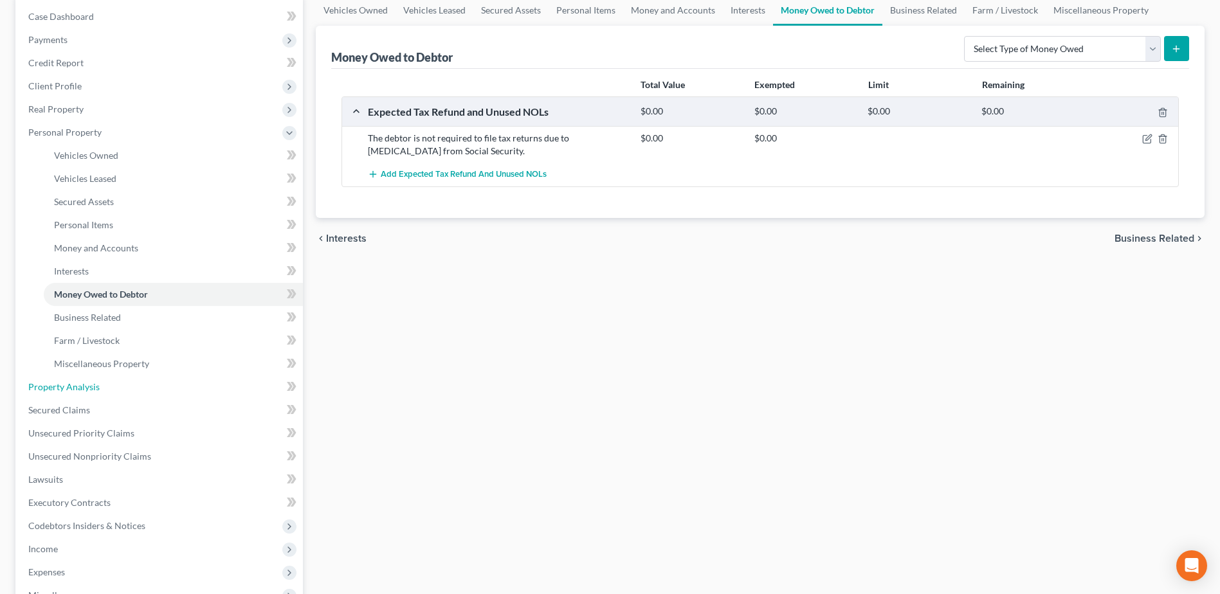
click at [118, 389] on link "Property Analysis" at bounding box center [160, 387] width 285 height 23
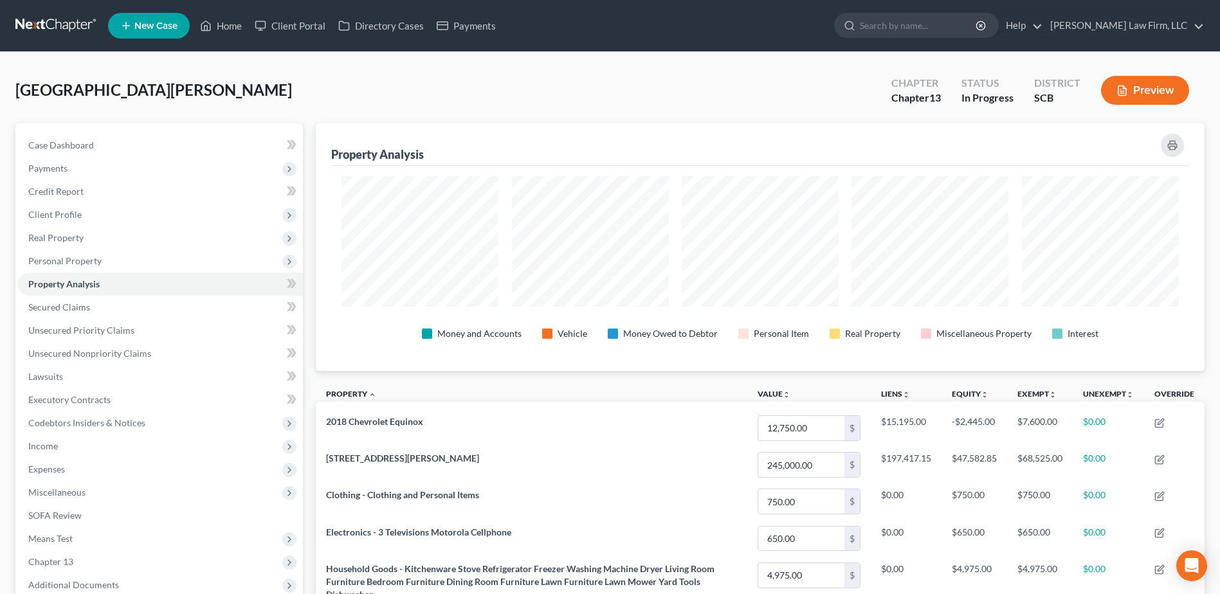
click at [93, 431] on span "Codebtors Insiders & Notices" at bounding box center [160, 423] width 285 height 23
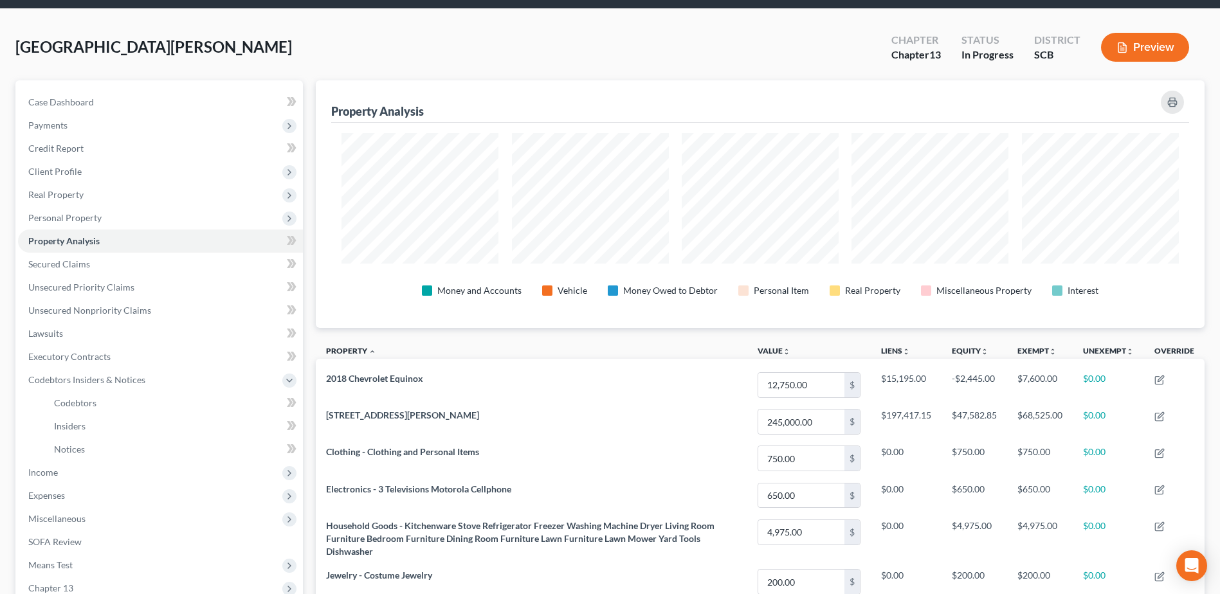
scroll to position [129, 0]
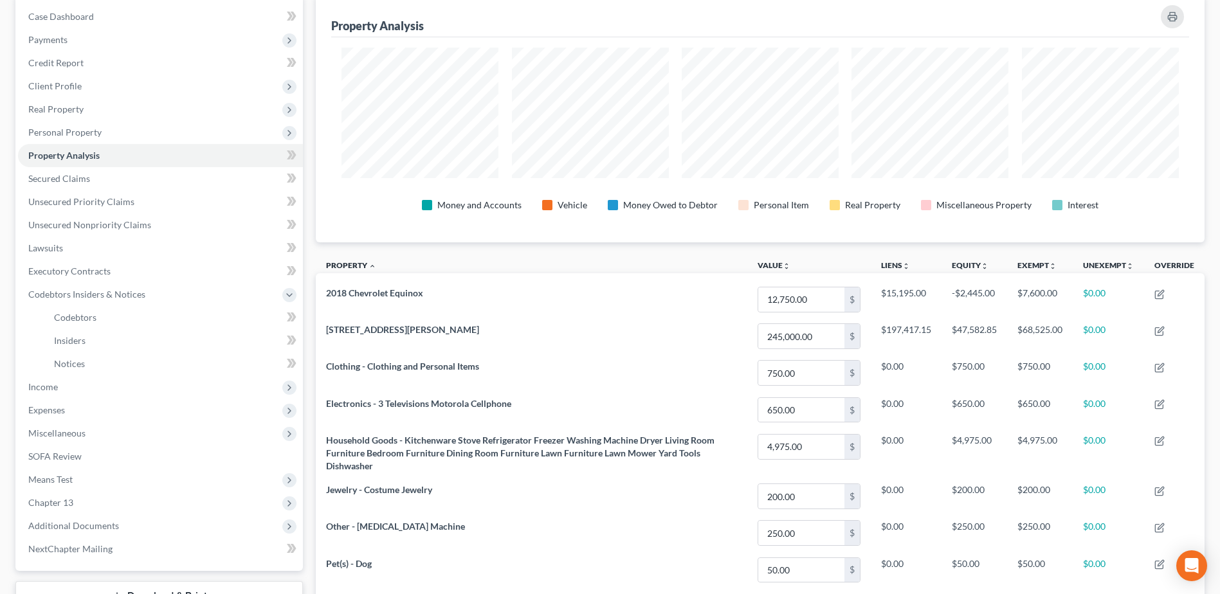
click at [109, 398] on span "Income" at bounding box center [160, 387] width 285 height 23
click at [118, 341] on span "Employment Income" at bounding box center [95, 340] width 82 height 11
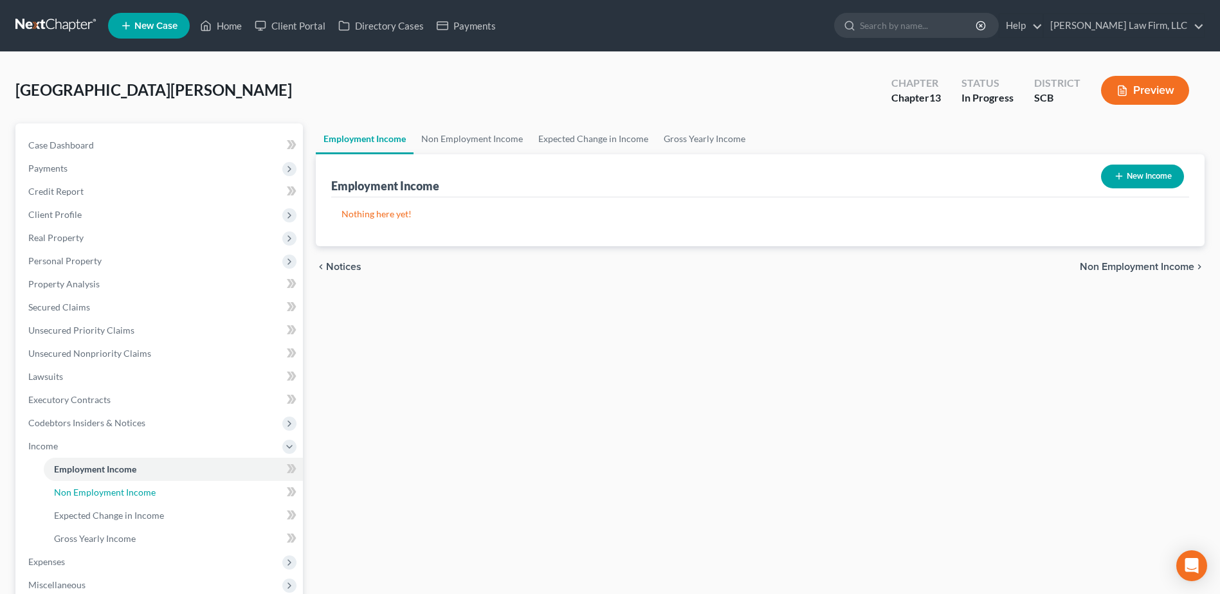
click at [94, 495] on span "Non Employment Income" at bounding box center [105, 492] width 102 height 11
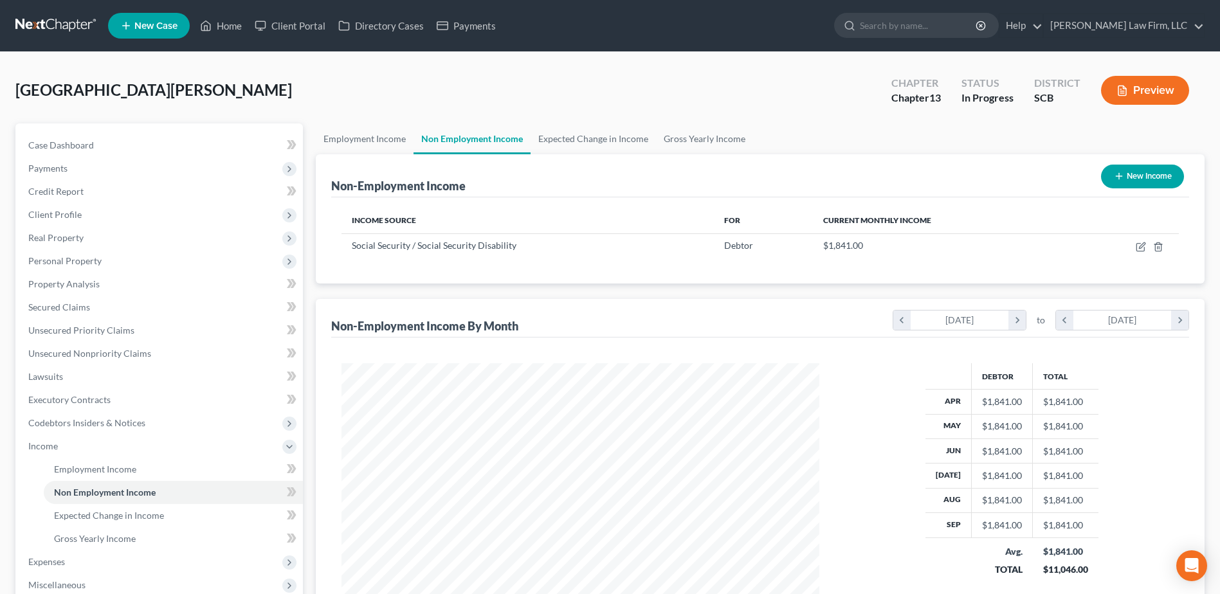
scroll to position [239, 503]
click at [91, 509] on link "Expected Change in Income" at bounding box center [173, 515] width 259 height 23
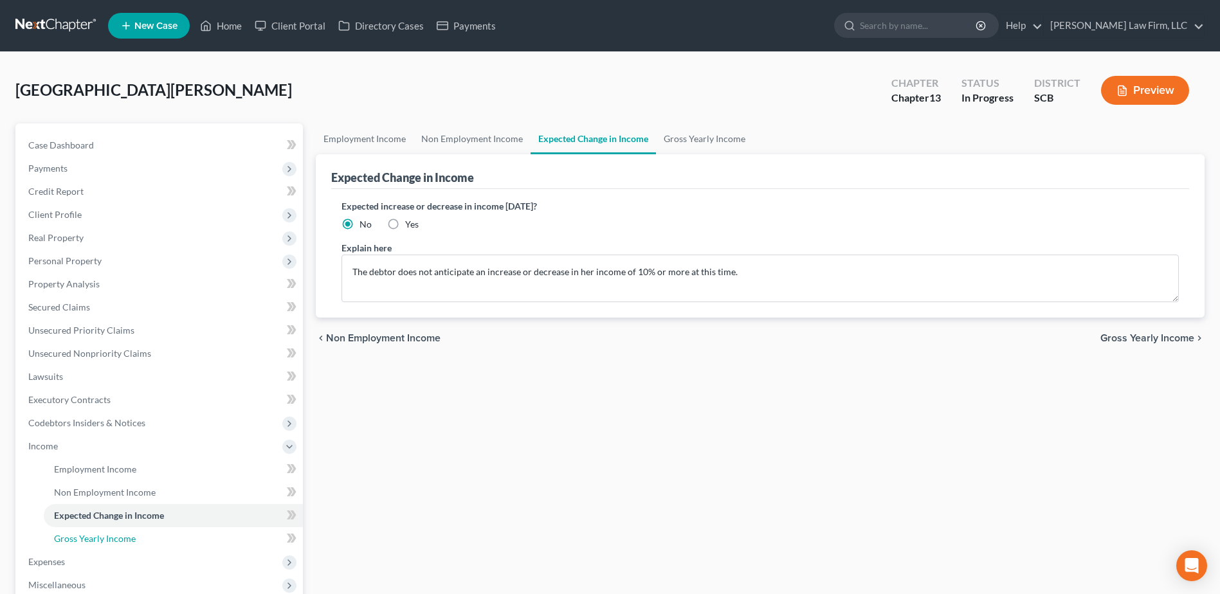
click at [83, 529] on link "Gross Yearly Income" at bounding box center [173, 539] width 259 height 23
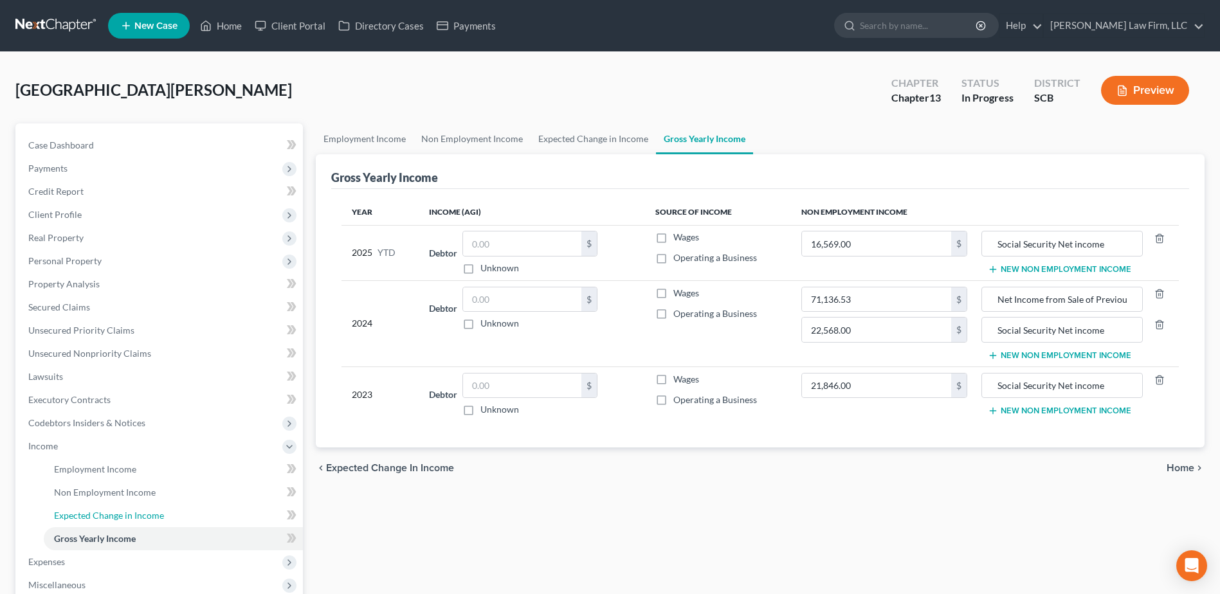
click at [89, 506] on link "Expected Change in Income" at bounding box center [173, 515] width 259 height 23
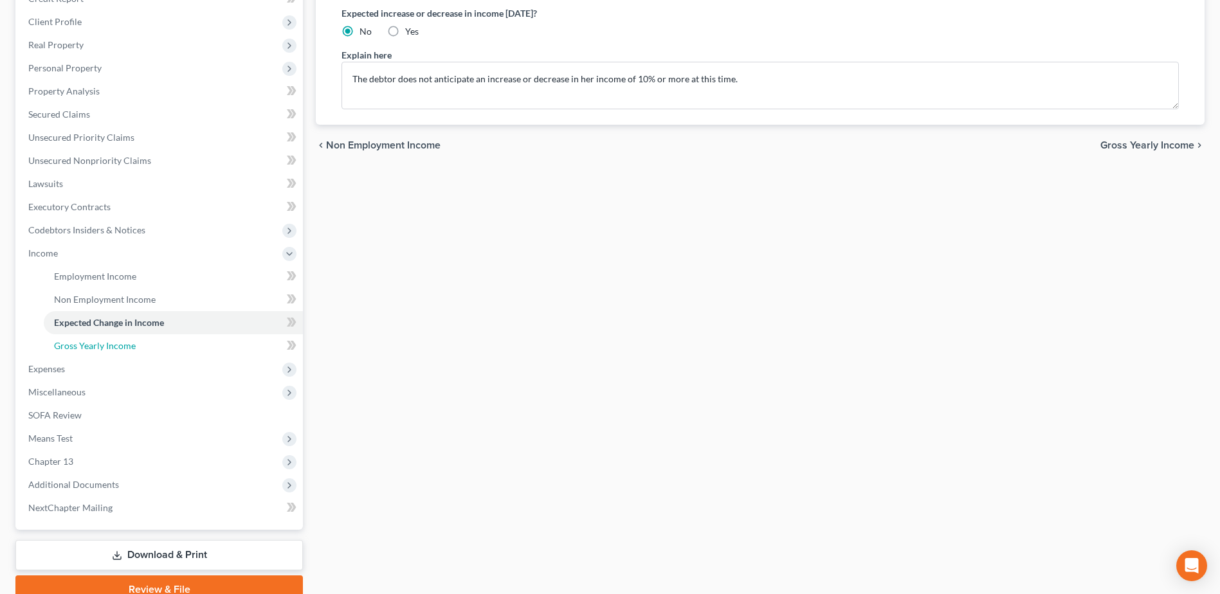
click at [151, 348] on link "Gross Yearly Income" at bounding box center [173, 346] width 259 height 23
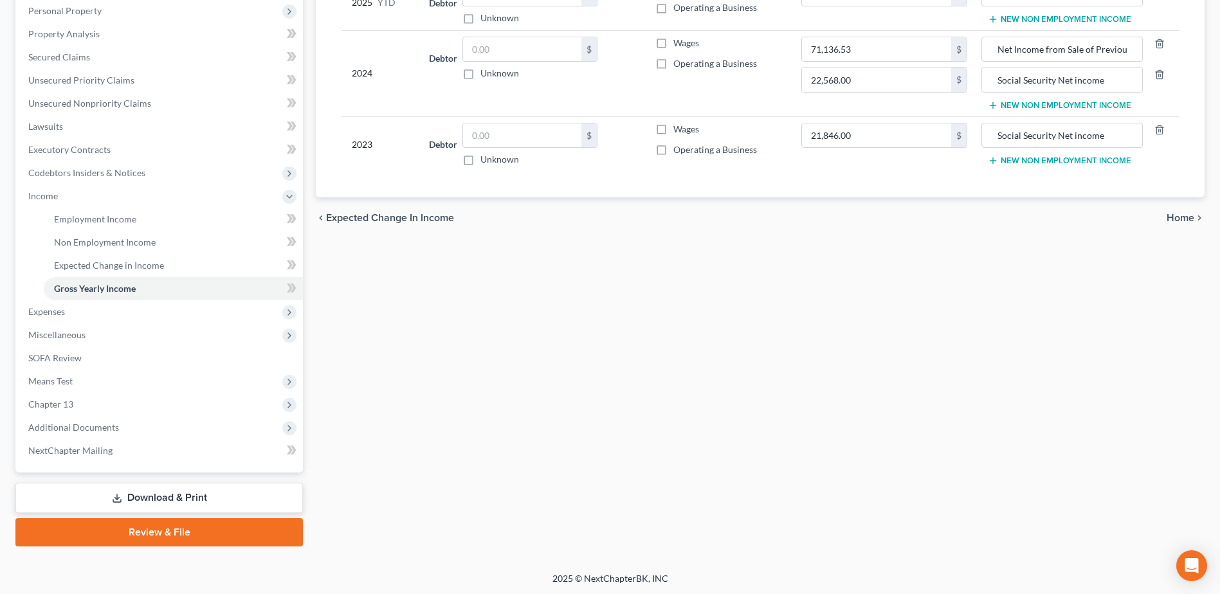
scroll to position [252, 0]
click at [125, 308] on span "Expenses" at bounding box center [160, 310] width 285 height 23
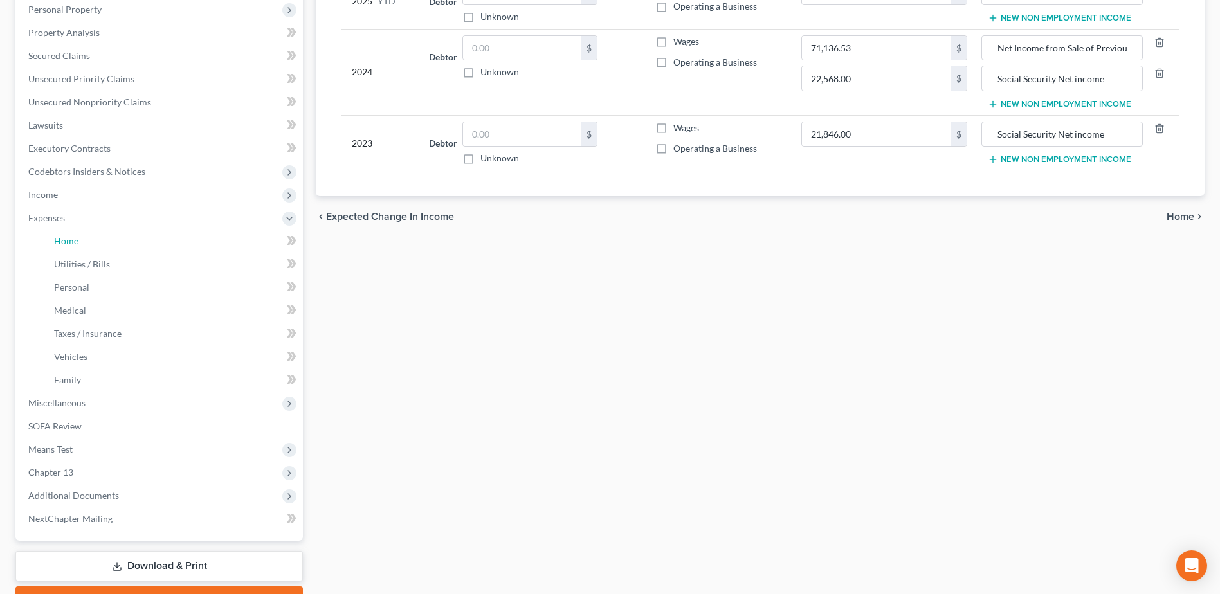
click at [132, 243] on link "Home" at bounding box center [173, 241] width 259 height 23
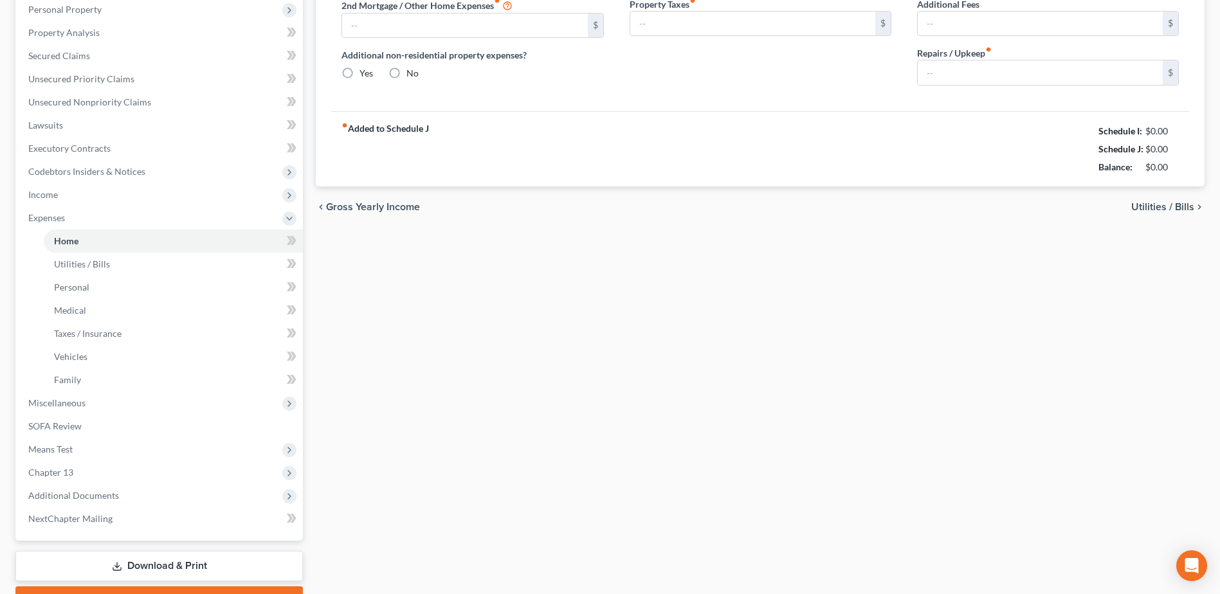
click at [131, 244] on link "Home" at bounding box center [173, 241] width 259 height 23
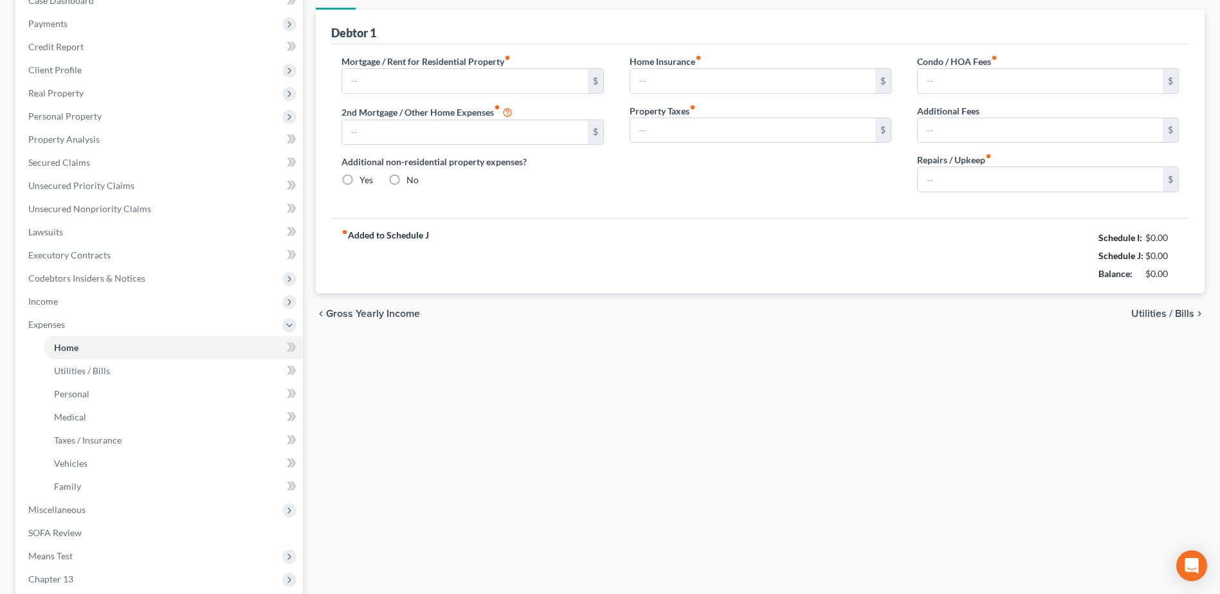
type input "200.00"
type input "0.00"
radio input "true"
type input "0.00"
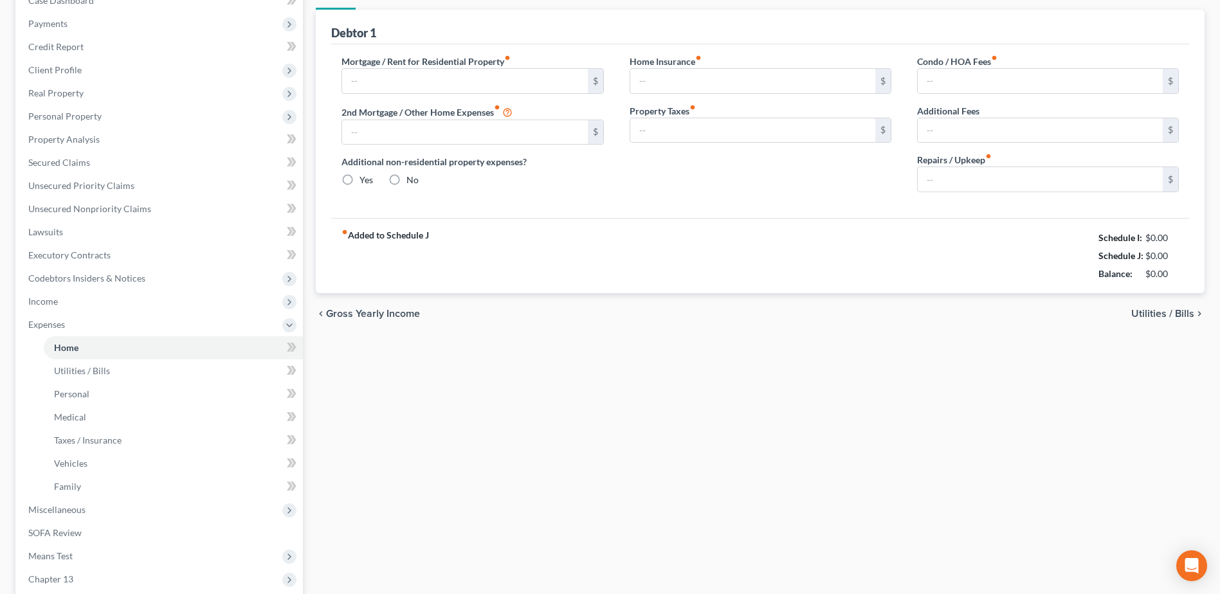
type input "0.00"
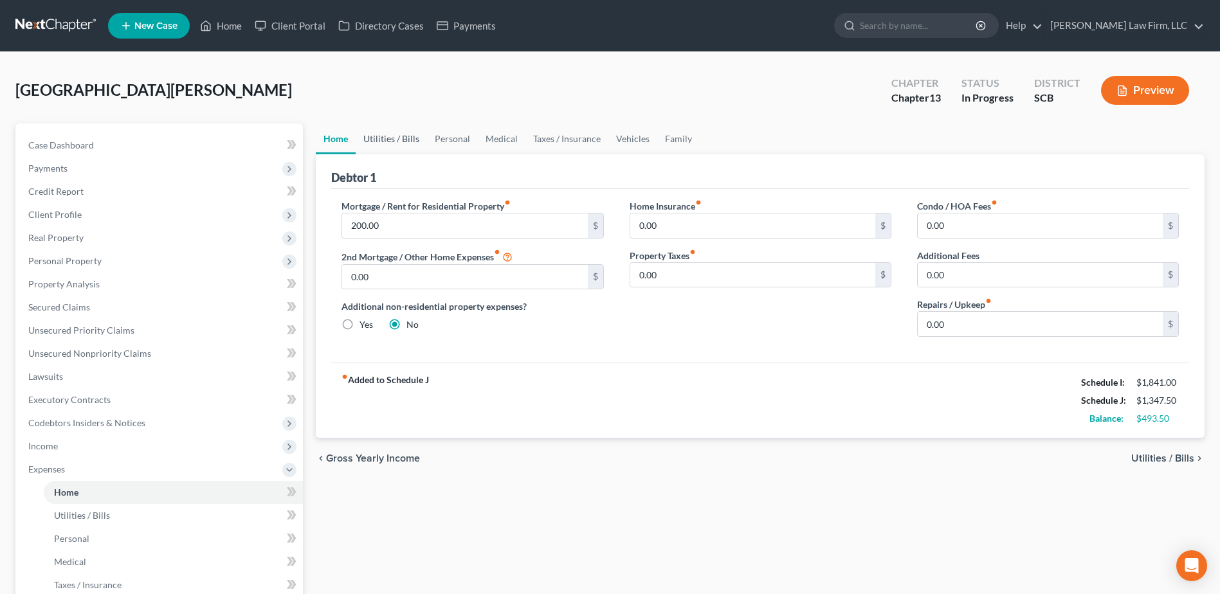
click at [381, 129] on link "Utilities / Bills" at bounding box center [391, 139] width 71 height 31
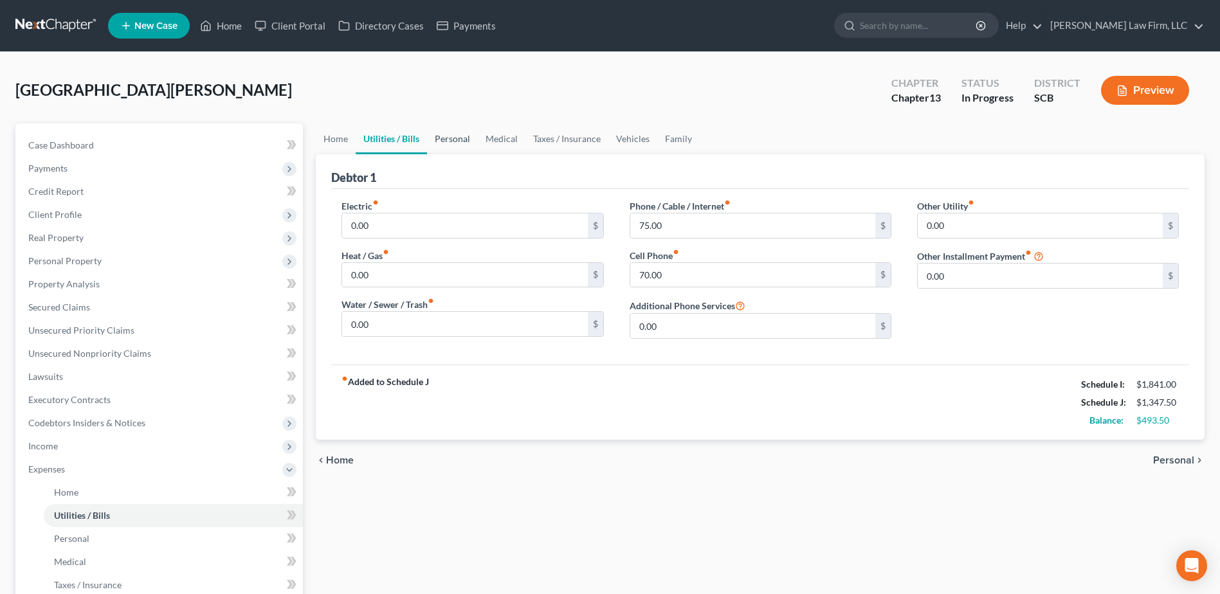
click at [443, 141] on link "Personal" at bounding box center [452, 139] width 51 height 31
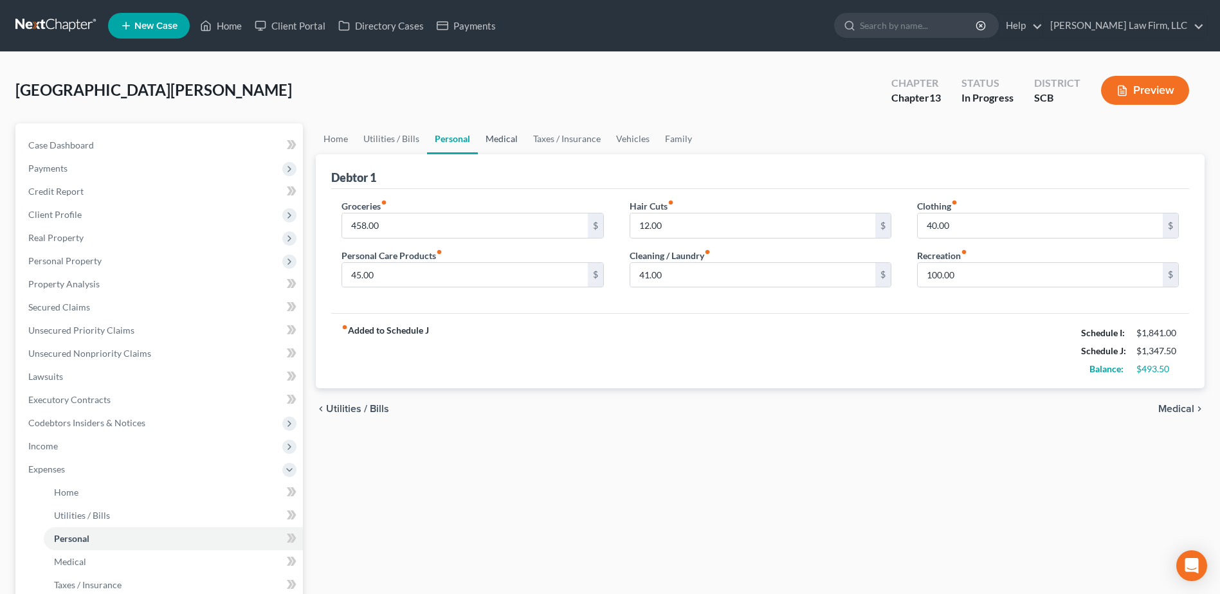
click at [515, 135] on link "Medical" at bounding box center [502, 139] width 48 height 31
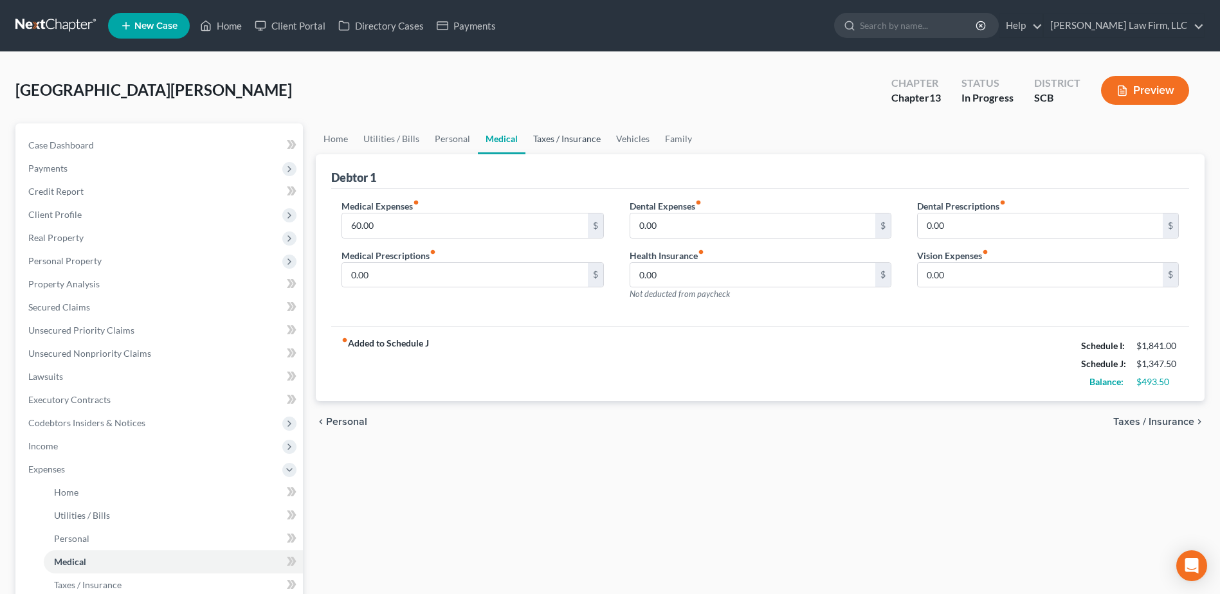
click at [565, 133] on link "Taxes / Insurance" at bounding box center [567, 139] width 83 height 31
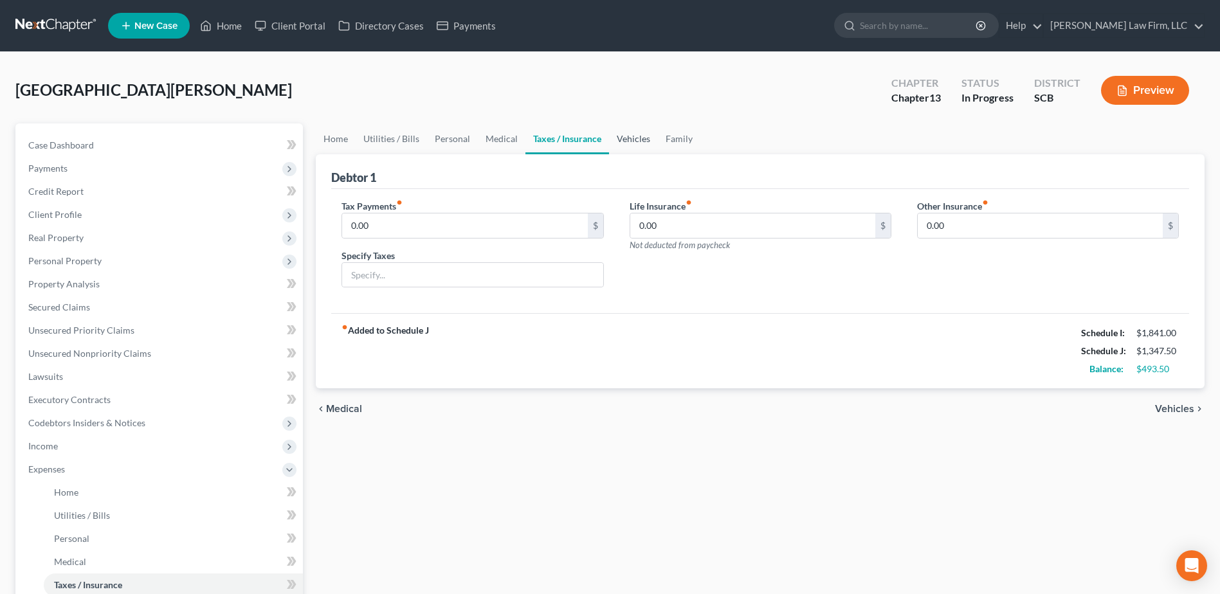
click at [621, 140] on link "Vehicles" at bounding box center [633, 139] width 49 height 31
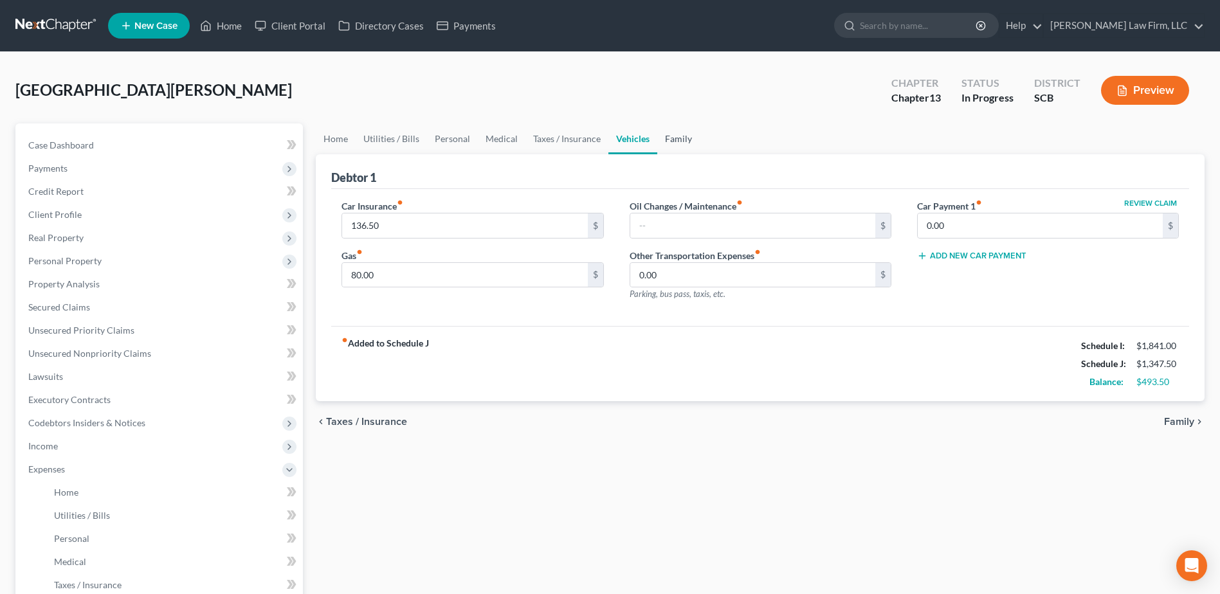
click at [675, 135] on link "Family" at bounding box center [678, 139] width 42 height 31
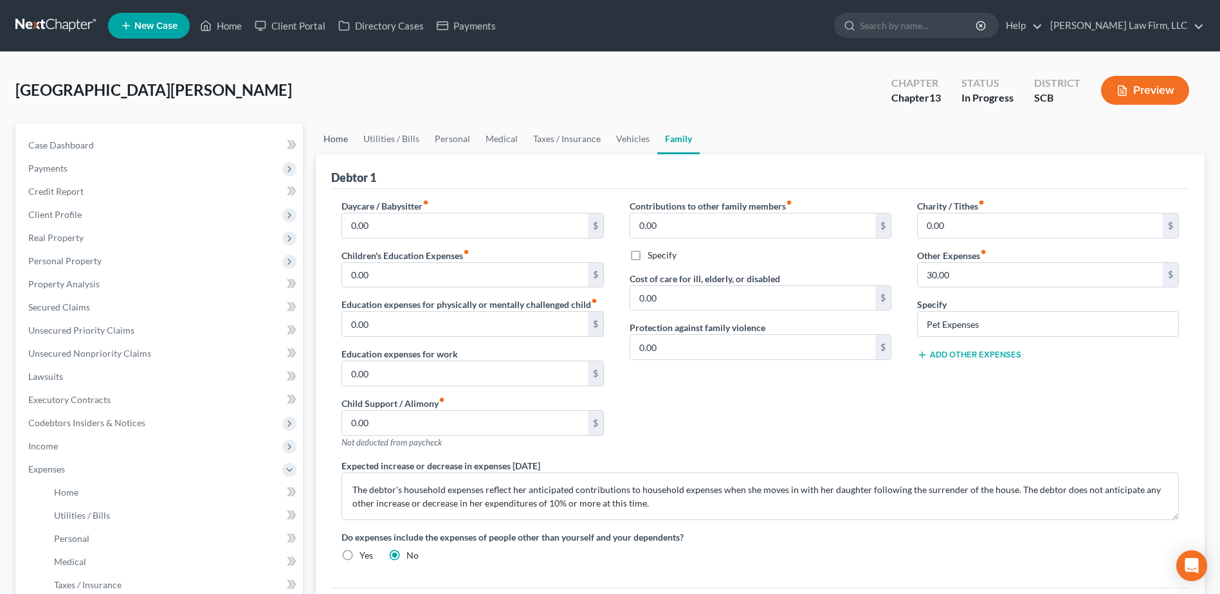
click at [328, 149] on link "Home" at bounding box center [336, 139] width 40 height 31
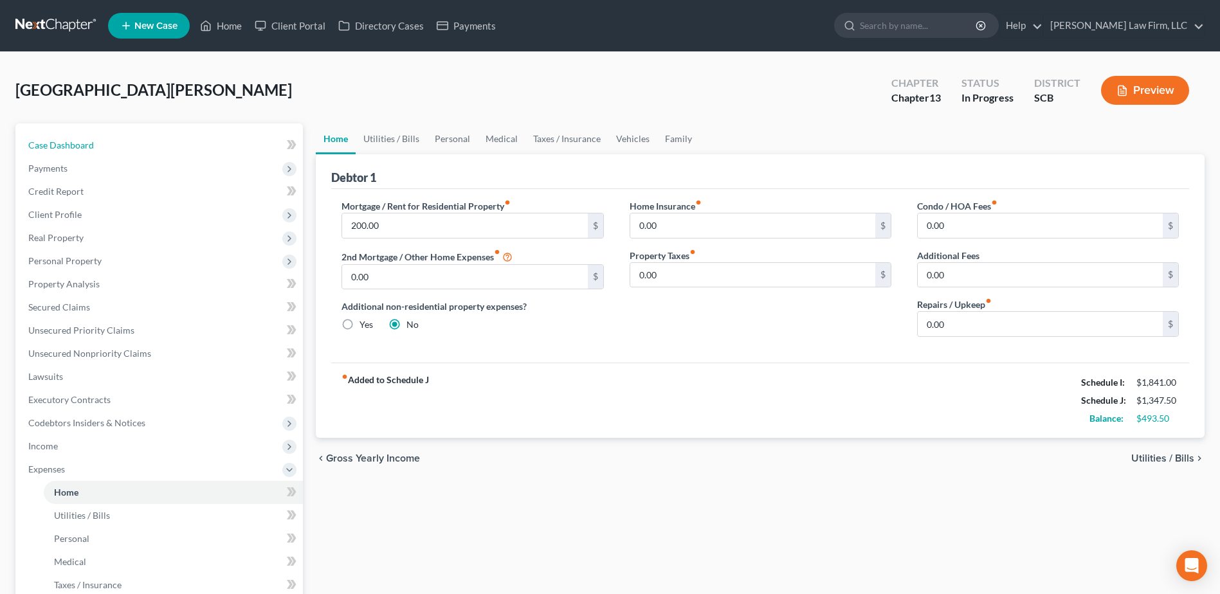
click at [95, 149] on link "Case Dashboard" at bounding box center [160, 145] width 285 height 23
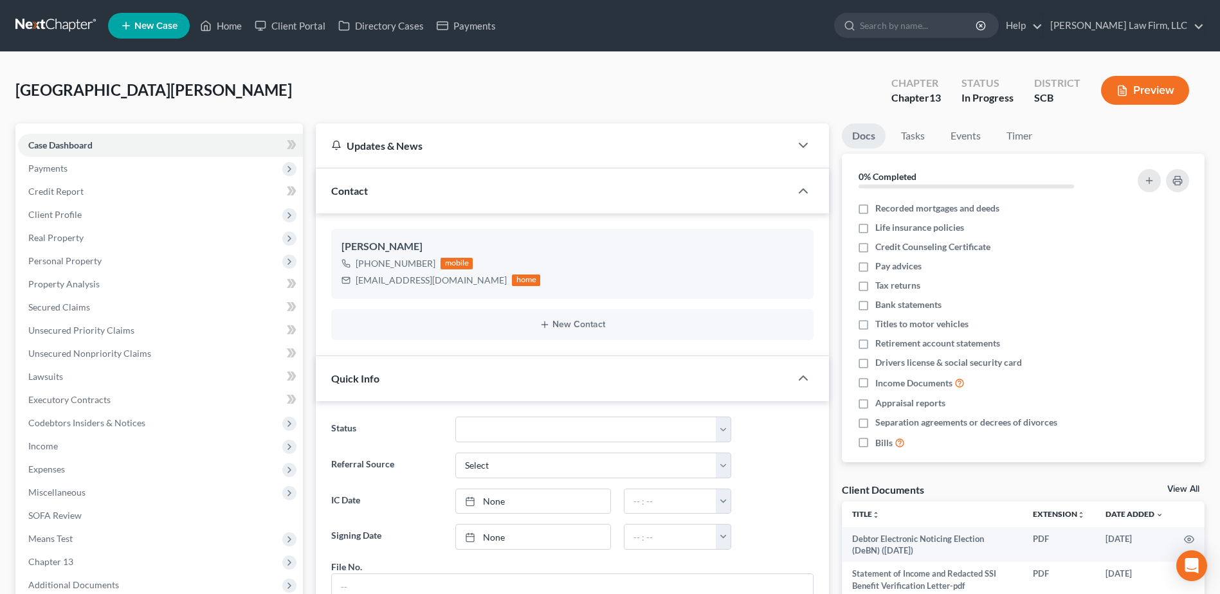
scroll to position [212, 0]
click at [102, 158] on span "Payments" at bounding box center [160, 168] width 285 height 23
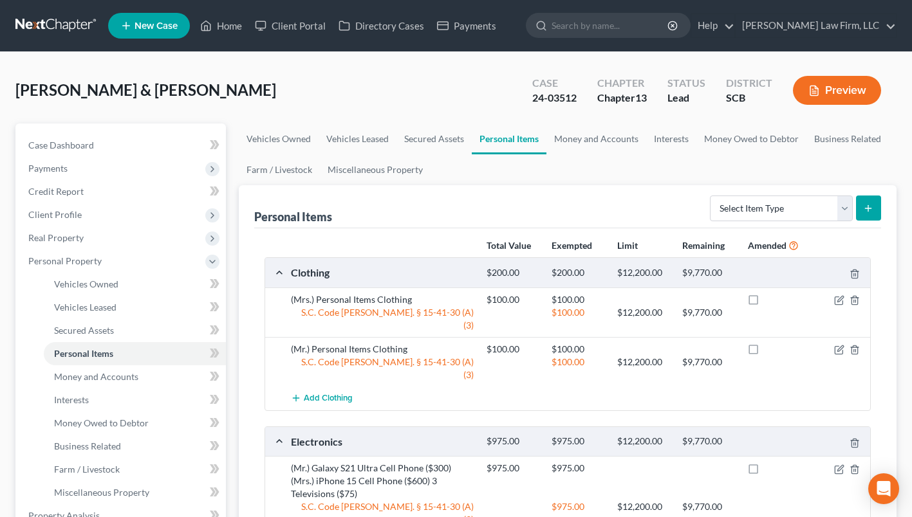
scroll to position [579, 0]
